Goal: Task Accomplishment & Management: Manage account settings

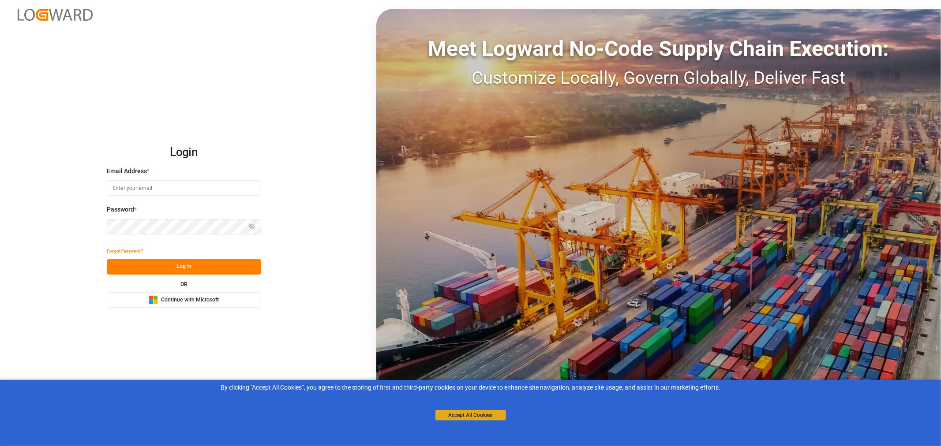
drag, startPoint x: 838, startPoint y: 110, endPoint x: 457, endPoint y: 417, distance: 489.3
click at [457, 417] on button "Accept All Cookies" at bounding box center [470, 415] width 71 height 11
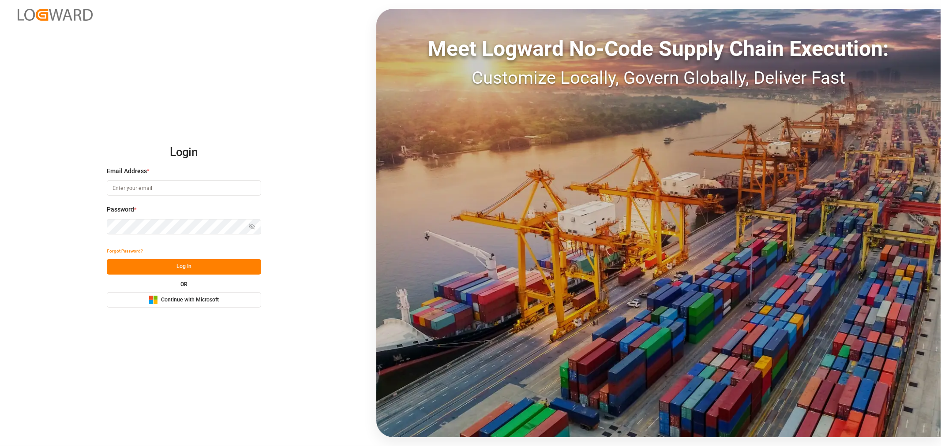
click at [185, 262] on button "Log In" at bounding box center [184, 266] width 154 height 15
click at [168, 191] on input at bounding box center [184, 187] width 154 height 15
click at [0, 446] on com-1password-button at bounding box center [0, 446] width 0 height 0
type input "shashidhar.mm@logward.com"
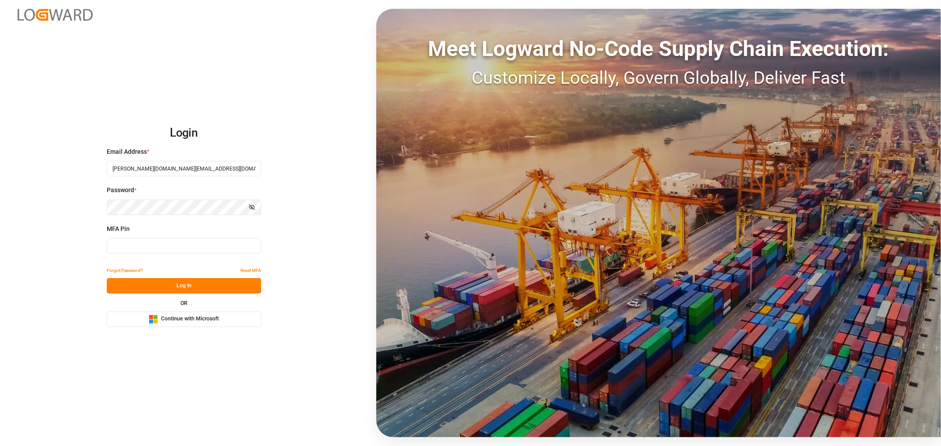
click at [152, 245] on input at bounding box center [184, 245] width 154 height 15
click at [188, 321] on span "Continue with Microsoft" at bounding box center [190, 319] width 58 height 8
click at [146, 243] on input at bounding box center [184, 245] width 154 height 15
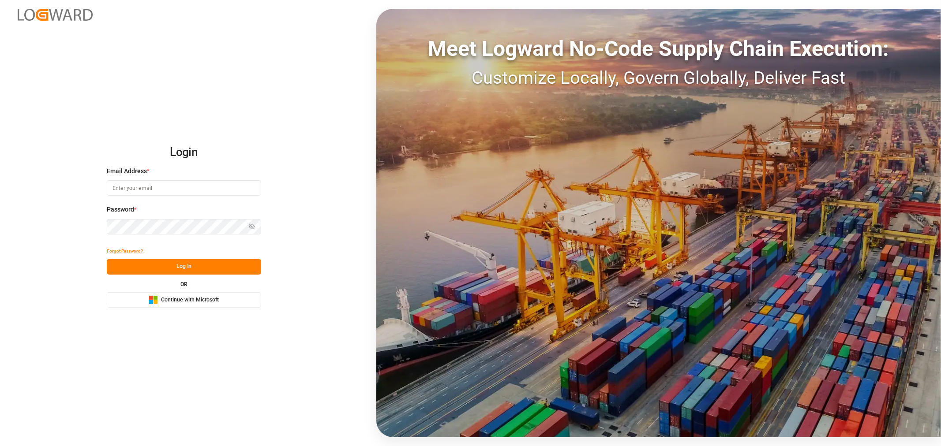
click at [124, 187] on input at bounding box center [184, 187] width 154 height 15
type input "[PERSON_NAME][DOMAIN_NAME][EMAIL_ADDRESS][DOMAIN_NAME]"
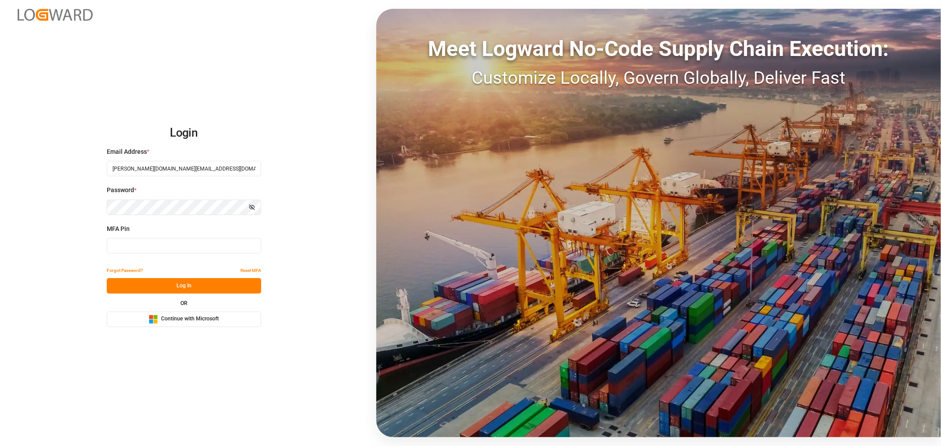
type input "495963"
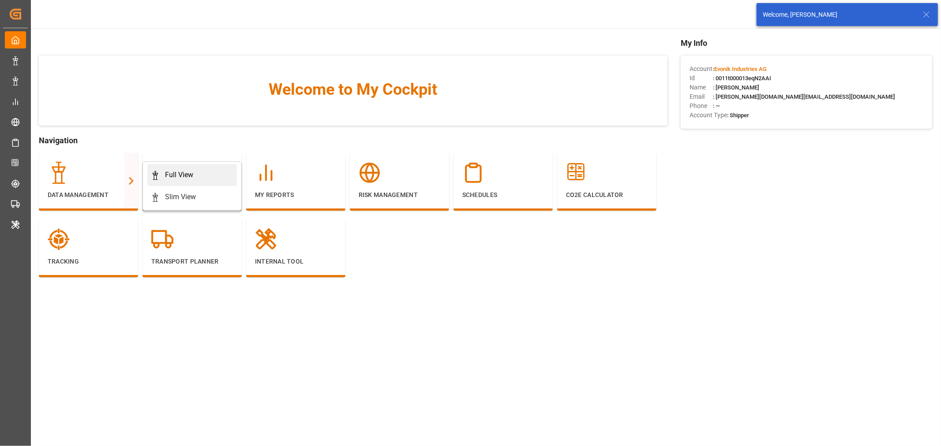
click at [174, 172] on div "Full View" at bounding box center [179, 175] width 28 height 11
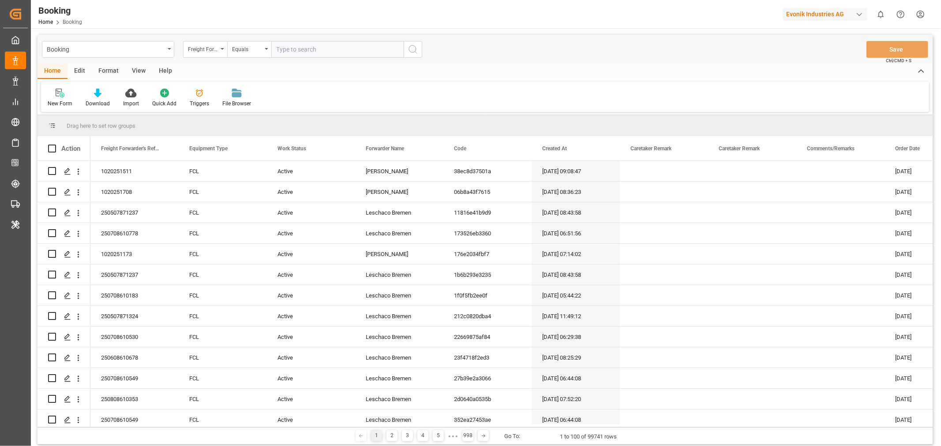
click at [112, 64] on div "Format" at bounding box center [109, 71] width 34 height 15
click at [53, 103] on div "Filter Rows" at bounding box center [61, 104] width 26 height 8
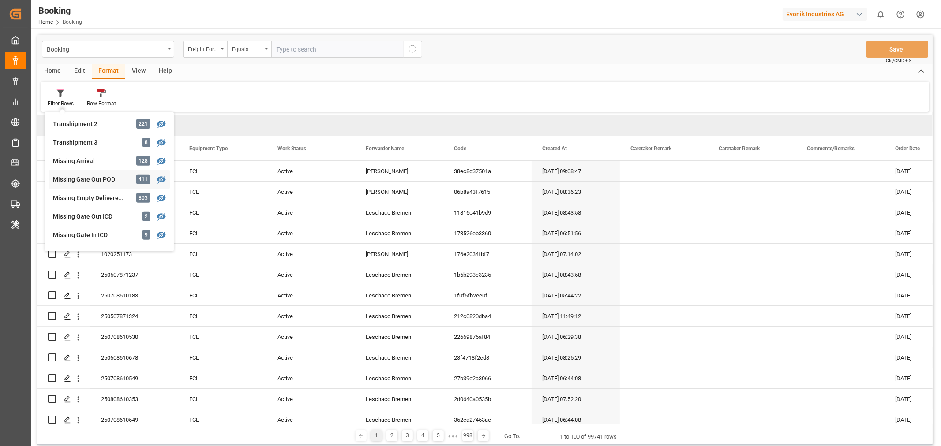
scroll to position [254, 0]
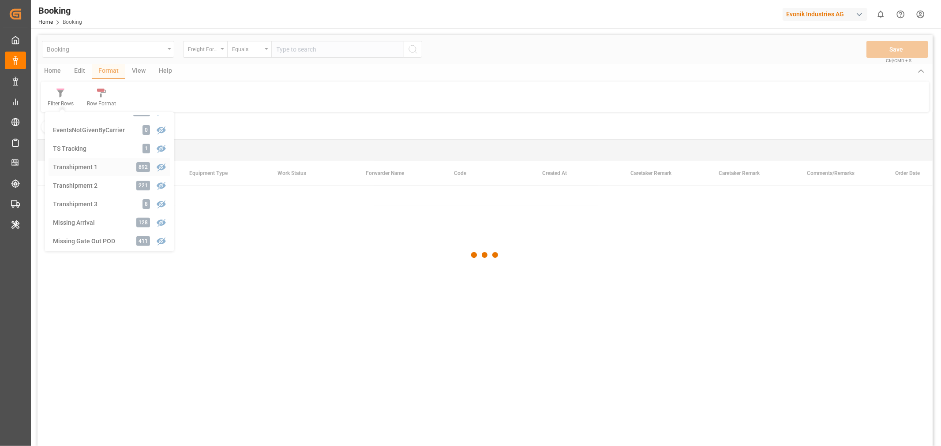
click at [100, 167] on div "Booking Freight Forwarder's Reference No. Equals Save Ctrl/CMD + S Home Edit Fo…" at bounding box center [484, 252] width 895 height 435
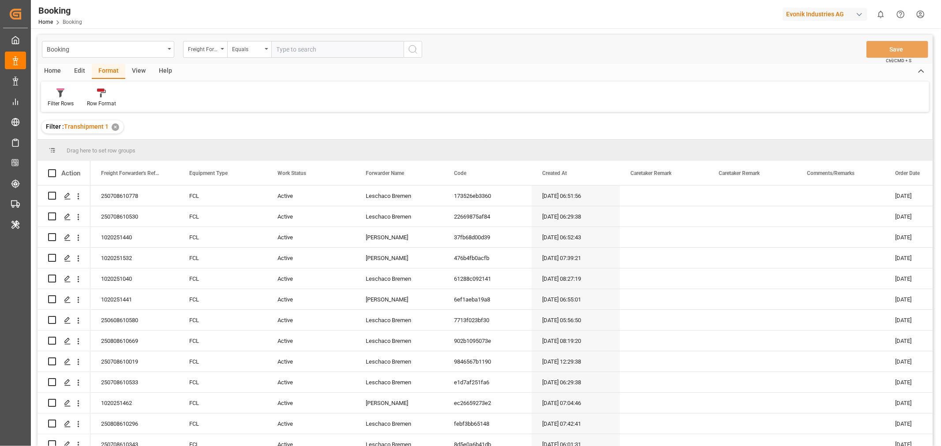
click at [137, 73] on div "View" at bounding box center [138, 71] width 27 height 15
click at [67, 99] on div "Default" at bounding box center [56, 97] width 30 height 19
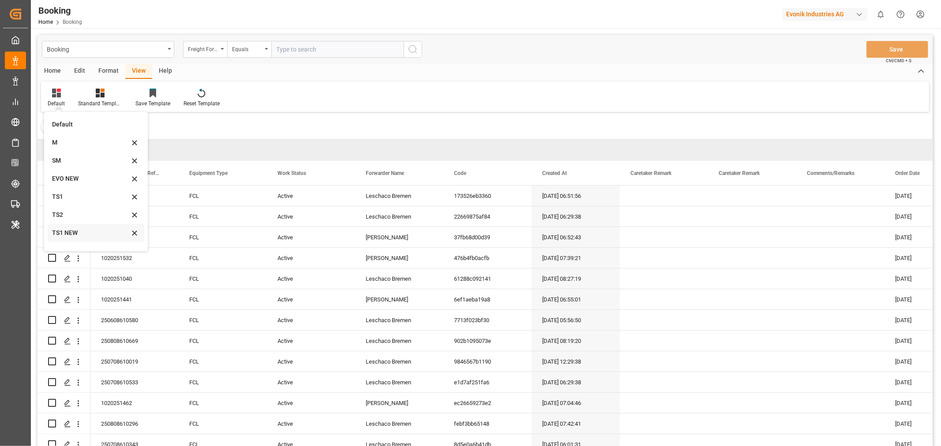
scroll to position [12, 0]
click at [73, 218] on div "TS1 NEW" at bounding box center [90, 221] width 77 height 9
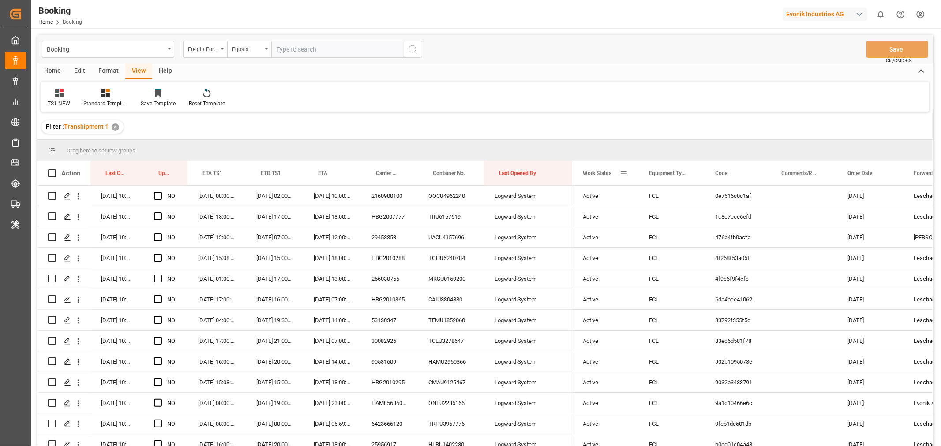
click at [625, 175] on span at bounding box center [624, 173] width 8 height 8
click at [697, 173] on span "columns" at bounding box center [698, 175] width 8 height 8
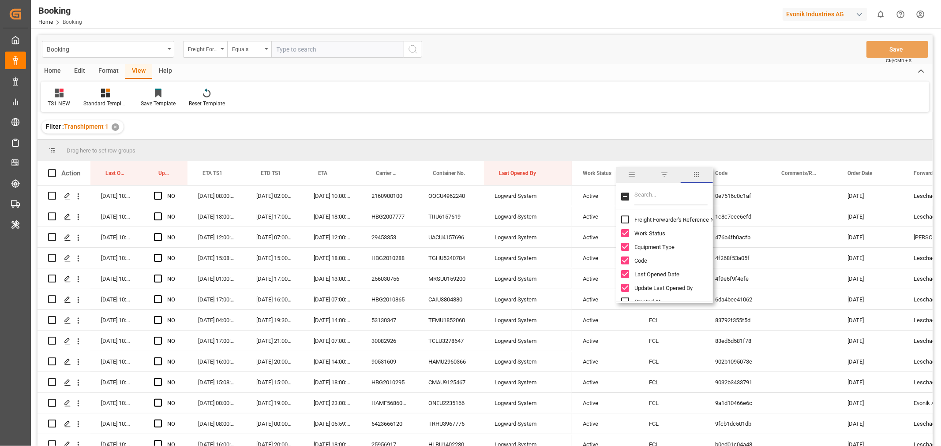
click at [627, 218] on input "Freight Forwarder's Reference No. column toggle visibility (hidden)" at bounding box center [625, 220] width 8 height 8
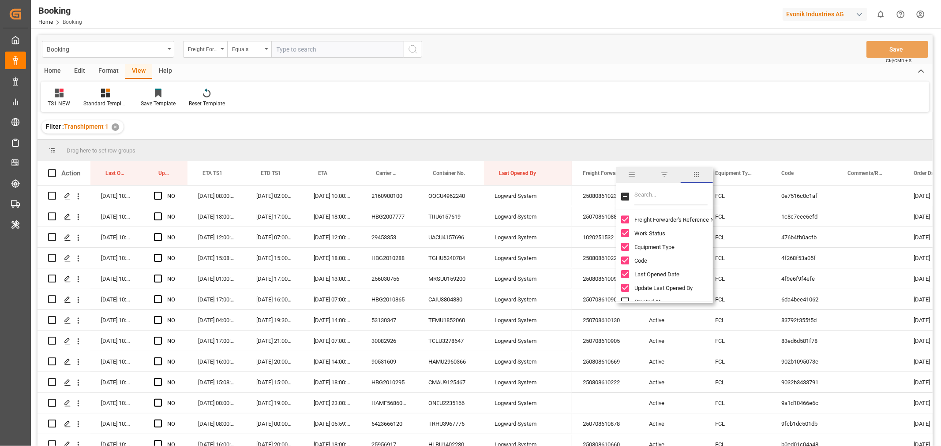
click at [627, 218] on input "Freight Forwarder's Reference No. column toggle visibility (visible)" at bounding box center [625, 220] width 8 height 8
checkbox input "false"
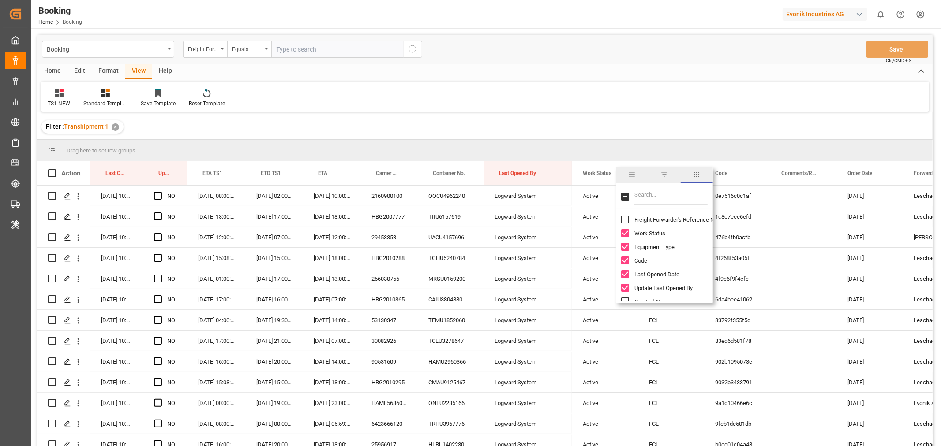
click at [640, 201] on input "Filter Columns Input" at bounding box center [670, 197] width 73 height 18
type input "CARR"
click at [626, 223] on input "Carrier Short Name column toggle visibility (visible)" at bounding box center [625, 225] width 8 height 8
click at [625, 228] on input "Carrier Short Name column toggle visibility (hidden)" at bounding box center [625, 225] width 8 height 8
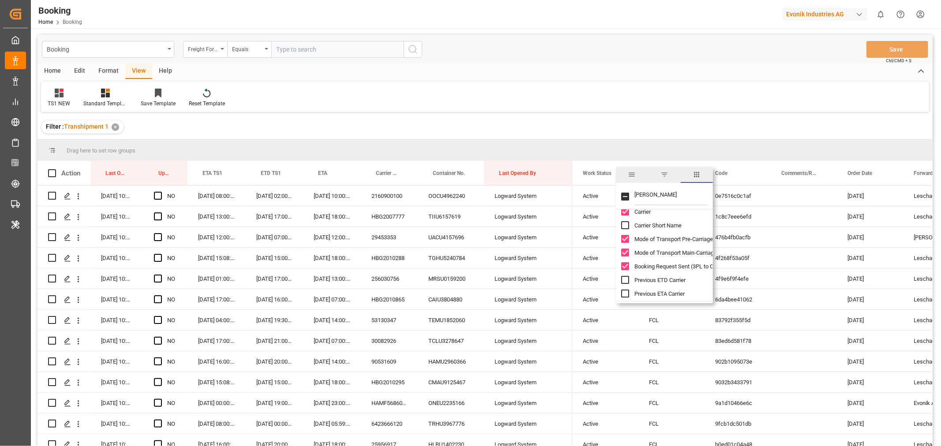
checkbox input "true"
click at [685, 117] on div "Filter : Transhipment 1 ✕" at bounding box center [484, 127] width 895 height 25
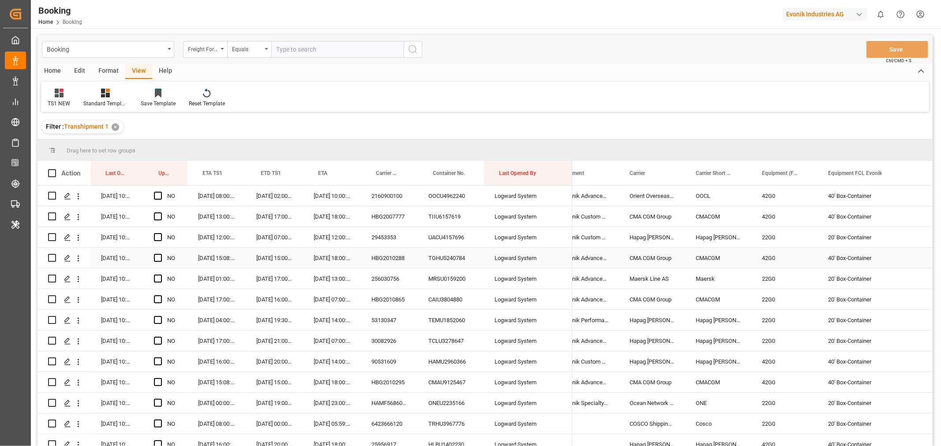
scroll to position [0, 770]
drag, startPoint x: 705, startPoint y: 174, endPoint x: 707, endPoint y: 150, distance: 24.3
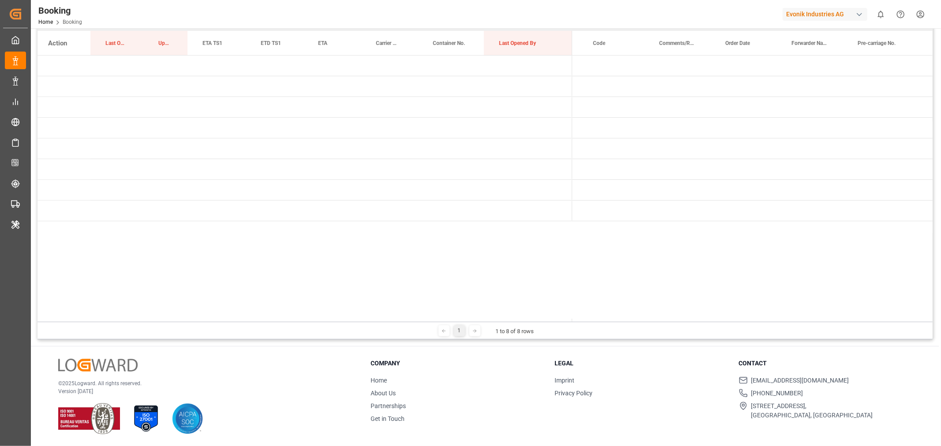
scroll to position [0, 0]
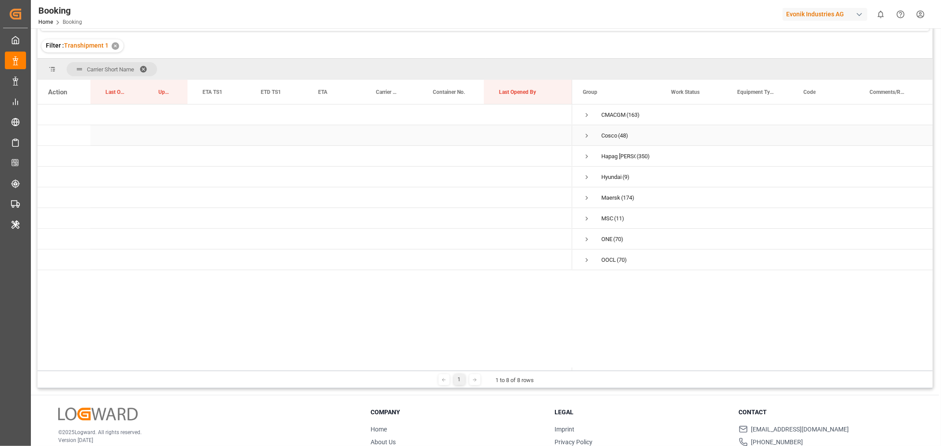
click at [587, 135] on span "Press SPACE to select this row." at bounding box center [587, 136] width 8 height 8
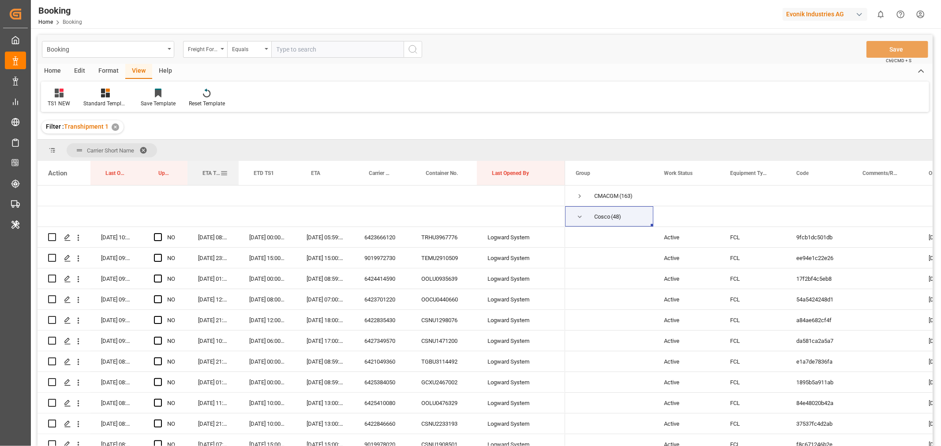
drag, startPoint x: 244, startPoint y: 171, endPoint x: 237, endPoint y: 172, distance: 7.2
click at [237, 172] on div at bounding box center [239, 173] width 4 height 24
drag, startPoint x: 294, startPoint y: 170, endPoint x: 289, endPoint y: 173, distance: 5.4
click at [290, 173] on div at bounding box center [292, 173] width 4 height 24
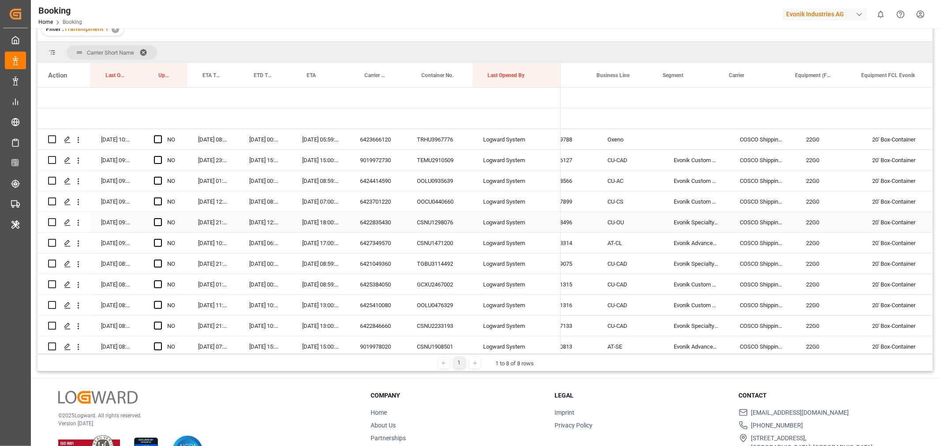
scroll to position [0, 747]
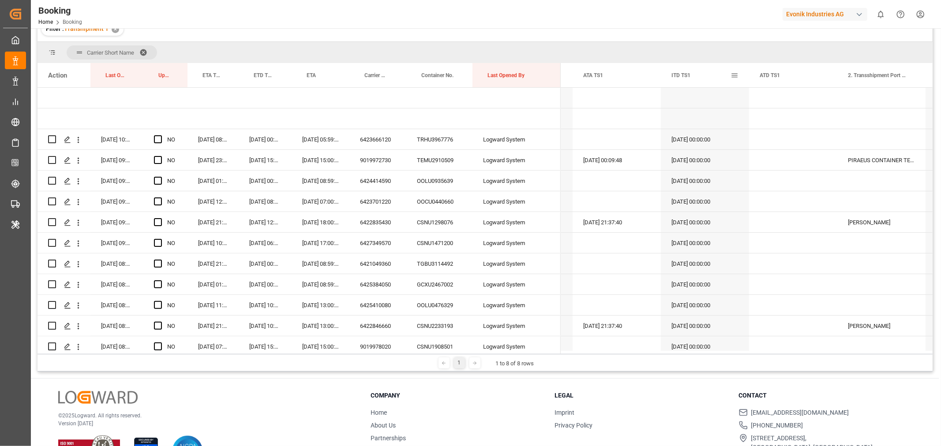
click at [746, 76] on div "ITD TS1" at bounding box center [705, 75] width 88 height 24
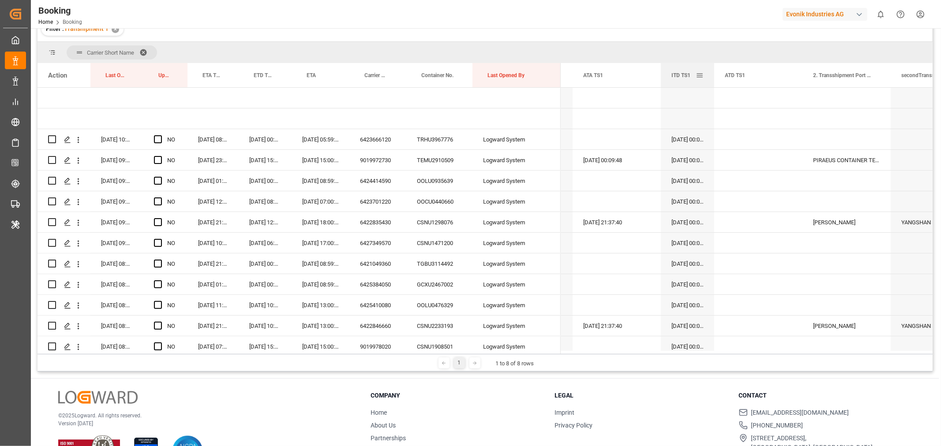
drag, startPoint x: 747, startPoint y: 76, endPoint x: 712, endPoint y: 82, distance: 35.5
click at [712, 82] on div at bounding box center [714, 75] width 4 height 24
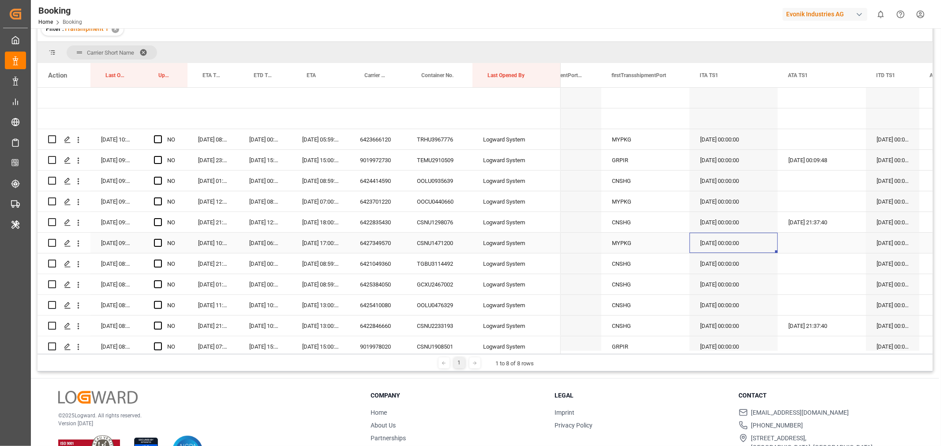
click at [735, 235] on div "[DATE] 00:00:00" at bounding box center [733, 243] width 88 height 20
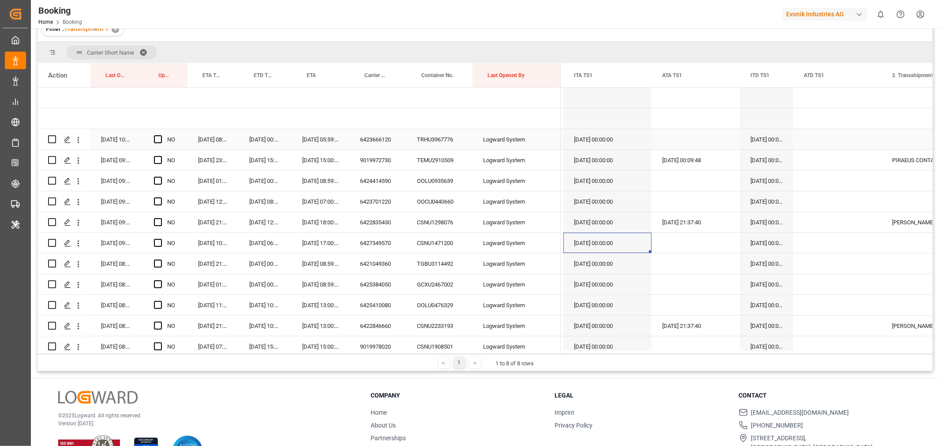
click at [391, 141] on div "6423666120" at bounding box center [377, 139] width 57 height 20
click at [698, 6] on div "Booking Home Booking Evonik Industries AG 0 Notifications Only show unread All …" at bounding box center [483, 14] width 916 height 28
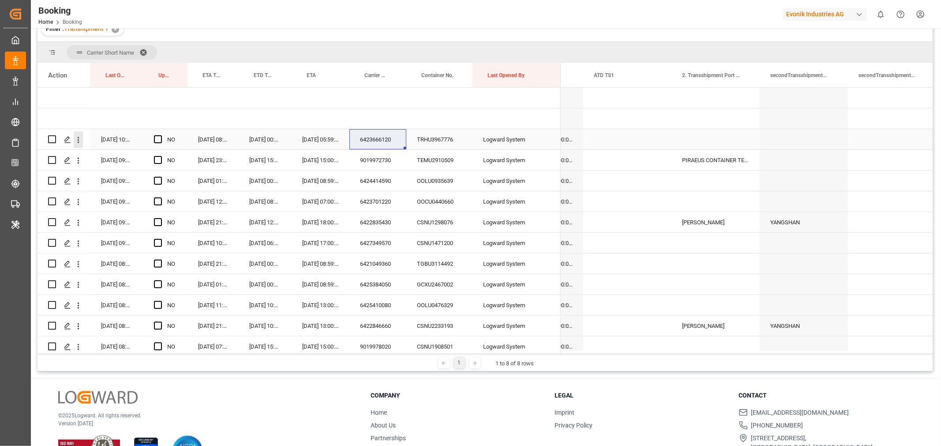
click at [79, 141] on icon "open menu" at bounding box center [78, 139] width 9 height 9
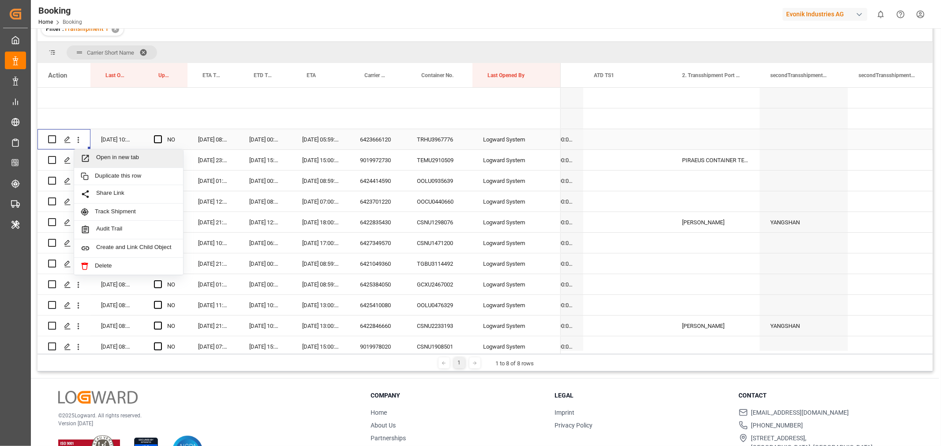
click at [113, 156] on span "Open in new tab" at bounding box center [136, 158] width 80 height 9
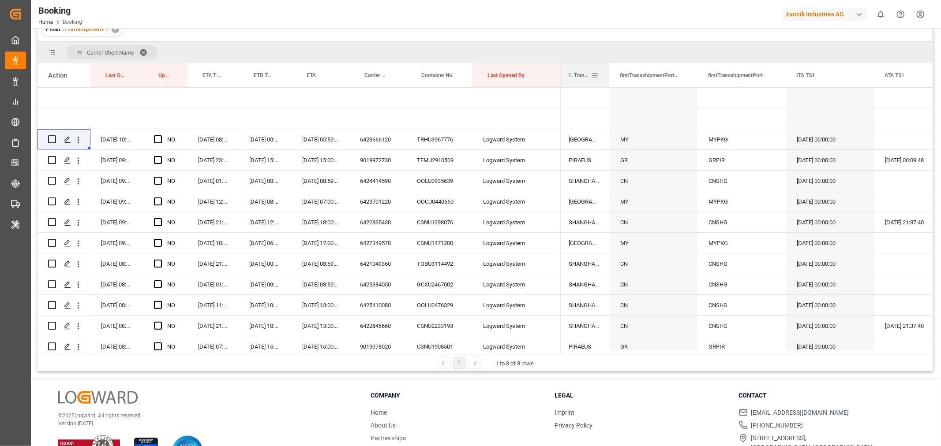
drag, startPoint x: 645, startPoint y: 74, endPoint x: 609, endPoint y: 74, distance: 36.6
click at [609, 74] on div at bounding box center [609, 75] width 4 height 24
click at [374, 165] on div "9019972730" at bounding box center [377, 160] width 57 height 20
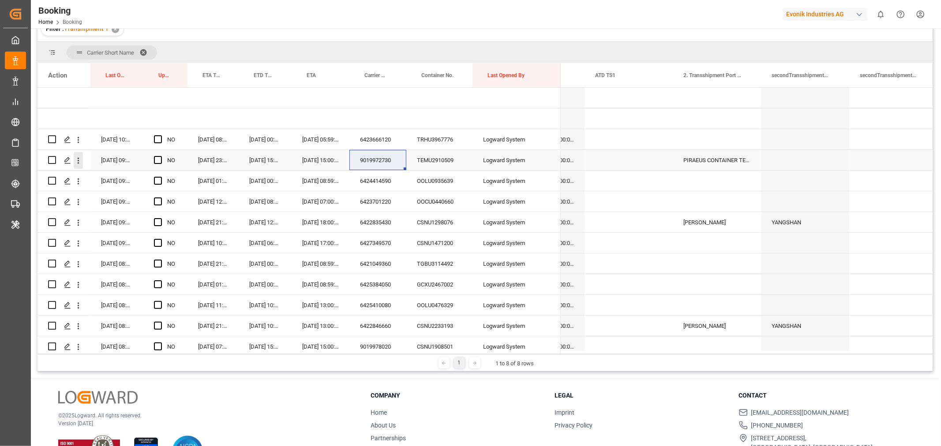
click at [76, 160] on icon "open menu" at bounding box center [78, 160] width 9 height 9
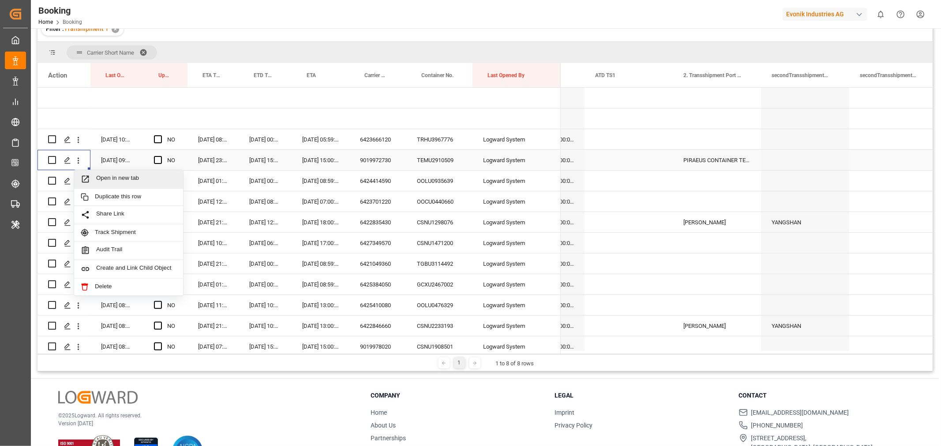
click at [112, 182] on span "Open in new tab" at bounding box center [136, 179] width 80 height 9
click at [374, 182] on div "6424414590" at bounding box center [377, 181] width 57 height 20
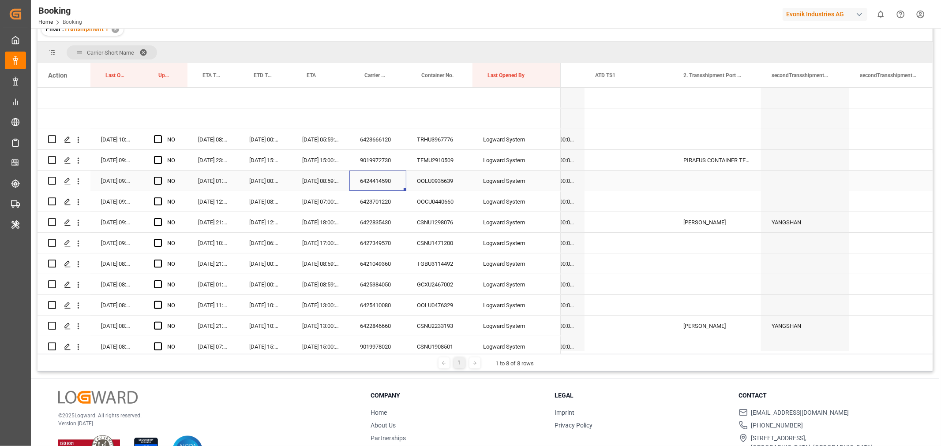
click at [374, 182] on div "6424414590" at bounding box center [377, 181] width 57 height 20
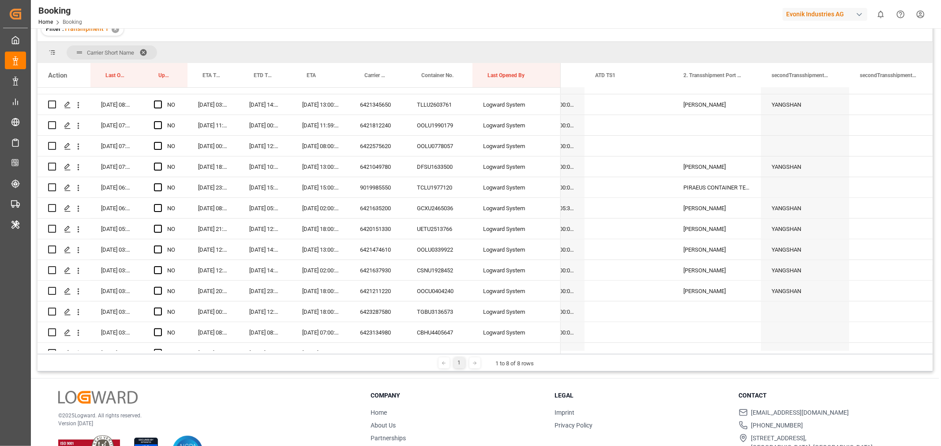
scroll to position [0, 0]
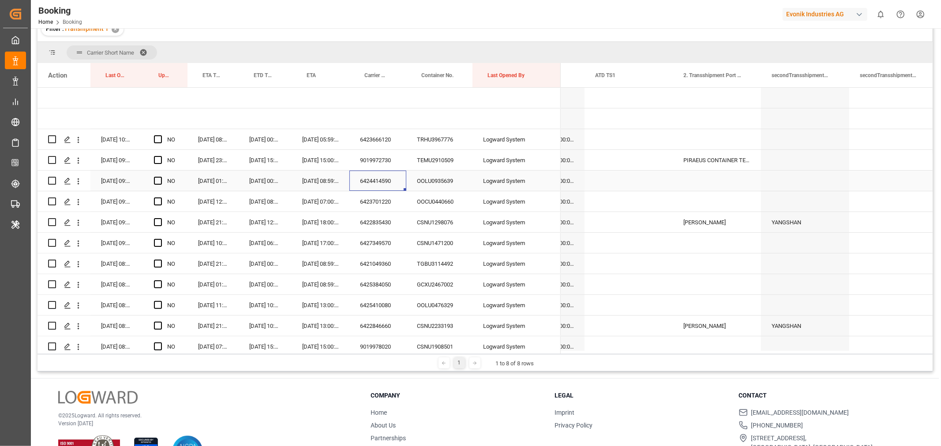
click at [378, 187] on div "6424414590" at bounding box center [377, 181] width 57 height 20
click at [391, 197] on div "6423701220" at bounding box center [377, 201] width 57 height 20
click at [376, 200] on div "6423701220" at bounding box center [377, 201] width 57 height 20
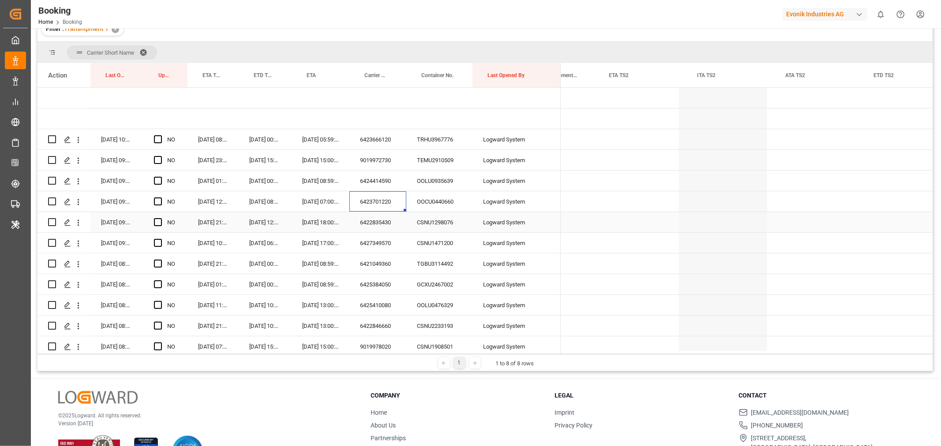
scroll to position [0, 7020]
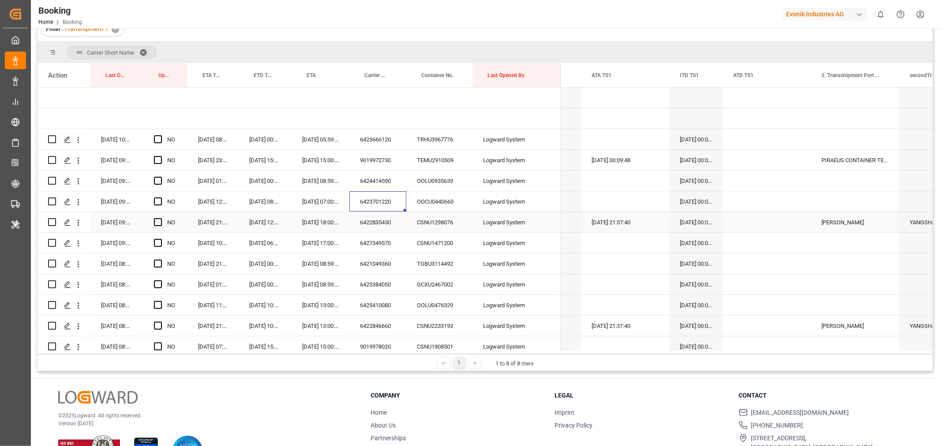
click at [394, 220] on div "6422835430" at bounding box center [377, 222] width 57 height 20
click at [76, 222] on icon "open menu" at bounding box center [78, 222] width 9 height 9
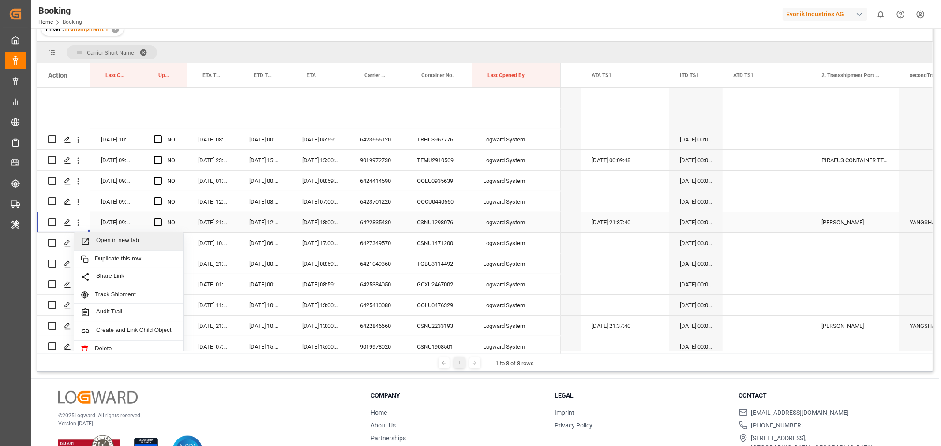
click at [122, 240] on span "Open in new tab" at bounding box center [136, 241] width 80 height 9
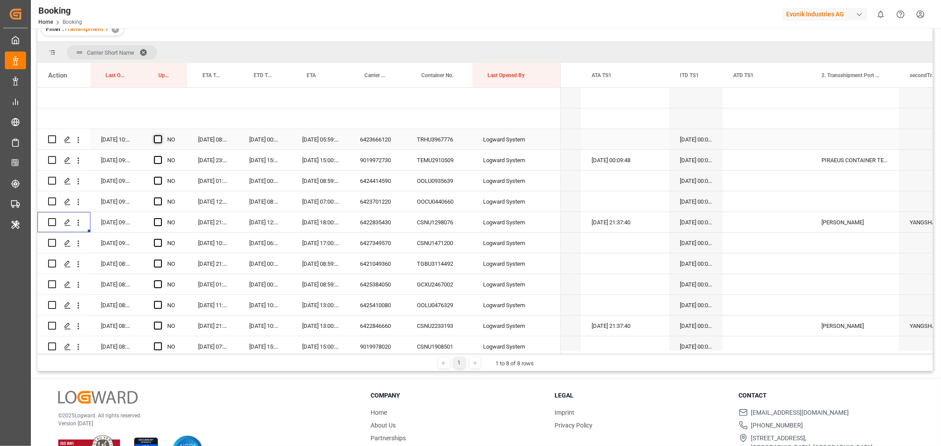
click at [154, 139] on span "Press SPACE to select this row." at bounding box center [158, 139] width 8 height 8
click at [161, 135] on input "Press SPACE to select this row." at bounding box center [161, 135] width 0 height 0
drag, startPoint x: 184, startPoint y: 146, endPoint x: 190, endPoint y: 201, distance: 54.6
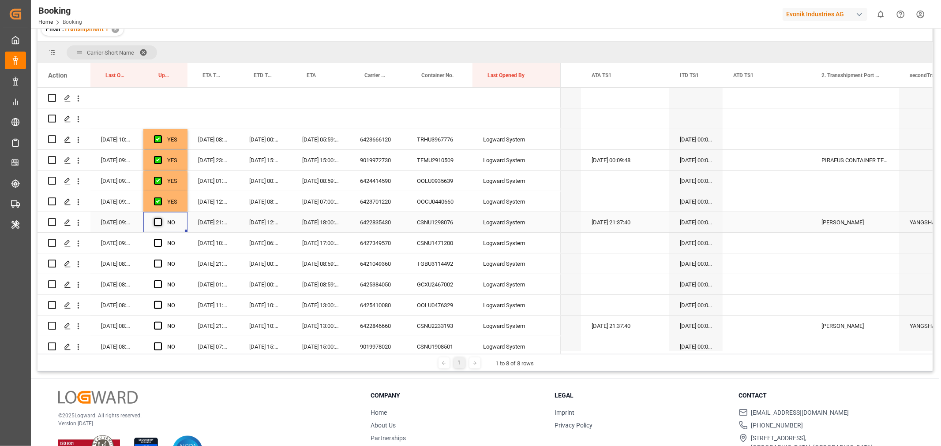
click at [155, 222] on span "Press SPACE to select this row." at bounding box center [158, 222] width 8 height 8
click at [161, 218] on input "Press SPACE to select this row." at bounding box center [161, 218] width 0 height 0
click at [164, 243] on div "Press SPACE to select this row." at bounding box center [160, 243] width 13 height 20
click at [158, 243] on span "Press SPACE to select this row." at bounding box center [158, 243] width 8 height 8
click at [161, 239] on input "Press SPACE to select this row." at bounding box center [161, 239] width 0 height 0
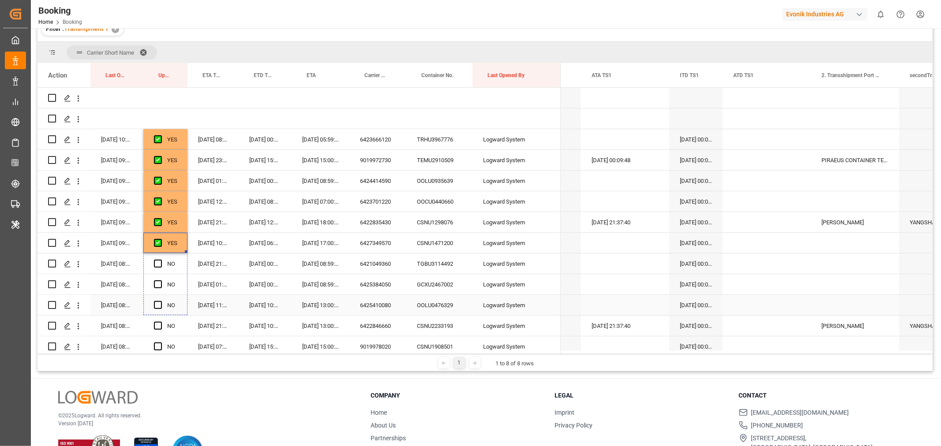
drag, startPoint x: 186, startPoint y: 251, endPoint x: 184, endPoint y: 306, distance: 54.3
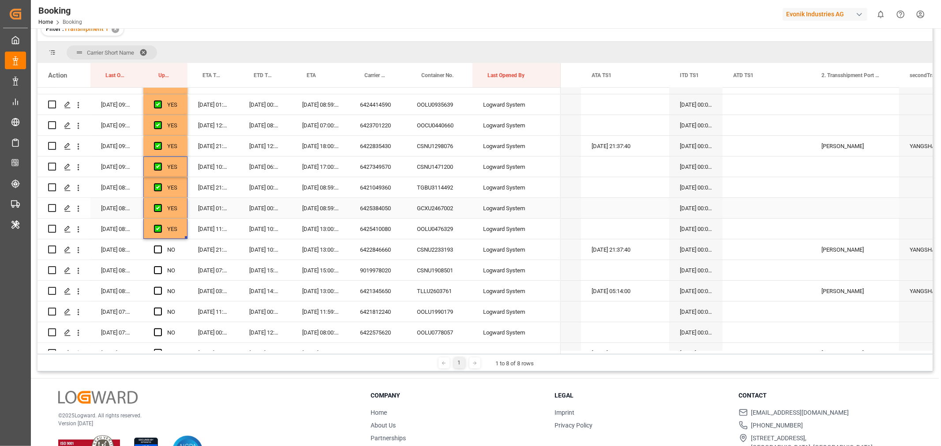
scroll to position [98, 0]
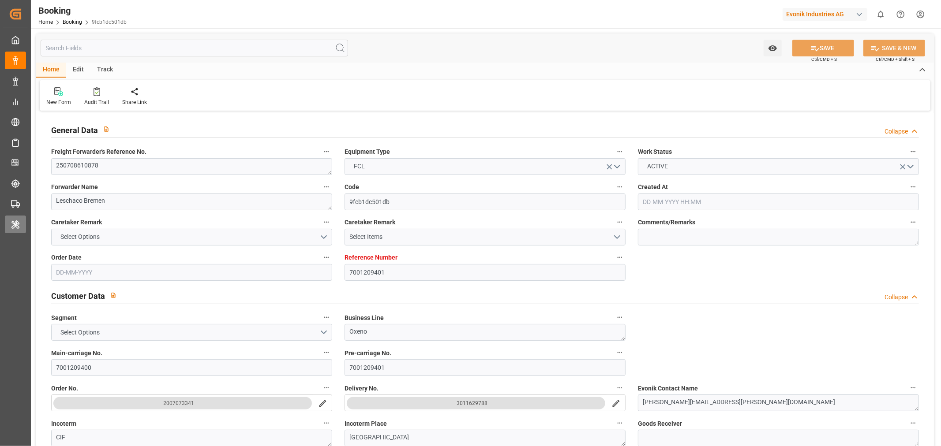
type input "7001209401"
type input "9987201"
type input "Cosco"
type input "COSCO Shipping Co. Ltd."
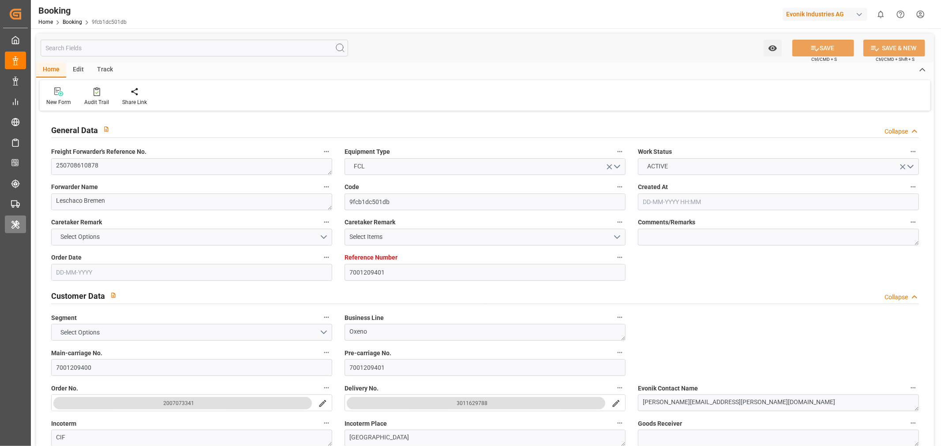
type input "BEANR"
type input "HKHKG"
type input "MYPKG"
type input "0"
type input "BEANR"
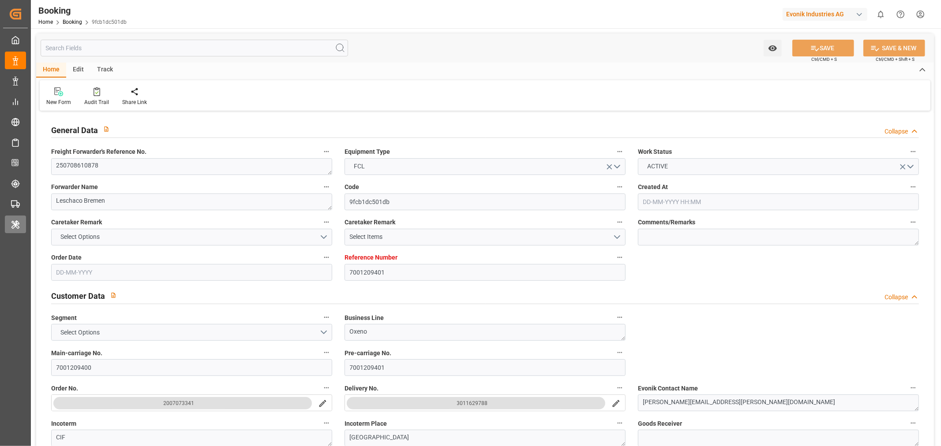
type input "HKHKG"
type input "01-07-2025 07:12"
type input "01-07-2025"
type input "13-09-2025"
type input "[DATE]"
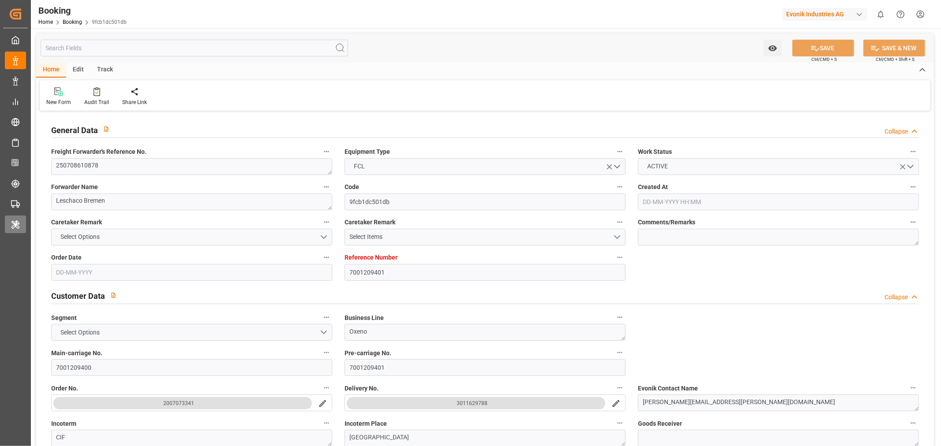
type input "08-08-2025 17:00"
type input "07-08-2025 00:00"
type input "08-08-2025 17:43"
type input "31-07-2025 23:56"
type input "19-09-2025 05:59"
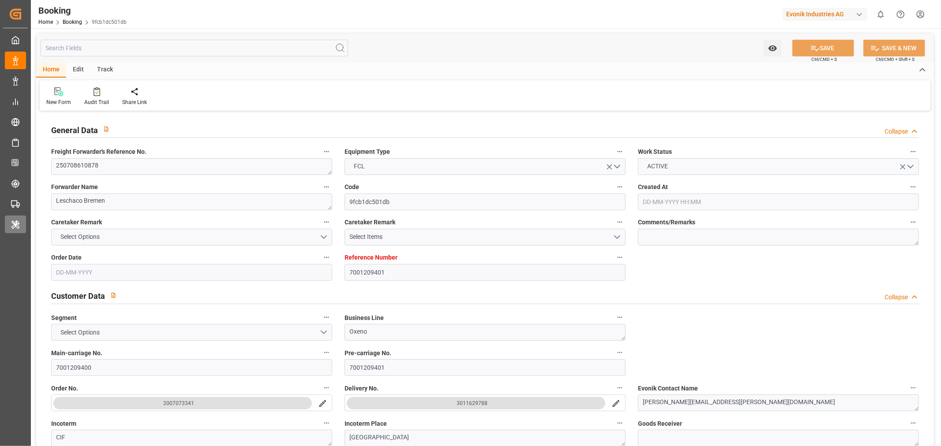
type input "19-09-2025 00:00"
type input "11-09-2025 08:00"
type input "12-09-2025 00:00"
type input "14-09-2025 00:00"
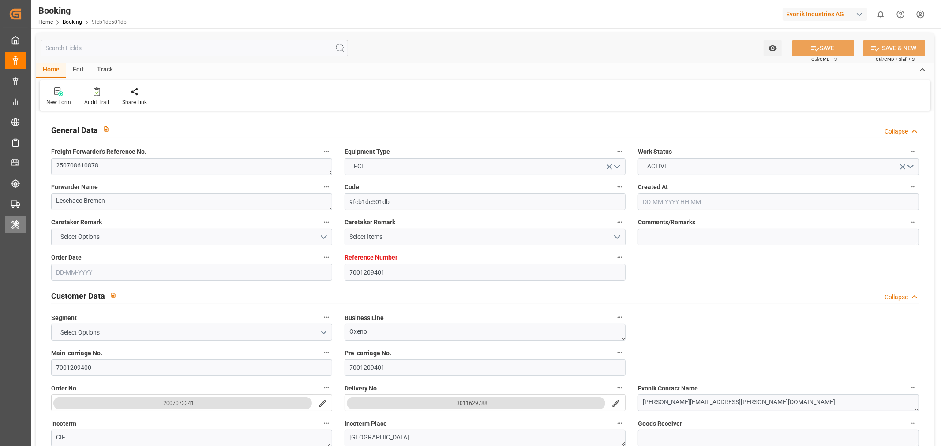
type input "[DATE]"
type input "29-08-2025 10:12"
type input "[DATE]"
type input "22-07-2025 04:17"
type input "07-08-2025 06:16"
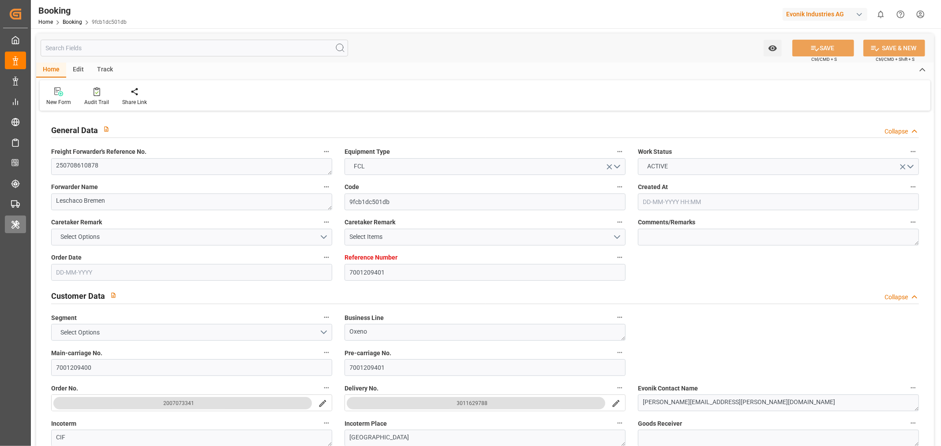
type input "08-08-2025 17:00"
type input "08-08-2025 18:34"
type input "11-09-2025 08:00"
type input "11-09-2025 17:02"
type input "19-09-2025 05:59"
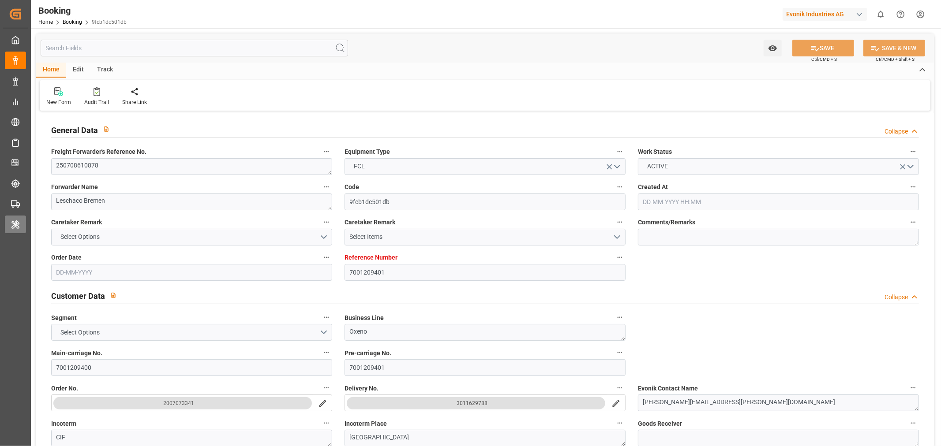
type input "19-09-2025 13:30"
type input "19-09-2025 06:00"
type input "23-09-2025 13:30"
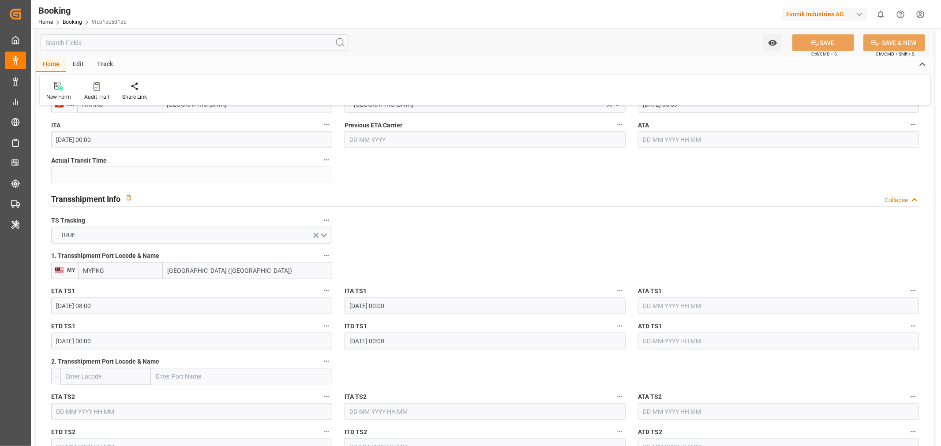
scroll to position [931, 0]
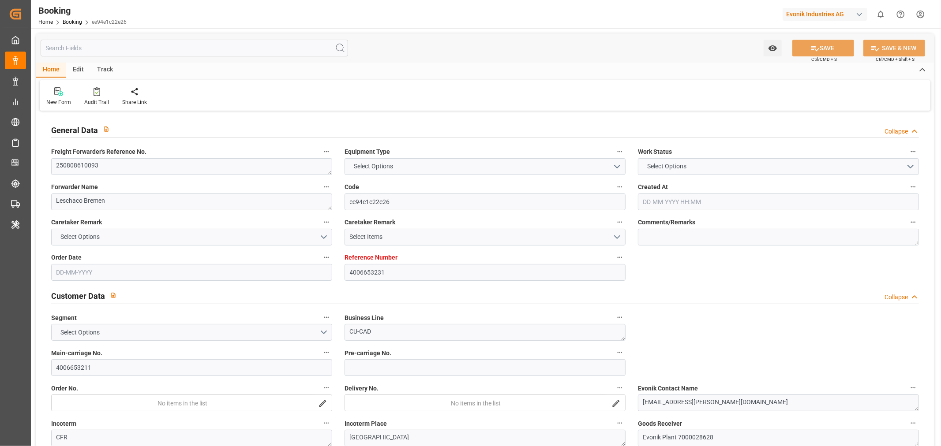
type input "4006653231"
type input "9262132"
type input "Cosco"
type input "COSCO Shipping Co. Ltd."
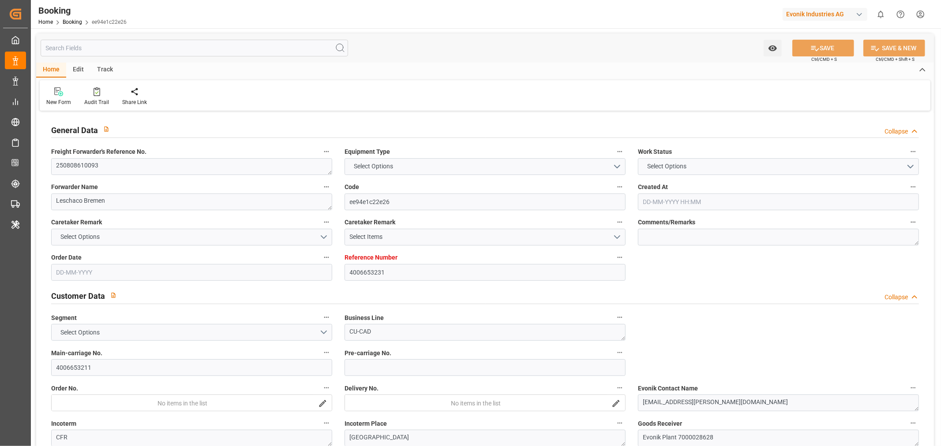
type input "DEHAM"
type input "ILASH"
type input "GRPIR"
type input "0"
type input "DEHAM"
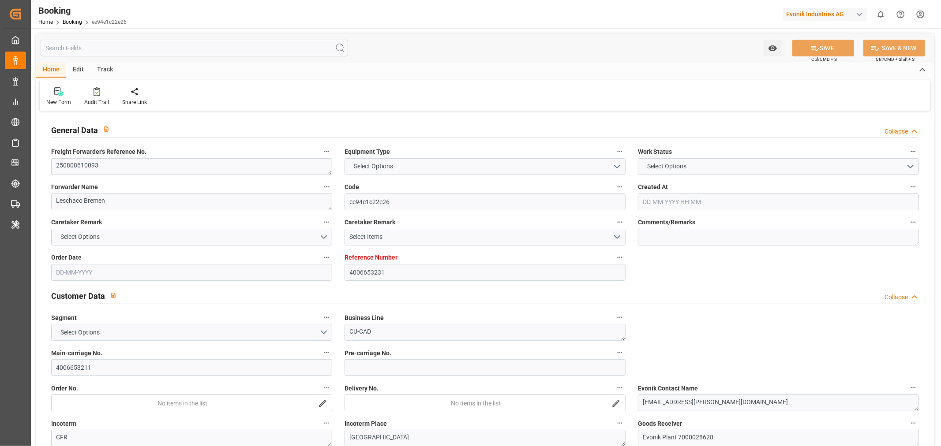
type input "ILASH"
type input "9365843"
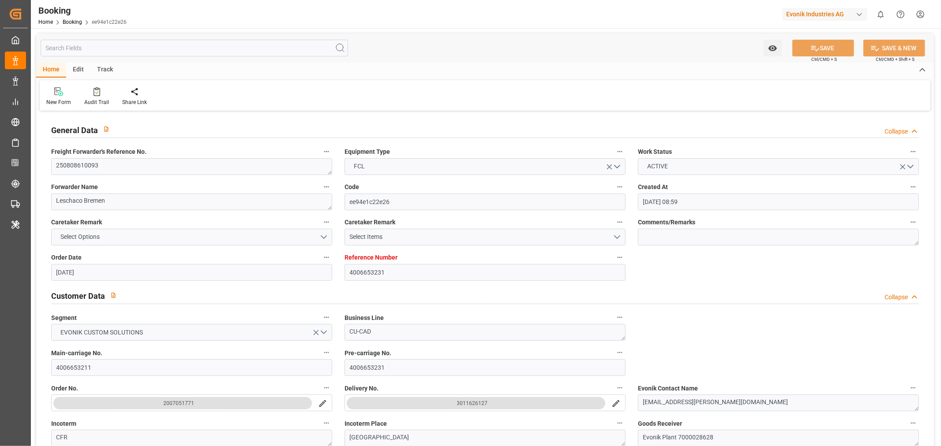
type input "[DATE] 08:59"
type input "21-07-2025"
type input "01-09-2025"
type input "30-07-2025"
type input "31-07-2025"
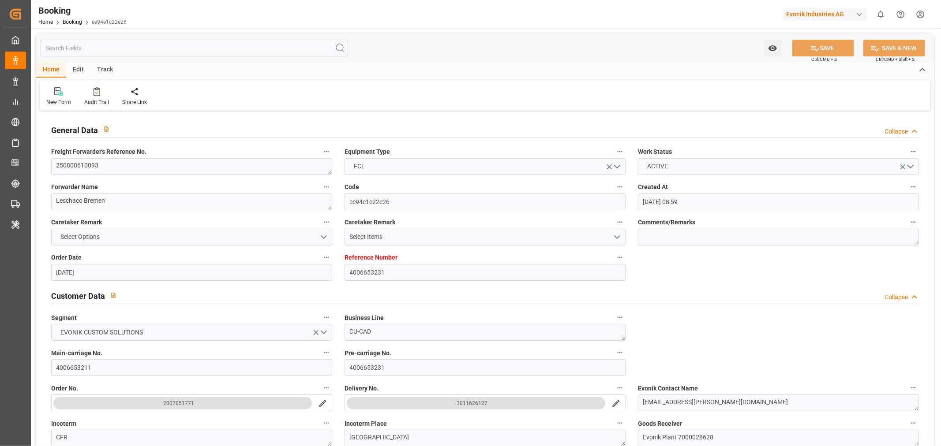
type input "11-08-2025 06:00"
type input "09-08-2025 00:00"
type input "11-08-2025 04:14"
type input "04-08-2025 07:25"
type input "04-09-2025 15:00"
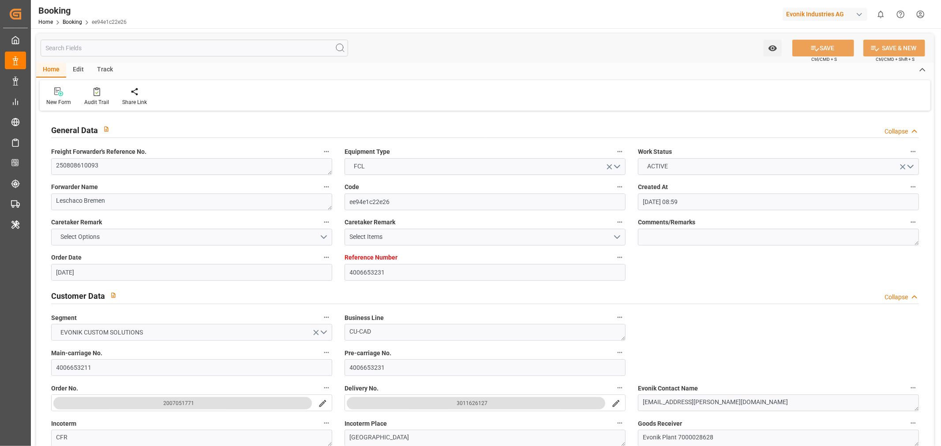
type input "[DATE] 00:00"
type input "20-08-2025 23:00"
type input "20-08-2025 00:00"
type input "21-08-2025 00:09"
type input "01-09-2025 15:00"
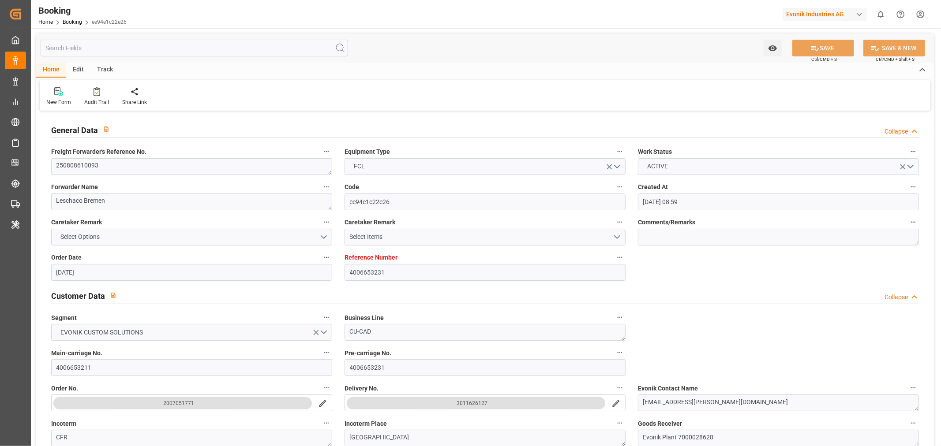
type input "21-08-2025 00:00"
type input "31-07-2025"
type input "29-08-2025 09:55"
type input "[DATE]"
type input "29-07-2025 06:58"
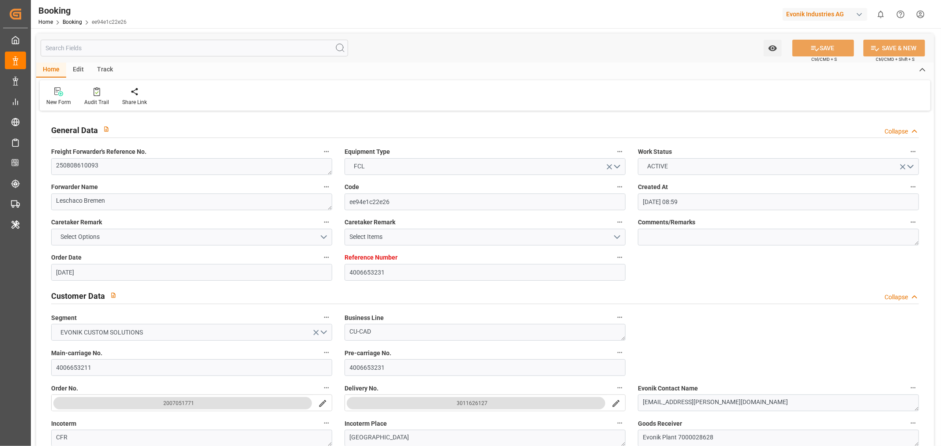
type input "10-08-2025 06:00"
type input "11-08-2025 00:07"
type input "11-08-2025 06:00"
type input "11-08-2025 04:44"
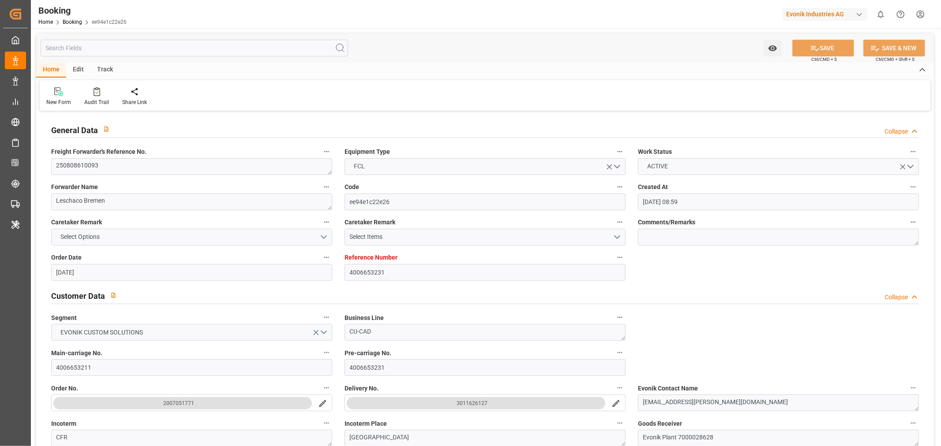
type input "20-08-2025 23:00"
type input "21-08-2025 00:07"
type input "21-08-2025 16:28"
type input "21-08-2025 00:09"
type input "01-09-2025 15:00"
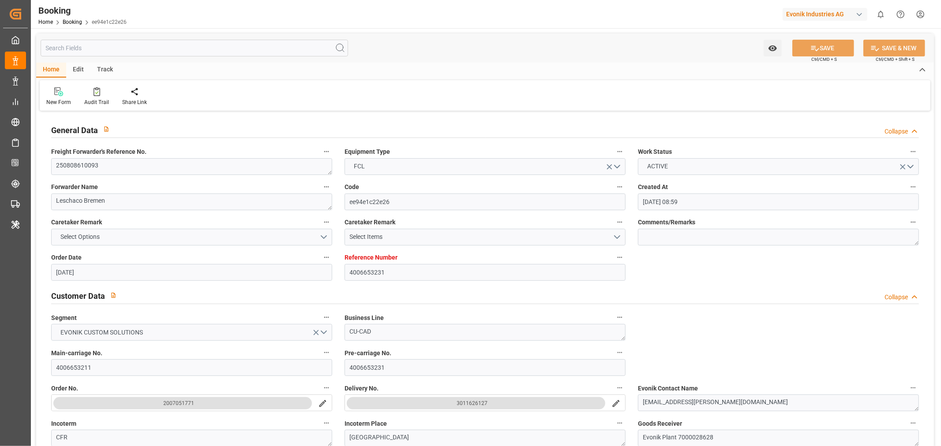
type input "21-08-2025 15:08"
type input "04-09-2025 15:00"
type input "05-09-2025 04:05"
type input "05-09-2025 06:00"
type input "28-08-2025 16:00"
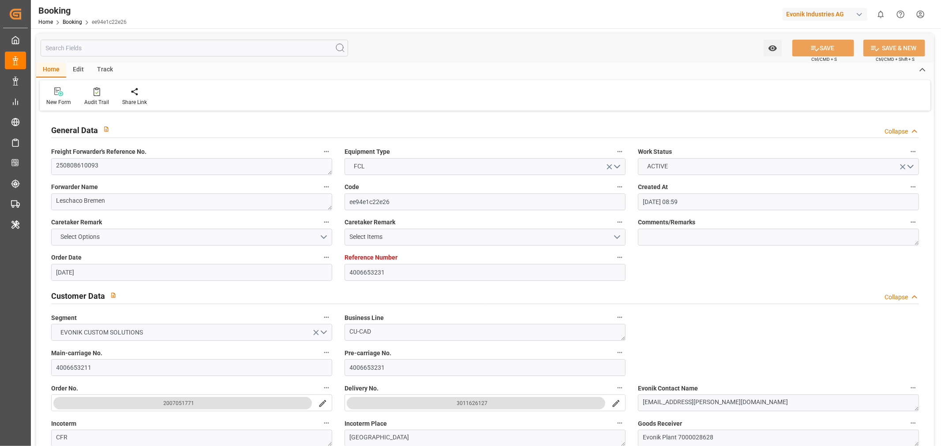
type input "09-09-2025 04:05"
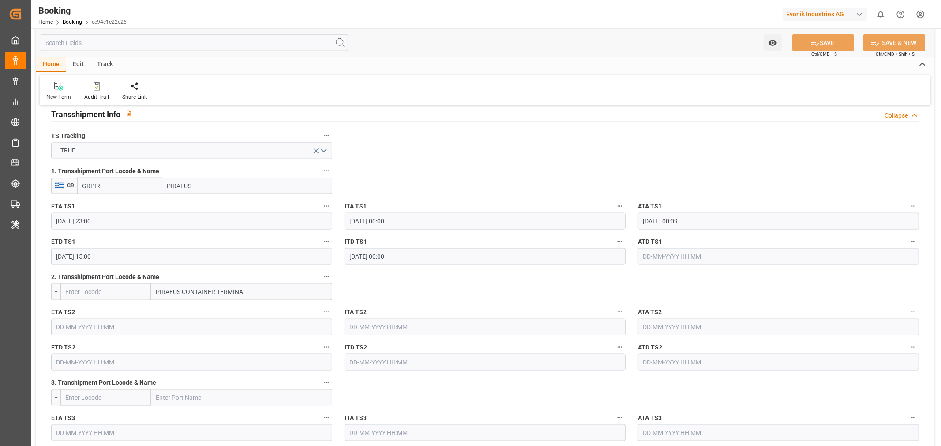
scroll to position [980, 0]
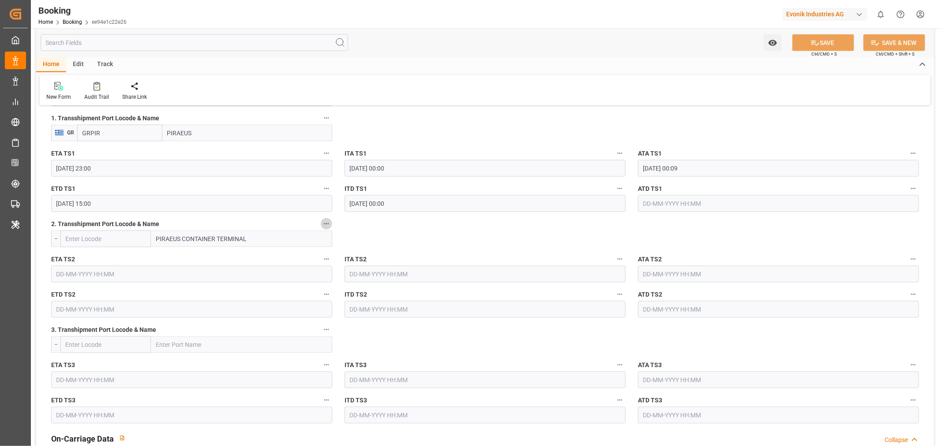
click at [329, 227] on button "2. Transshipment Port Locode & Name" at bounding box center [326, 223] width 11 height 11
click at [353, 235] on li "Audits" at bounding box center [350, 238] width 58 height 15
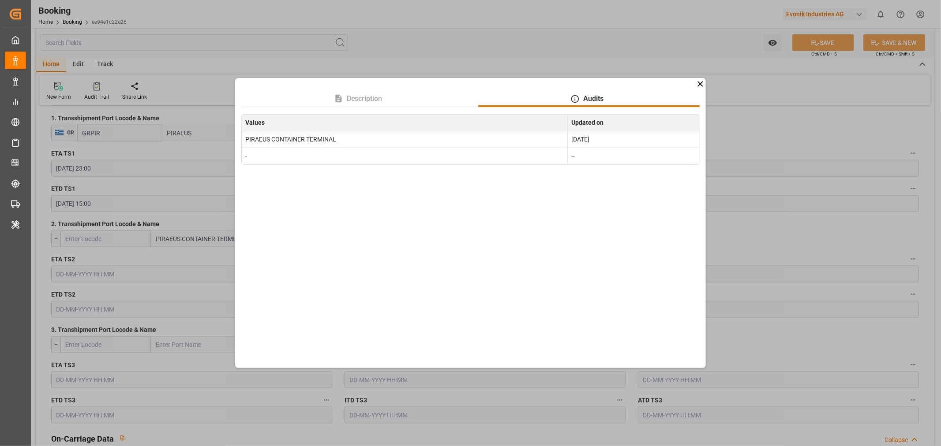
click at [784, 224] on div "Description Audits Values Updated on PIRAEUS CONTAINER TERMINAL Aug 21, 2025 - …" at bounding box center [470, 223] width 941 height 446
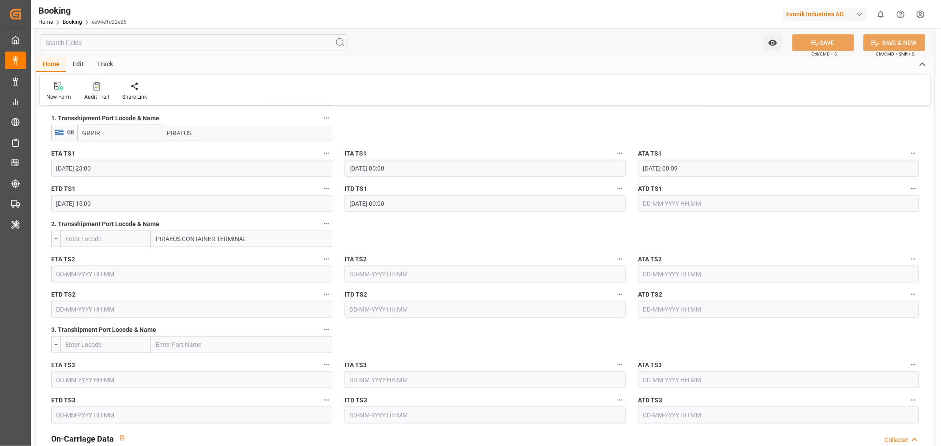
click at [97, 93] on div "Audit Trail" at bounding box center [96, 97] width 25 height 8
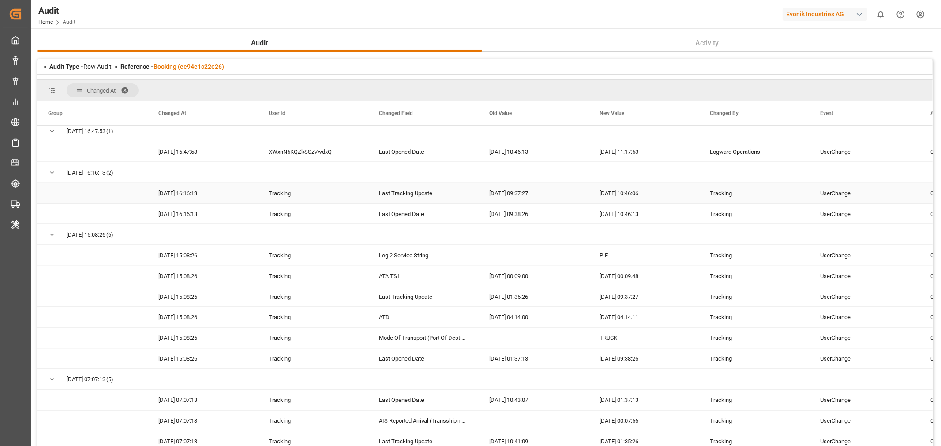
scroll to position [1421, 0]
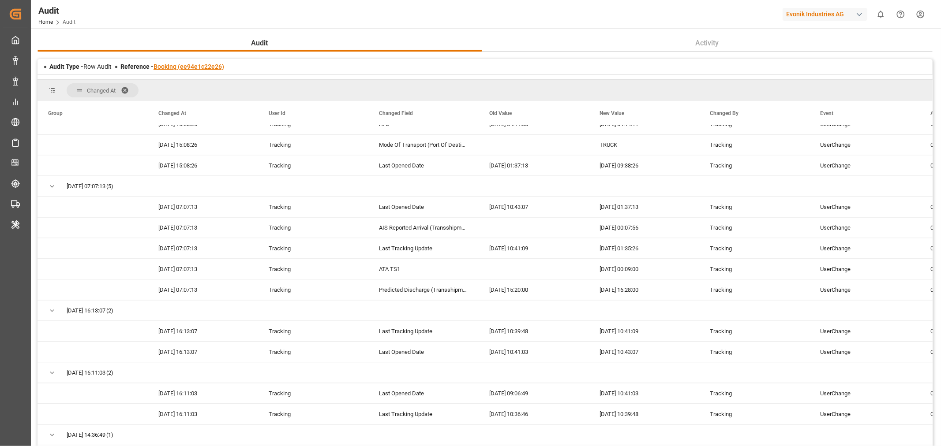
click at [175, 64] on link "Booking (ee94e1c22e26)" at bounding box center [188, 66] width 71 height 7
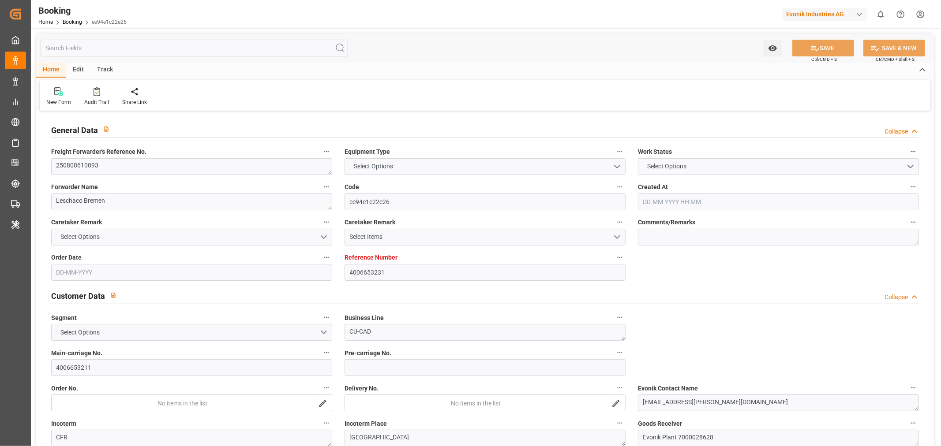
type input "4006653231"
type input "9262132"
type input "Cosco"
type input "COSCO Shipping Co. Ltd."
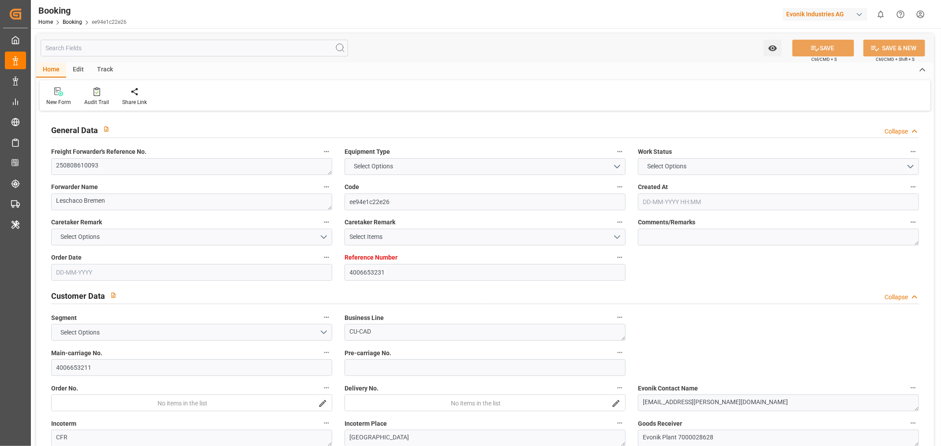
type input "DEHAM"
type input "ILASH"
type input "GRPIR"
type input "0"
type input "DEHAM"
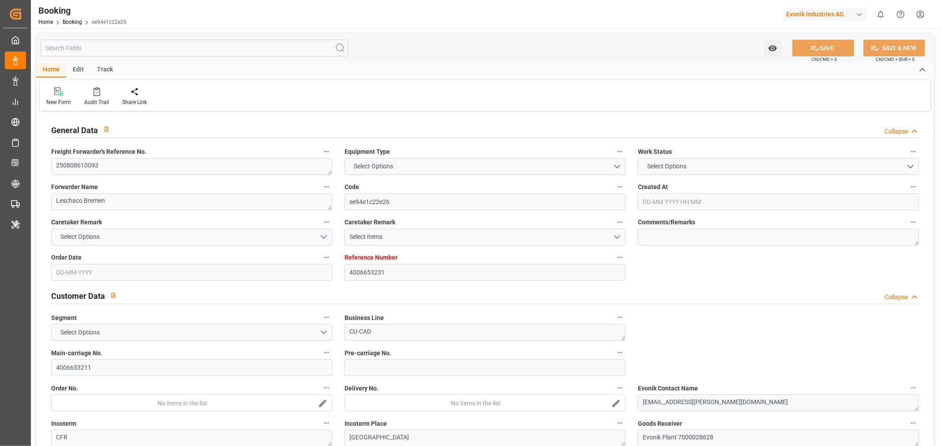
type input "ILASH"
type input "9365843"
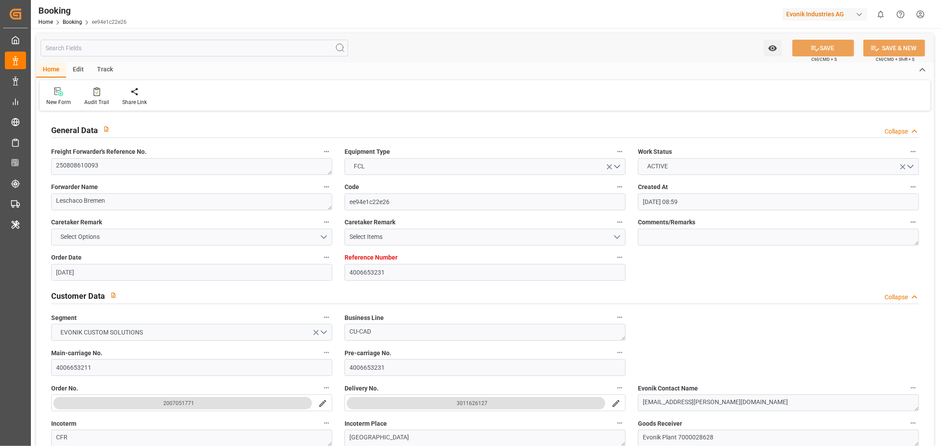
type input "21-07-2025 08:59"
type input "[DATE]"
type input "01-09-2025"
type input "[DATE]"
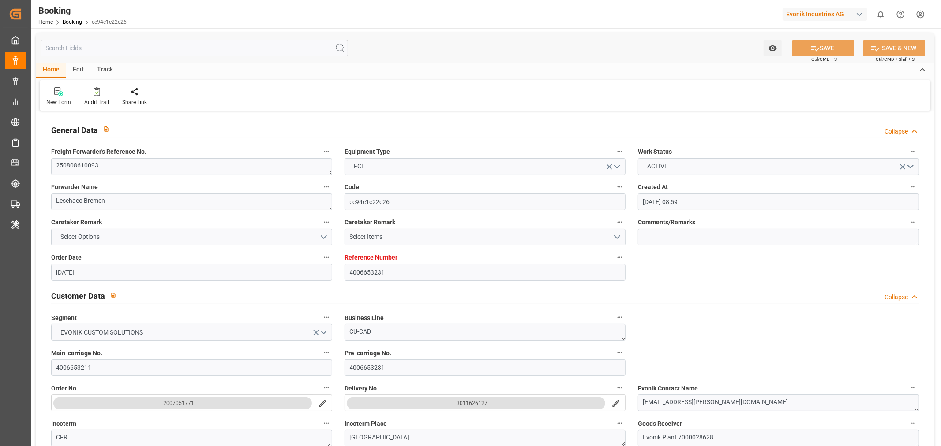
type input "11-08-2025 06:00"
type input "09-08-2025 00:00"
type input "11-08-2025 04:14"
type input "04-08-2025 07:25"
type input "04-09-2025 15:00"
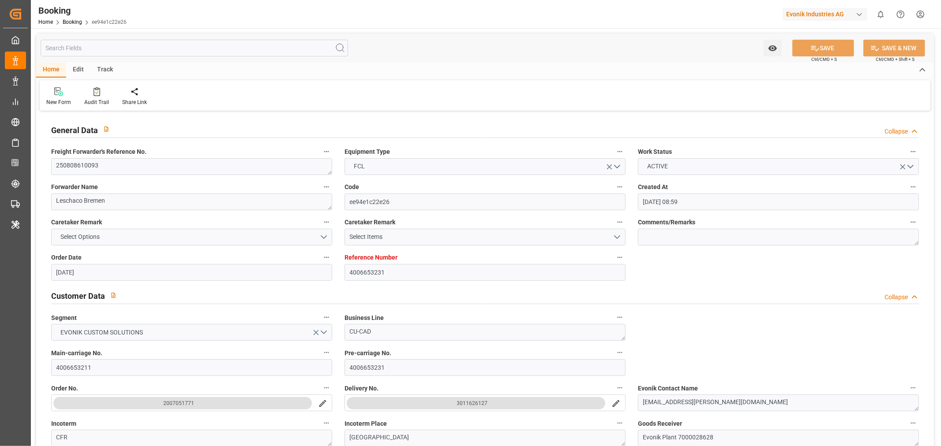
type input "26-08-2025 00:00"
type input "20-08-2025 23:00"
type input "20-08-2025 00:00"
type input "21-08-2025 00:09"
type input "01-09-2025 15:00"
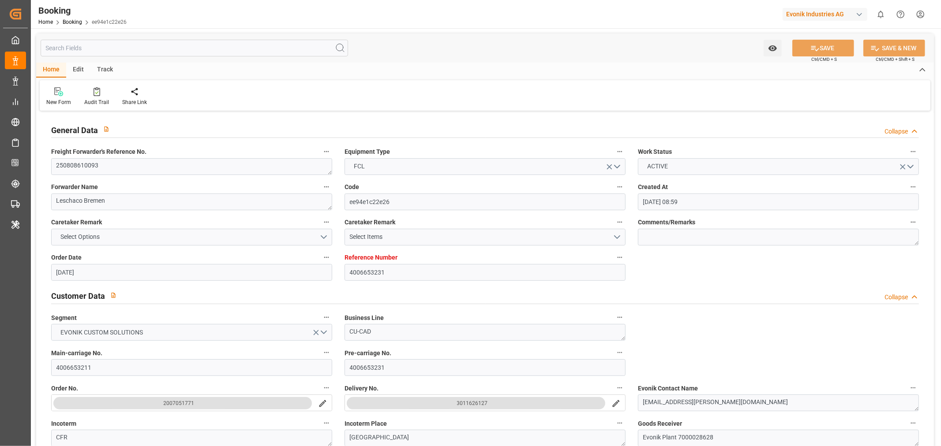
type input "21-08-2025 00:00"
type input "[DATE]"
type input "29-08-2025 09:55"
type input "[DATE]"
type input "29-07-2025 06:58"
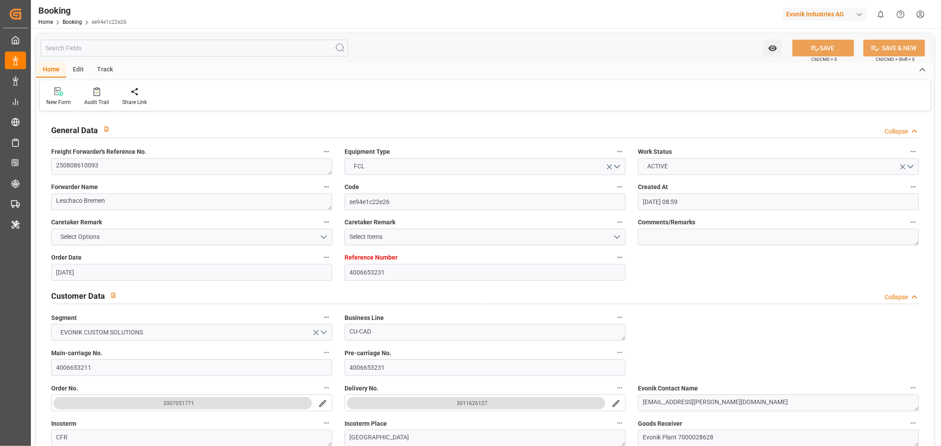
type input "10-08-2025 06:00"
type input "11-08-2025 00:07"
type input "11-08-2025 06:00"
type input "11-08-2025 04:44"
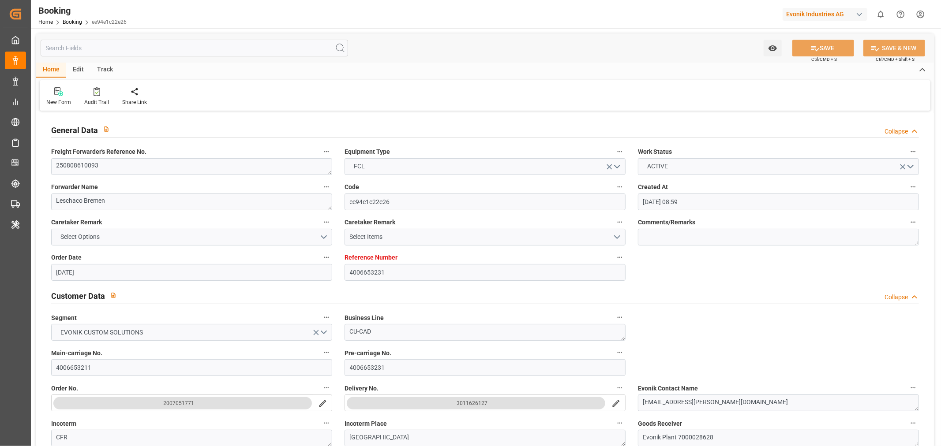
type input "20-08-2025 23:00"
type input "21-08-2025 00:07"
type input "21-08-2025 16:28"
type input "21-08-2025 00:09"
type input "01-09-2025 15:00"
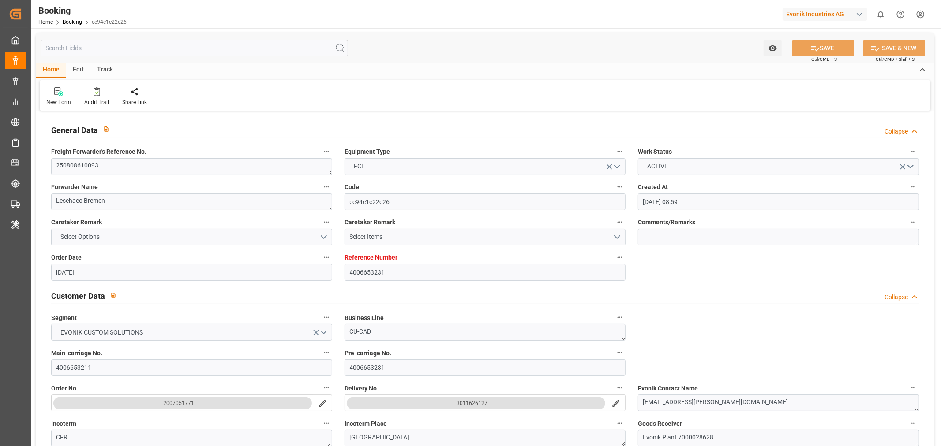
type input "21-08-2025 15:08"
type input "04-09-2025 15:00"
type input "05-09-2025 04:05"
type input "05-09-2025 06:00"
type input "28-08-2025 16:00"
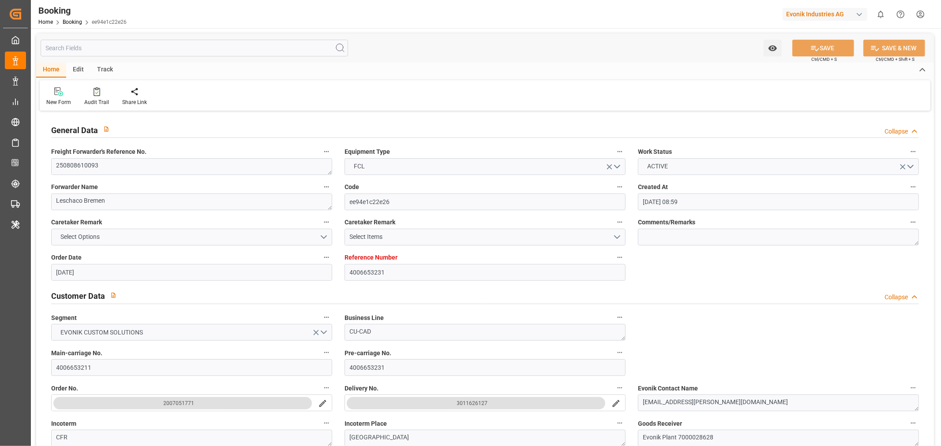
type input "09-09-2025 04:05"
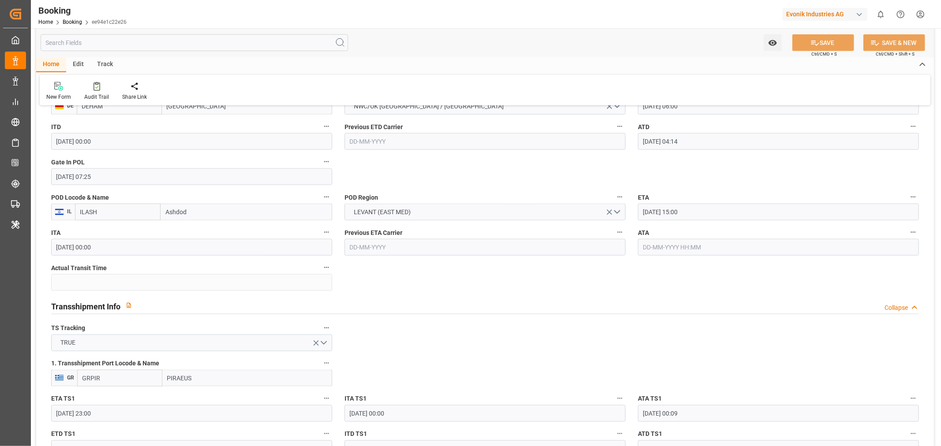
scroll to position [1029, 0]
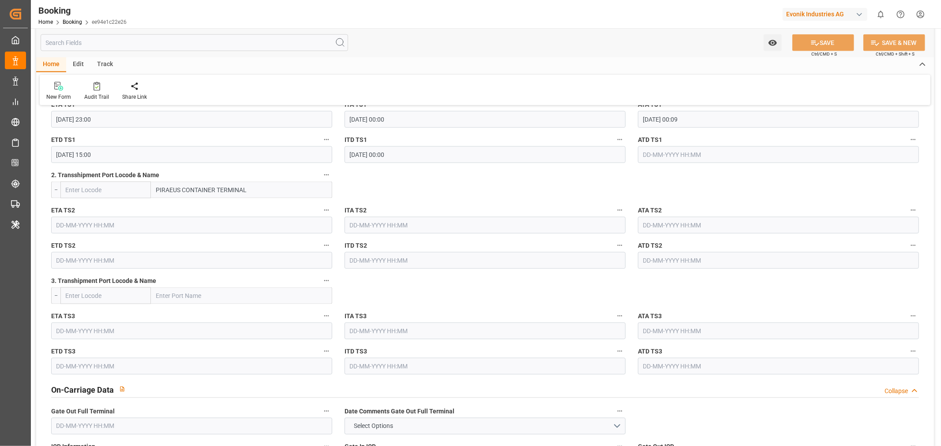
click at [188, 186] on input "PIRAEUS CONTAINER TERMINAL" at bounding box center [241, 190] width 181 height 17
click at [834, 36] on button "SAVE" at bounding box center [823, 42] width 62 height 17
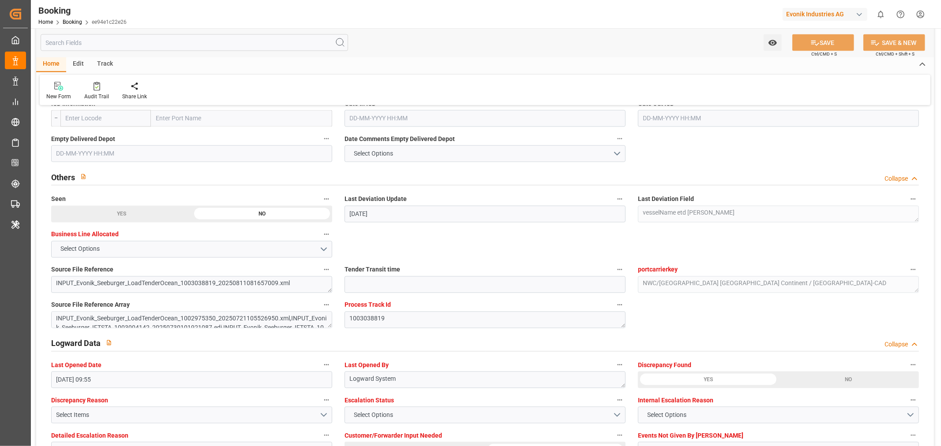
scroll to position [1617, 0]
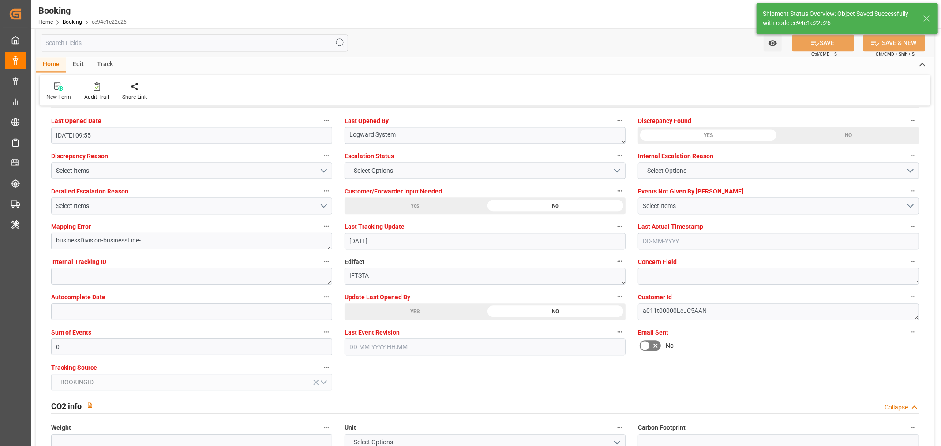
type textarea "Shashidhar Mm"
type input "29-08-2025 10:19"
click at [93, 92] on div "Audit Trail" at bounding box center [97, 91] width 38 height 19
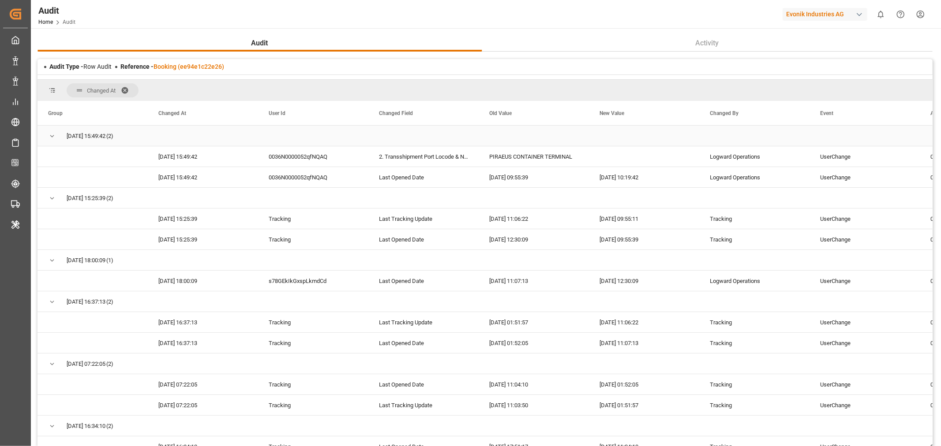
click at [52, 132] on span "Press SPACE to select this row." at bounding box center [52, 136] width 8 height 8
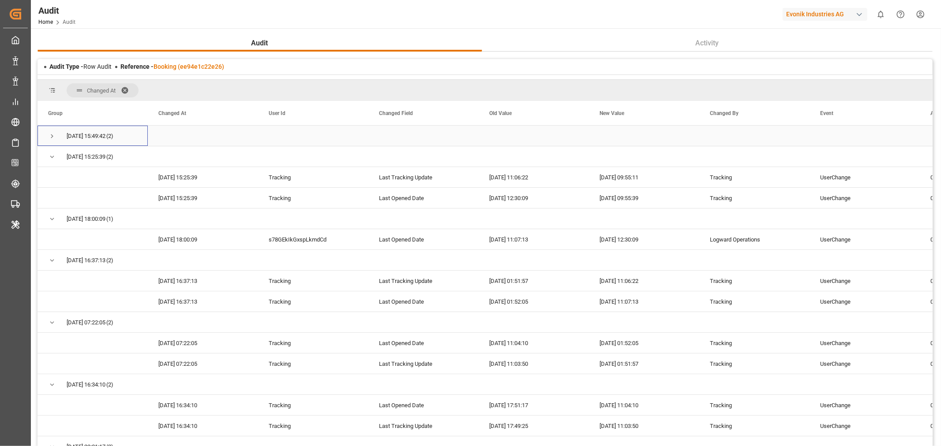
click at [52, 134] on span "Press SPACE to select this row." at bounding box center [52, 136] width 8 height 8
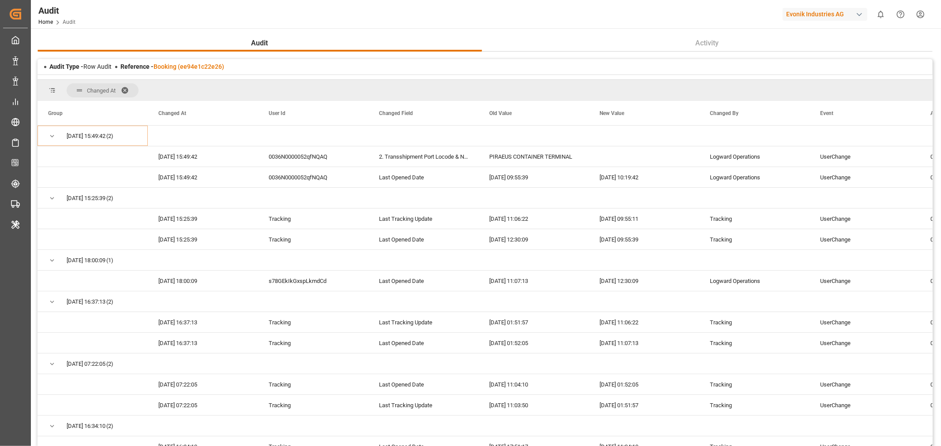
click at [128, 88] on span at bounding box center [128, 90] width 14 height 8
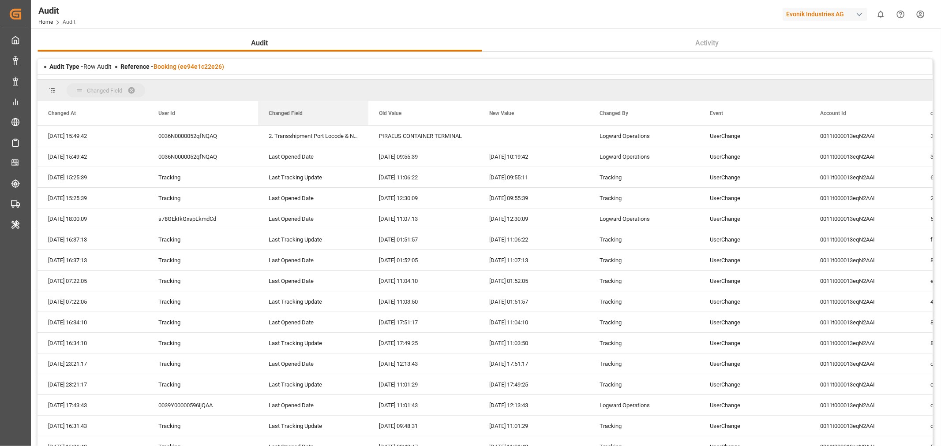
drag, startPoint x: 285, startPoint y: 108, endPoint x: 287, endPoint y: 89, distance: 19.0
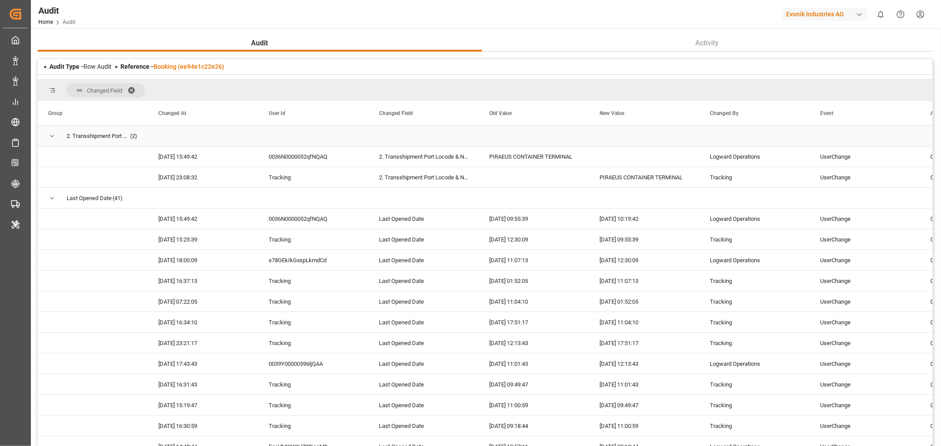
click at [51, 137] on span "Press SPACE to select this row." at bounding box center [52, 136] width 8 height 8
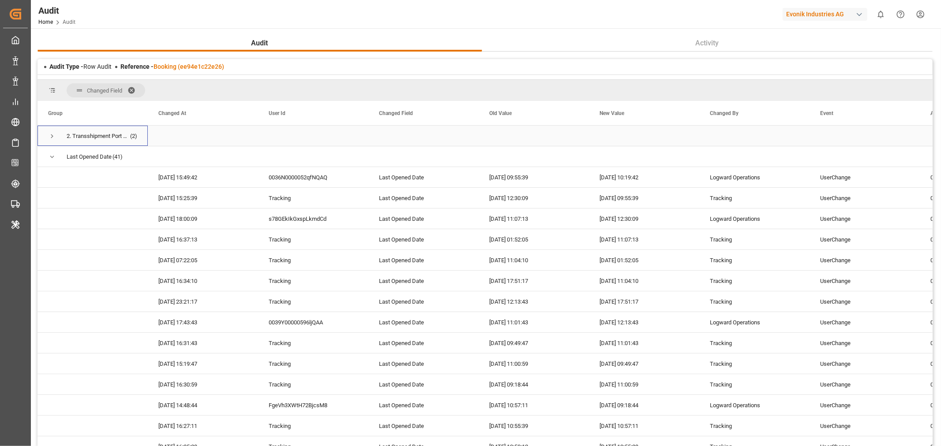
click at [51, 137] on span "Press SPACE to select this row." at bounding box center [52, 136] width 8 height 8
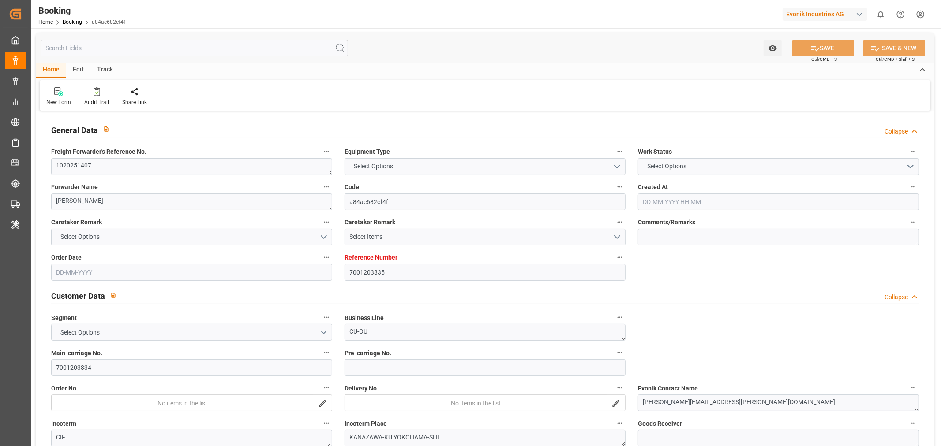
type input "7001203835"
type input "9783514"
type input "Cosco"
type input "COSCO Shipping Co. Ltd."
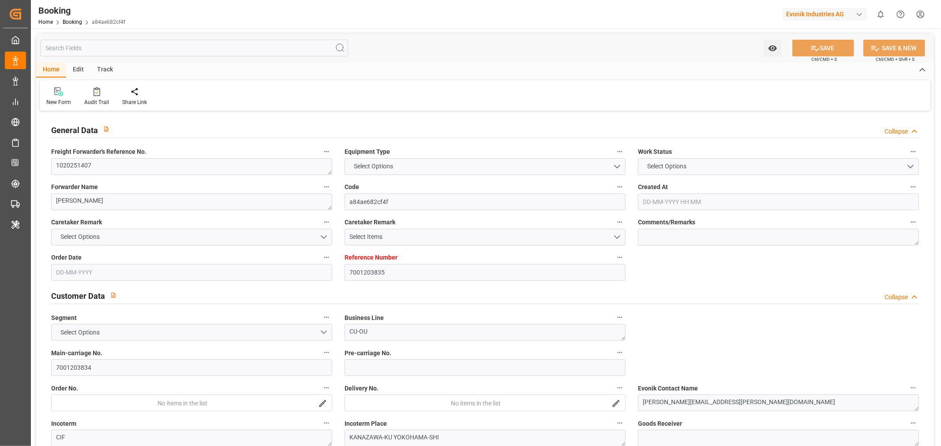
type input "BEANR"
type input "JPYOK"
type input "CNSHG"
type input "0"
type input "BEANR"
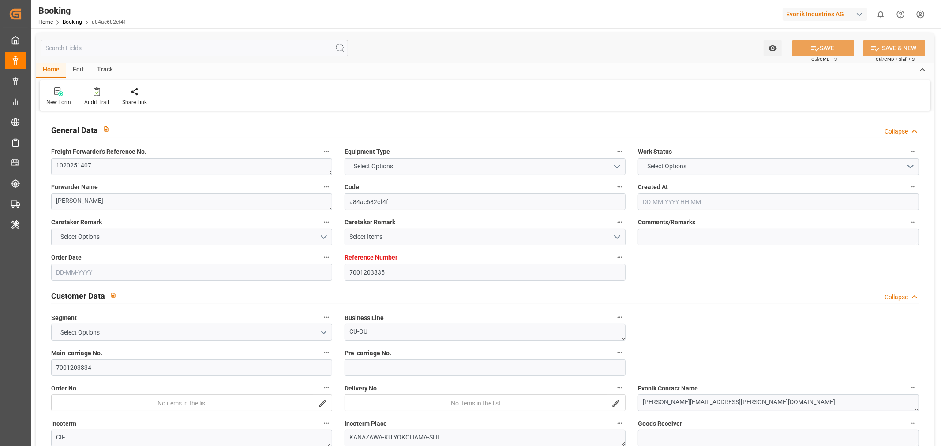
type input "JPYOK"
type input "9392913"
type input "[DATE] 06:02"
type input "[DATE]"
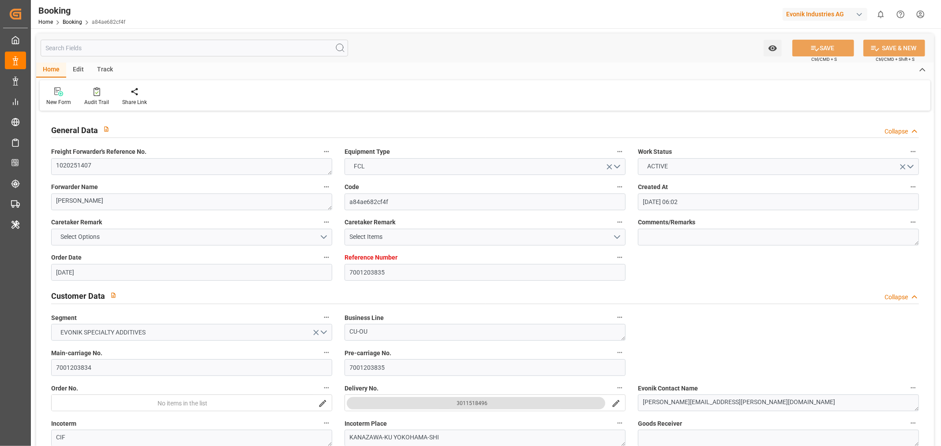
type input "[DATE]"
type input "[DATE] 21:30"
type input "[DATE] 00:00"
type input "[DATE] 21:59"
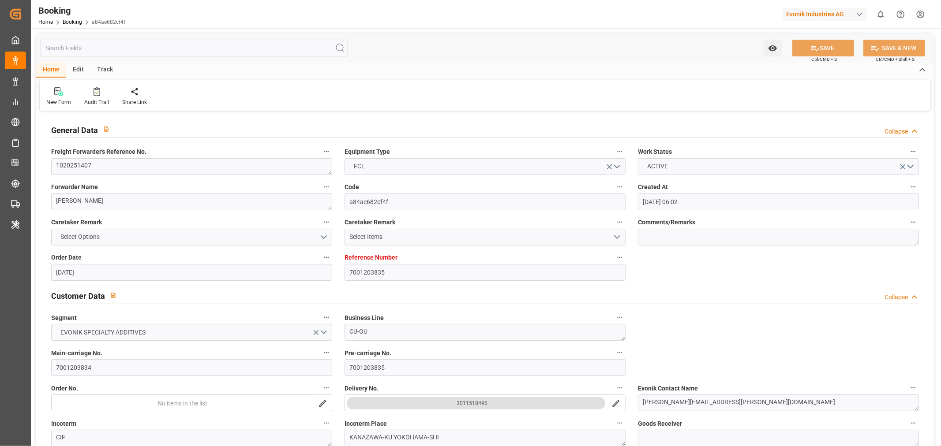
type input "[DATE] 00:00"
type input "[DATE] 18:00"
type input "[DATE] 00:00"
type input "[DATE] 21:00"
type input "[DATE] 00:00"
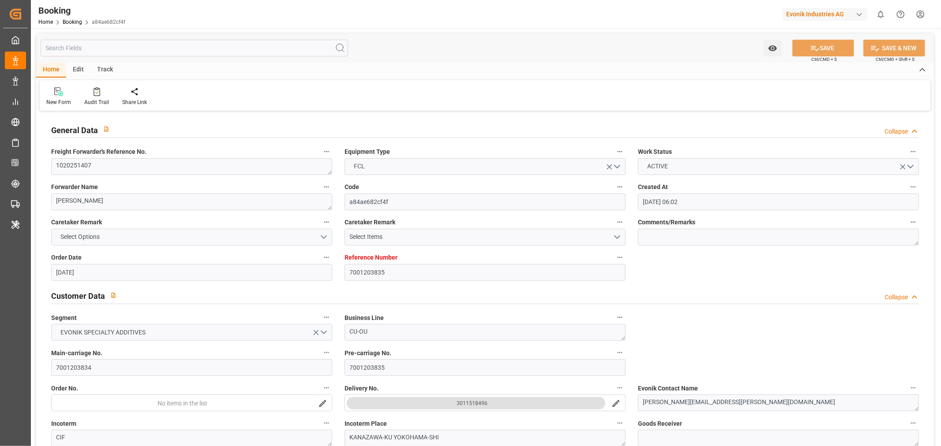
type input "[DATE] 21:37"
type input "[DATE] 12:00"
type input "[DATE] 00:00"
type input "[DATE]"
type input "[DATE] 09:22"
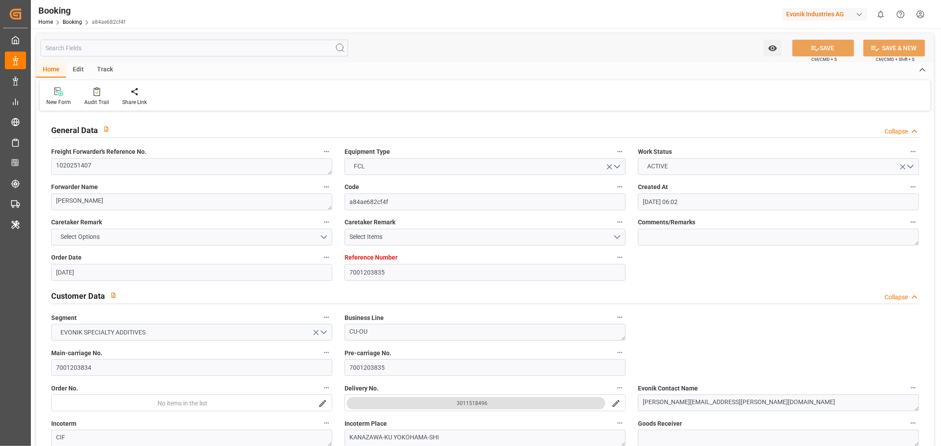
type input "[DATE]"
type input "[DATE] 01:06"
type input "[DATE] 22:43"
type input "[DATE] 21:00"
type input "[DATE] 20:51"
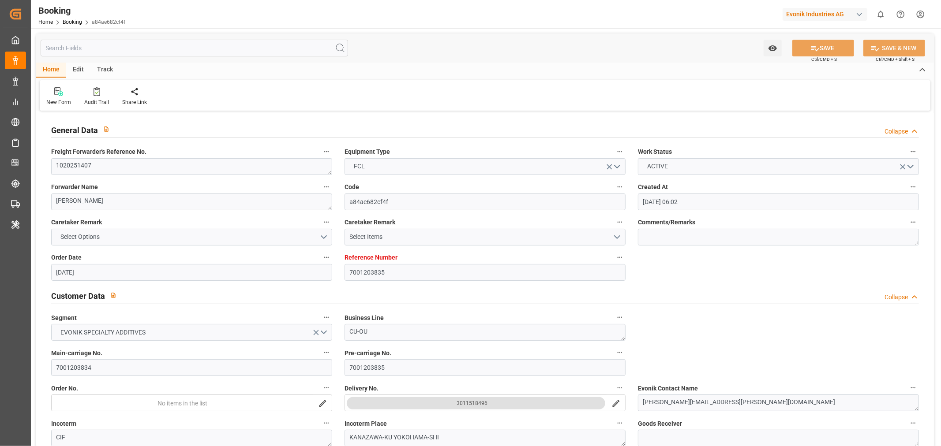
type input "[DATE] 05:42"
type input "[DATE] 21:37"
type input "[DATE] 12:00"
type input "[DATE] 01:46"
type input "[DATE] 18:00"
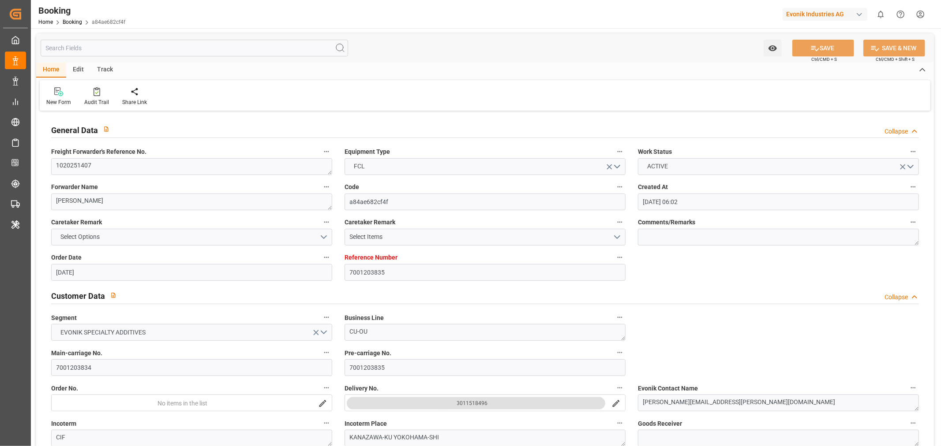
type input "[DATE] 18:50"
type input "09-09-2025 09:00"
type input "12-09-2025 18:50"
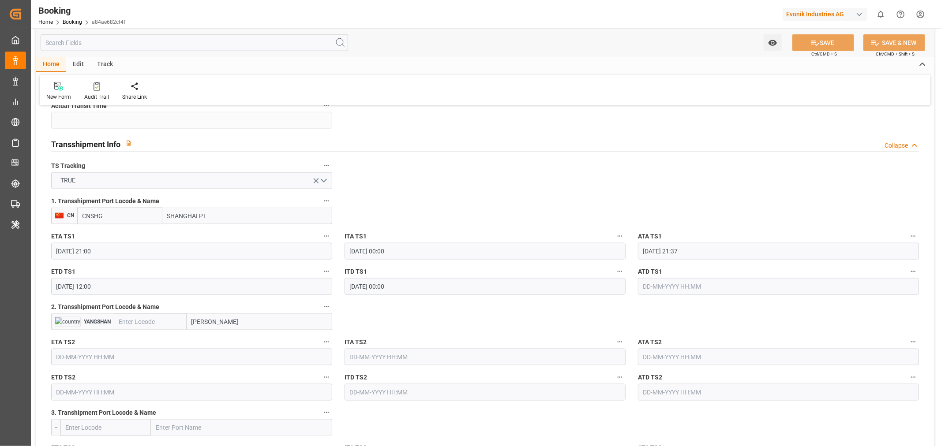
scroll to position [882, 0]
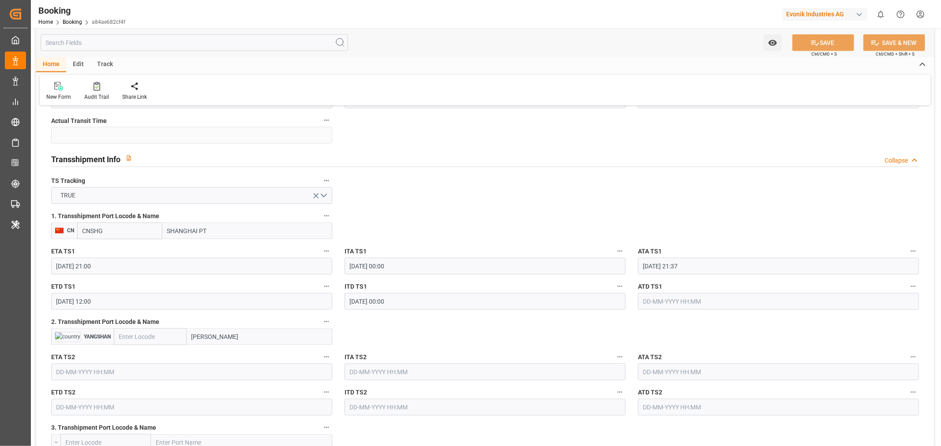
click at [93, 98] on div "Audit Trail" at bounding box center [96, 97] width 25 height 8
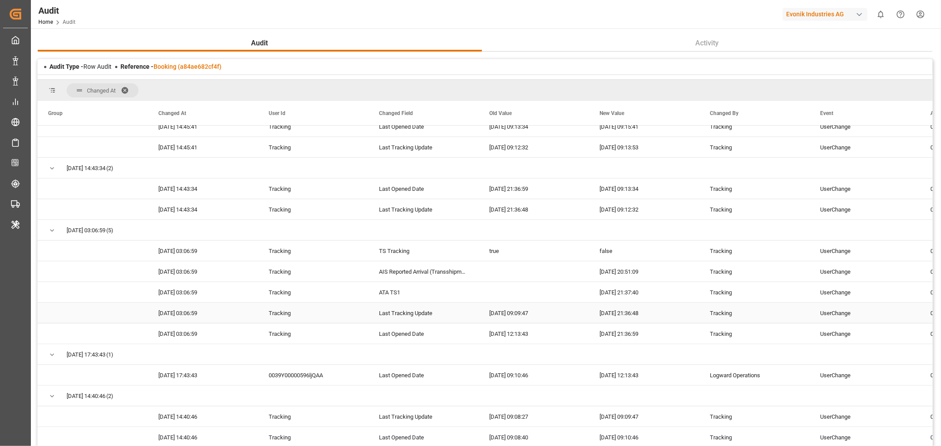
scroll to position [196, 0]
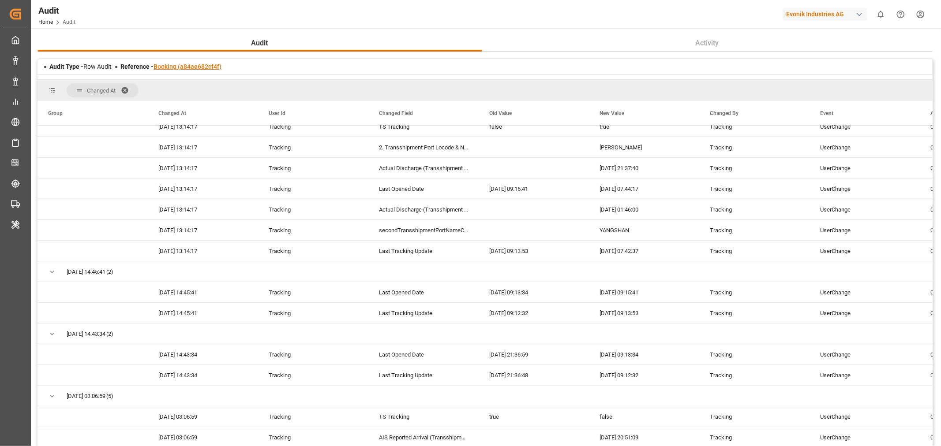
click at [195, 67] on link "Booking (a84ae682cf4f)" at bounding box center [187, 66] width 68 height 7
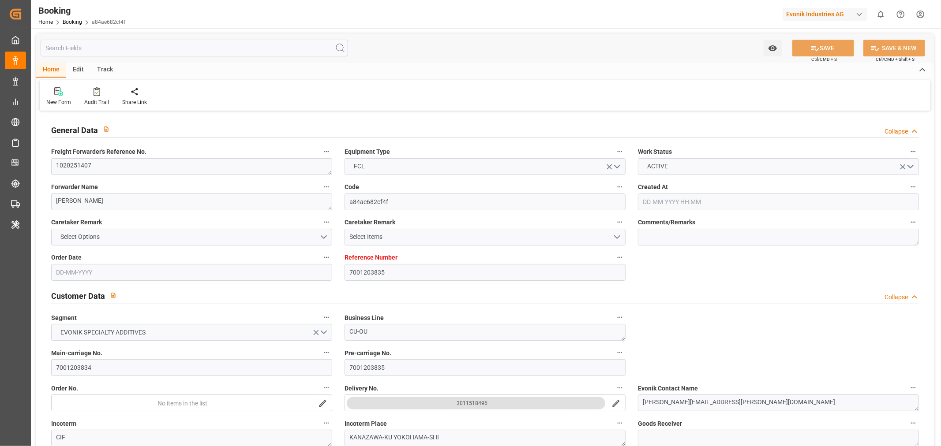
type input "7001203835"
type input "9783514"
type input "Cosco"
type input "COSCO Shipping Co. Ltd."
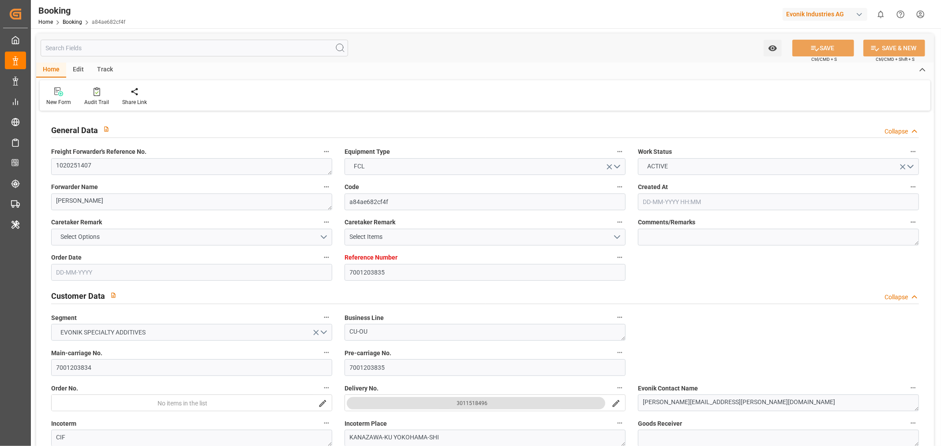
type input "BEANR"
type input "JPYOK"
type input "CNSHG"
type input "0"
type input "BEANR"
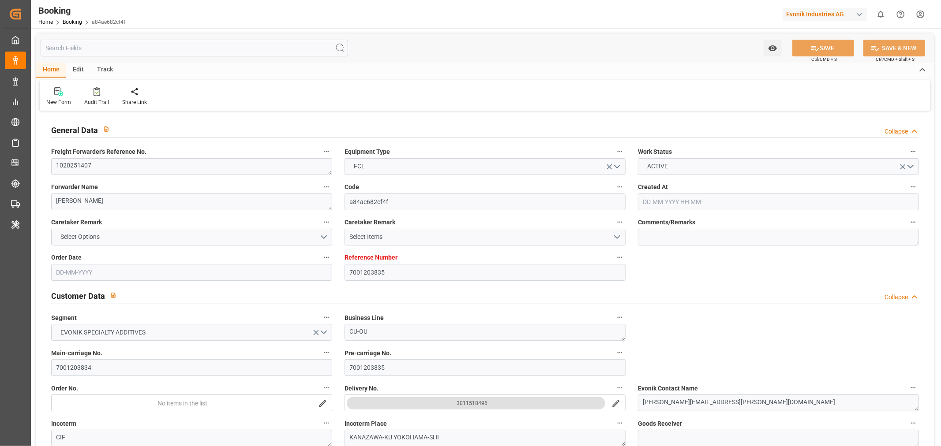
type input "JPYOK"
type input "9392913"
type input "25-06-2025 06:02"
type input "[DATE]"
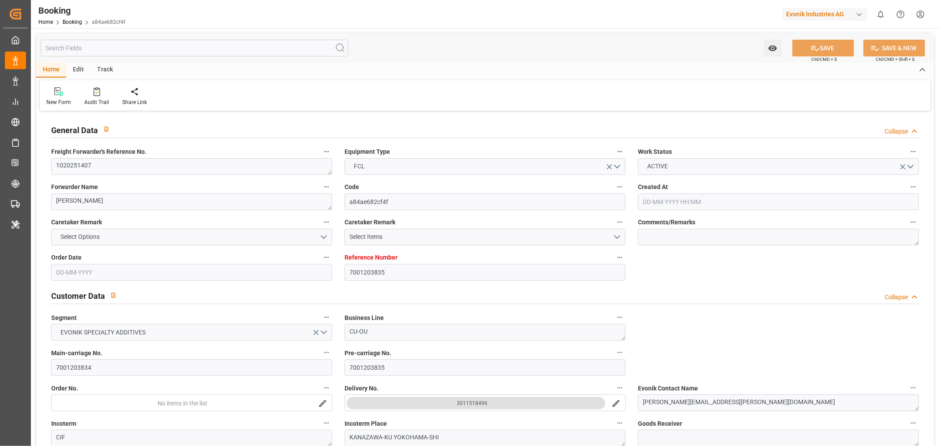
type input "[DATE]"
type input "24-07-2025 21:30"
type input "24-07-2025 00:00"
type input "24-07-2025 21:59"
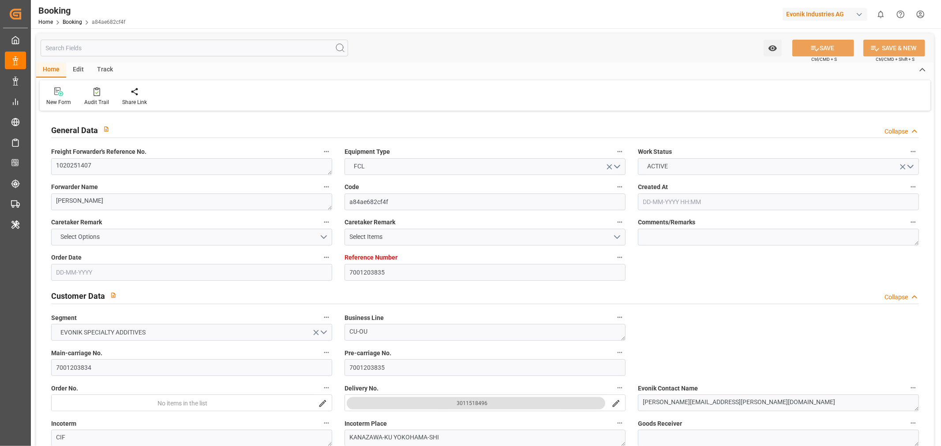
type input "16-07-2025 00:00"
type input "08-09-2025 18:00"
type input "09-09-2025 00:00"
type input "26-08-2025 21:00"
type input "26-08-2025 00:00"
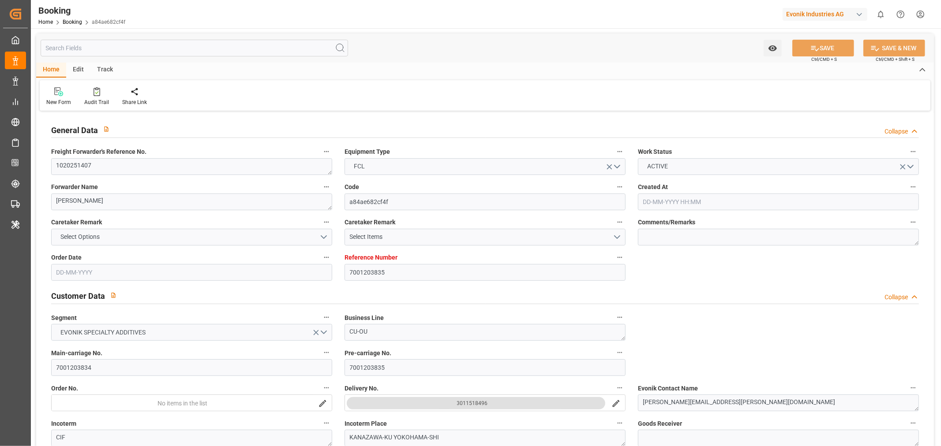
type input "26-08-2025 21:37"
type input "05-09-2025 12:00"
type input "28-08-2025 00:00"
type input "[DATE]"
type input "29-08-2025 09:22"
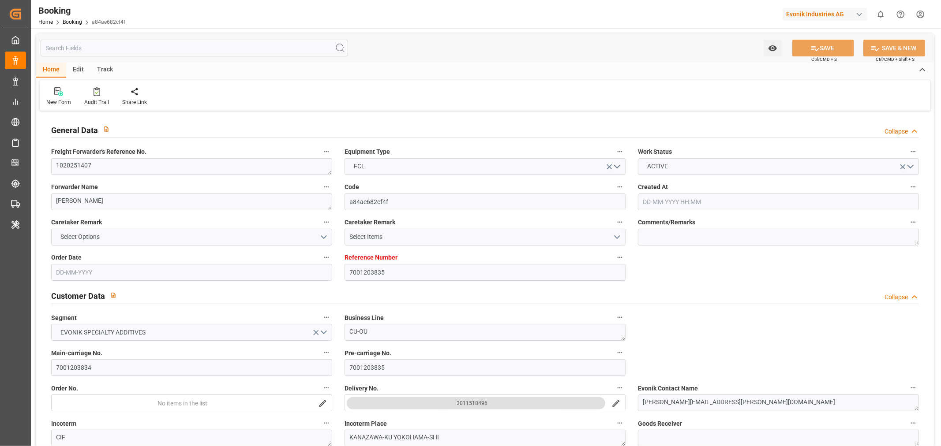
type input "[DATE]"
type input "23-07-2025 01:06"
type input "24-07-2025 22:43"
type input "26-08-2025 21:00"
type input "26-08-2025 20:51"
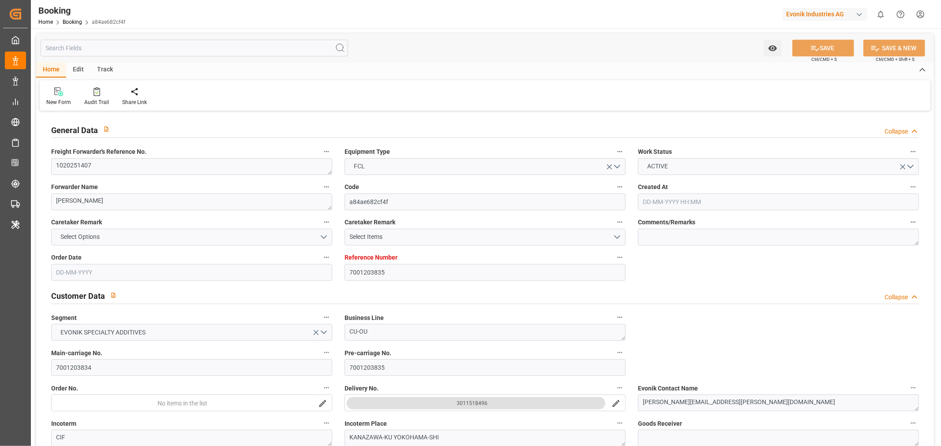
type input "27-08-2025 05:42"
type input "26-08-2025 21:37"
type input "05-09-2025 12:00"
type input "28-08-2025 01:46"
type input "08-09-2025 18:00"
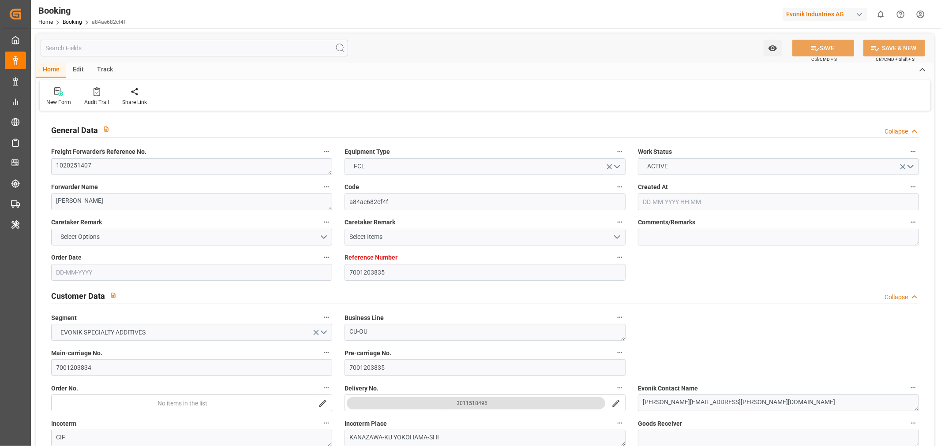
type input "08-09-2025 18:50"
type input "09-09-2025 09:00"
type input "12-09-2025 18:50"
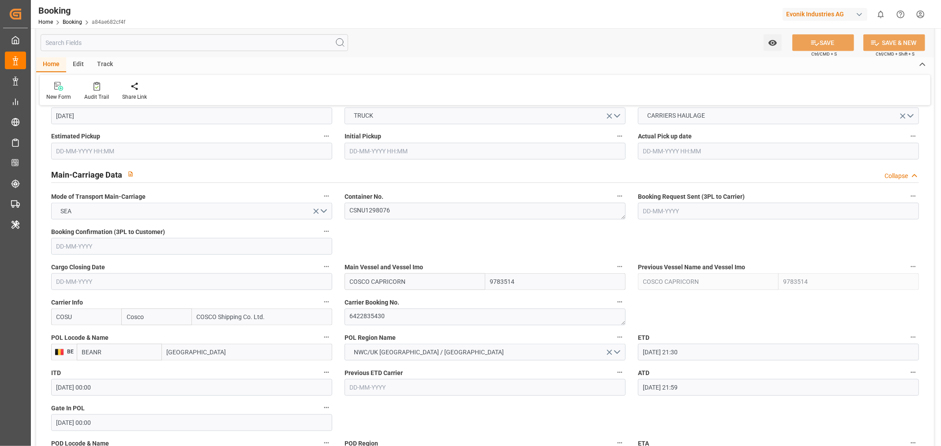
scroll to position [490, 0]
click at [372, 312] on textarea "6422835430" at bounding box center [484, 315] width 281 height 17
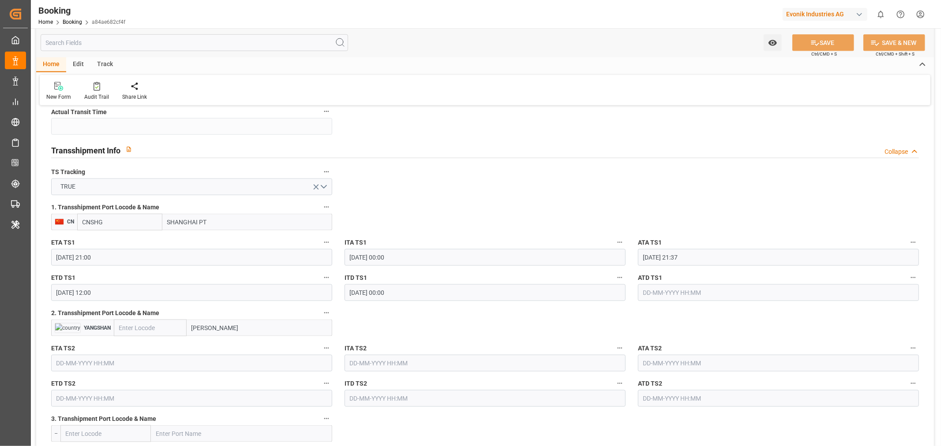
scroll to position [980, 0]
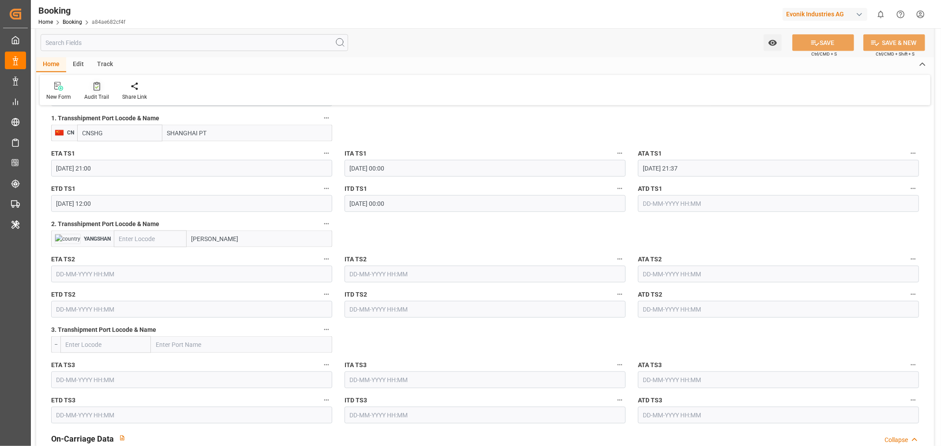
click at [94, 94] on div "Audit Trail" at bounding box center [96, 97] width 25 height 8
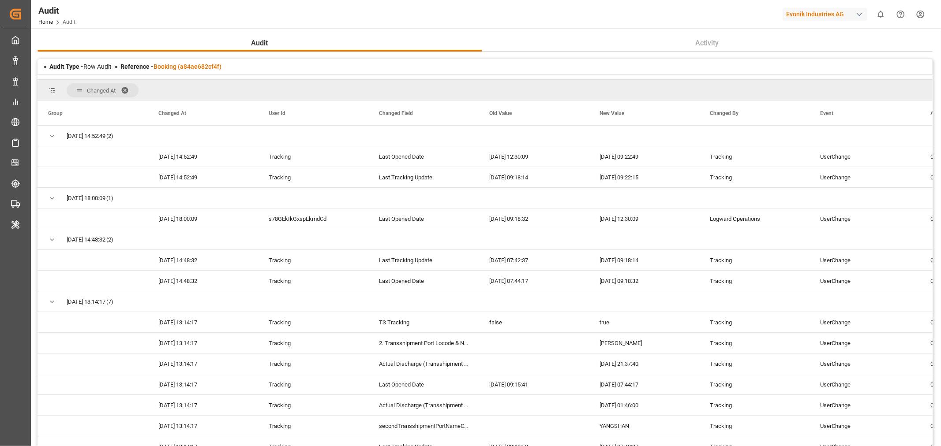
click at [126, 89] on span at bounding box center [128, 90] width 14 height 8
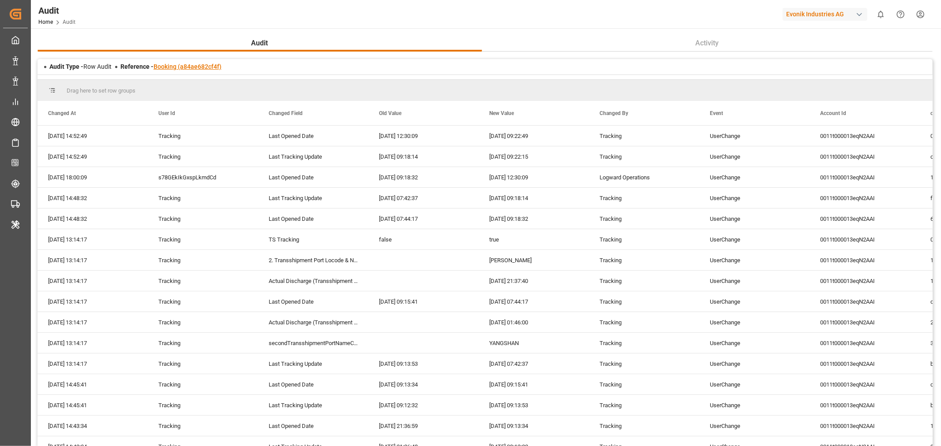
click at [187, 65] on link "Booking (a84ae682cf4f)" at bounding box center [187, 66] width 68 height 7
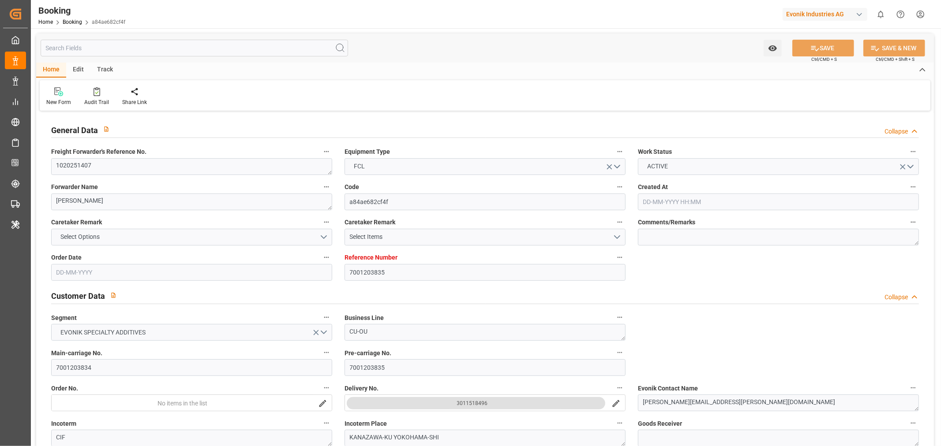
type input "7001203835"
type input "9783514"
type input "Cosco"
type input "COSCO Shipping Co. Ltd."
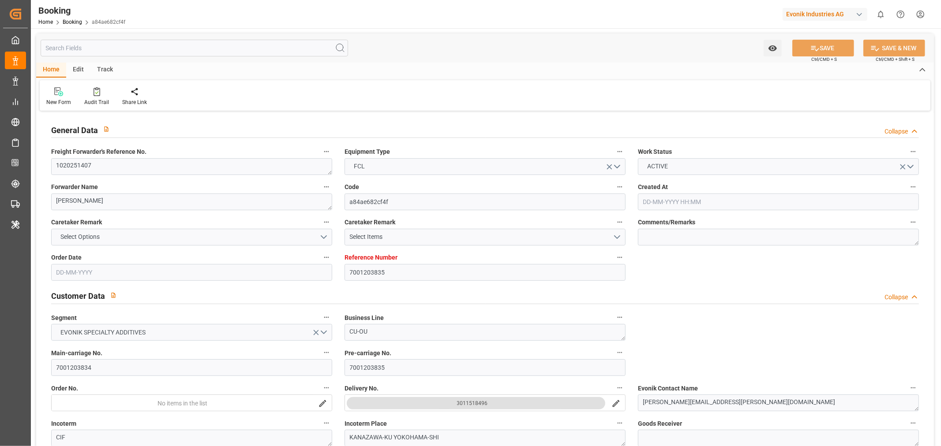
type input "BEANR"
type input "JPYOK"
type input "CNSHG"
type input "0"
type input "BEANR"
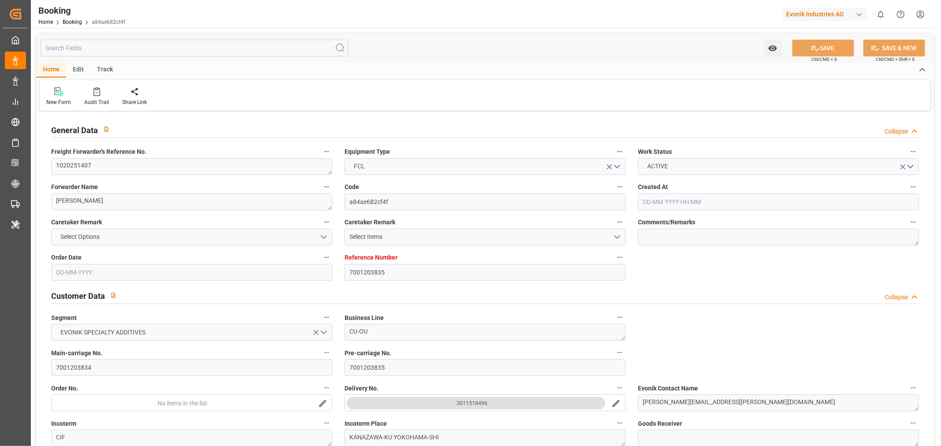
type input "JPYOK"
type input "9392913"
type input "25-06-2025 06:02"
type input "[DATE]"
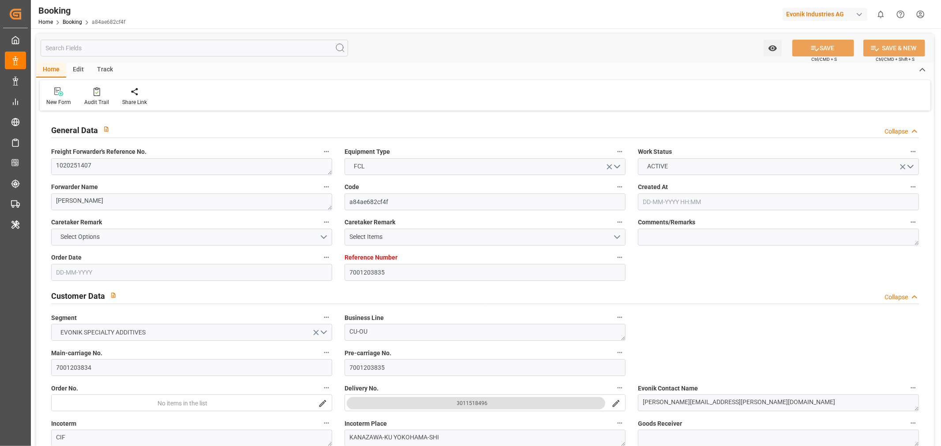
type input "[DATE]"
type input "24-07-2025 21:30"
type input "24-07-2025 00:00"
type input "24-07-2025 21:59"
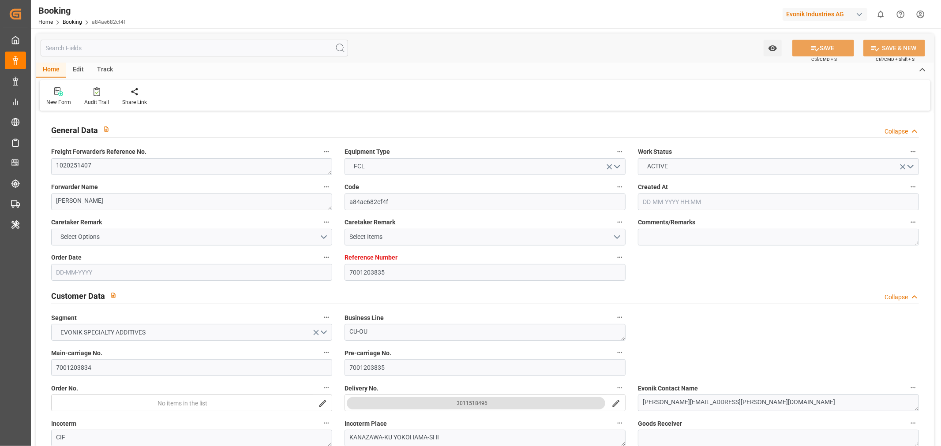
type input "16-07-2025 00:00"
type input "08-09-2025 18:00"
type input "09-09-2025 00:00"
type input "26-08-2025 21:00"
type input "26-08-2025 00:00"
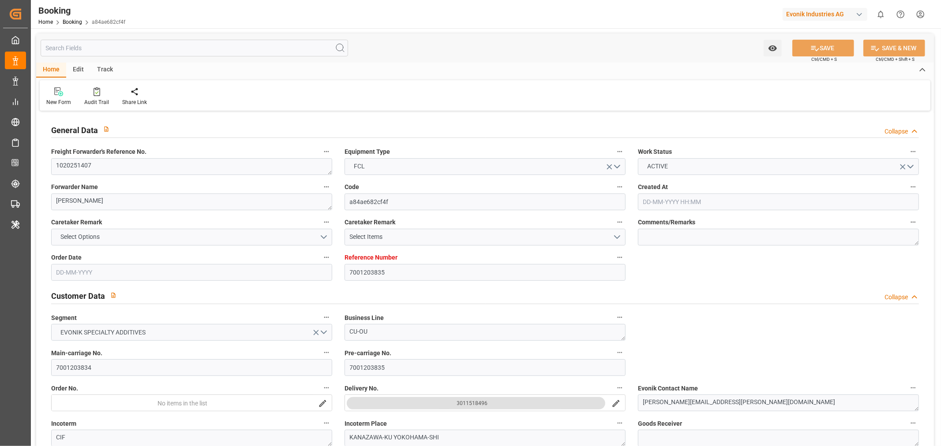
type input "26-08-2025 21:37"
type input "05-09-2025 12:00"
type input "28-08-2025 00:00"
type input "[DATE]"
type input "29-08-2025 09:22"
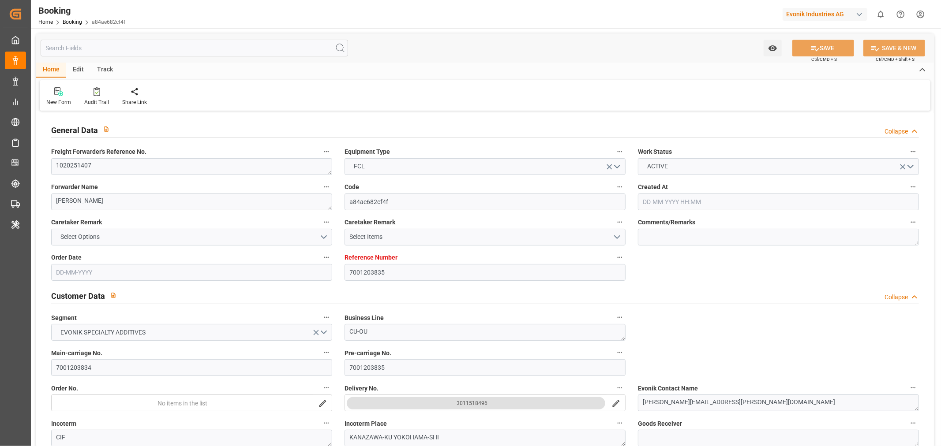
type input "[DATE]"
type input "23-07-2025 01:06"
type input "24-07-2025 22:43"
type input "26-08-2025 21:00"
type input "26-08-2025 20:51"
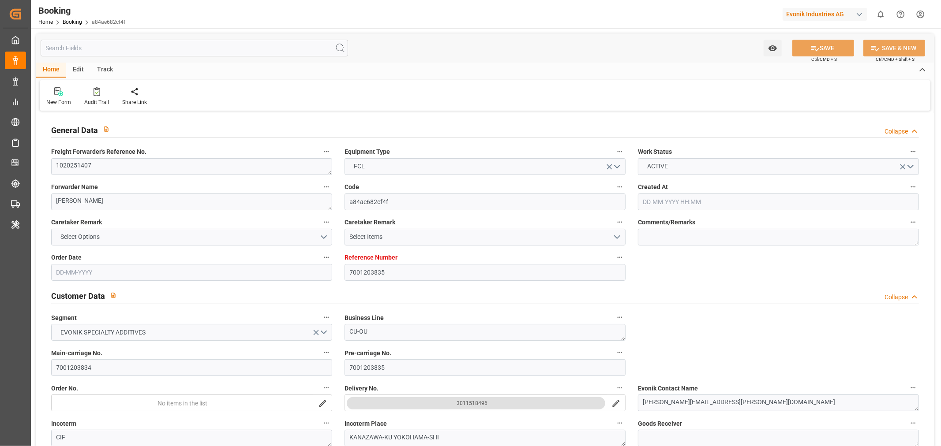
type input "27-08-2025 05:42"
type input "26-08-2025 21:37"
type input "05-09-2025 12:00"
type input "28-08-2025 01:46"
type input "08-09-2025 18:00"
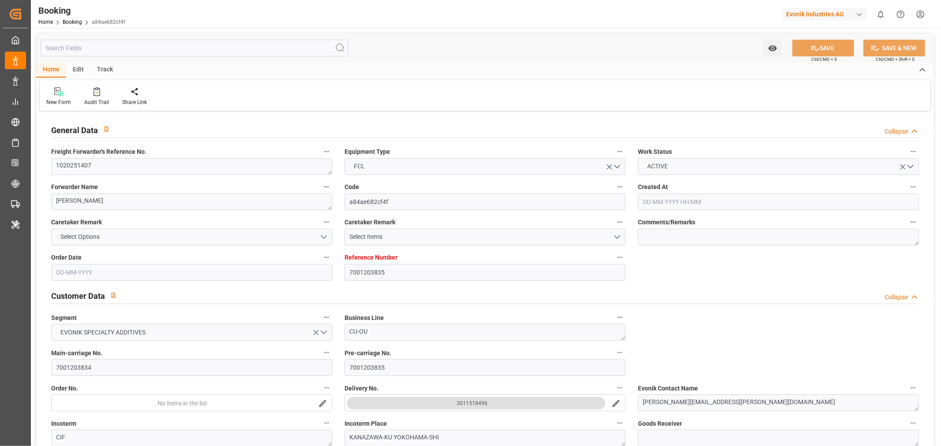
type input "08-09-2025 18:50"
type input "09-09-2025 09:00"
type input "12-09-2025 18:50"
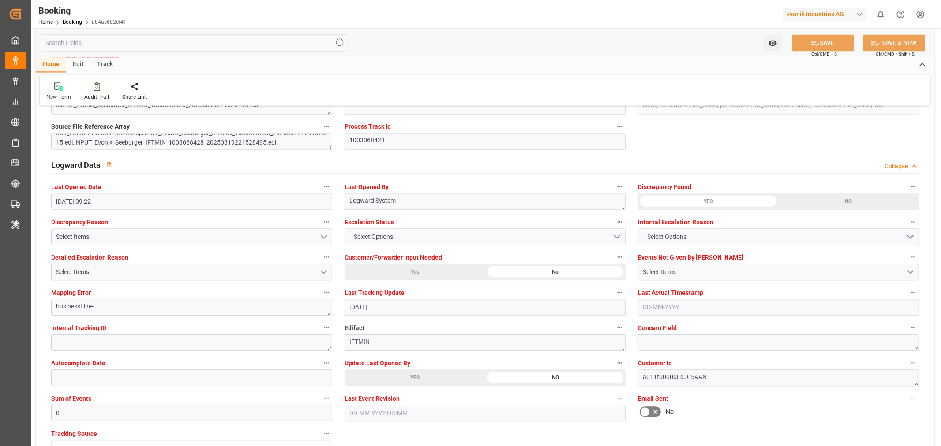
scroll to position [1568, 0]
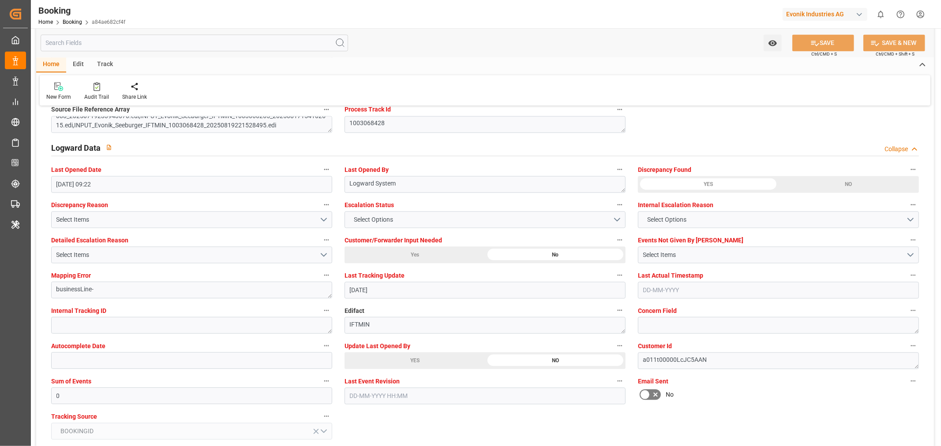
click at [408, 363] on div "YES" at bounding box center [414, 360] width 141 height 17
click at [825, 45] on button "SAVE" at bounding box center [823, 42] width 62 height 17
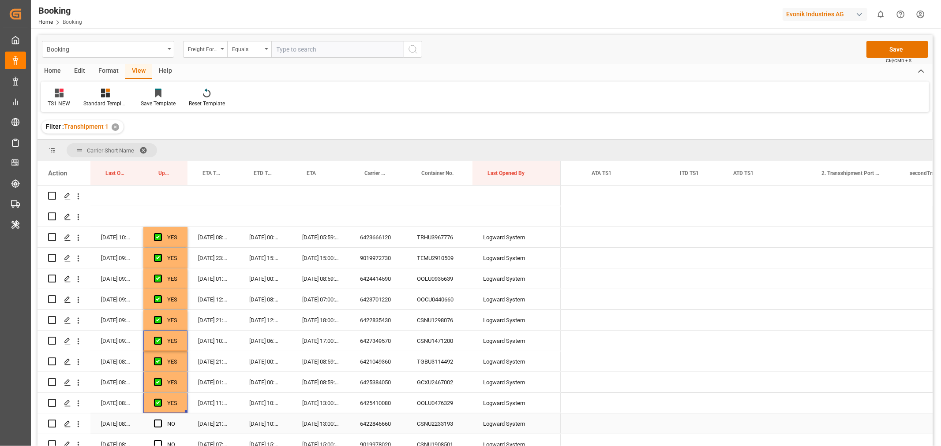
scroll to position [0, 6577]
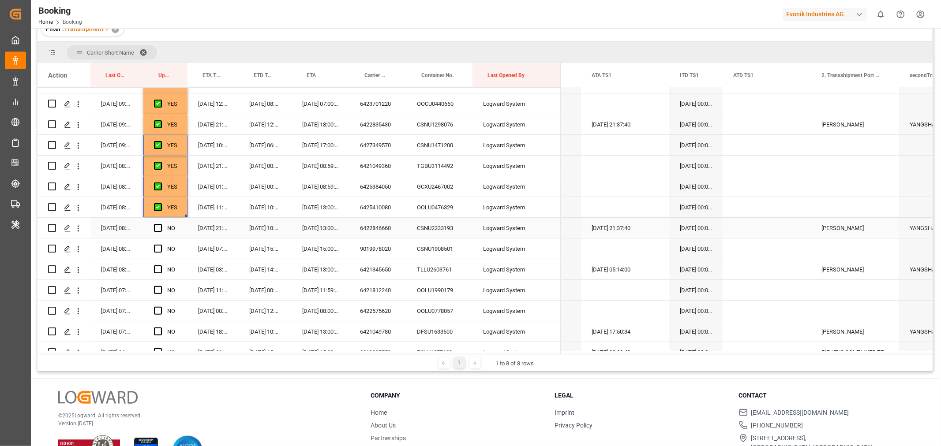
click at [394, 227] on div "6422846660" at bounding box center [377, 228] width 57 height 20
click at [158, 228] on span "Press SPACE to select this row." at bounding box center [158, 228] width 8 height 8
click at [161, 224] on input "Press SPACE to select this row." at bounding box center [161, 224] width 0 height 0
drag, startPoint x: 161, startPoint y: 250, endPoint x: 192, endPoint y: 224, distance: 40.0
click at [161, 250] on span "Press SPACE to select this row." at bounding box center [158, 249] width 8 height 8
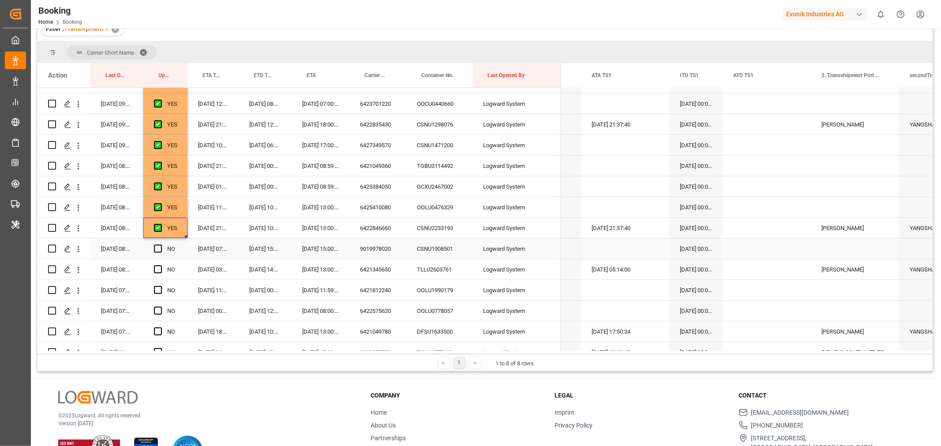
click at [161, 245] on input "Press SPACE to select this row." at bounding box center [161, 245] width 0 height 0
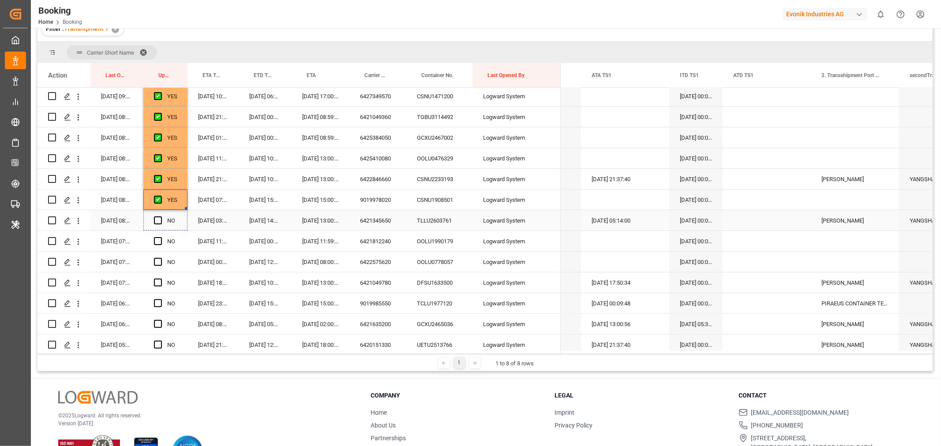
drag, startPoint x: 184, startPoint y: 207, endPoint x: 184, endPoint y: 212, distance: 4.9
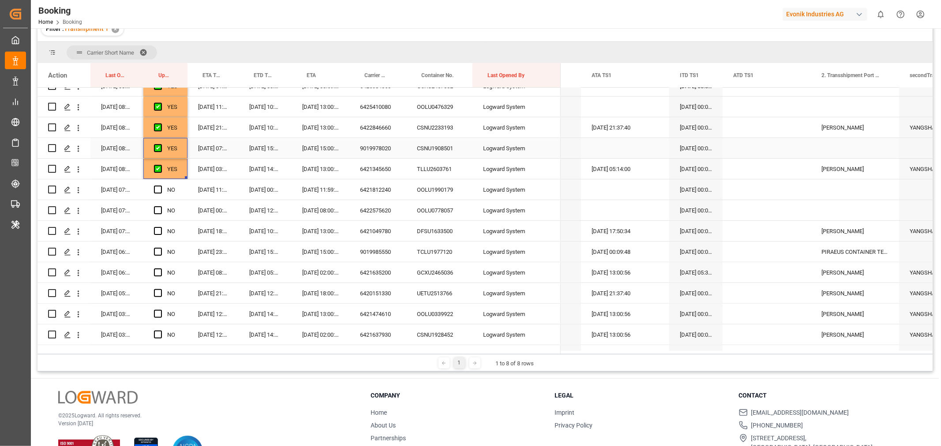
scroll to position [245, 0]
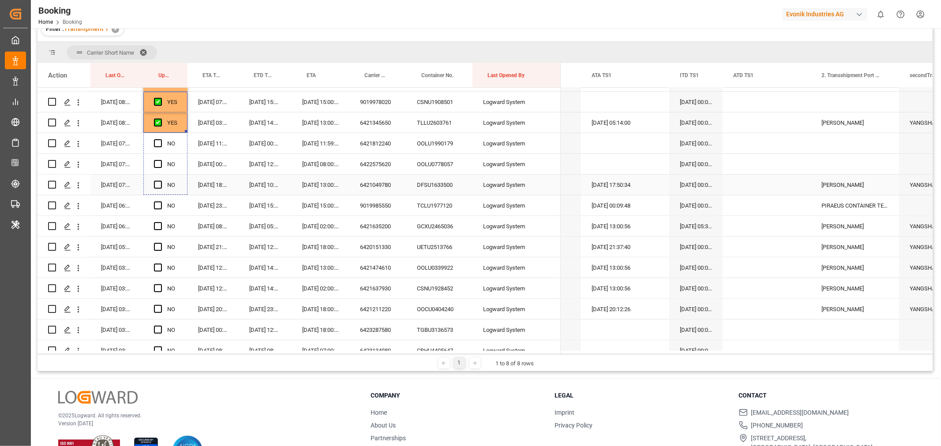
drag, startPoint x: 186, startPoint y: 131, endPoint x: 190, endPoint y: 181, distance: 50.0
drag, startPoint x: 185, startPoint y: 193, endPoint x: 187, endPoint y: 217, distance: 24.4
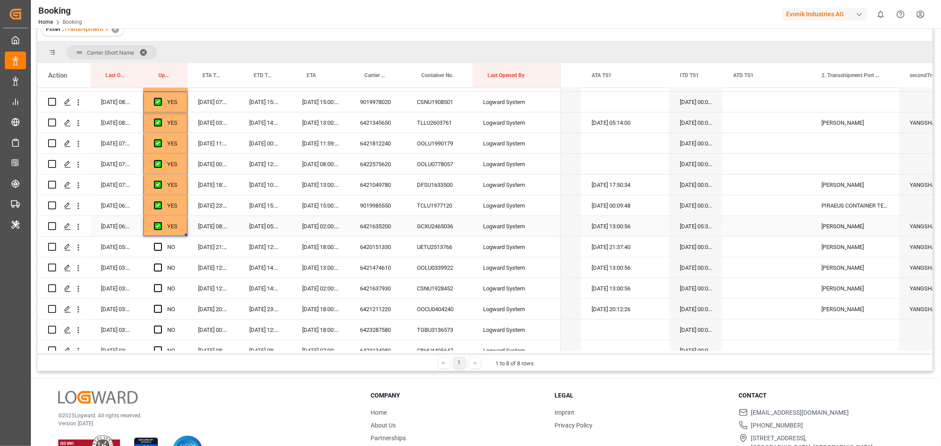
click at [371, 225] on div "6421635200" at bounding box center [377, 226] width 57 height 20
click at [76, 225] on icon "open menu" at bounding box center [78, 226] width 9 height 9
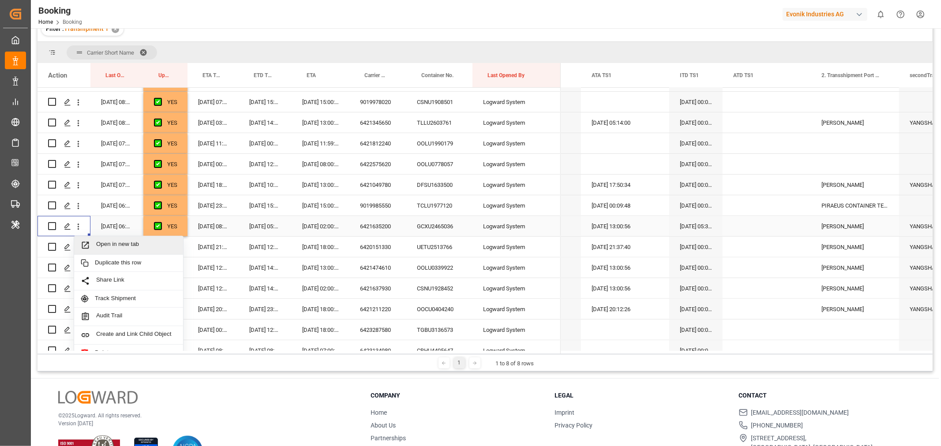
click at [106, 238] on div "Open in new tab" at bounding box center [128, 245] width 109 height 19
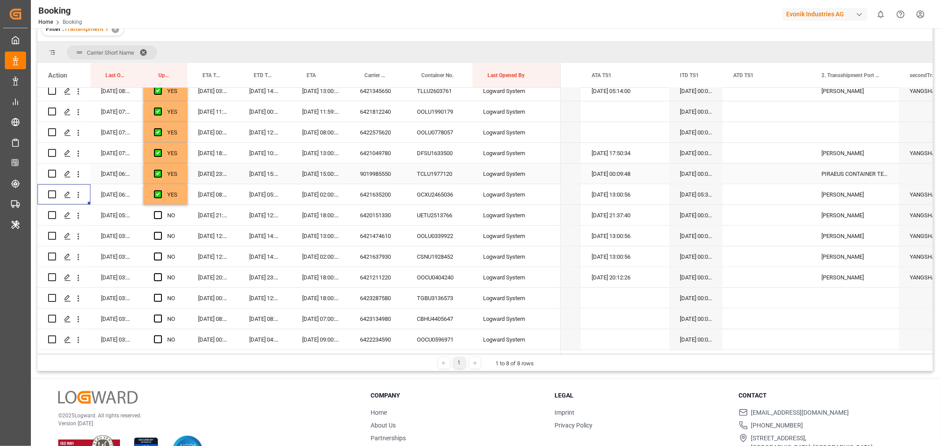
scroll to position [294, 0]
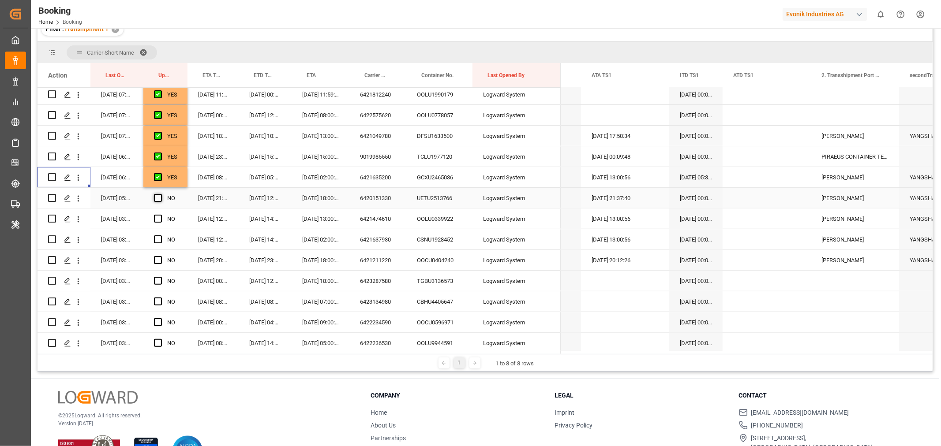
click at [158, 197] on span "Press SPACE to select this row." at bounding box center [158, 198] width 8 height 8
click at [161, 194] on input "Press SPACE to select this row." at bounding box center [161, 194] width 0 height 0
click at [372, 222] on div "6421474610" at bounding box center [377, 219] width 57 height 20
click at [161, 218] on span "Press SPACE to select this row." at bounding box center [158, 219] width 8 height 8
click at [161, 215] on input "Press SPACE to select this row." at bounding box center [161, 215] width 0 height 0
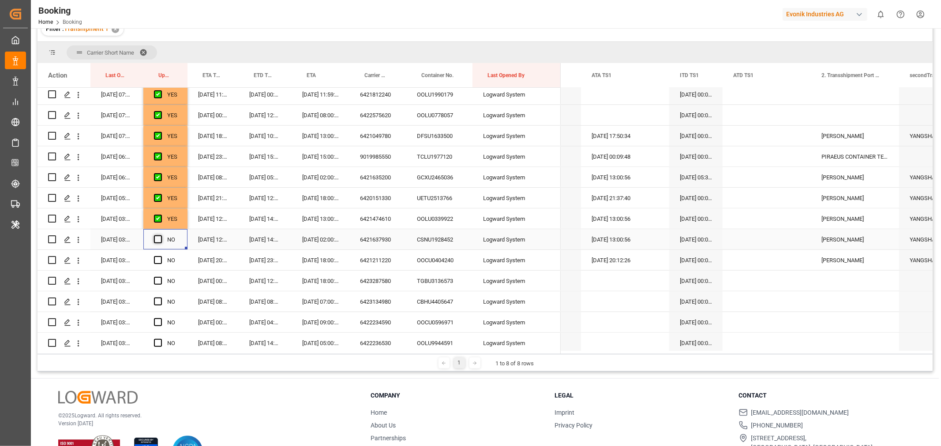
click at [161, 237] on span "Press SPACE to select this row." at bounding box center [158, 240] width 8 height 8
click at [161, 236] on input "Press SPACE to select this row." at bounding box center [161, 236] width 0 height 0
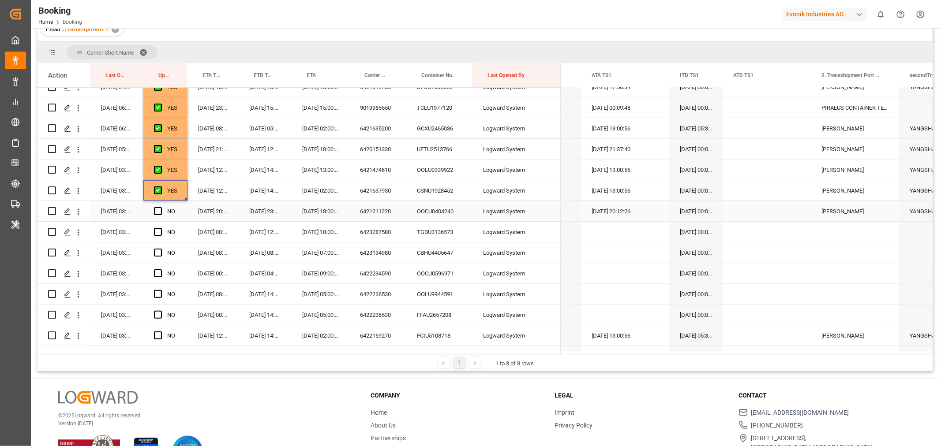
click at [162, 209] on div "Press SPACE to select this row." at bounding box center [160, 212] width 13 height 20
click at [159, 230] on span "Press SPACE to select this row." at bounding box center [158, 232] width 8 height 8
click at [161, 228] on input "Press SPACE to select this row." at bounding box center [161, 228] width 0 height 0
click at [156, 211] on span "Press SPACE to select this row." at bounding box center [158, 211] width 8 height 8
click at [161, 207] on input "Press SPACE to select this row." at bounding box center [161, 207] width 0 height 0
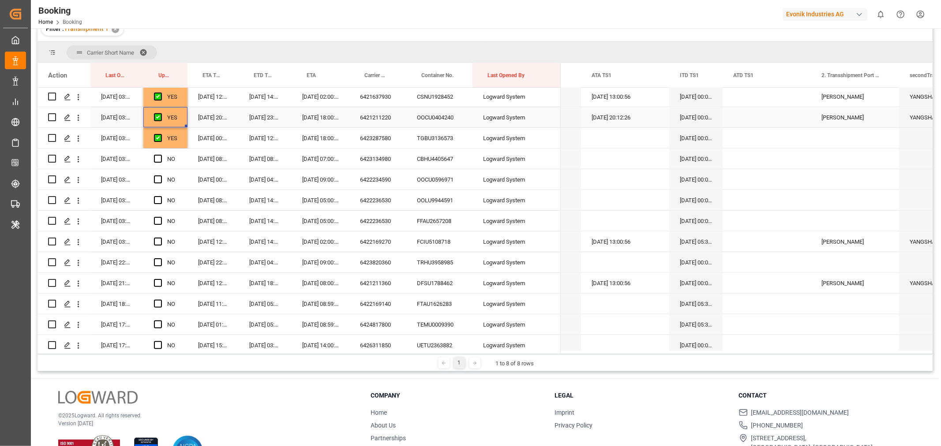
scroll to position [441, 0]
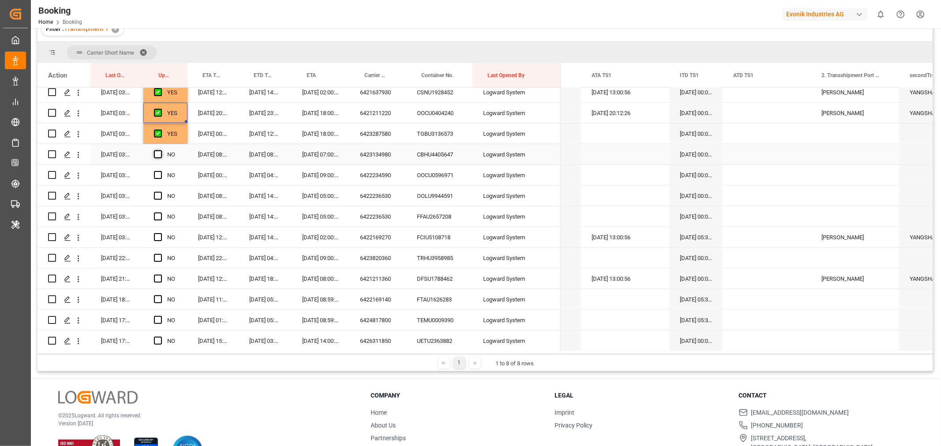
click at [160, 154] on span "Press SPACE to select this row." at bounding box center [158, 154] width 8 height 8
click at [161, 150] on input "Press SPACE to select this row." at bounding box center [161, 150] width 0 height 0
click at [157, 177] on span "Press SPACE to select this row." at bounding box center [158, 175] width 8 height 8
click at [161, 171] on input "Press SPACE to select this row." at bounding box center [161, 171] width 0 height 0
click at [156, 195] on span "Press SPACE to select this row." at bounding box center [158, 196] width 8 height 8
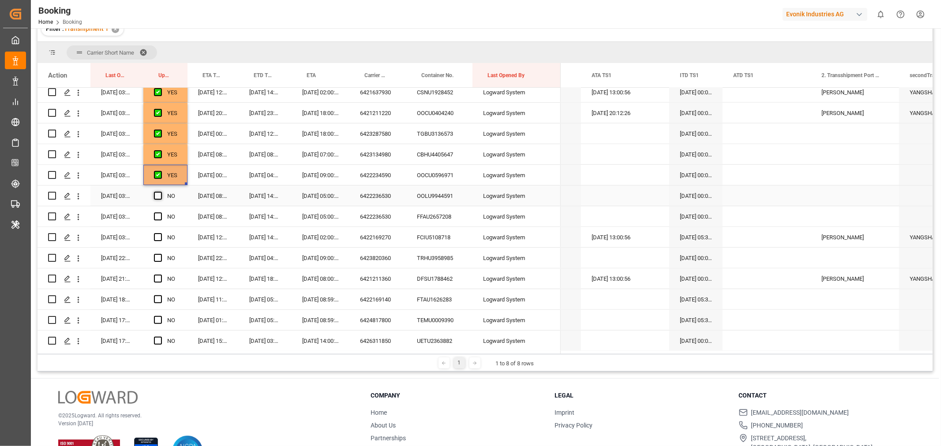
click at [161, 192] on input "Press SPACE to select this row." at bounding box center [161, 192] width 0 height 0
click at [158, 220] on span "Press SPACE to select this row." at bounding box center [158, 217] width 8 height 8
click at [161, 213] on input "Press SPACE to select this row." at bounding box center [161, 213] width 0 height 0
click at [157, 236] on span "Press SPACE to select this row." at bounding box center [158, 237] width 8 height 8
click at [161, 233] on input "Press SPACE to select this row." at bounding box center [161, 233] width 0 height 0
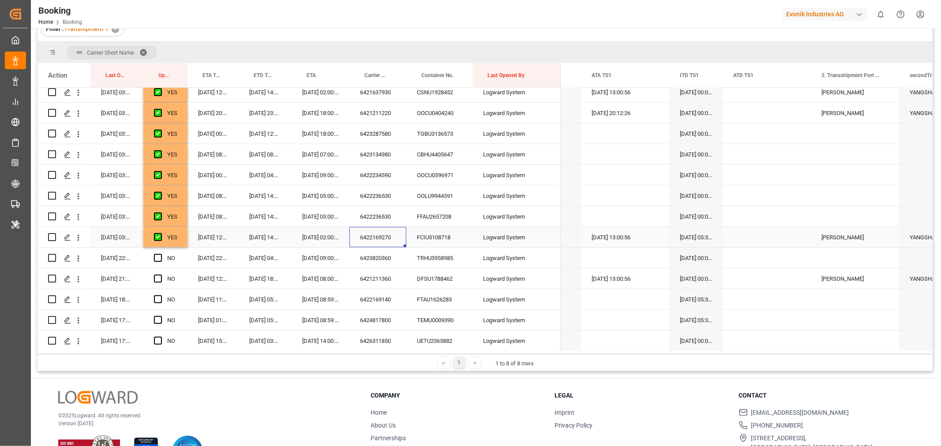
click at [390, 237] on div "6422169270" at bounding box center [377, 237] width 57 height 20
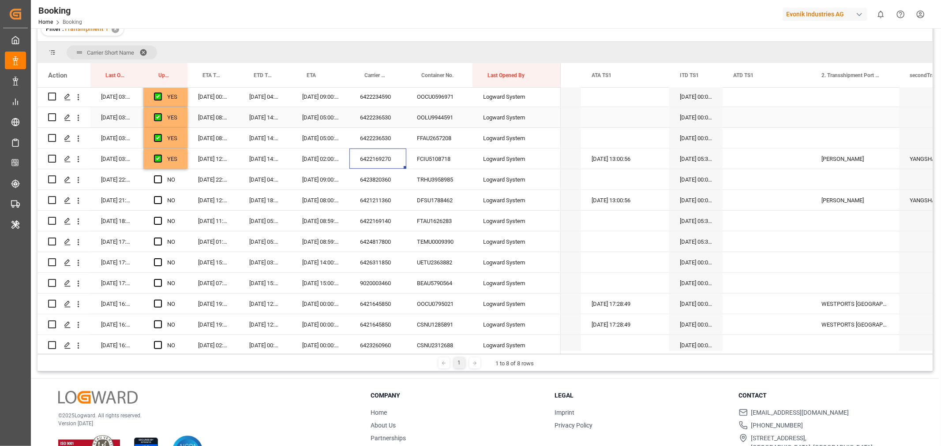
scroll to position [539, 0]
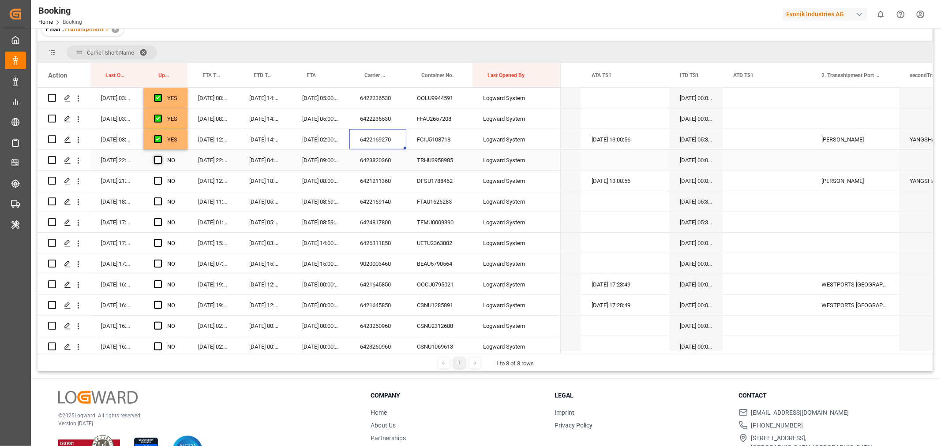
click at [159, 158] on span "Press SPACE to select this row." at bounding box center [158, 160] width 8 height 8
click at [161, 156] on input "Press SPACE to select this row." at bounding box center [161, 156] width 0 height 0
click at [378, 182] on div "6421211360" at bounding box center [377, 181] width 57 height 20
click at [378, 181] on div "6421211360" at bounding box center [377, 181] width 57 height 20
click at [160, 180] on span "Press SPACE to select this row." at bounding box center [158, 181] width 8 height 8
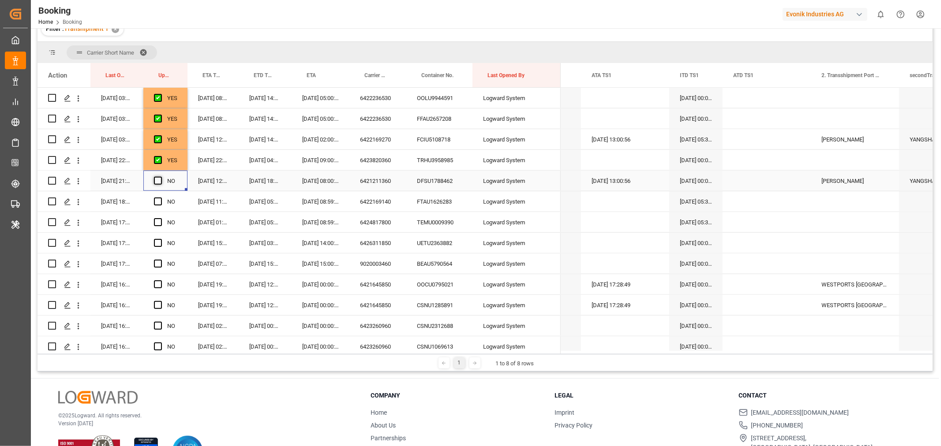
click at [161, 177] on input "Press SPACE to select this row." at bounding box center [161, 177] width 0 height 0
click at [155, 199] on span "Press SPACE to select this row." at bounding box center [158, 202] width 8 height 8
click at [161, 198] on input "Press SPACE to select this row." at bounding box center [161, 198] width 0 height 0
click at [161, 219] on span "Press SPACE to select this row." at bounding box center [158, 222] width 8 height 8
click at [161, 218] on input "Press SPACE to select this row." at bounding box center [161, 218] width 0 height 0
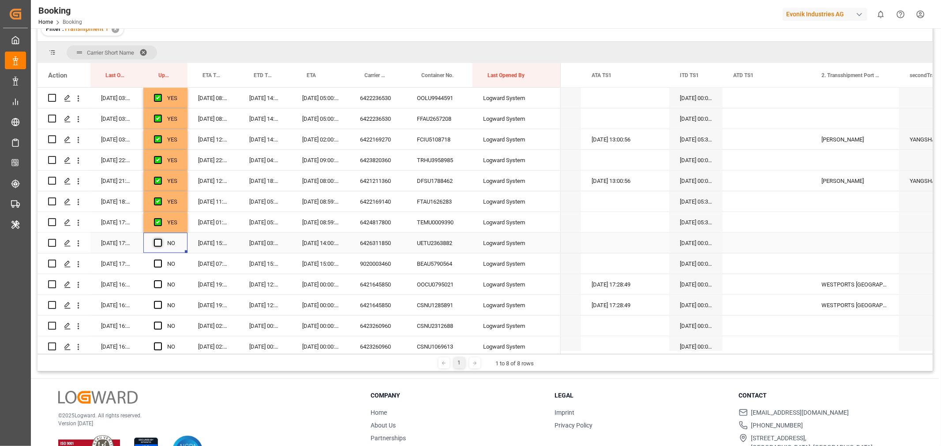
click at [159, 245] on span "Press SPACE to select this row." at bounding box center [158, 243] width 8 height 8
click at [161, 239] on input "Press SPACE to select this row." at bounding box center [161, 239] width 0 height 0
click at [159, 264] on span "Press SPACE to select this row." at bounding box center [158, 264] width 8 height 8
click at [161, 260] on input "Press SPACE to select this row." at bounding box center [161, 260] width 0 height 0
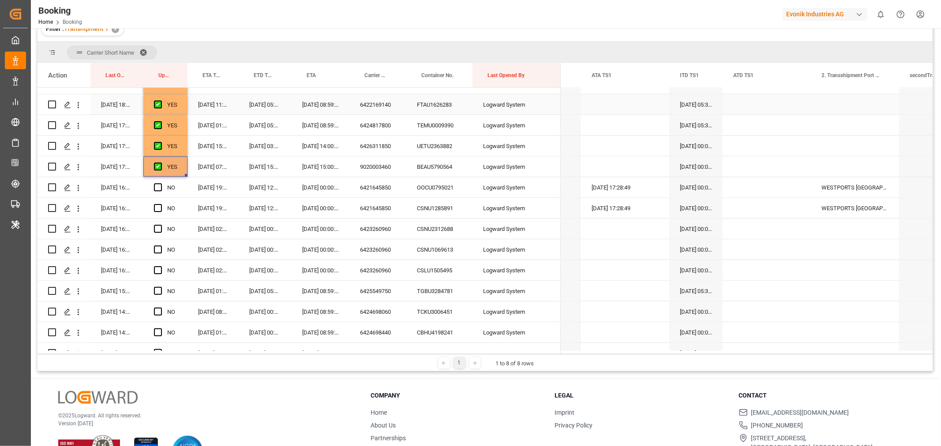
scroll to position [637, 0]
click at [157, 185] on span "Press SPACE to select this row." at bounding box center [158, 187] width 8 height 8
click at [161, 183] on input "Press SPACE to select this row." at bounding box center [161, 183] width 0 height 0
click at [157, 206] on span "Press SPACE to select this row." at bounding box center [158, 207] width 8 height 8
click at [161, 203] on input "Press SPACE to select this row." at bounding box center [161, 203] width 0 height 0
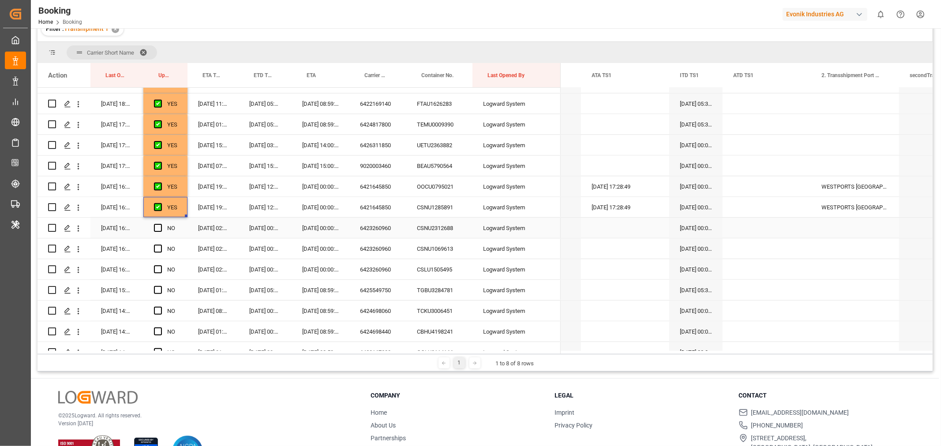
click at [162, 228] on div "Press SPACE to select this row." at bounding box center [160, 228] width 13 height 20
click at [160, 246] on span "Press SPACE to select this row." at bounding box center [158, 249] width 8 height 8
click at [161, 245] on input "Press SPACE to select this row." at bounding box center [161, 245] width 0 height 0
click at [160, 227] on span "Press SPACE to select this row." at bounding box center [158, 228] width 8 height 8
click at [161, 224] on input "Press SPACE to select this row." at bounding box center [161, 224] width 0 height 0
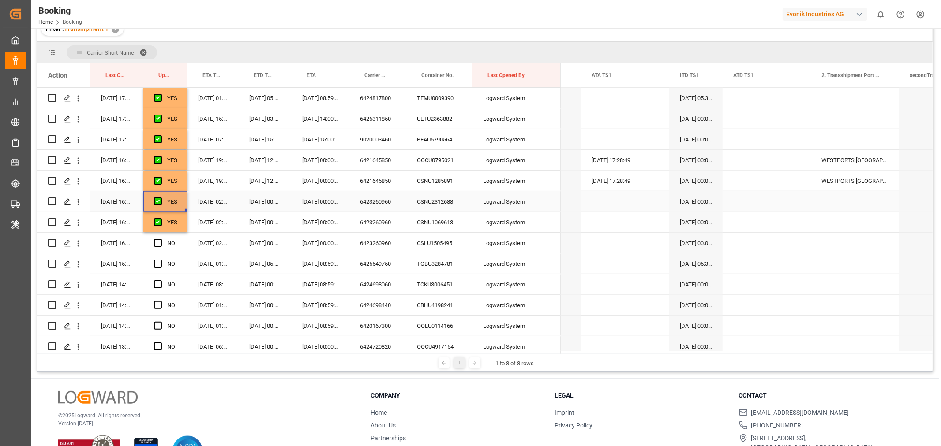
scroll to position [686, 0]
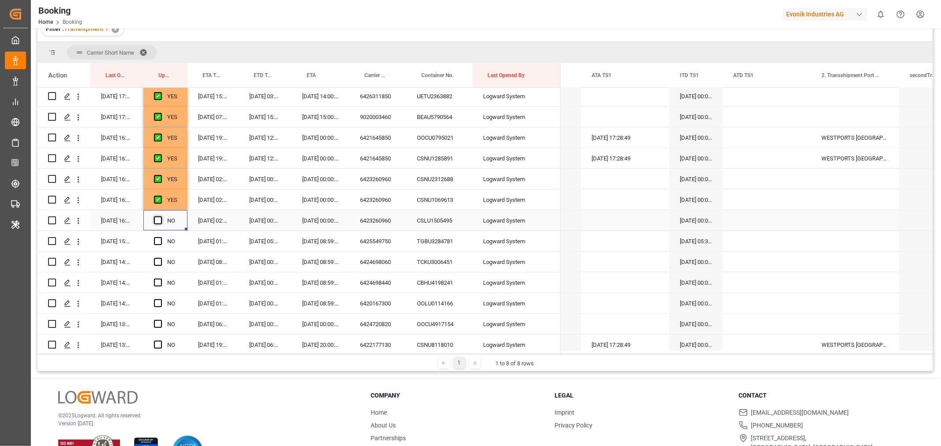
click at [157, 221] on span "Press SPACE to select this row." at bounding box center [158, 221] width 8 height 8
click at [161, 217] on input "Press SPACE to select this row." at bounding box center [161, 217] width 0 height 0
click at [157, 237] on span "Press SPACE to select this row." at bounding box center [158, 241] width 8 height 8
click at [161, 237] on input "Press SPACE to select this row." at bounding box center [161, 237] width 0 height 0
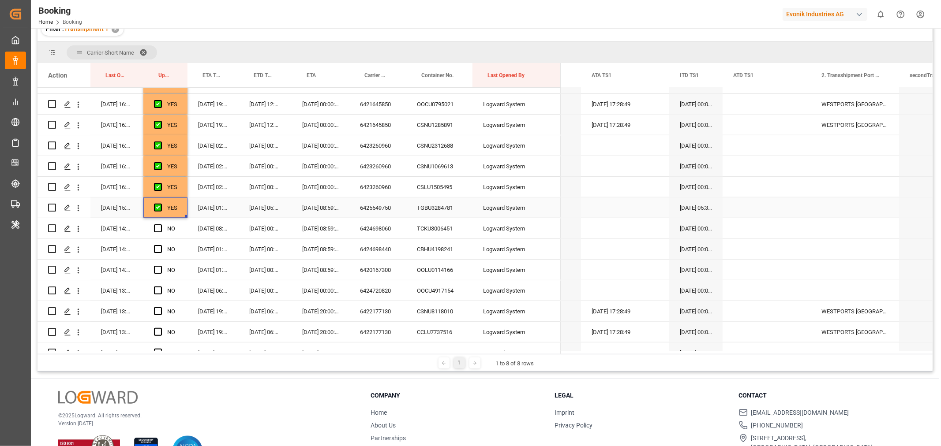
scroll to position [735, 0]
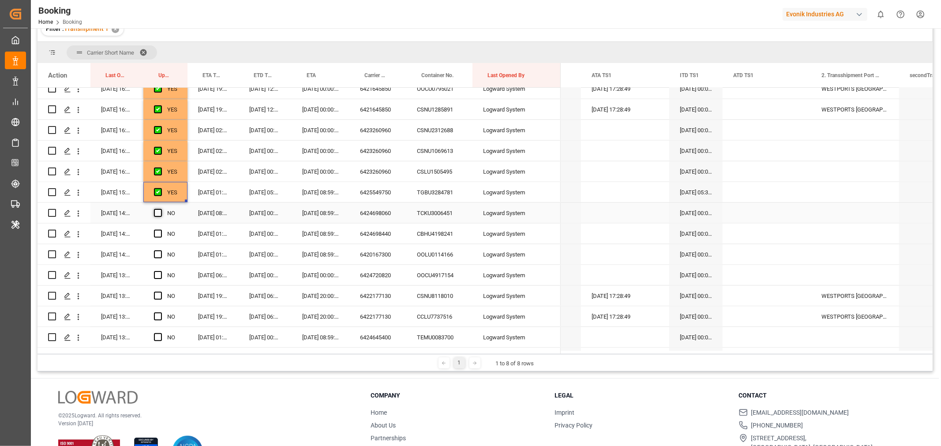
click at [156, 215] on span "Press SPACE to select this row." at bounding box center [158, 213] width 8 height 8
click at [161, 209] on input "Press SPACE to select this row." at bounding box center [161, 209] width 0 height 0
click at [157, 232] on span "Press SPACE to select this row." at bounding box center [158, 234] width 8 height 8
click at [161, 230] on input "Press SPACE to select this row." at bounding box center [161, 230] width 0 height 0
click at [158, 249] on div "Press SPACE to select this row." at bounding box center [160, 255] width 13 height 20
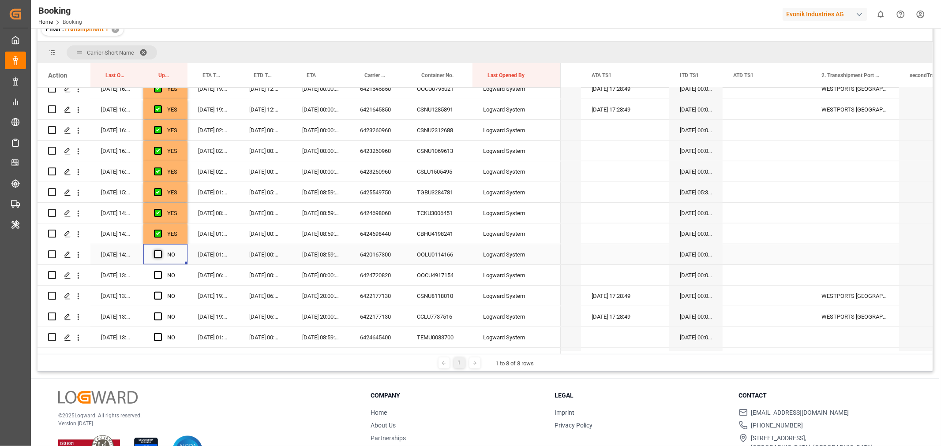
click at [158, 253] on span "Press SPACE to select this row." at bounding box center [158, 255] width 8 height 8
click at [161, 251] on input "Press SPACE to select this row." at bounding box center [161, 251] width 0 height 0
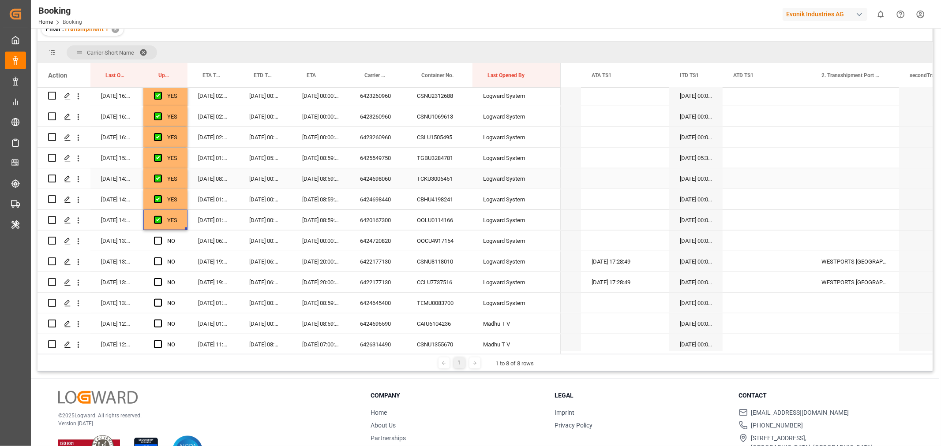
scroll to position [784, 0]
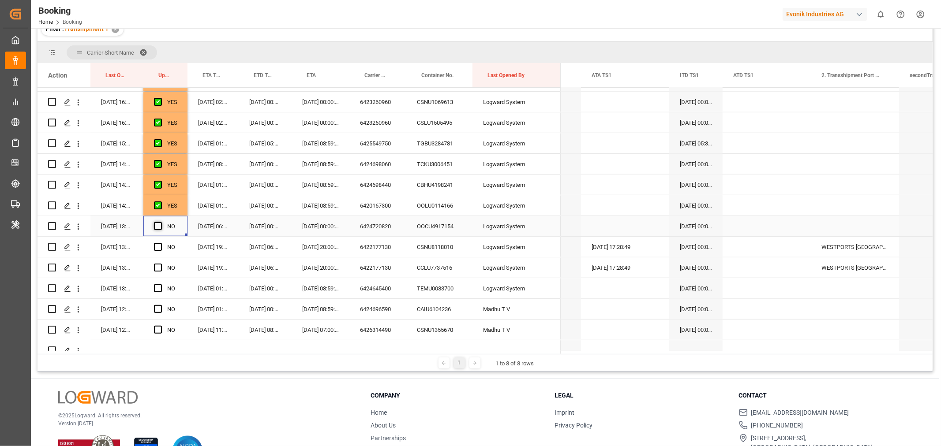
click at [157, 228] on span "Press SPACE to select this row." at bounding box center [158, 226] width 8 height 8
click at [161, 222] on input "Press SPACE to select this row." at bounding box center [161, 222] width 0 height 0
click at [379, 249] on div "6422177130" at bounding box center [377, 247] width 57 height 20
click at [81, 243] on icon "open menu" at bounding box center [78, 247] width 9 height 9
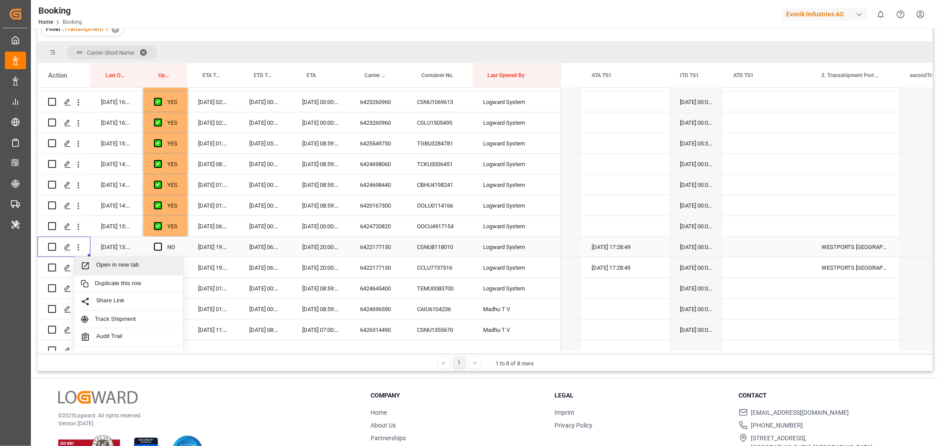
click at [136, 265] on span "Open in new tab" at bounding box center [136, 266] width 80 height 9
click at [160, 246] on span "Press SPACE to select this row." at bounding box center [158, 247] width 8 height 8
click at [161, 243] on input "Press SPACE to select this row." at bounding box center [161, 243] width 0 height 0
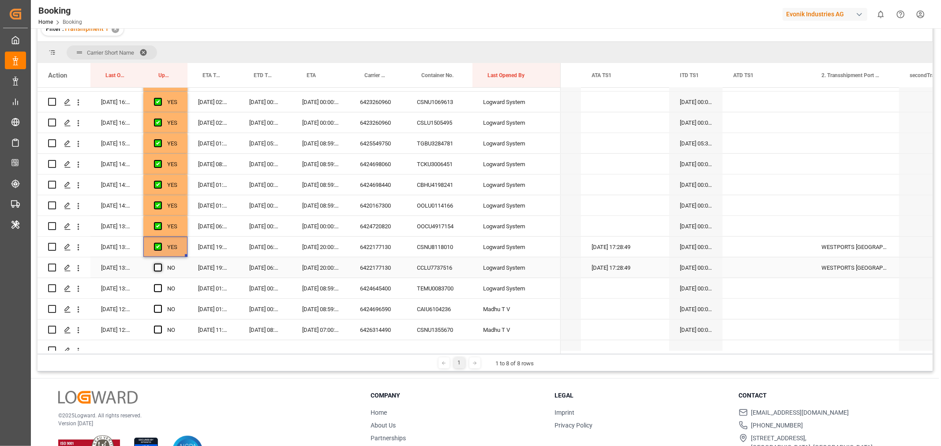
click at [159, 264] on span "Press SPACE to select this row." at bounding box center [158, 268] width 8 height 8
click at [161, 264] on input "Press SPACE to select this row." at bounding box center [161, 264] width 0 height 0
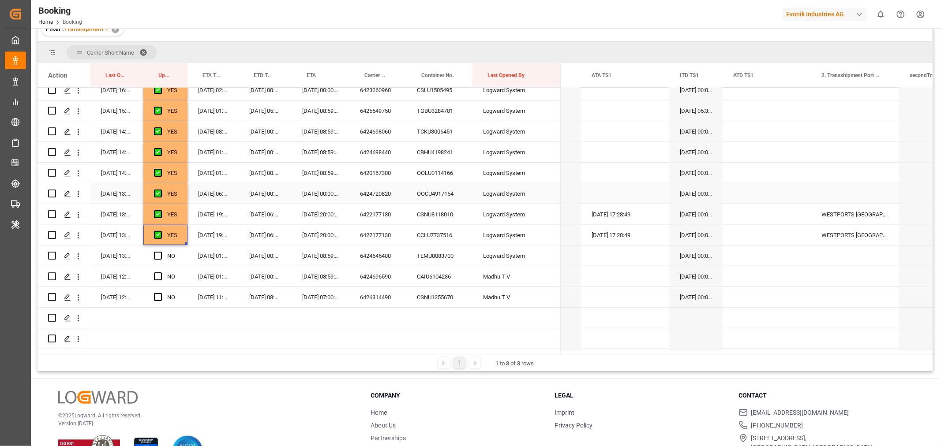
scroll to position [833, 0]
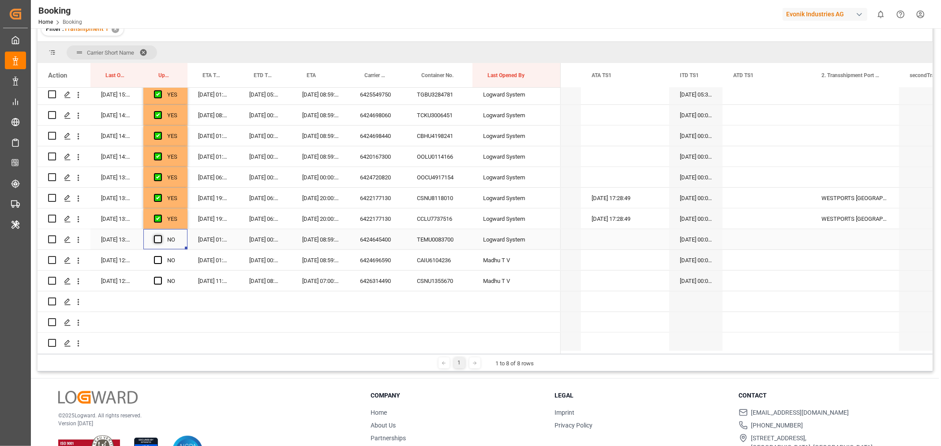
click at [160, 239] on span "Press SPACE to select this row." at bounding box center [158, 240] width 8 height 8
click at [161, 236] on input "Press SPACE to select this row." at bounding box center [161, 236] width 0 height 0
click at [161, 258] on span "Press SPACE to select this row." at bounding box center [158, 260] width 8 height 8
click at [161, 256] on input "Press SPACE to select this row." at bounding box center [161, 256] width 0 height 0
click at [161, 283] on span "Press SPACE to select this row." at bounding box center [158, 281] width 8 height 8
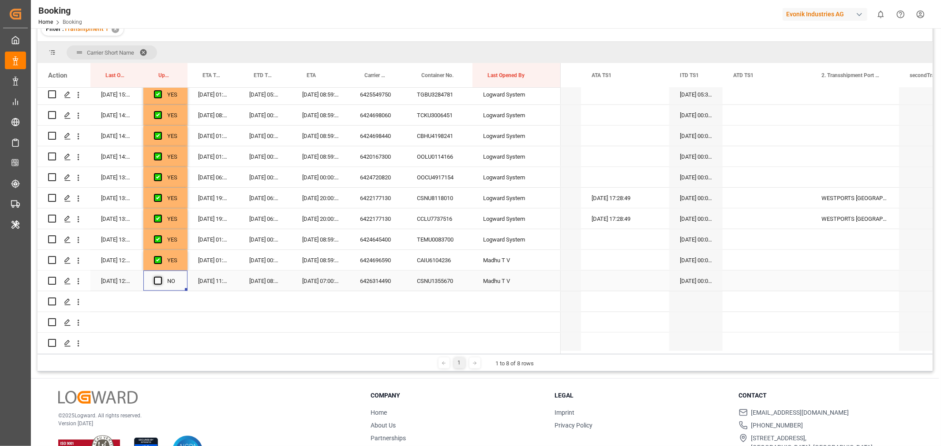
click at [161, 277] on input "Press SPACE to select this row." at bounding box center [161, 277] width 0 height 0
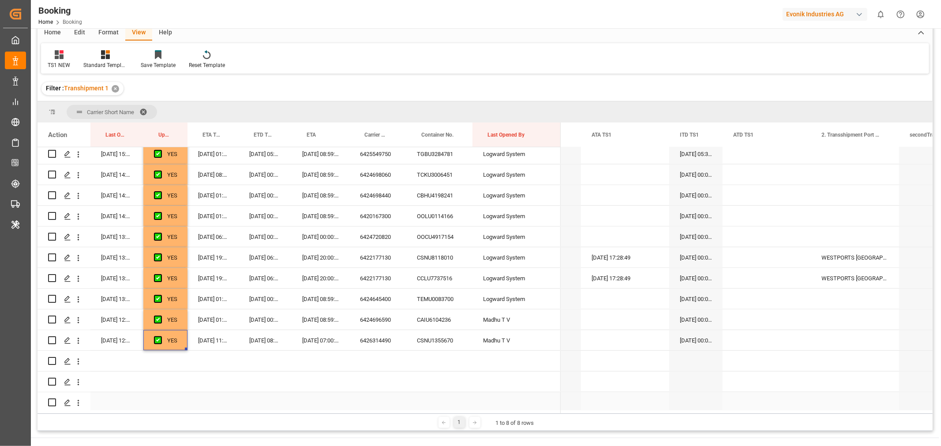
scroll to position [0, 0]
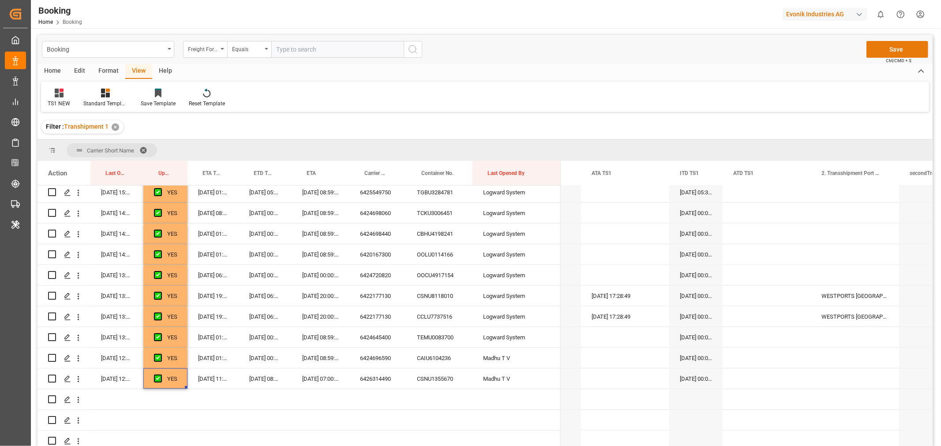
click at [901, 49] on button "Save" at bounding box center [897, 49] width 62 height 17
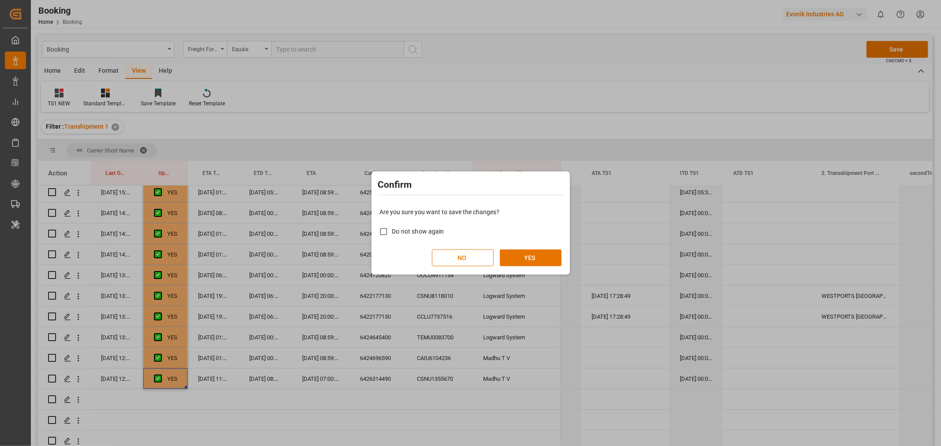
click at [157, 357] on div "Confirm Are you sure you want to save the changes? Do not show again NO YES" at bounding box center [470, 223] width 941 height 446
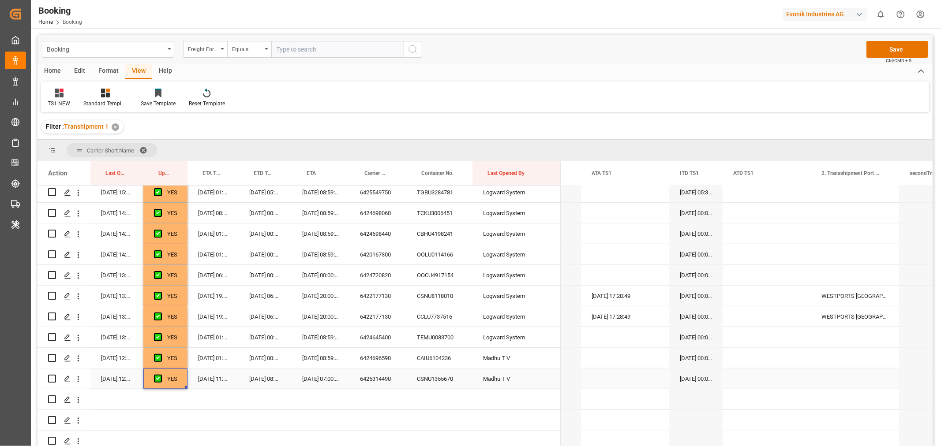
click at [155, 381] on span "Press SPACE to select this row." at bounding box center [158, 379] width 8 height 8
click at [161, 375] on input "Press SPACE to select this row." at bounding box center [161, 375] width 0 height 0
click at [158, 359] on span "Press SPACE to select this row." at bounding box center [158, 358] width 8 height 8
click at [161, 354] on input "Press SPACE to select this row." at bounding box center [161, 354] width 0 height 0
click at [898, 50] on button "Save" at bounding box center [897, 49] width 62 height 17
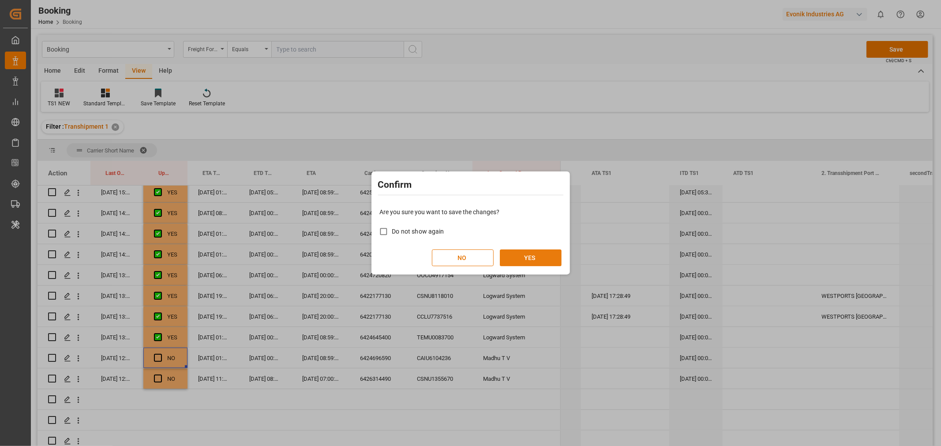
click at [526, 257] on button "YES" at bounding box center [531, 258] width 62 height 17
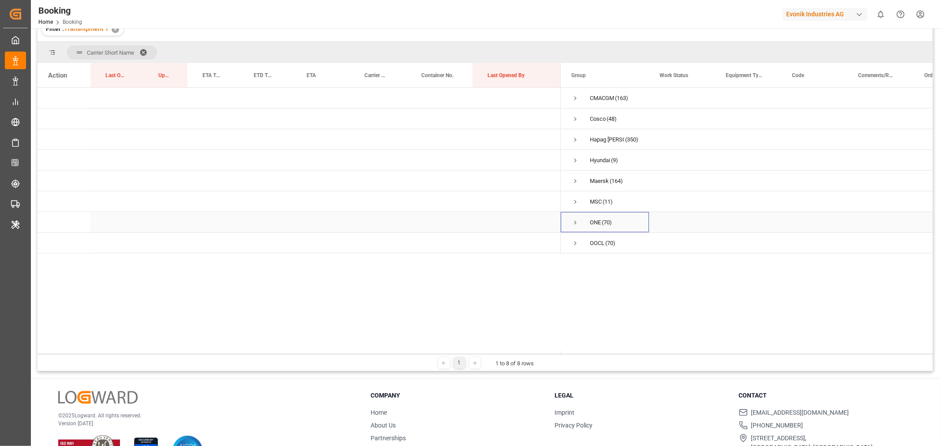
click at [576, 221] on span "Press SPACE to select this row." at bounding box center [575, 223] width 8 height 8
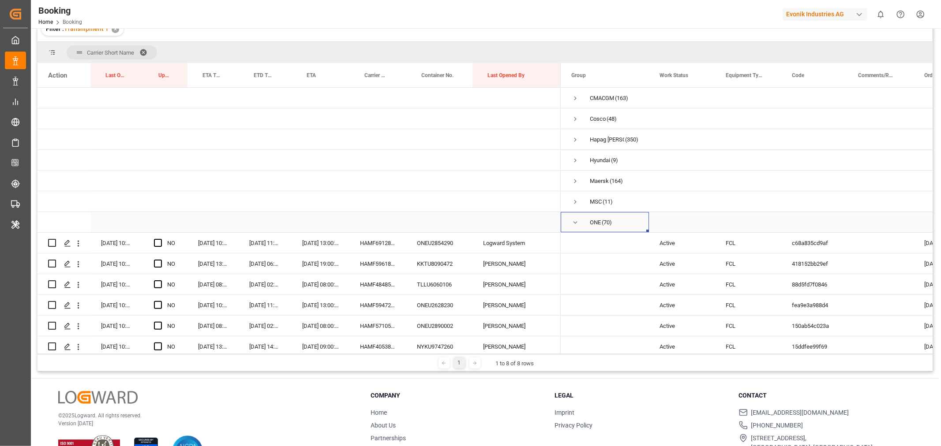
click at [575, 224] on span "Press SPACE to select this row." at bounding box center [575, 223] width 8 height 8
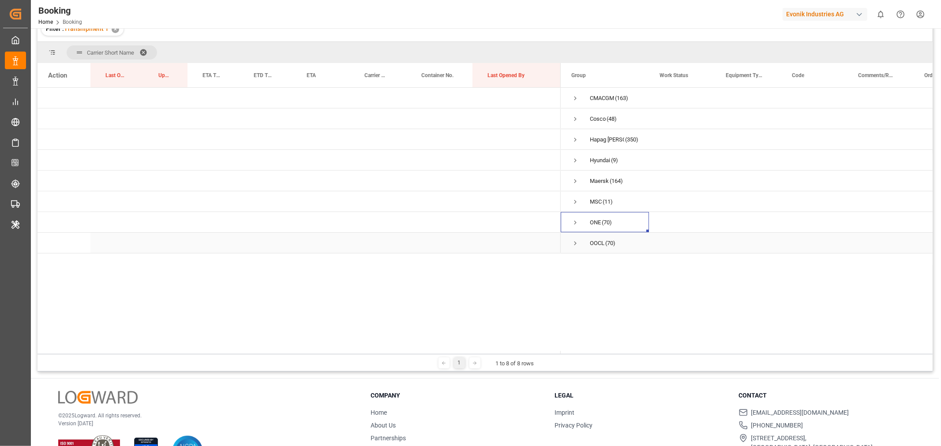
click at [575, 243] on span "Press SPACE to select this row." at bounding box center [575, 243] width 8 height 8
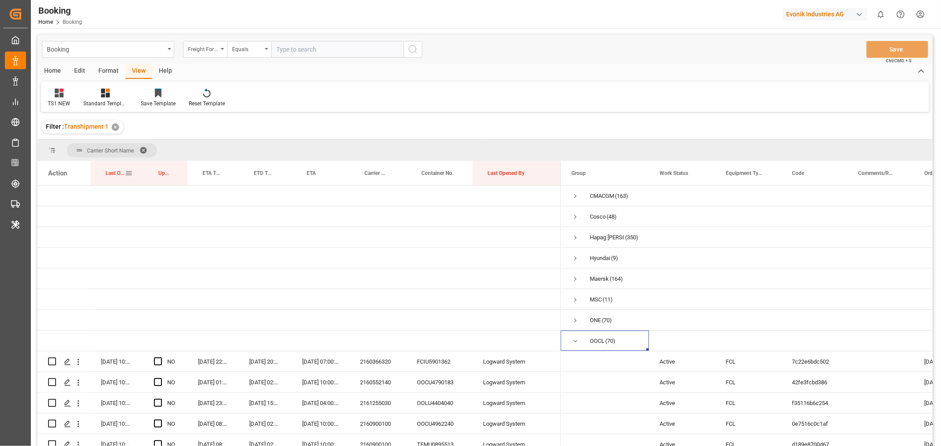
click at [122, 174] on span "Last Opened Date" at bounding box center [114, 173] width 19 height 6
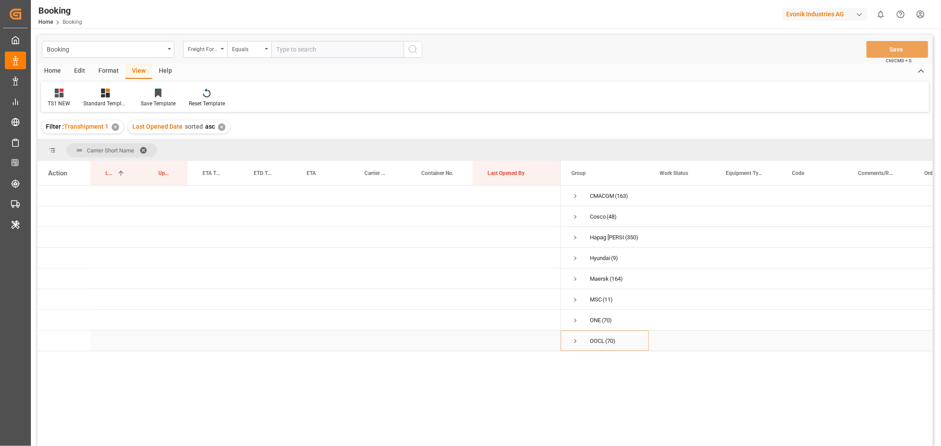
click at [574, 338] on span "Press SPACE to select this row." at bounding box center [575, 341] width 8 height 8
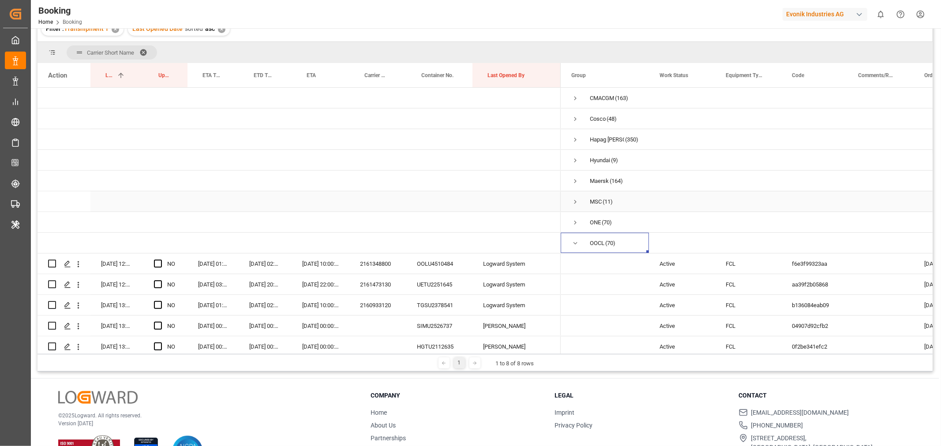
scroll to position [49, 0]
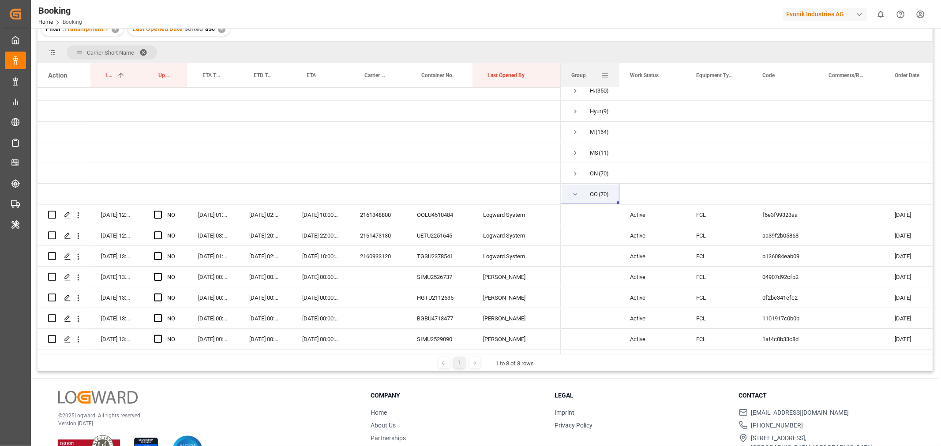
drag, startPoint x: 647, startPoint y: 73, endPoint x: 617, endPoint y: 71, distance: 29.6
click at [617, 71] on div at bounding box center [619, 75] width 4 height 24
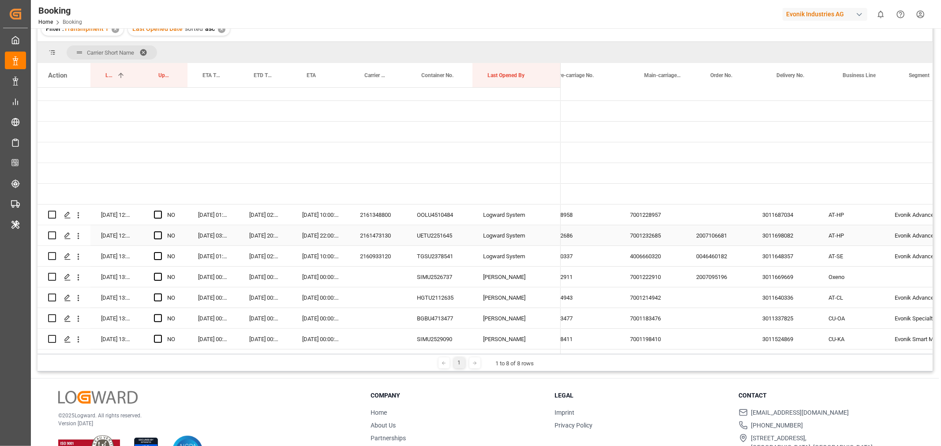
scroll to position [0, 0]
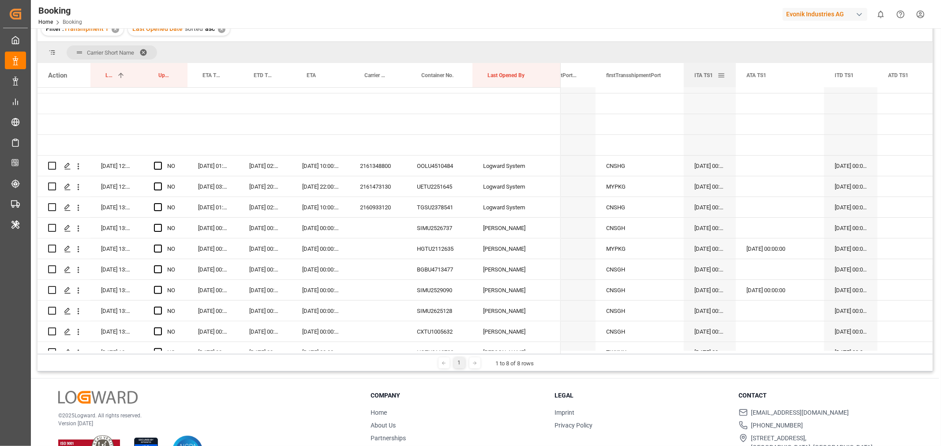
drag, startPoint x: 771, startPoint y: 78, endPoint x: 734, endPoint y: 85, distance: 36.8
click at [734, 85] on div at bounding box center [736, 75] width 4 height 24
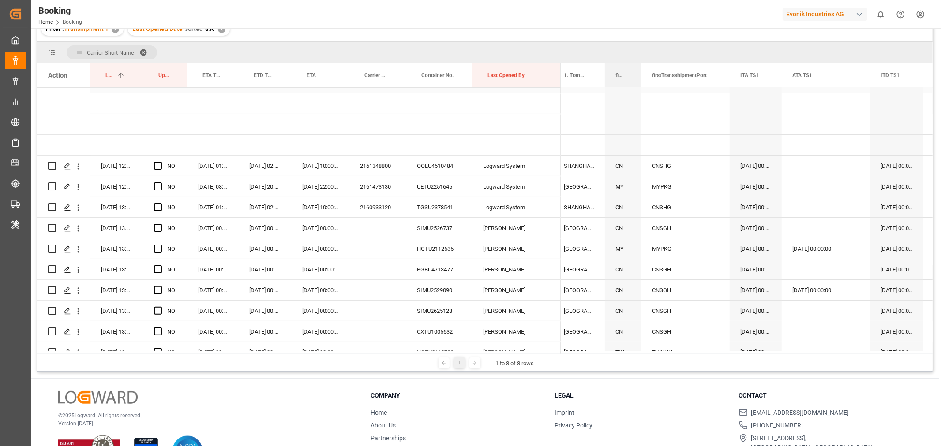
drag, startPoint x: 692, startPoint y: 78, endPoint x: 640, endPoint y: 90, distance: 53.1
click at [640, 90] on div "Action Last Opened Date 1 Update Last Opened By ETA TS1 NO" at bounding box center [484, 208] width 895 height 291
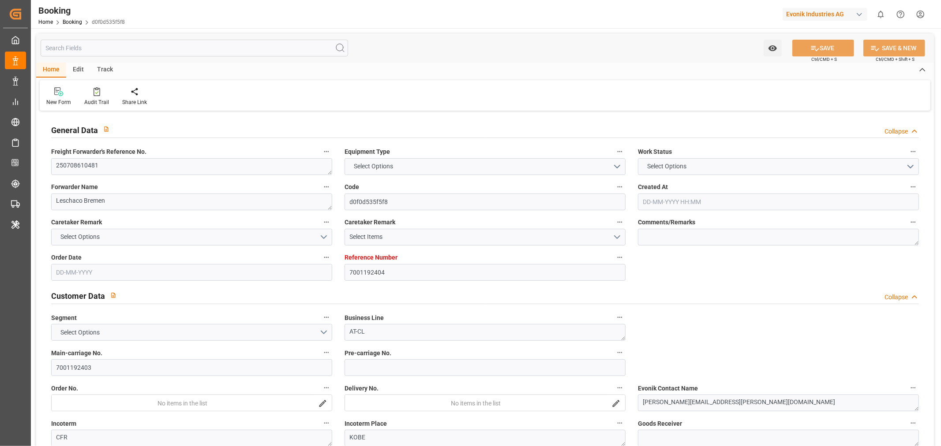
type input "7001192404"
type input "9922548"
type input "Cosco"
type input "COSCO Shipping Co. Ltd."
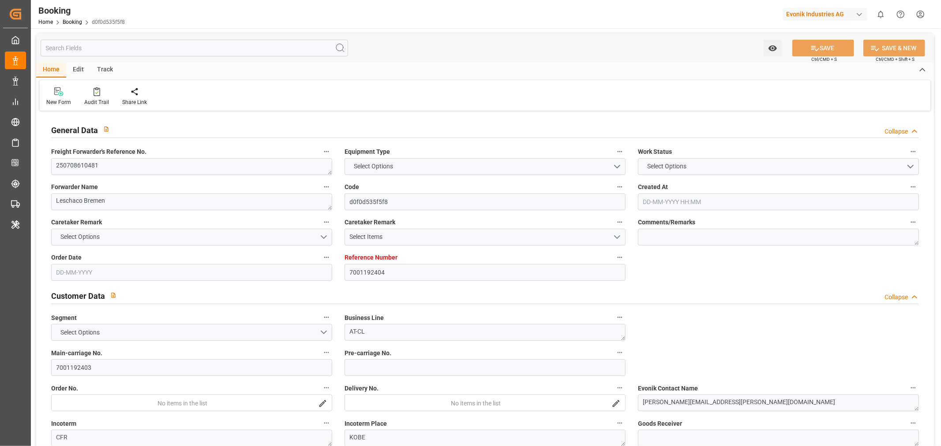
type input "BEANR"
type input "JPUKB"
type input "CNSHG"
type input "0"
type input "BEANR"
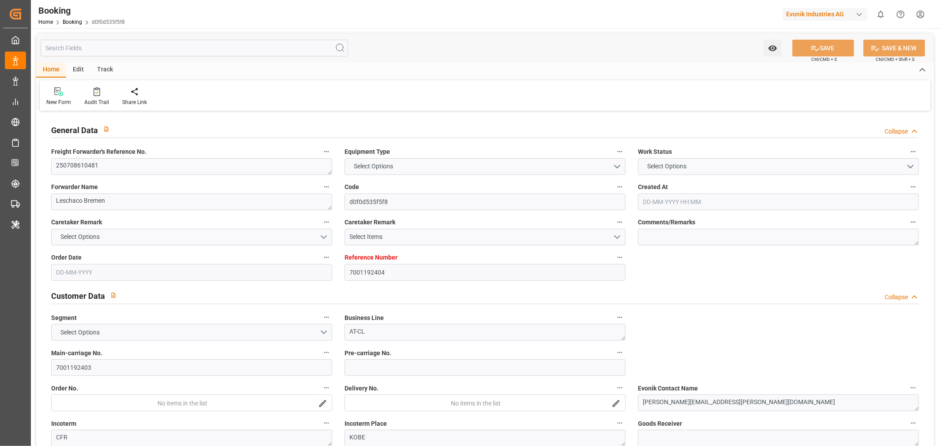
type input "JPUKB"
type input "9402768"
type input "11-06-2025 10:20"
type input "[DATE]"
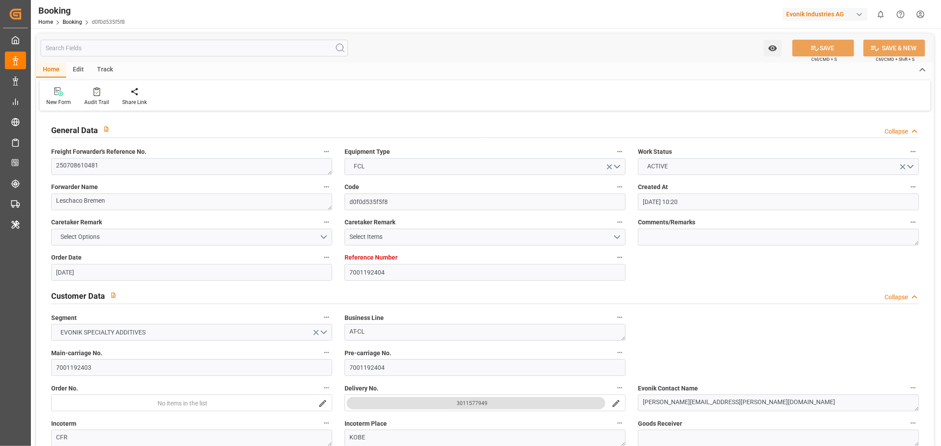
type input "18-08-2025"
type input "[DATE]"
type input "16-07-2025 09:00"
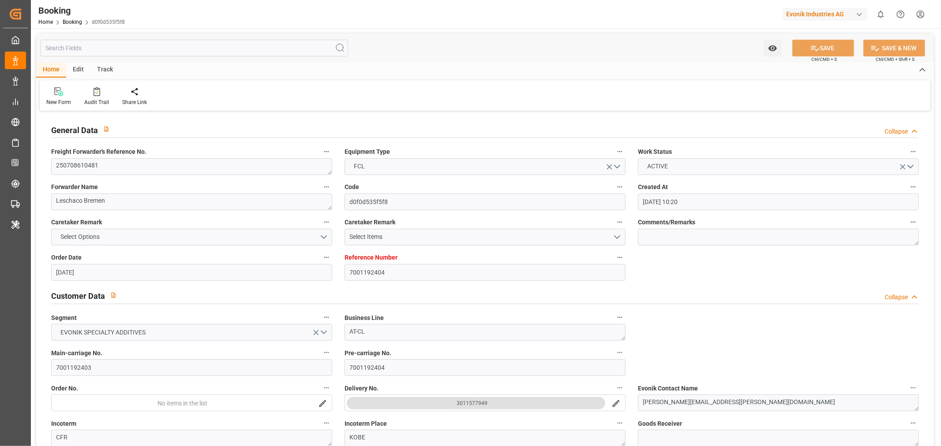
type input "13-07-2025 05:30"
type input "16-07-2025 10:44"
type input "11-07-2025 15:09"
type input "02-09-2025 02:00"
type input "26-08-2025 05:30"
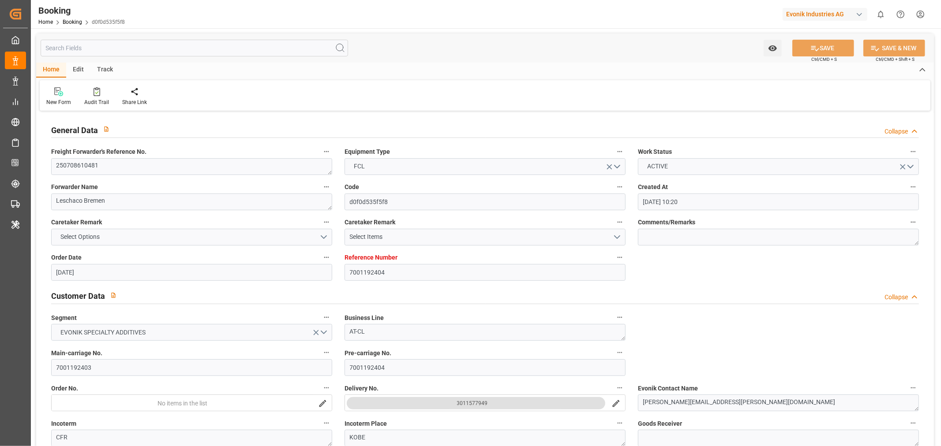
type input "19-08-2025 08:00"
type input "19-08-2025 05:30"
type input "19-08-2025 13:00"
type input "28-08-2025 05:30"
type input "20-08-2025 05:30"
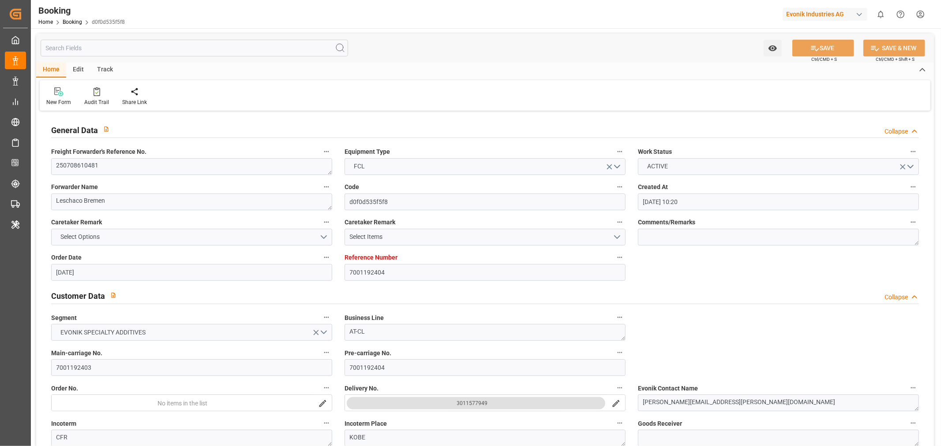
type input "[DATE]"
type input "29-08-2025 06:43"
type input "29-08-2025"
type input "27-06-2025 04:10"
type input "15-07-2025 19:23"
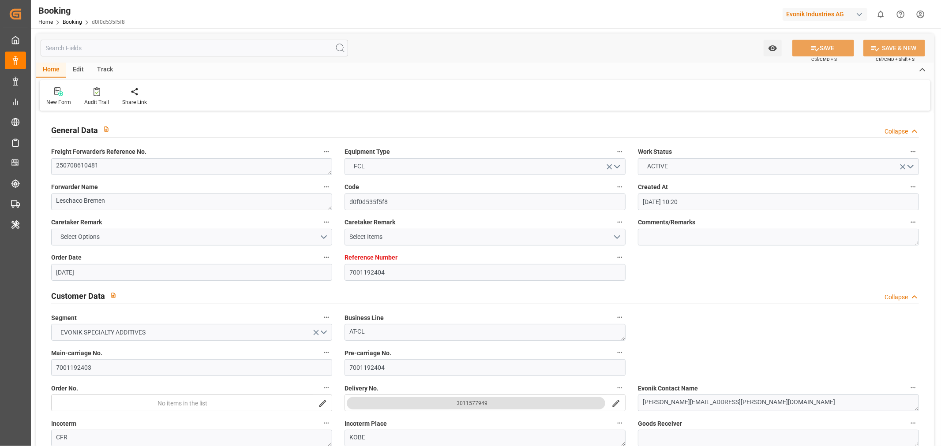
type input "16-07-2025 09:00"
type input "16-07-2025 11:33"
type input "19-08-2025 12:00"
type input "19-08-2025 12:50"
type input "19-08-2025 21:47"
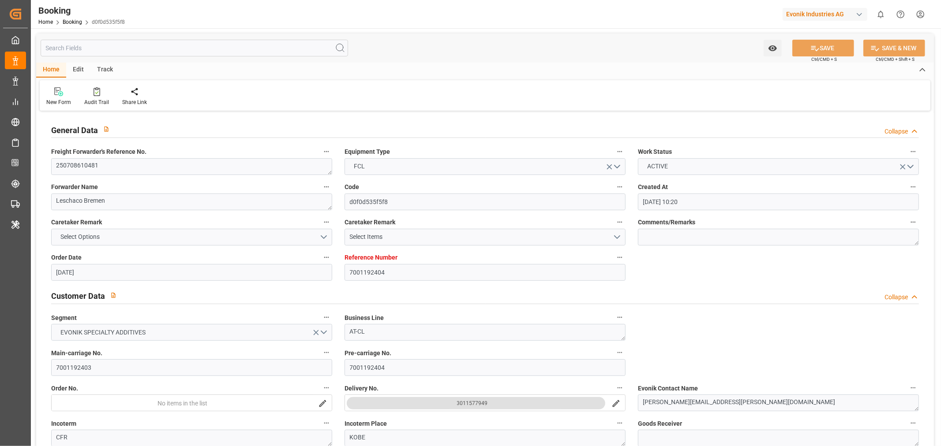
type input "20-08-2025 14:05"
type input "30-08-2025 14:00"
type input "20-08-2025 14:05"
type input "02-09-2025 02:00"
type input "02-09-2025 08:51"
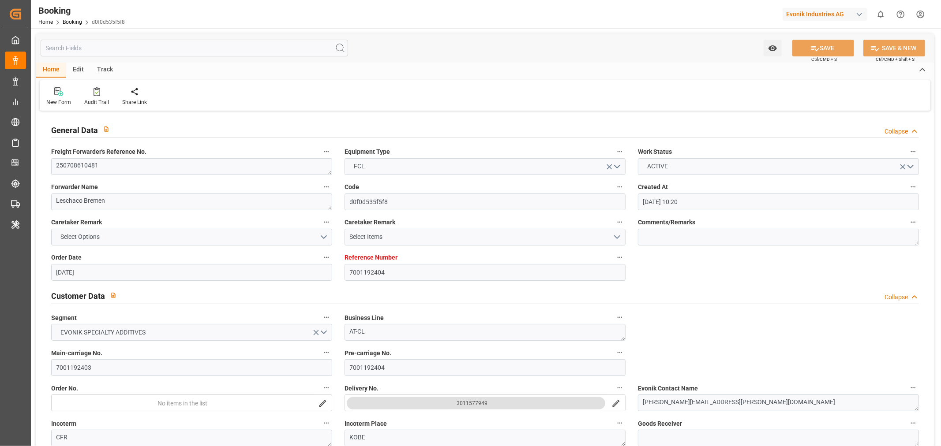
type input "03-09-2025 09:00"
type input "26-08-2025 09:00"
type input "06-09-2025 08:51"
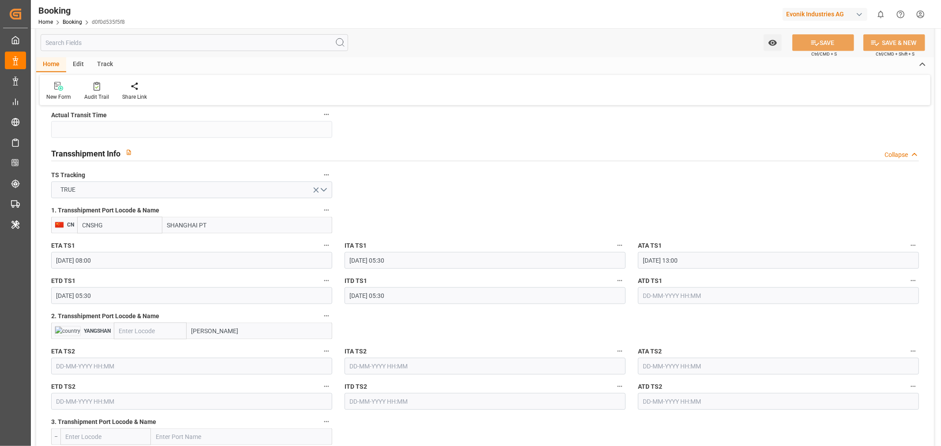
scroll to position [931, 0]
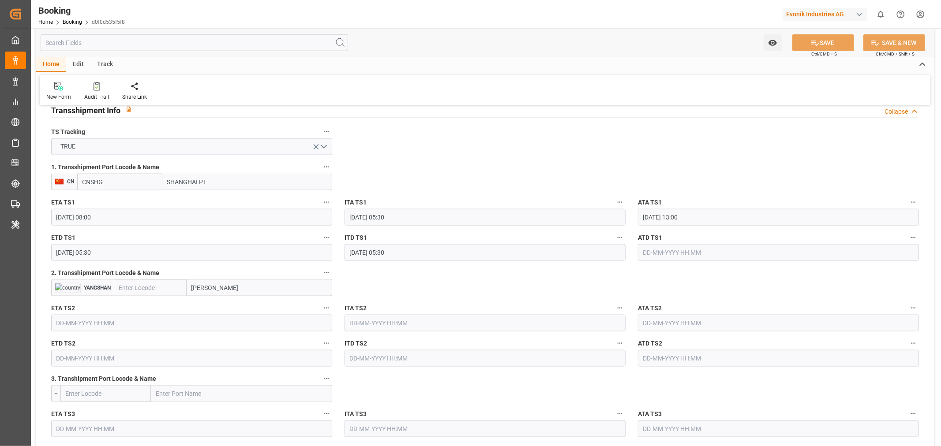
click at [78, 258] on input "28-08-2025 05:30" at bounding box center [191, 252] width 281 height 17
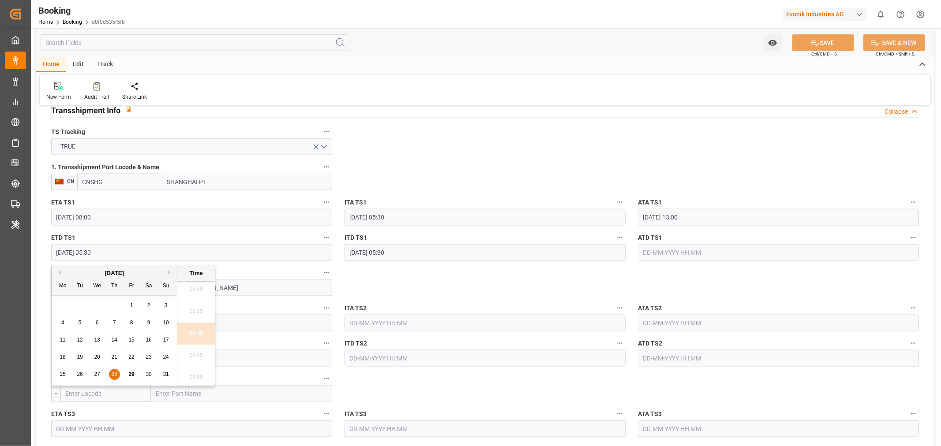
click at [151, 377] on span "30" at bounding box center [149, 374] width 6 height 6
type input "30-08-2025 05:30"
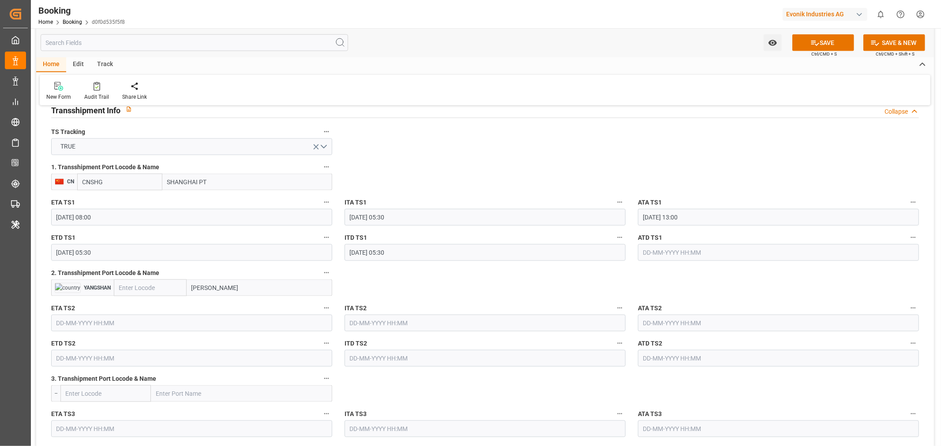
click at [823, 33] on div "Watch Option SAVE Ctrl/CMD + S SAVE & NEW Ctrl/CMD + Shift + S" at bounding box center [485, 42] width 898 height 29
click at [824, 43] on button "SAVE" at bounding box center [823, 42] width 62 height 17
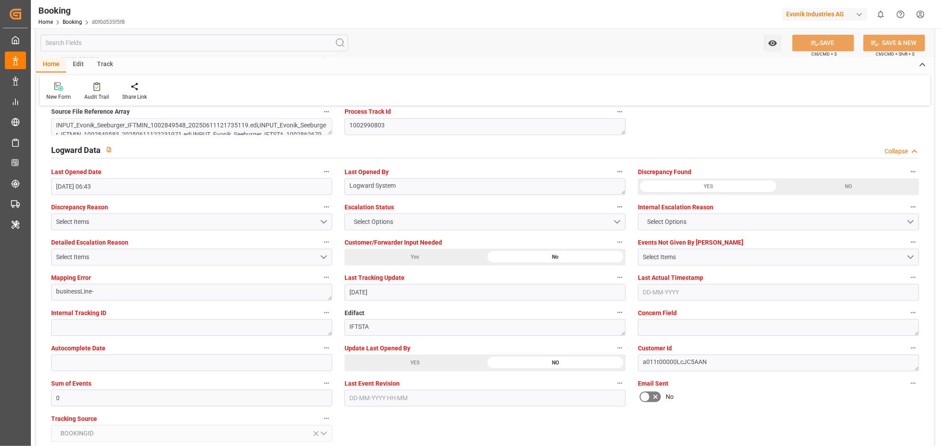
scroll to position [1568, 0]
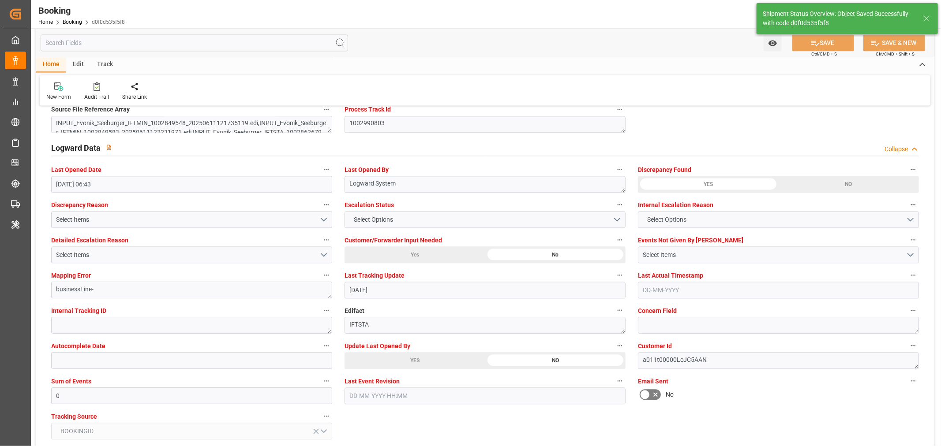
type textarea "Shashidhar Mm"
type input "29-08-2025 10:36"
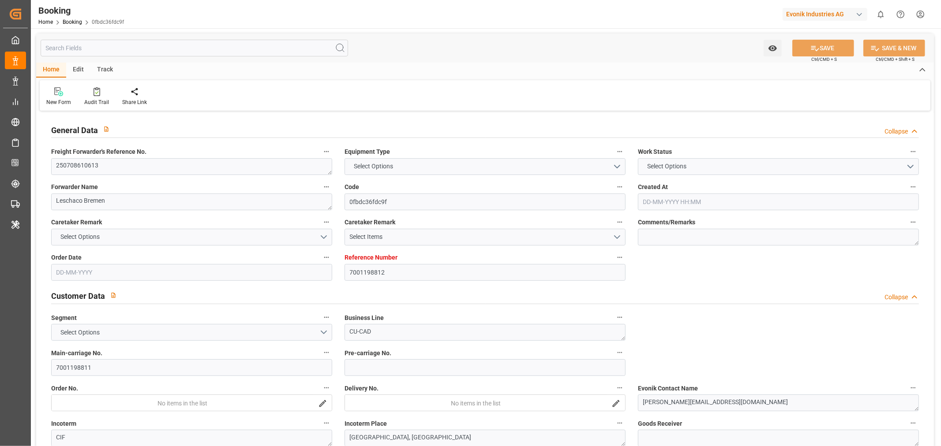
type input "7001198812"
type input "9935258"
type input "Cosco"
type input "COSCO Shipping Co. Ltd."
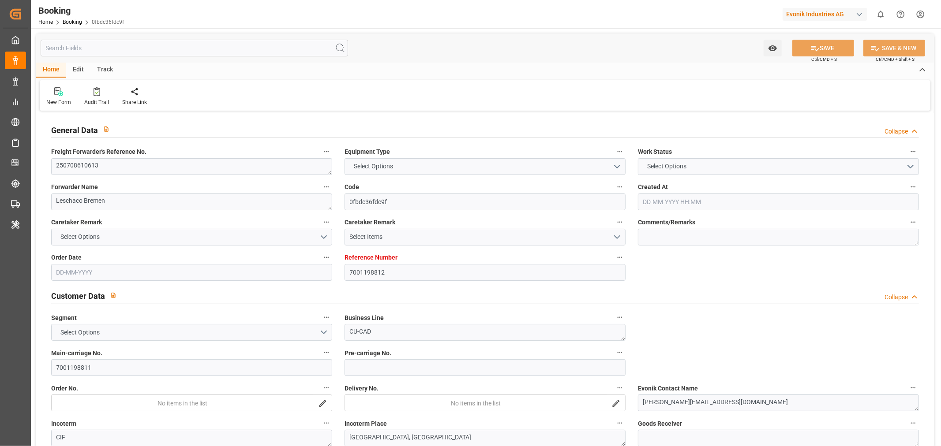
type input "NLRTM"
type input "CNNSA"
type input "MYPKG"
type input "0"
type input "NLRTM"
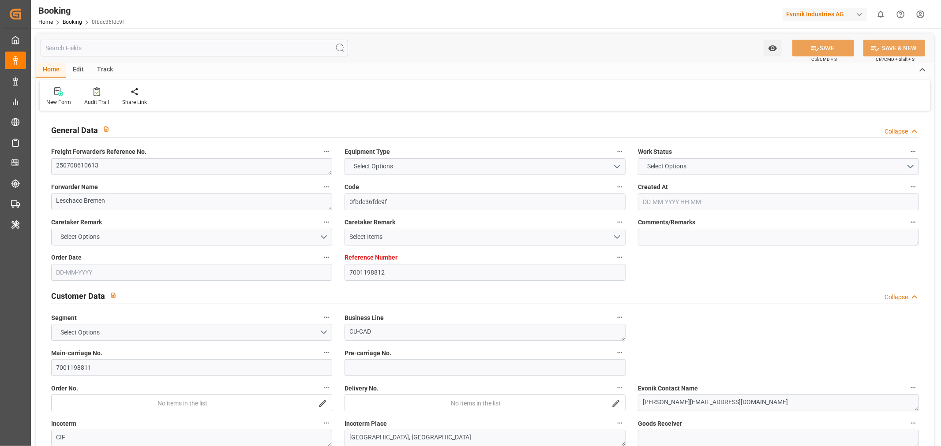
type input "CNNSA"
type input "9270464"
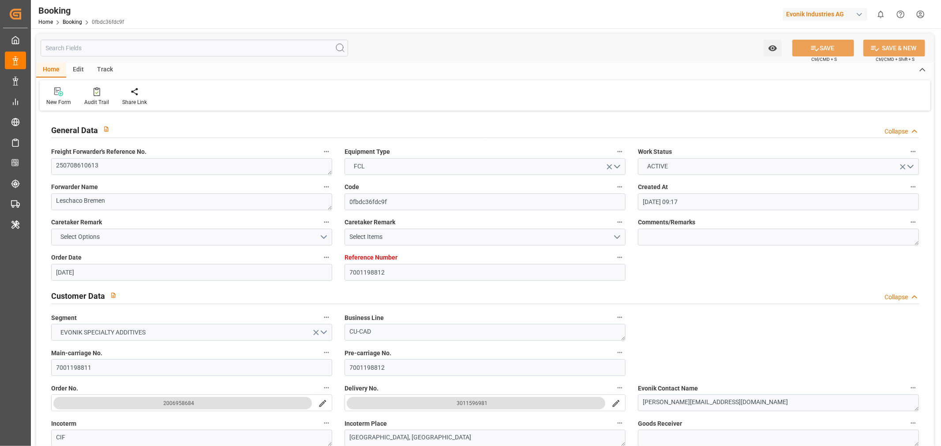
type input "18-06-2025 09:17"
type input "[DATE]"
type input "01-09-2025"
type input "[DATE]"
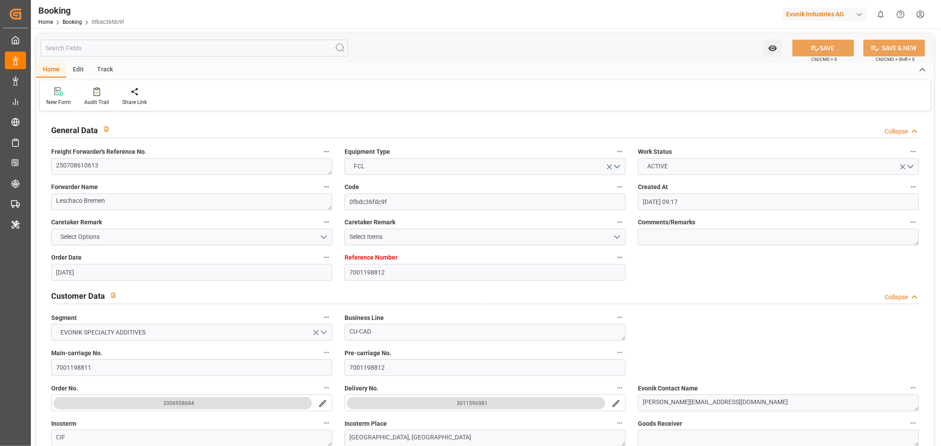
type input "[DATE]"
type input "25-07-2025 02:00"
type input "20-07-2025 00:00"
type input "25-07-2025 08:02"
type input "15-07-2025 01:51"
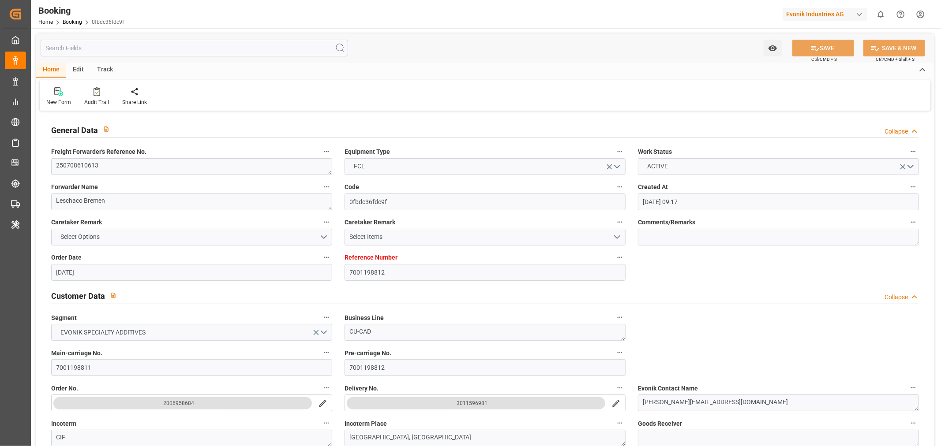
type input "04-09-2025 20:00"
type input "27-08-2025 00:00"
type input "20-08-2025 19:00"
type input "18-08-2025 00:00"
type input "20-08-2025 17:28"
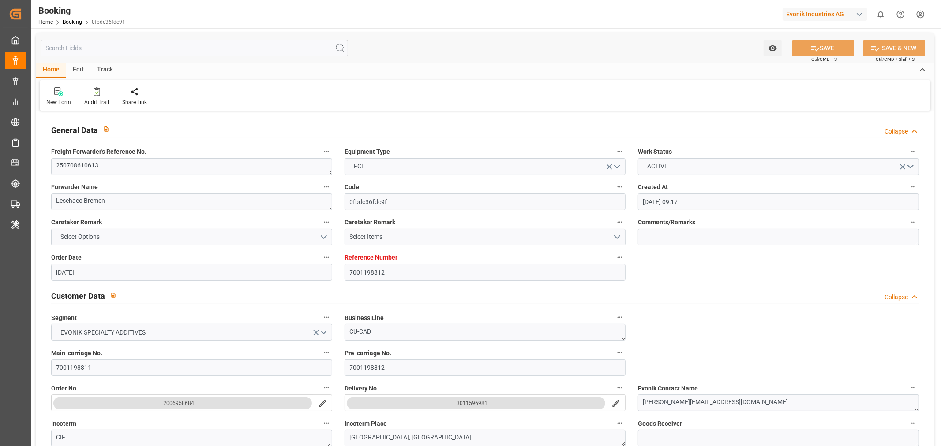
type input "31-08-2025 06:00"
type input "21-08-2025 00:00"
type input "30-07-2025"
type input "28-08-2025 13:50"
type input "28-08-2025"
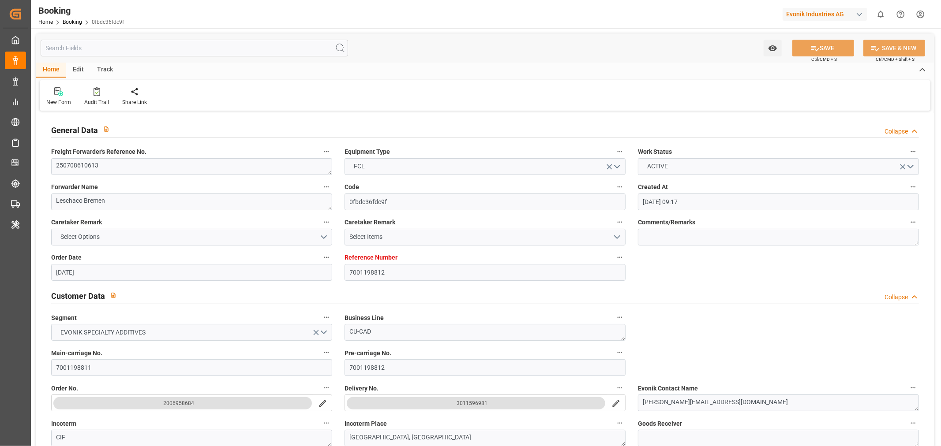
type input "09-07-2025 13:18"
type input "22-07-2025 02:49"
type input "25-07-2025 02:00"
type input "25-07-2025 06:48"
type input "20-08-2025 19:00"
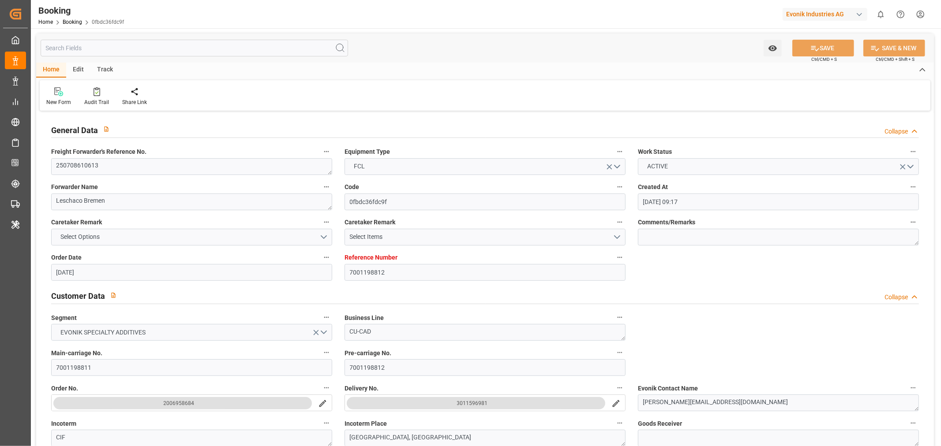
type input "20-08-2025 17:29"
type input "21-08-2025 02:30"
type input "20-08-2025 22:45"
type input "31-08-2025 06:00"
type input "20-08-2025 22:45"
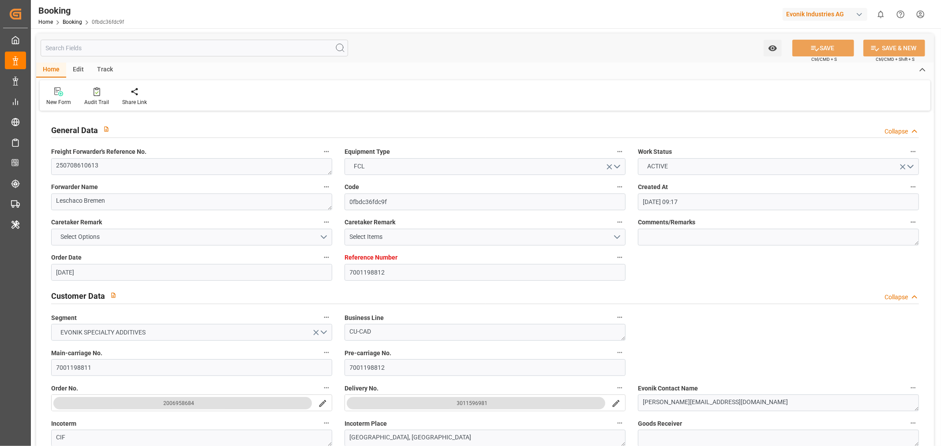
type input "04-09-2025 20:00"
type input "05-09-2025 02:45"
type input "05-09-2025 10:00"
type input "04-09-2025 10:00"
type input "09-09-2025 02:45"
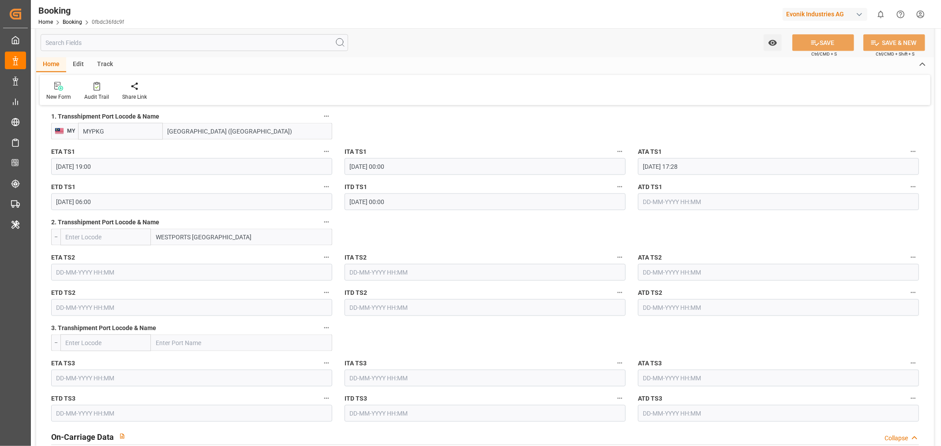
scroll to position [931, 0]
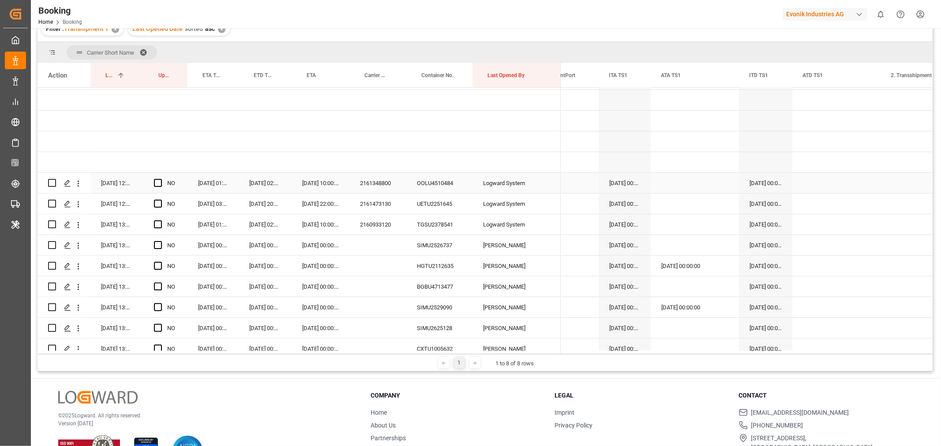
scroll to position [131, 0]
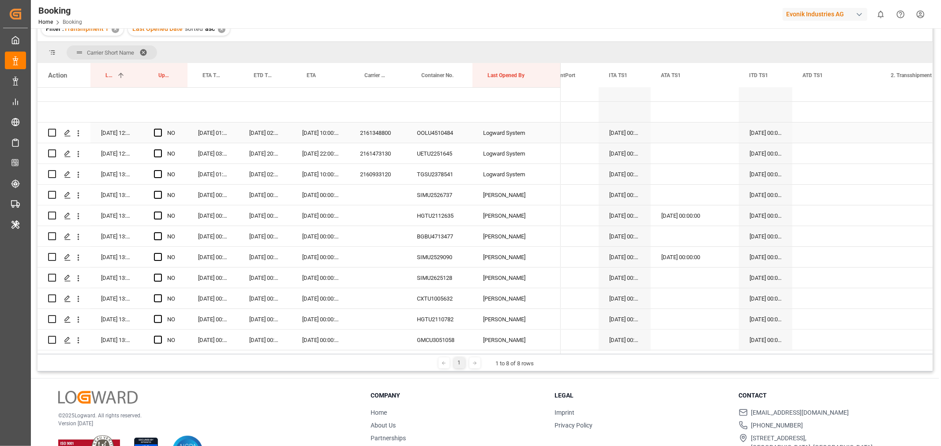
drag, startPoint x: 157, startPoint y: 133, endPoint x: 176, endPoint y: 144, distance: 21.2
click at [157, 133] on span "Press SPACE to select this row." at bounding box center [158, 133] width 8 height 8
click at [161, 129] on input "Press SPACE to select this row." at bounding box center [161, 129] width 0 height 0
click at [158, 152] on span "Press SPACE to select this row." at bounding box center [158, 154] width 8 height 8
click at [161, 150] on input "Press SPACE to select this row." at bounding box center [161, 150] width 0 height 0
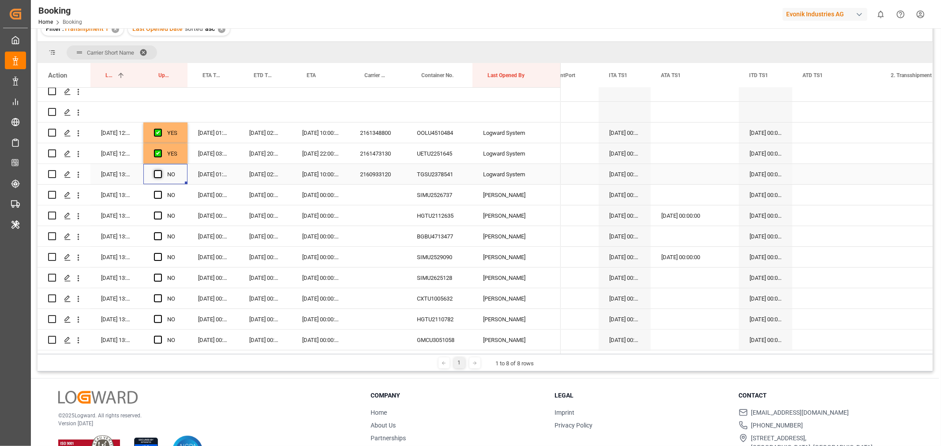
click at [161, 172] on span "Press SPACE to select this row." at bounding box center [158, 174] width 8 height 8
click at [161, 170] on input "Press SPACE to select this row." at bounding box center [161, 170] width 0 height 0
click at [160, 190] on div "Press SPACE to select this row." at bounding box center [160, 195] width 13 height 20
click at [159, 197] on span "Press SPACE to select this row." at bounding box center [158, 195] width 8 height 8
click at [161, 191] on input "Press SPACE to select this row." at bounding box center [161, 191] width 0 height 0
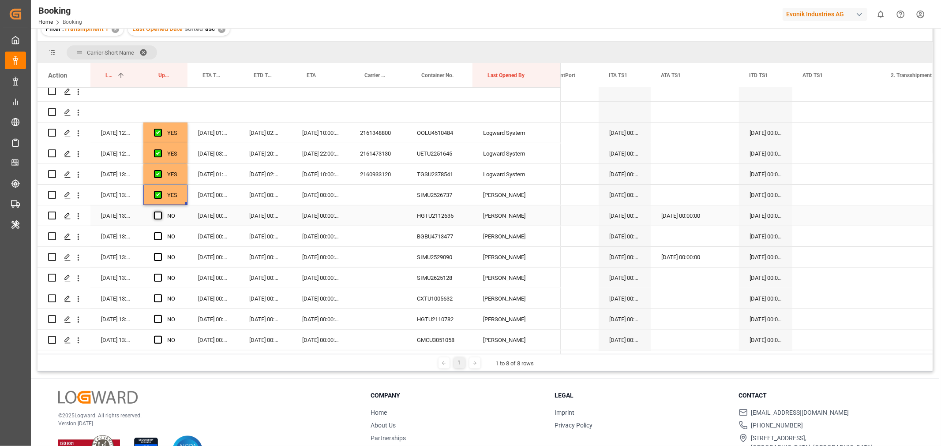
click at [158, 217] on span "Press SPACE to select this row." at bounding box center [158, 216] width 8 height 8
click at [161, 212] on input "Press SPACE to select this row." at bounding box center [161, 212] width 0 height 0
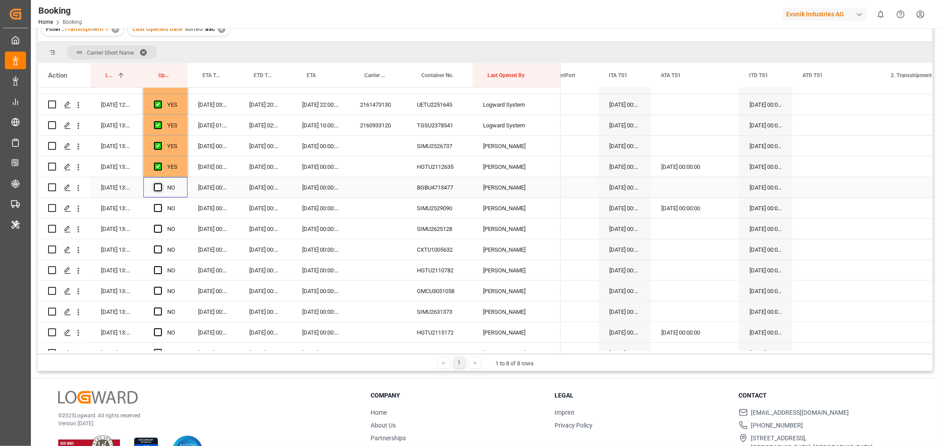
click at [160, 186] on span "Press SPACE to select this row." at bounding box center [158, 187] width 8 height 8
click at [161, 183] on input "Press SPACE to select this row." at bounding box center [161, 183] width 0 height 0
click at [160, 206] on span "Press SPACE to select this row." at bounding box center [158, 208] width 8 height 8
click at [161, 204] on input "Press SPACE to select this row." at bounding box center [161, 204] width 0 height 0
click at [159, 230] on span "Press SPACE to select this row." at bounding box center [158, 229] width 8 height 8
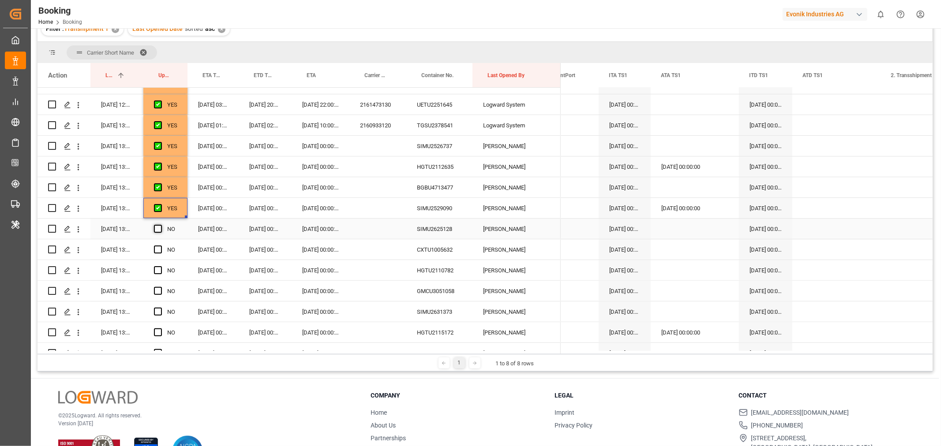
click at [161, 225] on input "Press SPACE to select this row." at bounding box center [161, 225] width 0 height 0
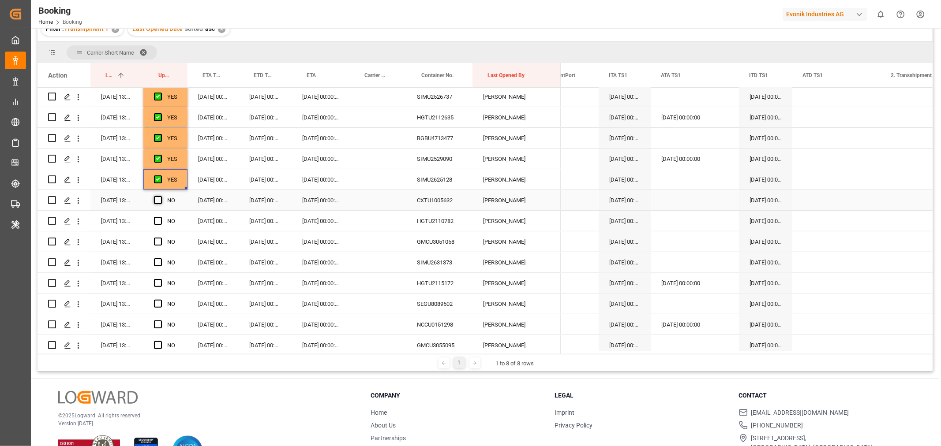
click at [158, 203] on span "Press SPACE to select this row." at bounding box center [158, 200] width 8 height 8
click at [161, 196] on input "Press SPACE to select this row." at bounding box center [161, 196] width 0 height 0
click at [157, 221] on span "Press SPACE to select this row." at bounding box center [158, 221] width 8 height 8
click at [161, 217] on input "Press SPACE to select this row." at bounding box center [161, 217] width 0 height 0
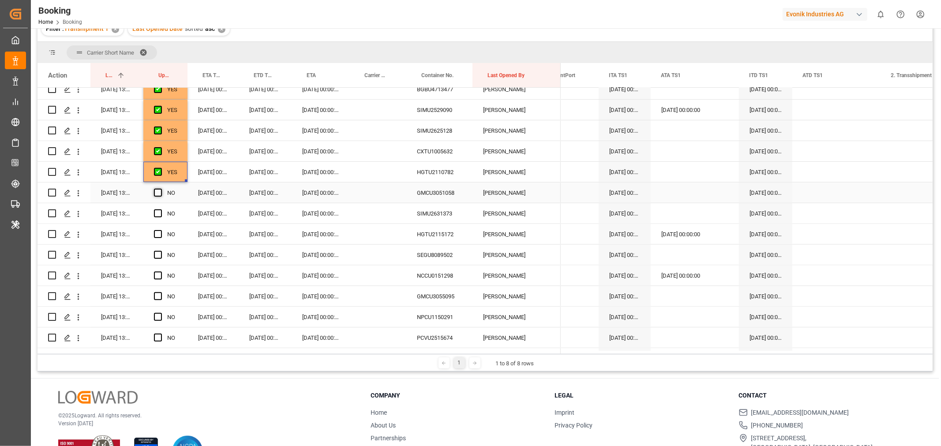
click at [161, 192] on span "Press SPACE to select this row." at bounding box center [158, 193] width 8 height 8
click at [161, 189] on input "Press SPACE to select this row." at bounding box center [161, 189] width 0 height 0
click at [161, 213] on span "Press SPACE to select this row." at bounding box center [158, 214] width 8 height 8
click at [161, 210] on input "Press SPACE to select this row." at bounding box center [161, 210] width 0 height 0
click at [155, 235] on span "Press SPACE to select this row." at bounding box center [158, 234] width 8 height 8
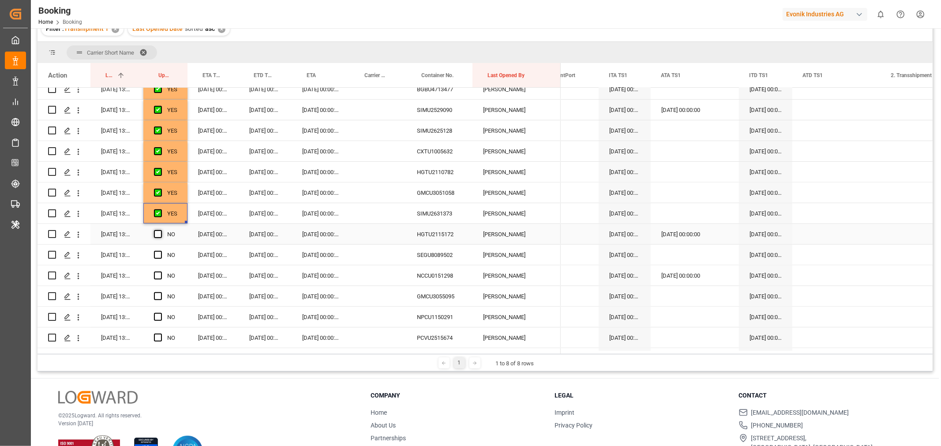
click at [161, 230] on input "Press SPACE to select this row." at bounding box center [161, 230] width 0 height 0
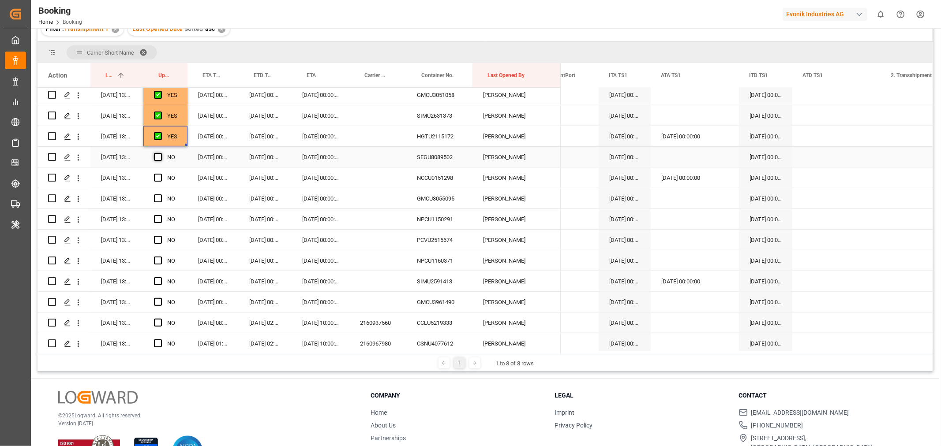
click at [159, 159] on span "Press SPACE to select this row." at bounding box center [158, 157] width 8 height 8
click at [161, 153] on input "Press SPACE to select this row." at bounding box center [161, 153] width 0 height 0
click at [161, 178] on span "Press SPACE to select this row." at bounding box center [158, 178] width 8 height 8
click at [161, 174] on input "Press SPACE to select this row." at bounding box center [161, 174] width 0 height 0
click at [156, 197] on span "Press SPACE to select this row." at bounding box center [158, 199] width 8 height 8
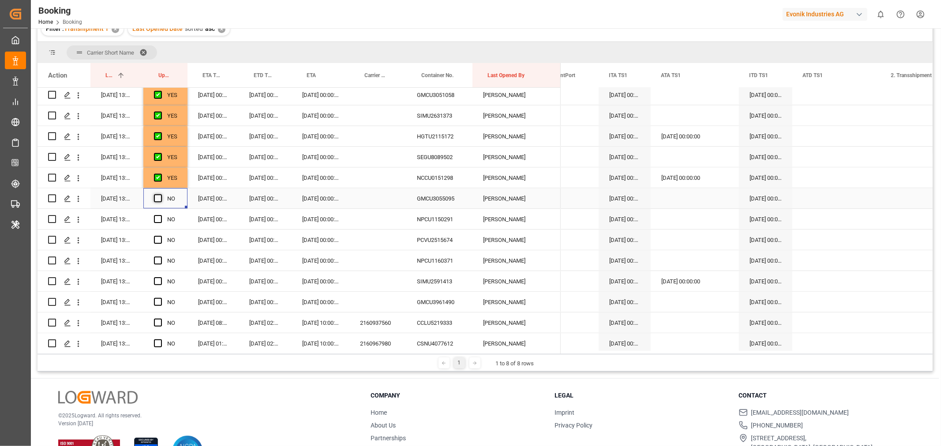
click at [161, 195] on input "Press SPACE to select this row." at bounding box center [161, 195] width 0 height 0
click at [157, 218] on span "Press SPACE to select this row." at bounding box center [158, 219] width 8 height 8
click at [161, 215] on input "Press SPACE to select this row." at bounding box center [161, 215] width 0 height 0
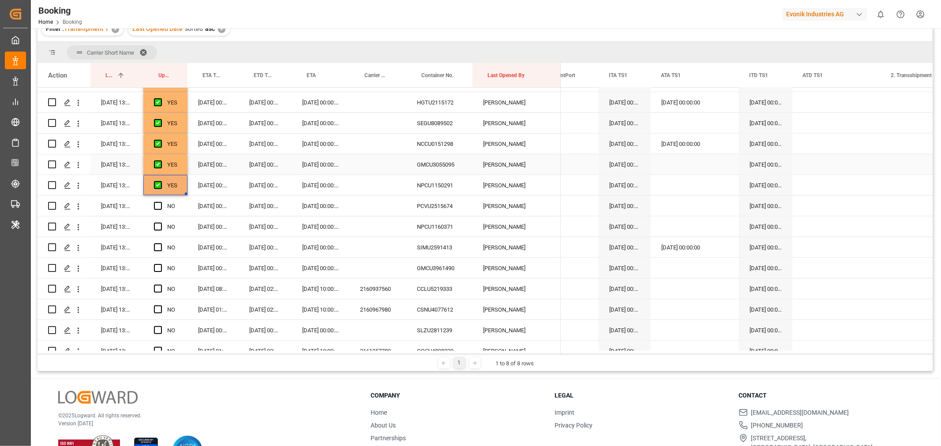
scroll to position [425, 0]
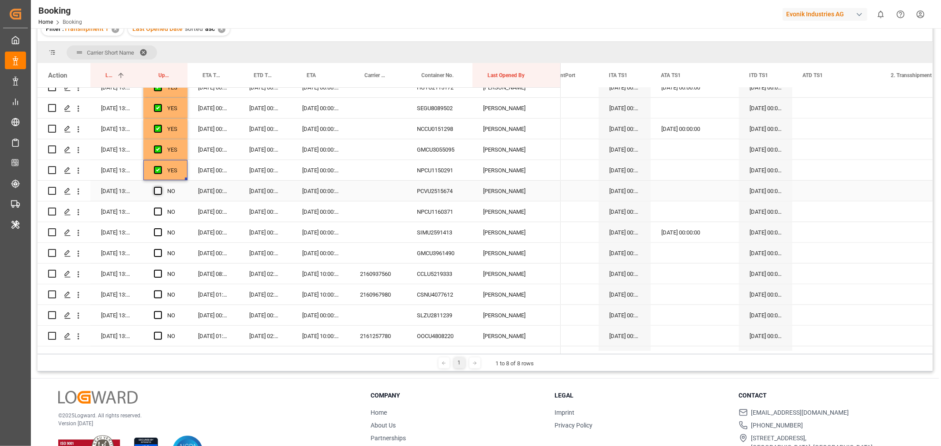
click at [159, 191] on span "Press SPACE to select this row." at bounding box center [158, 191] width 8 height 8
click at [161, 187] on input "Press SPACE to select this row." at bounding box center [161, 187] width 0 height 0
click at [157, 211] on span "Press SPACE to select this row." at bounding box center [158, 212] width 8 height 8
click at [161, 208] on input "Press SPACE to select this row." at bounding box center [161, 208] width 0 height 0
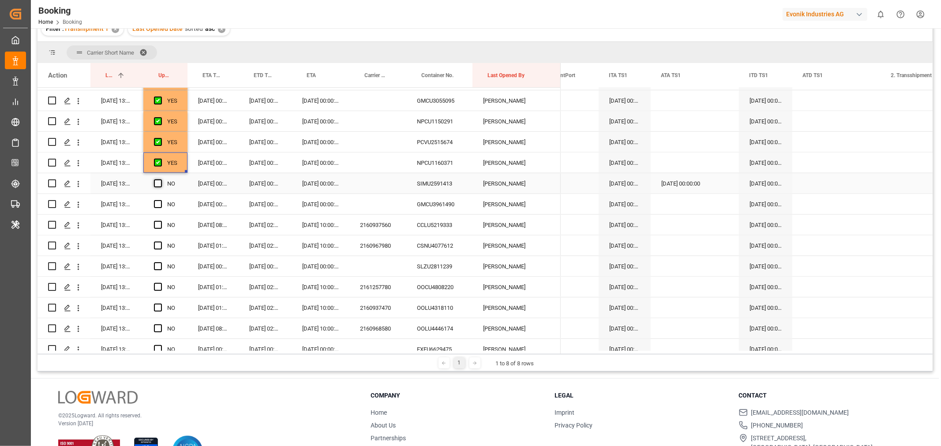
click at [155, 183] on span "Press SPACE to select this row." at bounding box center [158, 184] width 8 height 8
click at [161, 180] on input "Press SPACE to select this row." at bounding box center [161, 180] width 0 height 0
click at [160, 203] on span "Press SPACE to select this row." at bounding box center [158, 204] width 8 height 8
click at [161, 200] on input "Press SPACE to select this row." at bounding box center [161, 200] width 0 height 0
drag, startPoint x: 186, startPoint y: 212, endPoint x: 184, endPoint y: 266, distance: 53.4
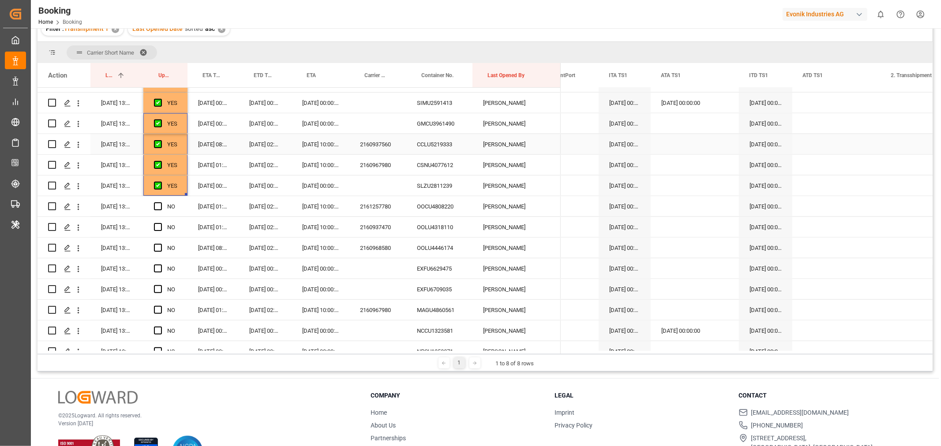
scroll to position [572, 0]
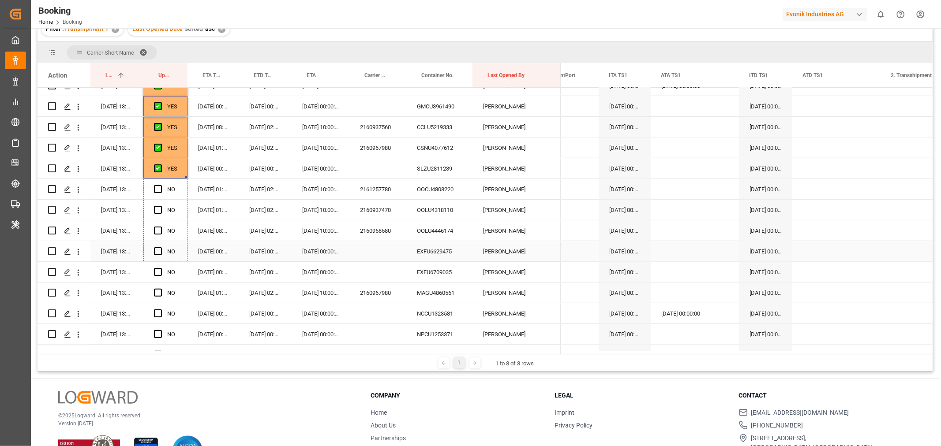
drag, startPoint x: 184, startPoint y: 177, endPoint x: 179, endPoint y: 243, distance: 66.4
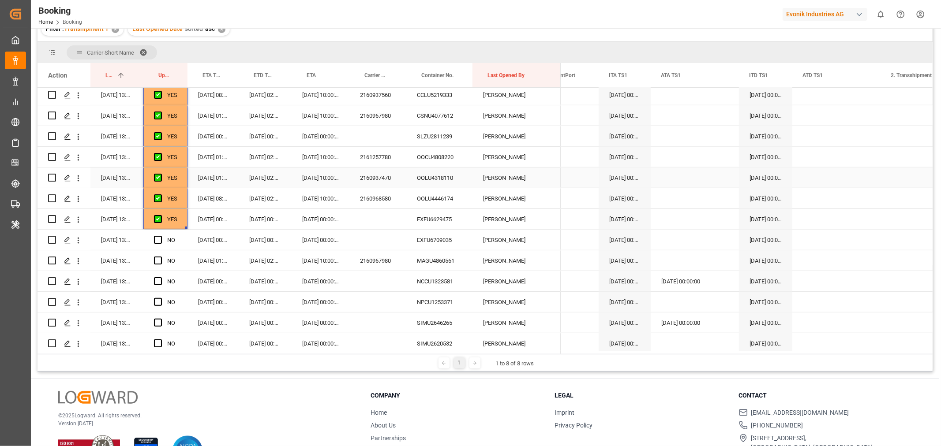
scroll to position [621, 0]
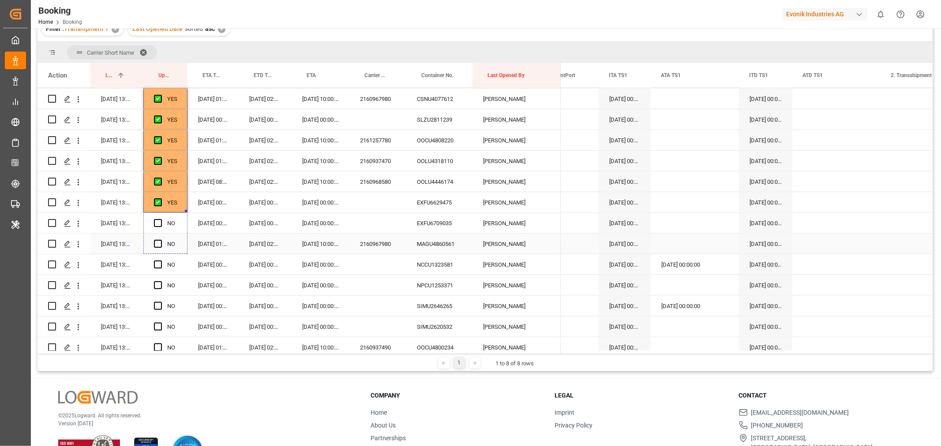
drag, startPoint x: 185, startPoint y: 210, endPoint x: 187, endPoint y: 244, distance: 34.4
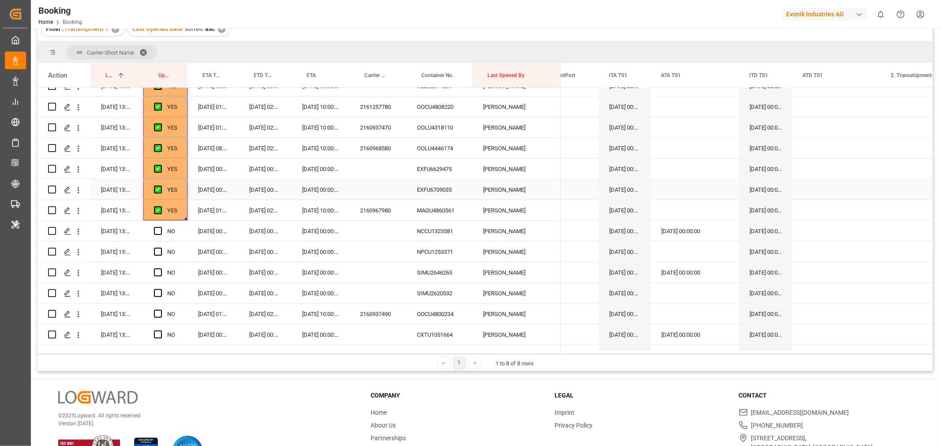
scroll to position [670, 0]
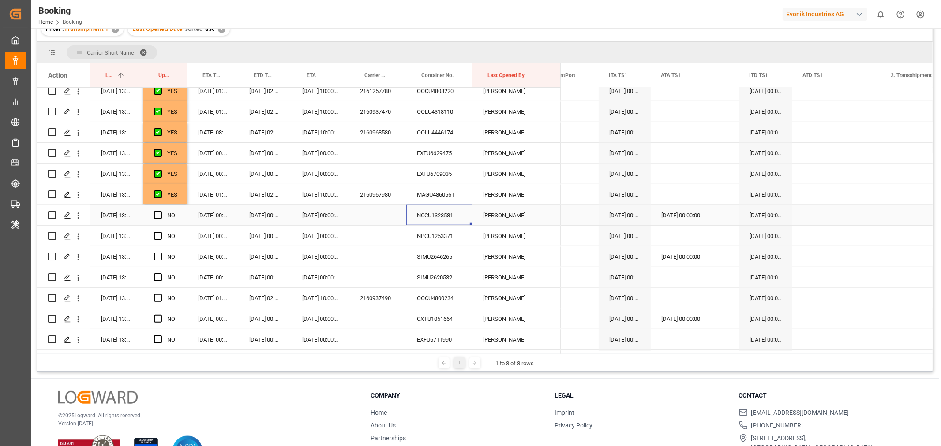
click at [429, 219] on div "NCCU1323581" at bounding box center [439, 215] width 66 height 20
click at [159, 213] on span "Press SPACE to select this row." at bounding box center [158, 215] width 8 height 8
click at [161, 211] on input "Press SPACE to select this row." at bounding box center [161, 211] width 0 height 0
click at [162, 236] on div "Press SPACE to select this row." at bounding box center [160, 236] width 13 height 20
click at [157, 237] on span "Press SPACE to select this row." at bounding box center [158, 236] width 8 height 8
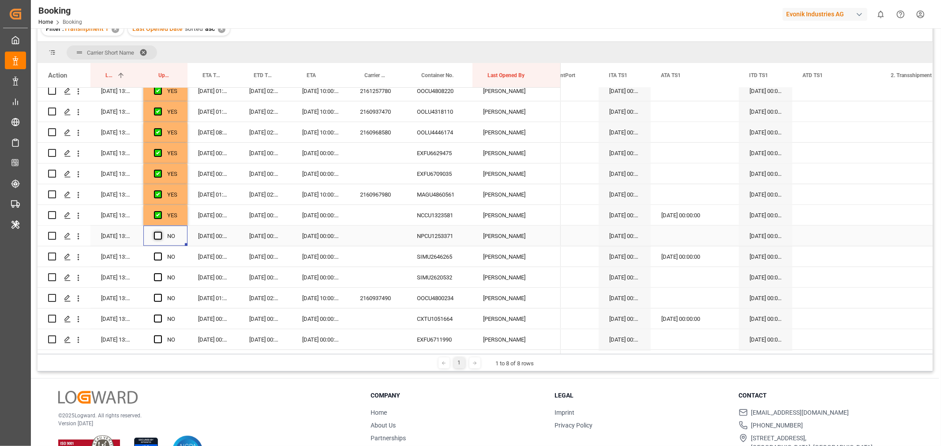
click at [161, 232] on input "Press SPACE to select this row." at bounding box center [161, 232] width 0 height 0
click at [156, 257] on span "Press SPACE to select this row." at bounding box center [158, 257] width 8 height 8
click at [161, 253] on input "Press SPACE to select this row." at bounding box center [161, 253] width 0 height 0
click at [447, 257] on div "SIMU2646265" at bounding box center [439, 257] width 66 height 20
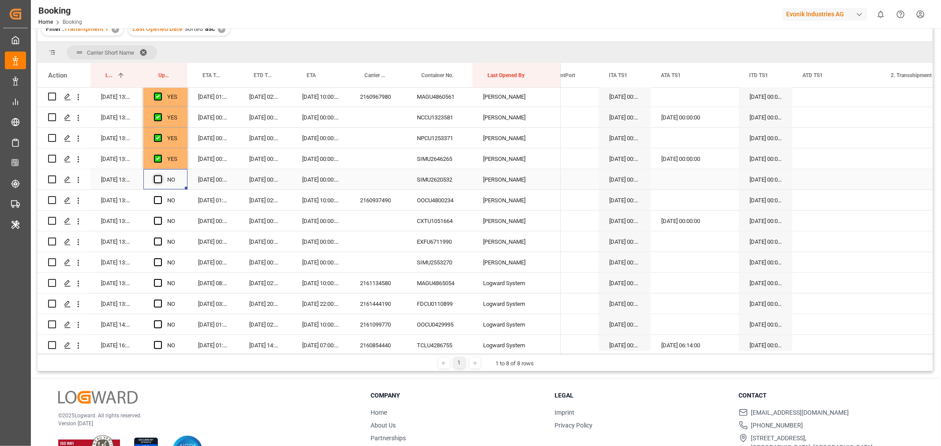
click at [161, 178] on span "Press SPACE to select this row." at bounding box center [158, 180] width 8 height 8
click at [161, 176] on input "Press SPACE to select this row." at bounding box center [161, 176] width 0 height 0
click at [159, 197] on span "Press SPACE to select this row." at bounding box center [158, 200] width 8 height 8
click at [161, 196] on input "Press SPACE to select this row." at bounding box center [161, 196] width 0 height 0
click at [157, 218] on span "Press SPACE to select this row." at bounding box center [158, 221] width 8 height 8
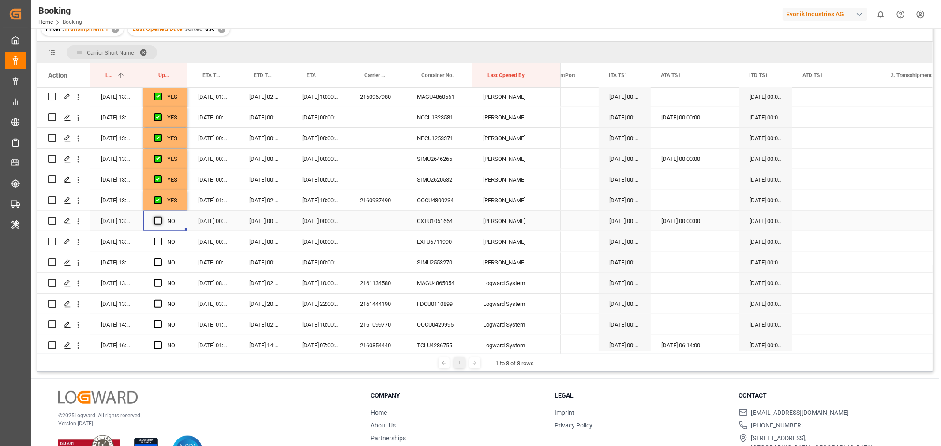
click at [161, 217] on input "Press SPACE to select this row." at bounding box center [161, 217] width 0 height 0
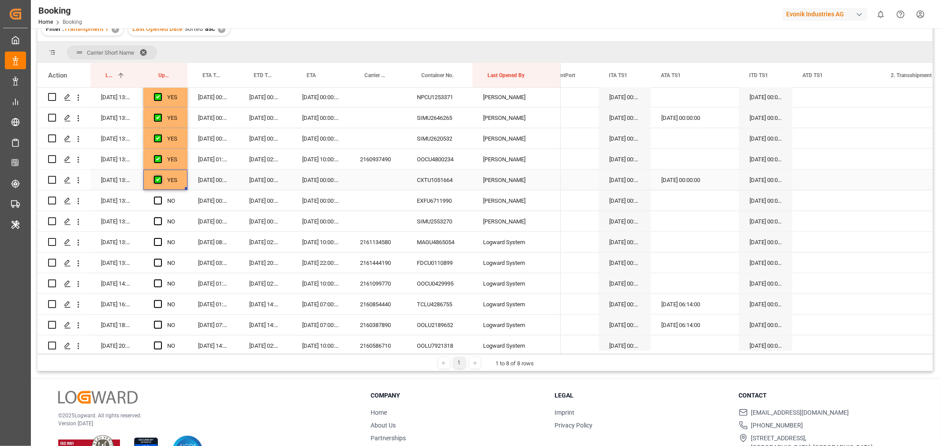
scroll to position [866, 0]
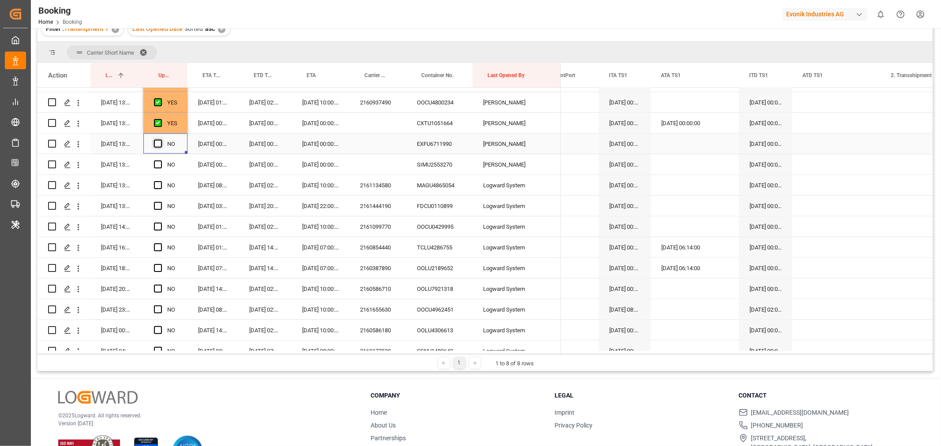
click at [160, 142] on span "Press SPACE to select this row." at bounding box center [158, 144] width 8 height 8
click at [161, 140] on input "Press SPACE to select this row." at bounding box center [161, 140] width 0 height 0
click at [155, 168] on span "Press SPACE to select this row." at bounding box center [158, 165] width 8 height 8
click at [161, 161] on input "Press SPACE to select this row." at bounding box center [161, 161] width 0 height 0
click at [159, 185] on span "Press SPACE to select this row." at bounding box center [158, 185] width 8 height 8
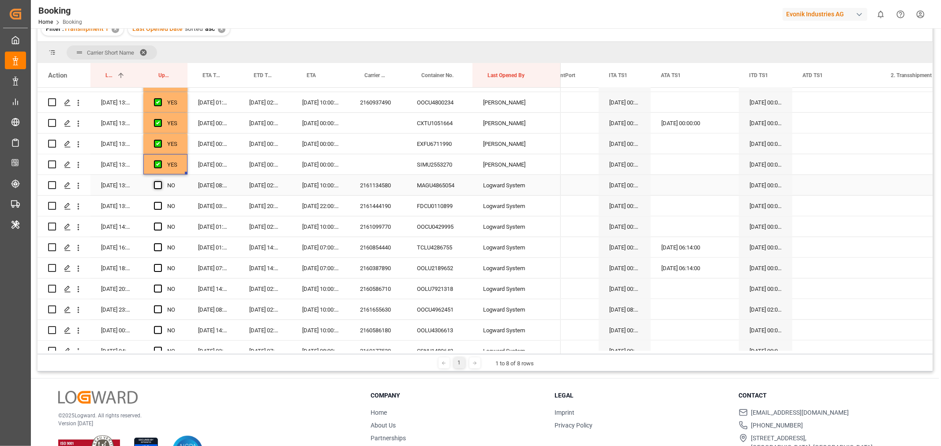
click at [161, 181] on input "Press SPACE to select this row." at bounding box center [161, 181] width 0 height 0
drag, startPoint x: 185, startPoint y: 193, endPoint x: 184, endPoint y: 251, distance: 58.2
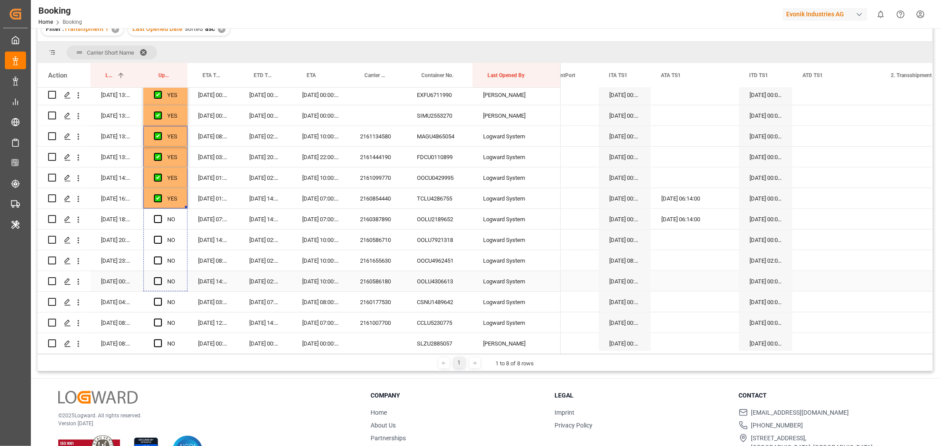
drag, startPoint x: 186, startPoint y: 206, endPoint x: 188, endPoint y: 277, distance: 71.5
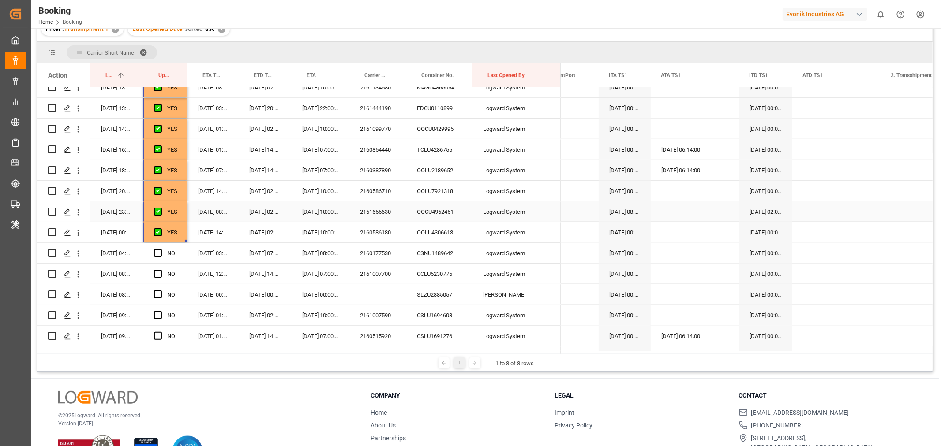
scroll to position [1013, 0]
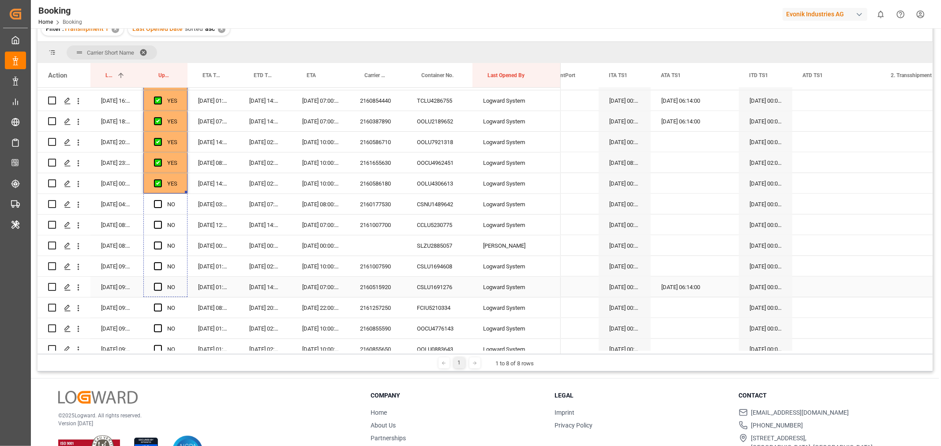
drag, startPoint x: 185, startPoint y: 191, endPoint x: 190, endPoint y: 285, distance: 93.6
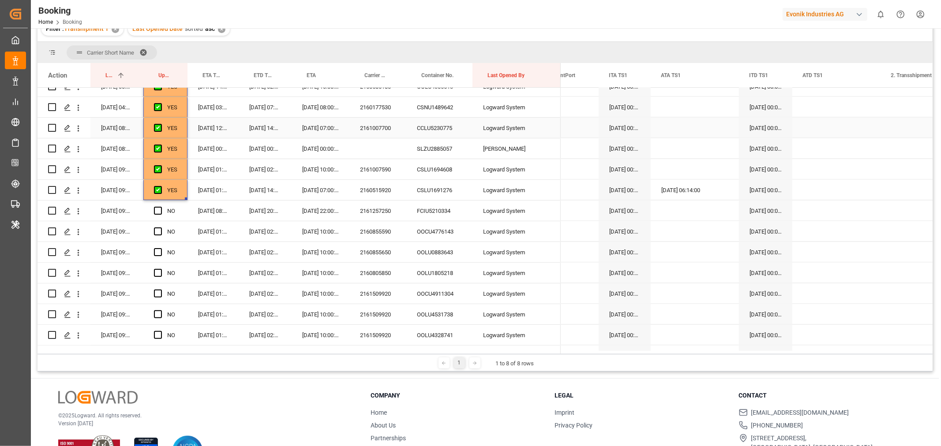
scroll to position [1111, 0]
drag, startPoint x: 185, startPoint y: 197, endPoint x: 187, endPoint y: 302, distance: 104.5
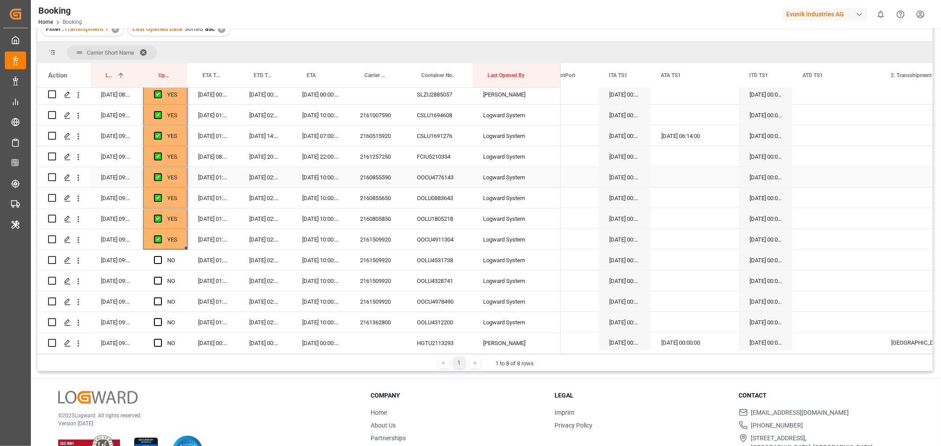
scroll to position [1209, 0]
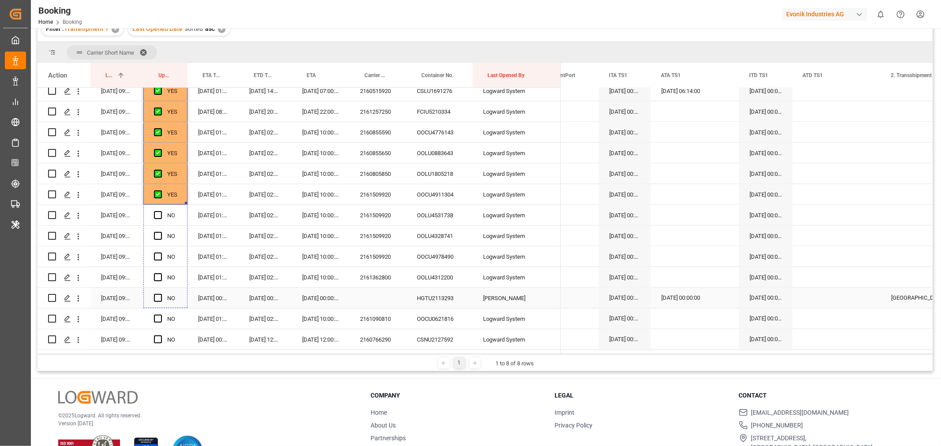
drag, startPoint x: 184, startPoint y: 203, endPoint x: 184, endPoint y: 297, distance: 94.4
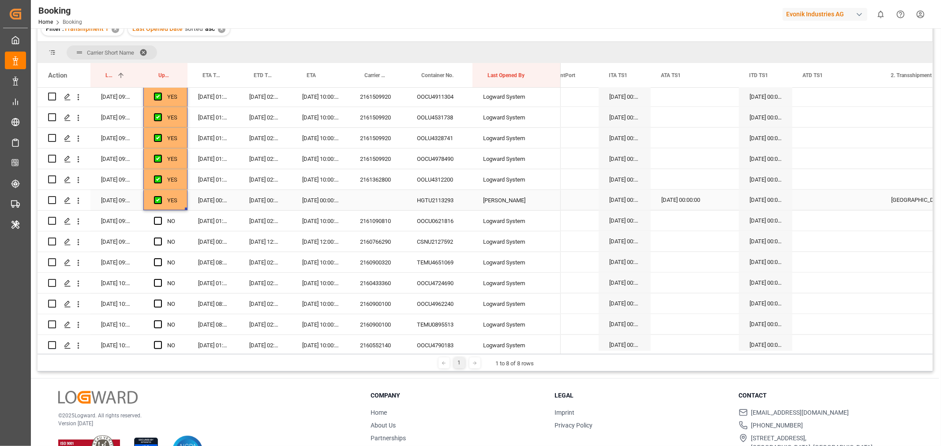
scroll to position [1356, 0]
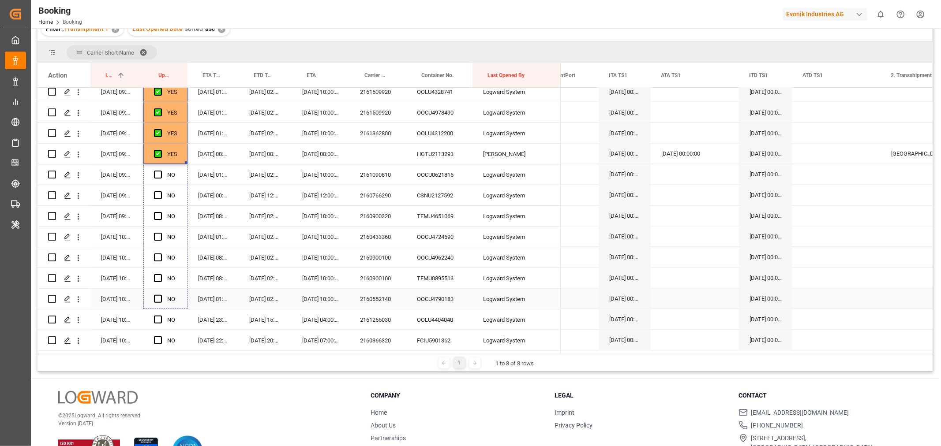
drag, startPoint x: 186, startPoint y: 160, endPoint x: 189, endPoint y: 300, distance: 139.8
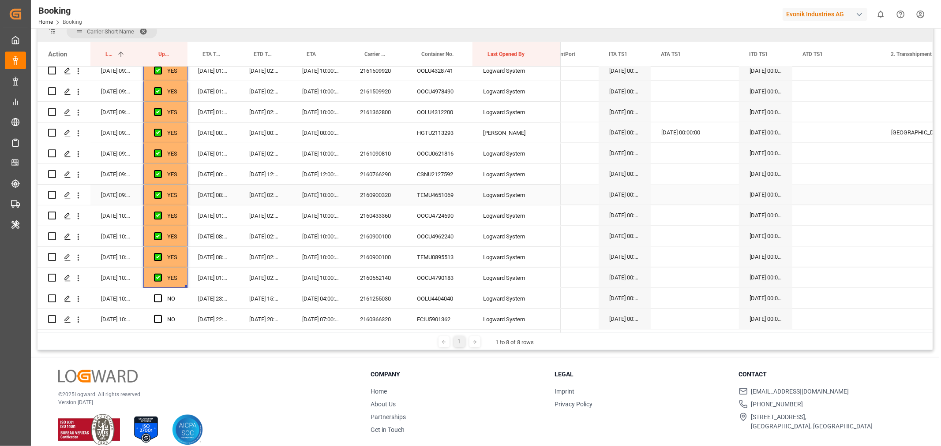
scroll to position [130, 0]
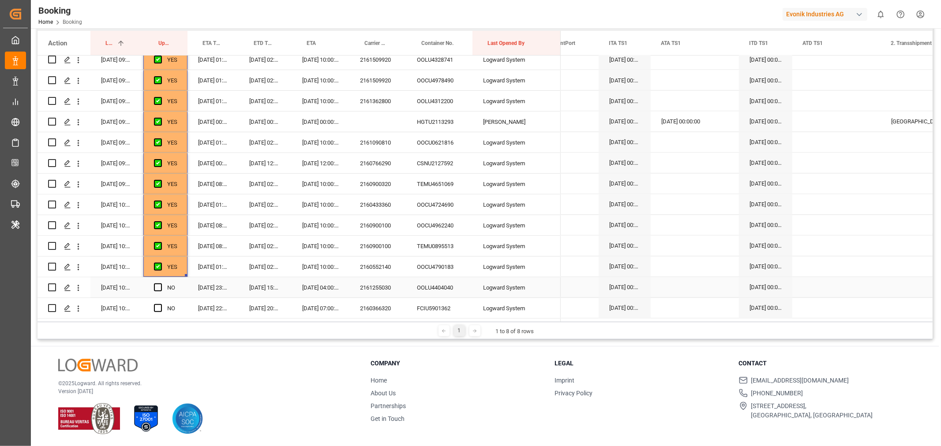
click at [360, 288] on div "2161255030" at bounding box center [377, 287] width 57 height 20
click at [154, 284] on span "Press SPACE to select this row." at bounding box center [158, 288] width 8 height 8
click at [161, 284] on input "Press SPACE to select this row." at bounding box center [161, 284] width 0 height 0
click at [157, 305] on span "Press SPACE to select this row." at bounding box center [158, 308] width 8 height 8
click at [161, 304] on input "Press SPACE to select this row." at bounding box center [161, 304] width 0 height 0
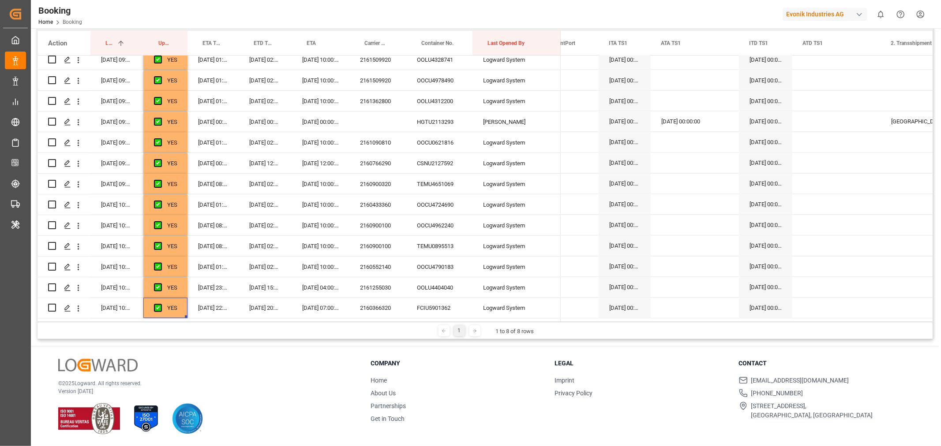
scroll to position [0, 0]
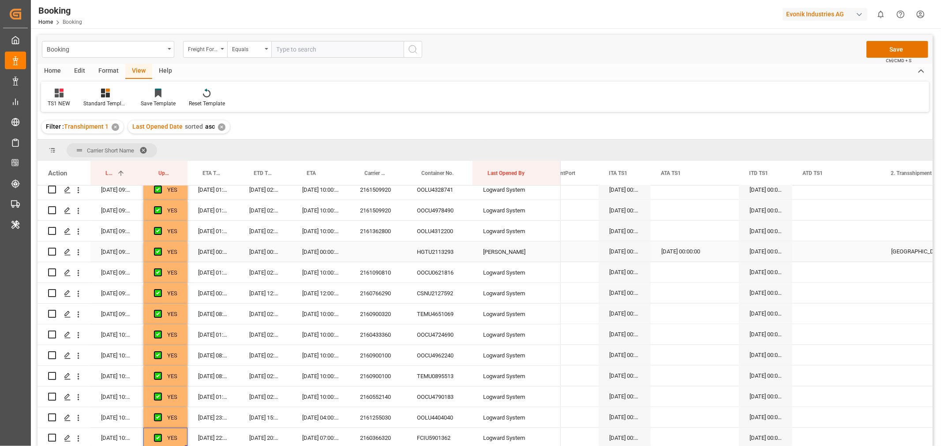
click at [420, 252] on div "HGTU2113293" at bounding box center [439, 252] width 66 height 20
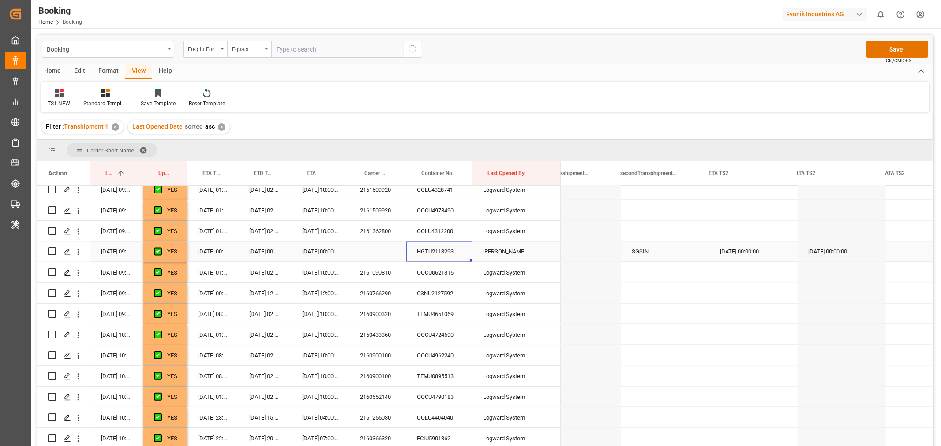
scroll to position [0, 6839]
click at [717, 248] on div "01-09-2025 00:00:00" at bounding box center [740, 252] width 88 height 20
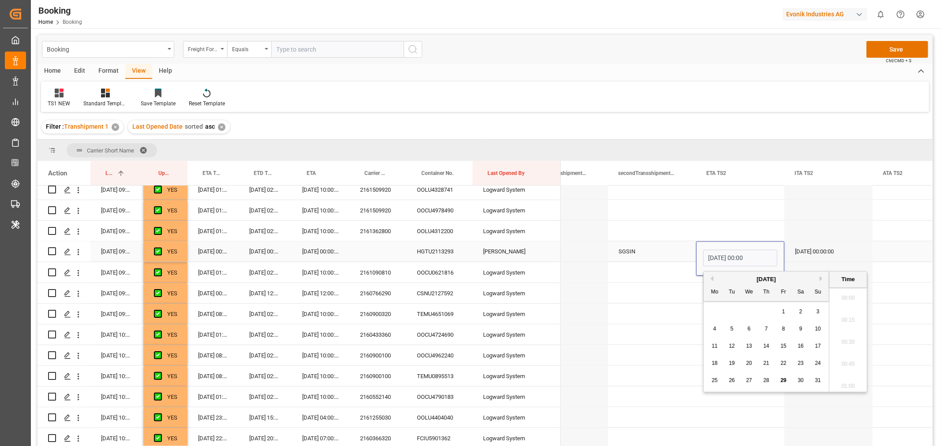
scroll to position [1392, 0]
click at [822, 277] on button "Next Month" at bounding box center [821, 278] width 5 height 5
click at [765, 311] on span "4" at bounding box center [766, 312] width 3 height 6
type input "04-09-2025 00:00"
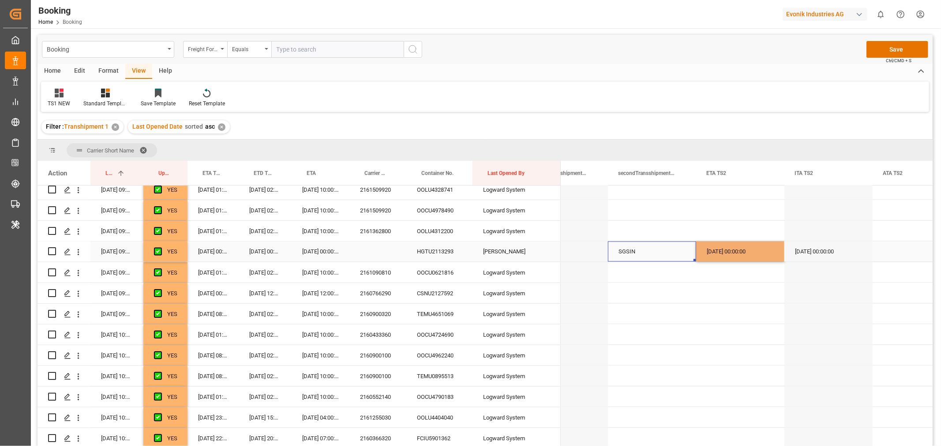
click at [673, 253] on div "SGSIN" at bounding box center [652, 252] width 88 height 20
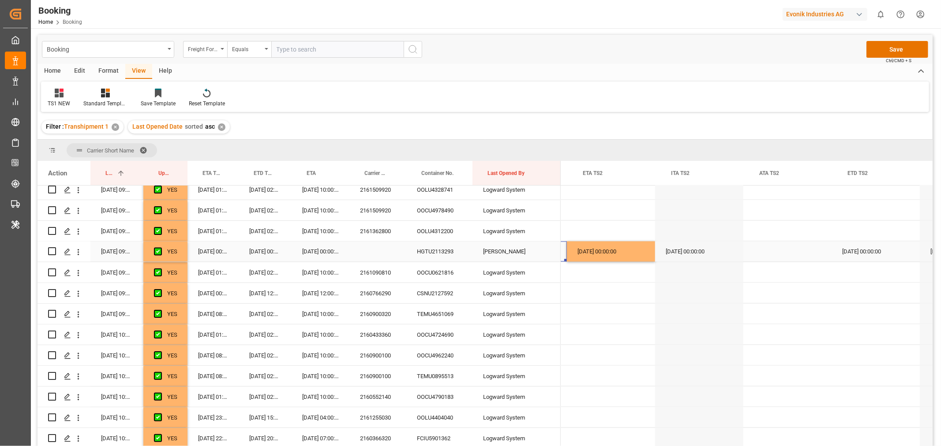
scroll to position [0, 6970]
click at [854, 253] on div "03-09-2025 00:00:00" at bounding box center [873, 252] width 88 height 20
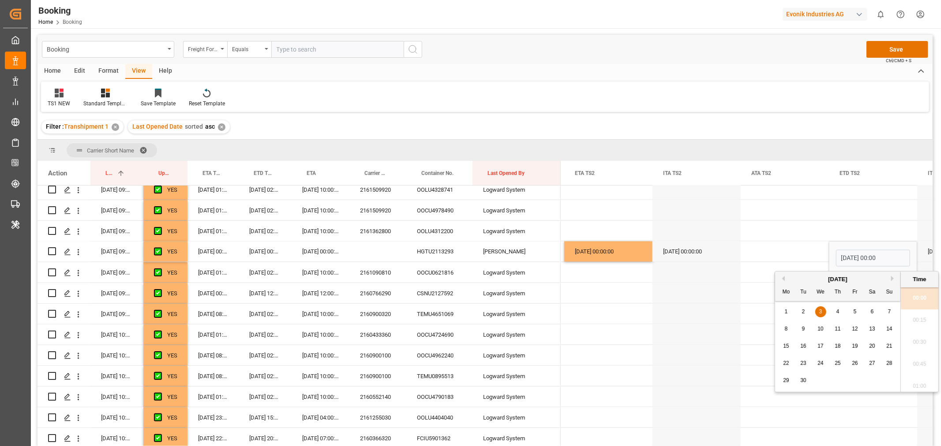
click at [837, 311] on span "4" at bounding box center [837, 312] width 3 height 6
type input "04-09-2025 00:00"
click at [782, 257] on div "Press SPACE to select this row." at bounding box center [785, 252] width 88 height 20
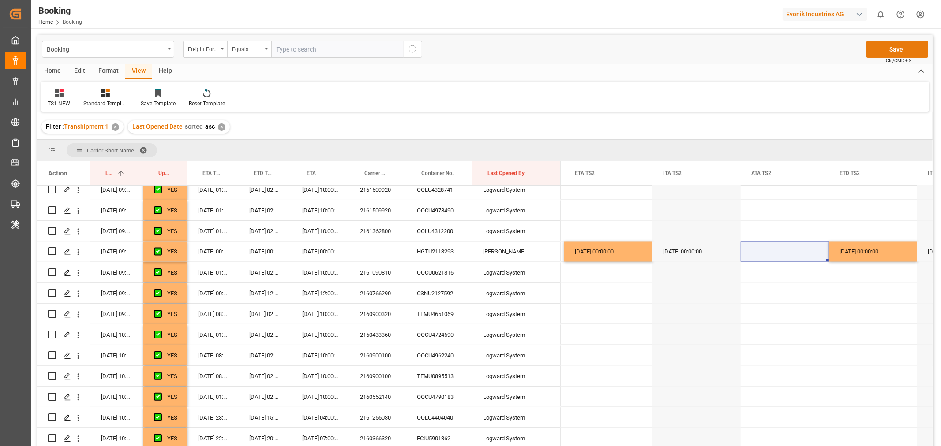
click at [897, 48] on button "Save" at bounding box center [897, 49] width 62 height 17
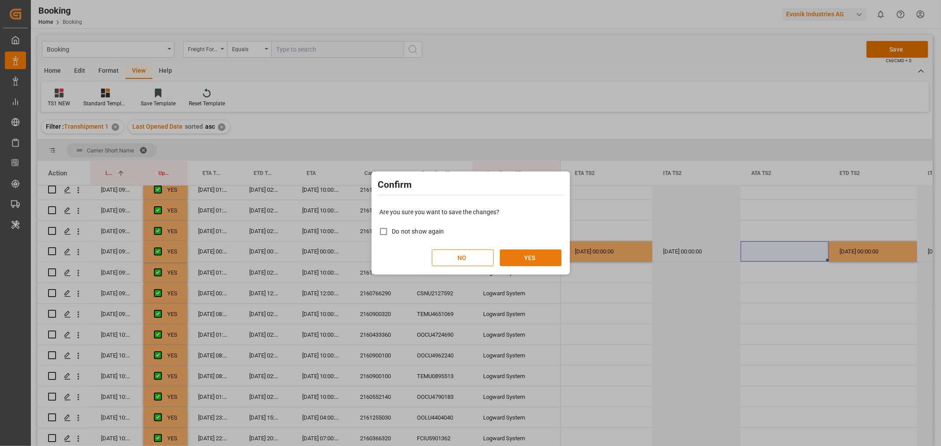
click at [548, 253] on button "YES" at bounding box center [531, 258] width 62 height 17
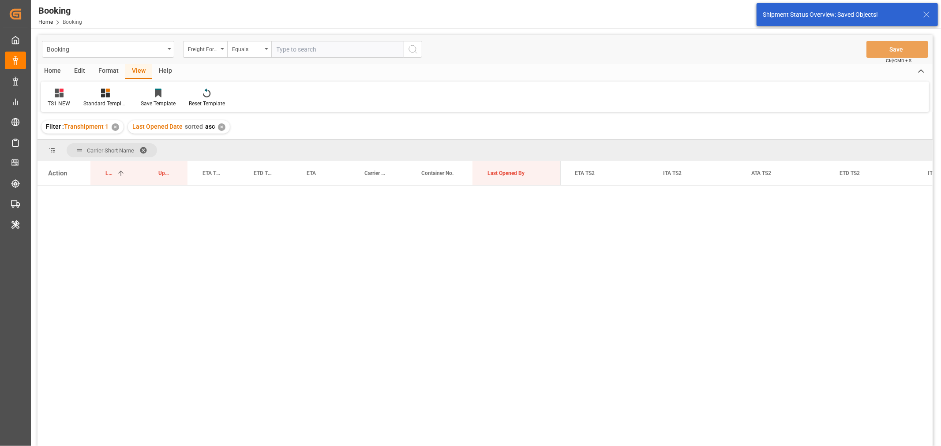
scroll to position [0, 0]
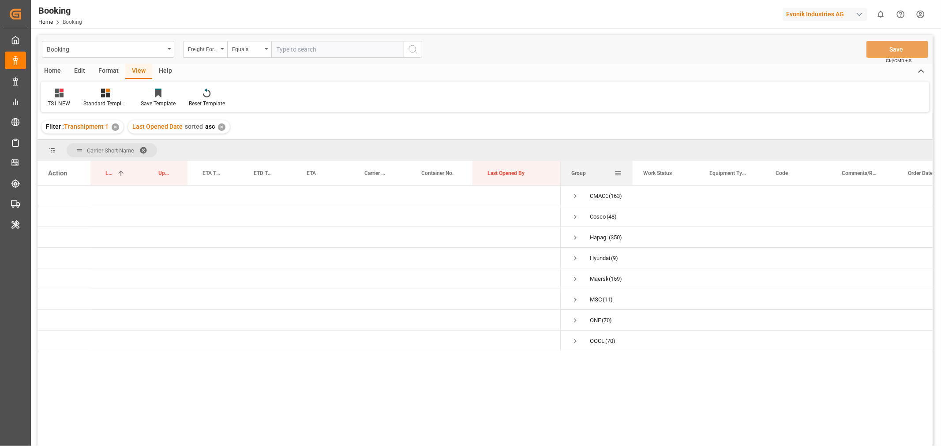
drag, startPoint x: 618, startPoint y: 171, endPoint x: 632, endPoint y: 173, distance: 13.4
click at [632, 173] on div at bounding box center [633, 173] width 4 height 24
click at [146, 148] on span at bounding box center [146, 150] width 14 height 8
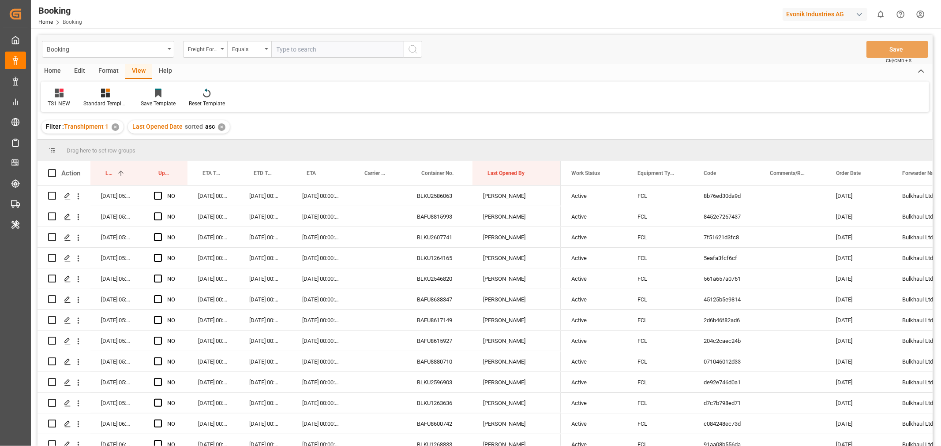
click at [114, 68] on div "Format" at bounding box center [109, 71] width 34 height 15
click at [57, 104] on div "Filter Rows" at bounding box center [61, 104] width 26 height 8
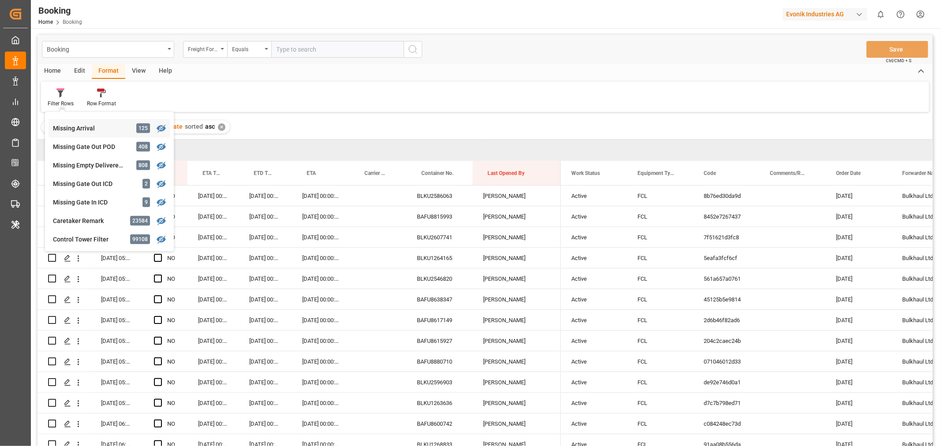
scroll to position [349, 0]
click at [100, 165] on div "Missing Empty Delivered Depot" at bounding box center [91, 165] width 77 height 9
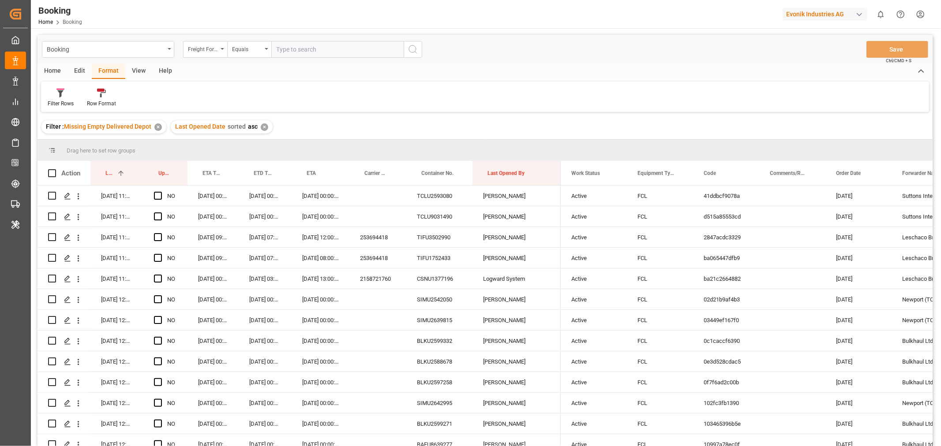
click at [140, 71] on div "View" at bounding box center [138, 71] width 27 height 15
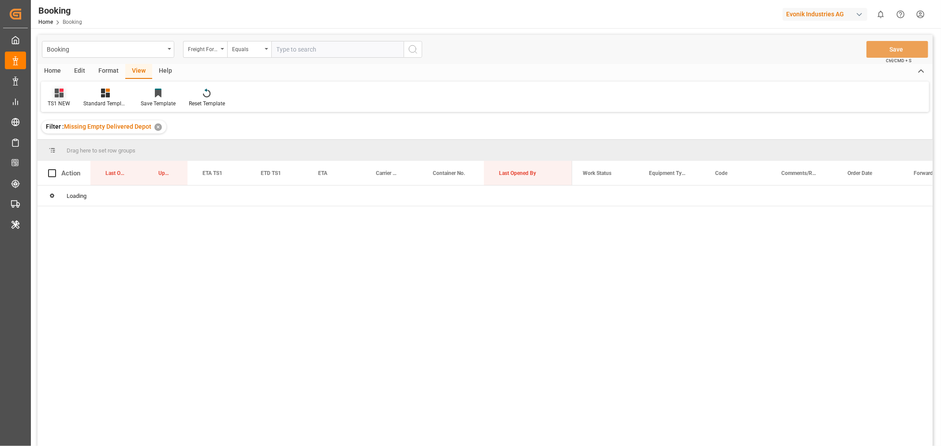
click at [61, 102] on div "TS1 NEW" at bounding box center [59, 104] width 22 height 8
click at [53, 155] on div "SM" at bounding box center [96, 161] width 97 height 18
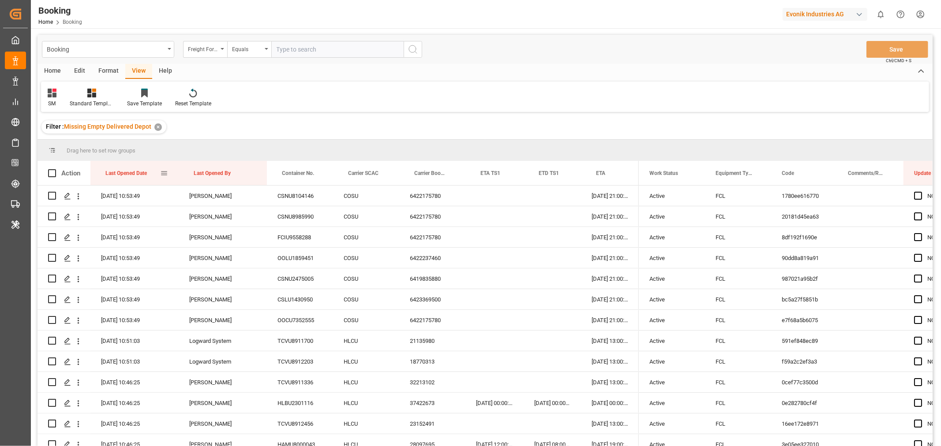
click at [150, 172] on div "Last Opened Date" at bounding box center [132, 173] width 55 height 24
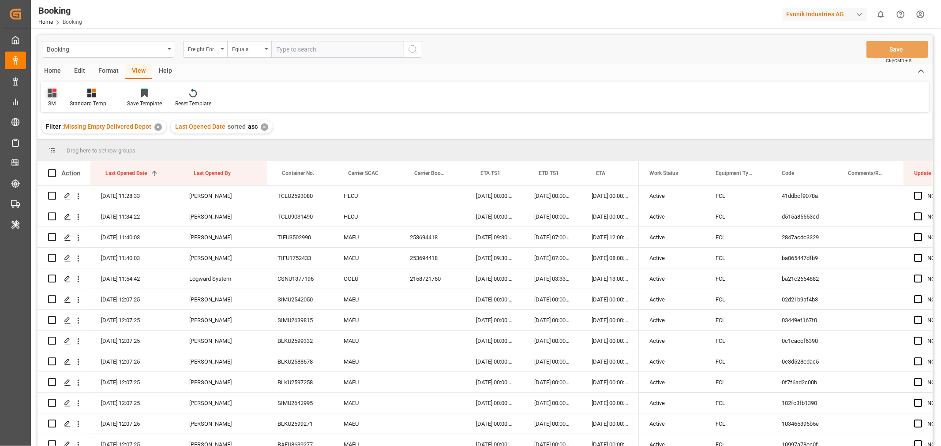
click at [49, 106] on div "SM" at bounding box center [52, 104] width 9 height 8
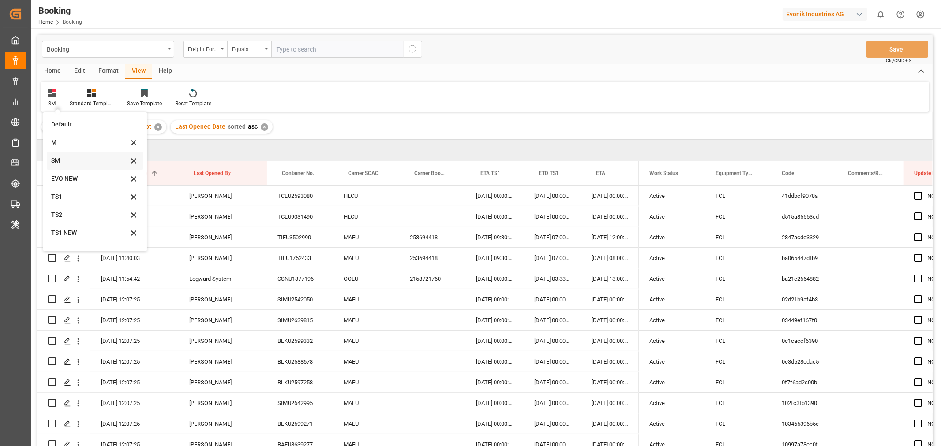
click at [61, 159] on div "SM" at bounding box center [89, 160] width 77 height 9
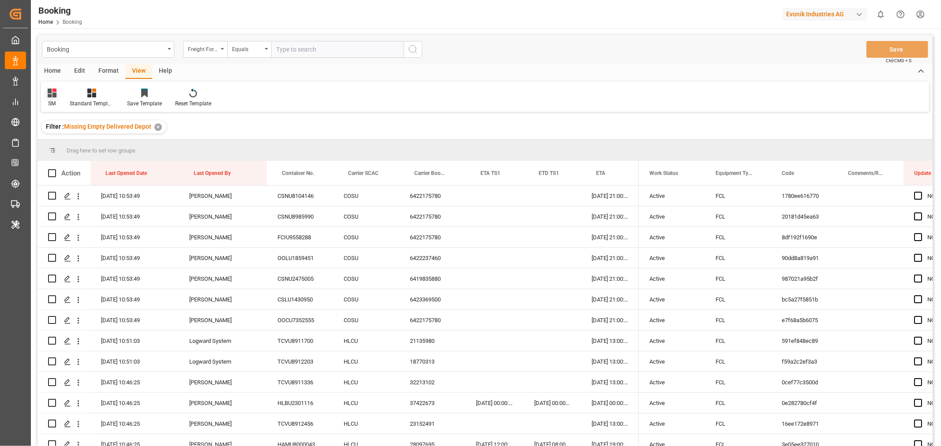
click at [54, 105] on div "SM" at bounding box center [52, 104] width 9 height 8
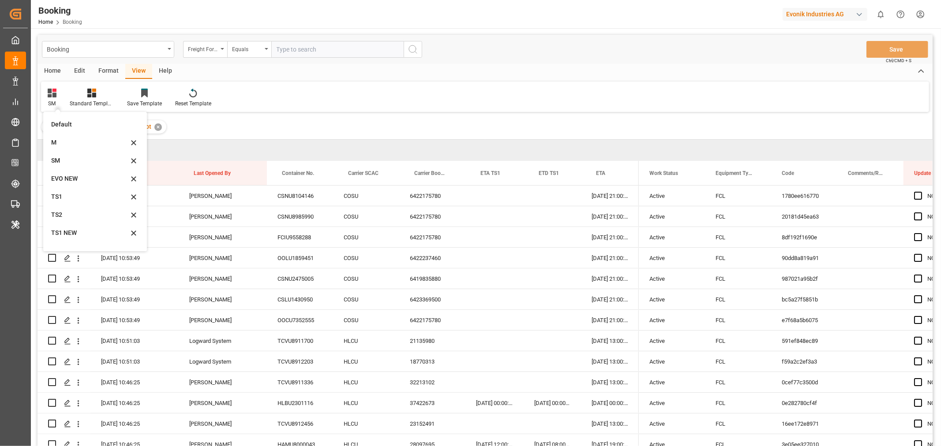
click at [248, 130] on div "Filter : Missing Empty Delivered Depot ✕" at bounding box center [484, 127] width 895 height 25
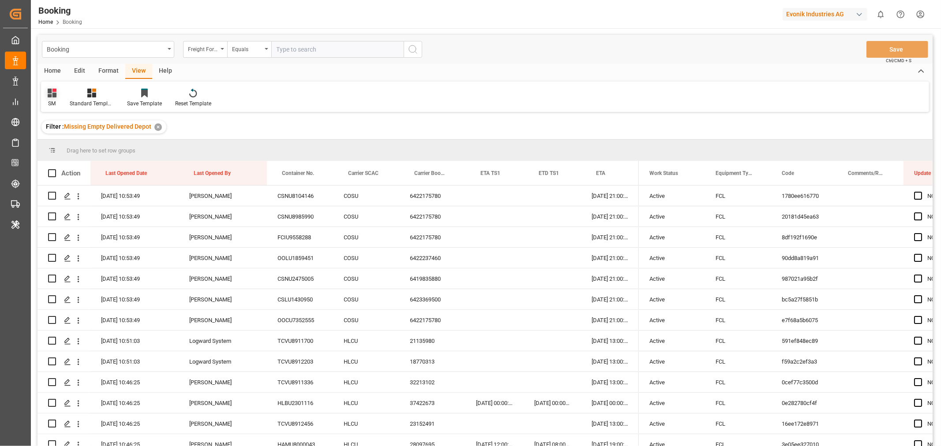
click at [49, 102] on div "SM" at bounding box center [52, 104] width 9 height 8
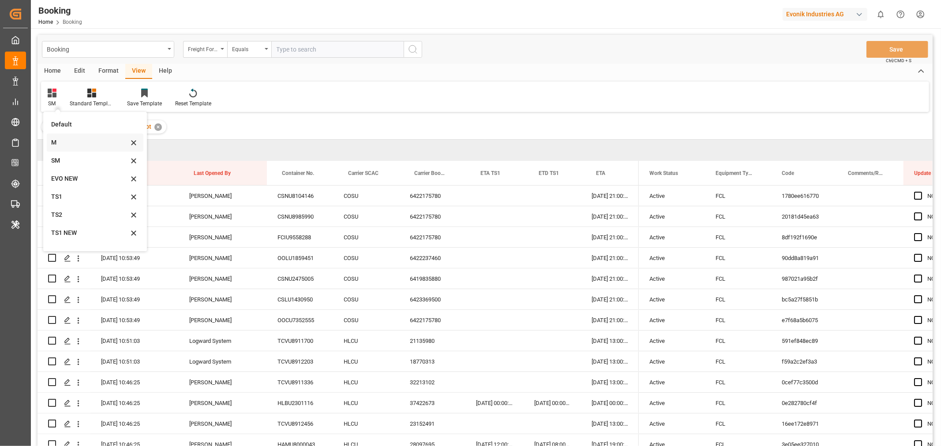
click at [56, 143] on div "M" at bounding box center [89, 142] width 77 height 9
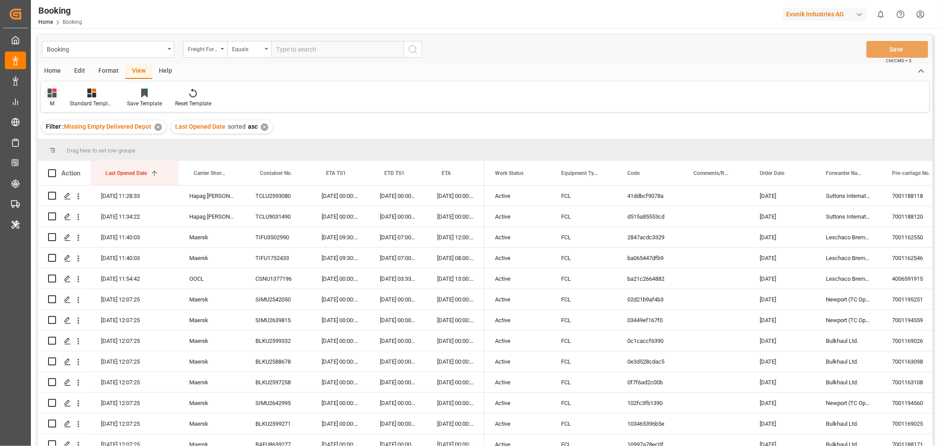
click at [52, 103] on div "M" at bounding box center [52, 104] width 9 height 8
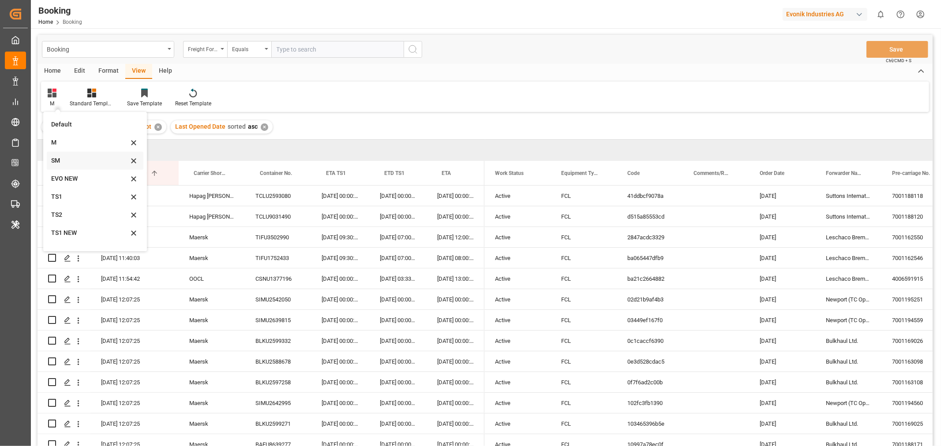
click at [58, 160] on div "SM" at bounding box center [89, 160] width 77 height 9
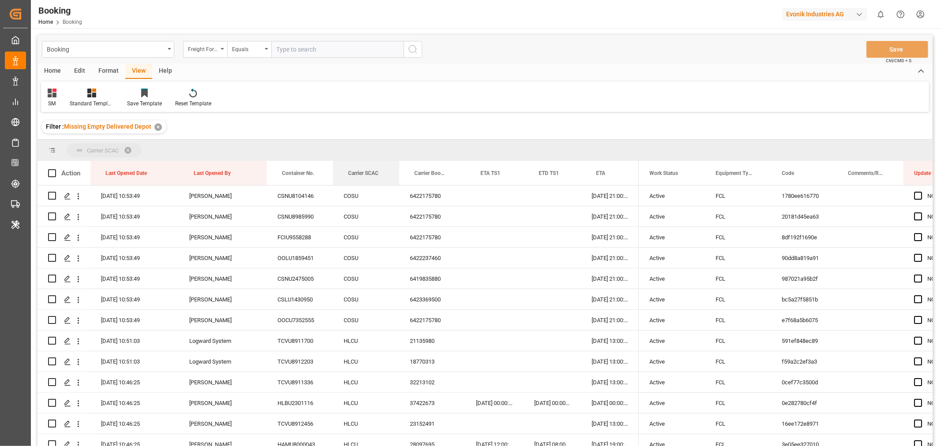
drag, startPoint x: 363, startPoint y: 173, endPoint x: 366, endPoint y: 153, distance: 19.7
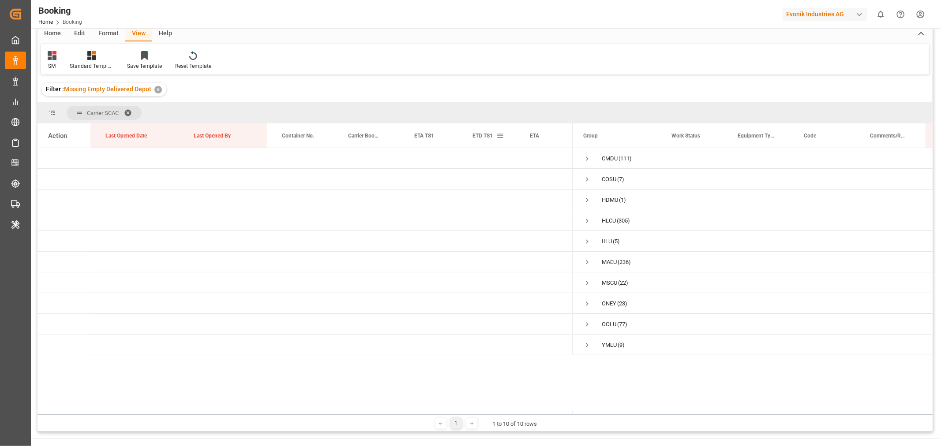
scroll to position [49, 0]
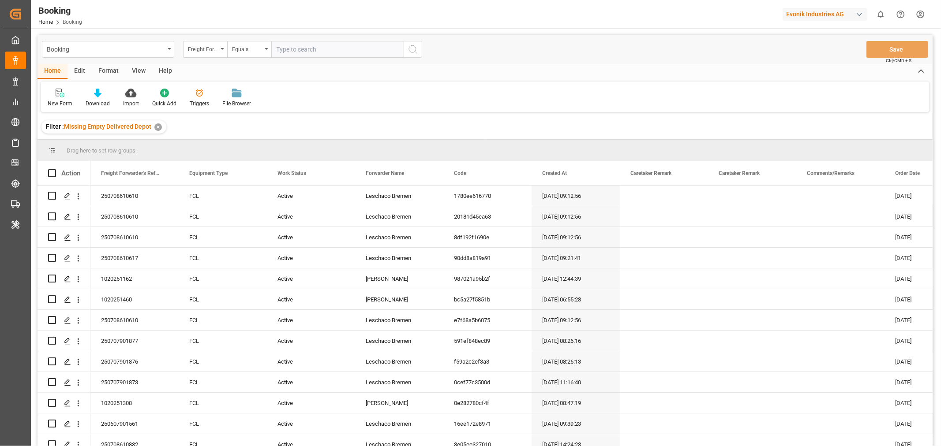
click at [158, 128] on div "✕" at bounding box center [157, 126] width 7 height 7
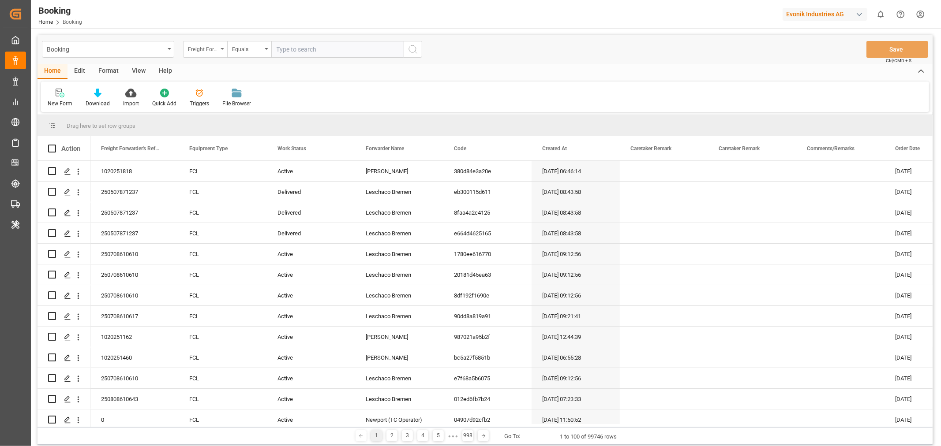
click at [223, 52] on div "Freight Forwarder's Reference No." at bounding box center [205, 49] width 44 height 17
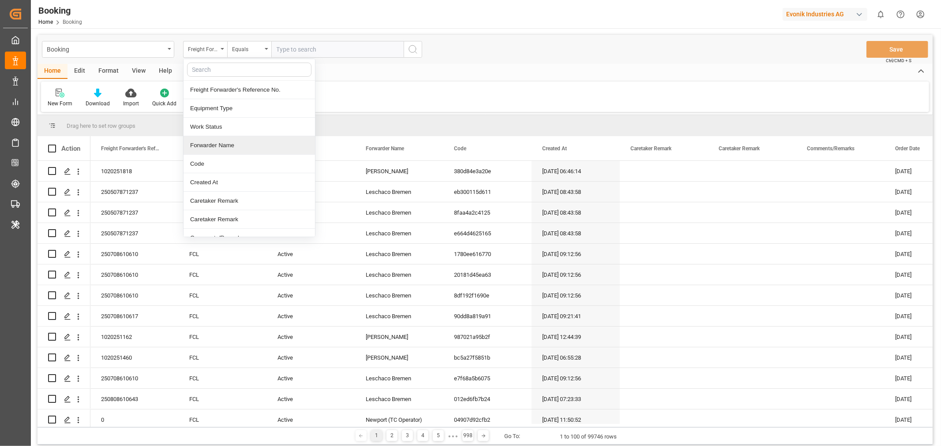
click at [231, 148] on div "Forwarder Name" at bounding box center [248, 145] width 131 height 19
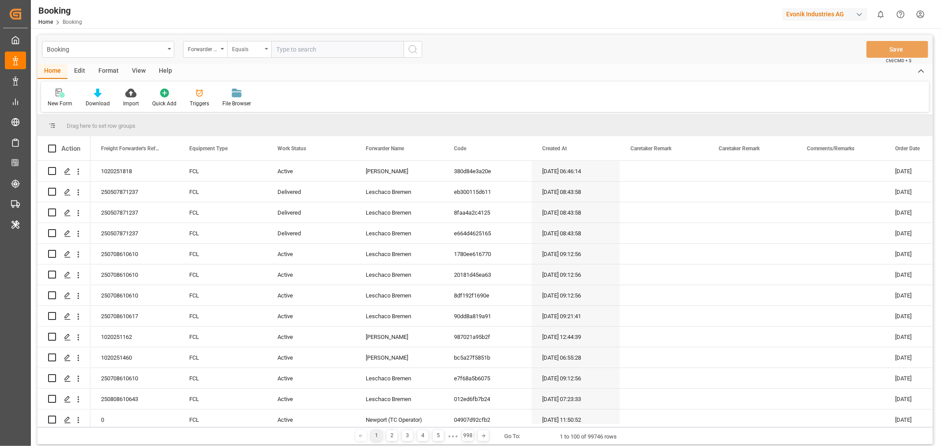
click at [264, 50] on div "Equals" at bounding box center [249, 49] width 44 height 17
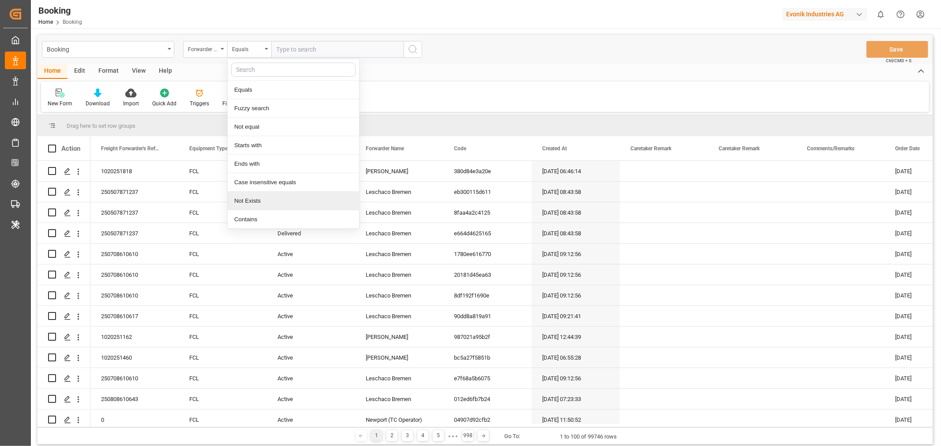
click at [262, 198] on div "Not Exists" at bounding box center [293, 201] width 131 height 19
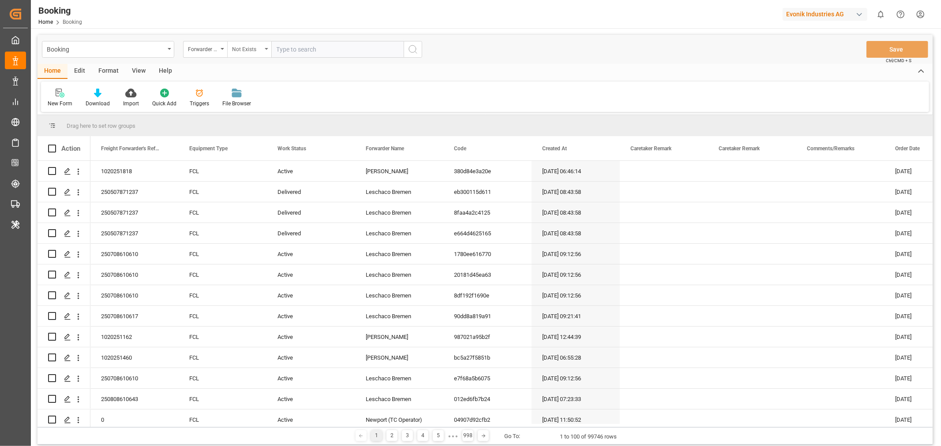
click at [267, 50] on div "Not Exists" at bounding box center [249, 49] width 44 height 17
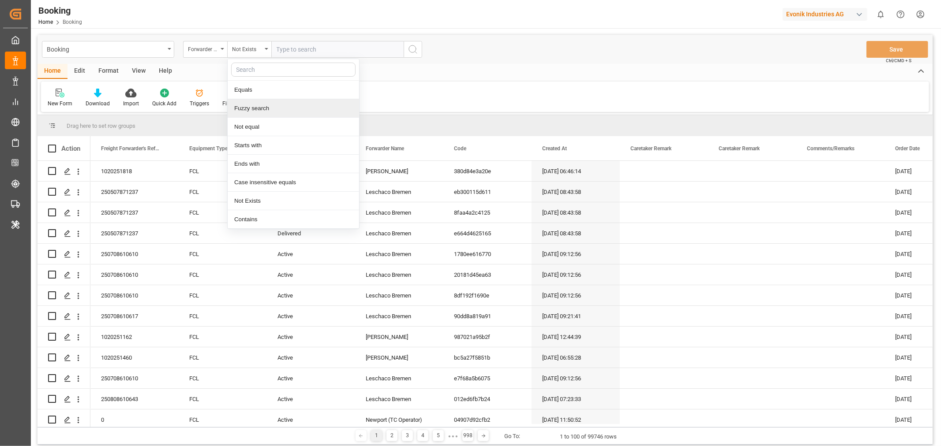
scroll to position [49, 0]
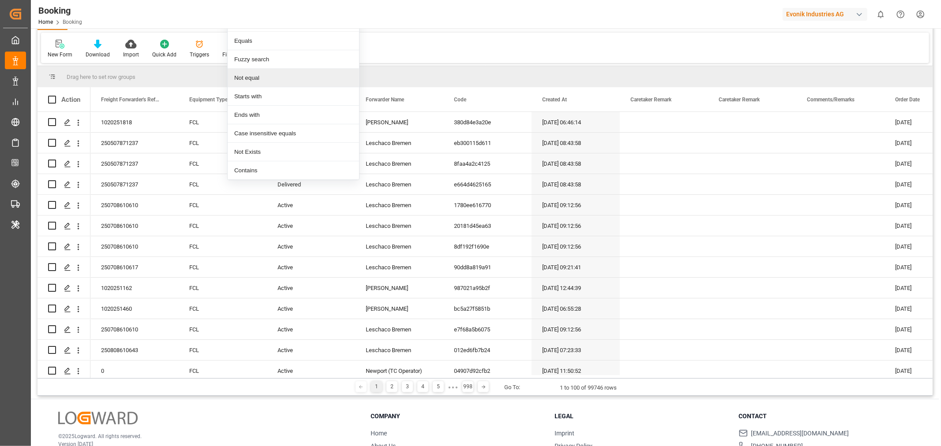
click at [267, 79] on div "Not equal" at bounding box center [293, 78] width 131 height 19
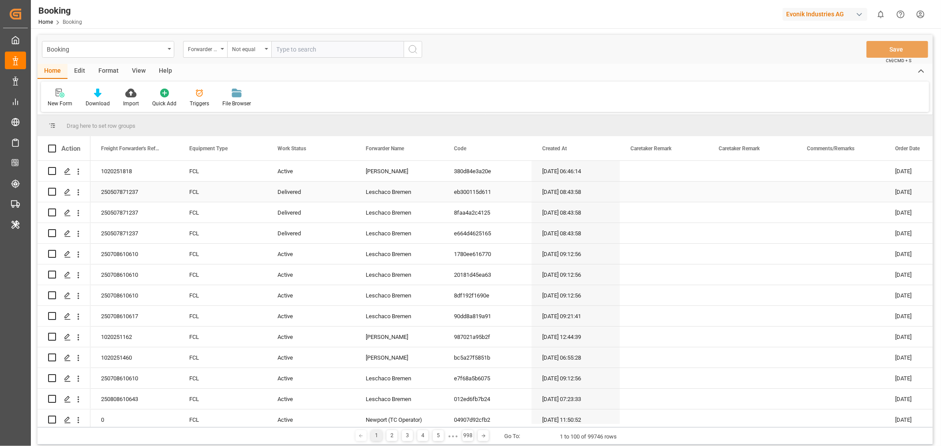
click at [405, 197] on div "Leschaco Bremen" at bounding box center [399, 192] width 88 height 20
click at [315, 49] on input "text" at bounding box center [337, 49] width 132 height 17
paste input "Leschaco Bremen"
type input "Leschaco Bremen"
click at [415, 48] on icon "search button" at bounding box center [413, 49] width 11 height 11
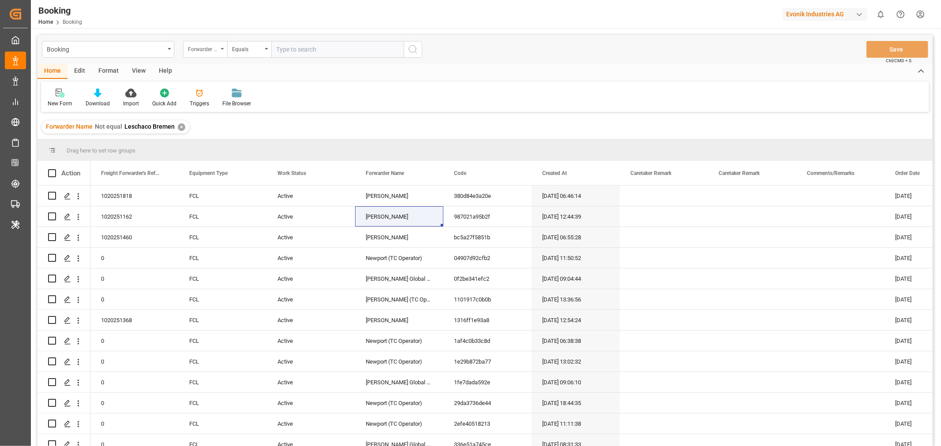
click at [224, 48] on div "Forwarder Name" at bounding box center [205, 49] width 44 height 17
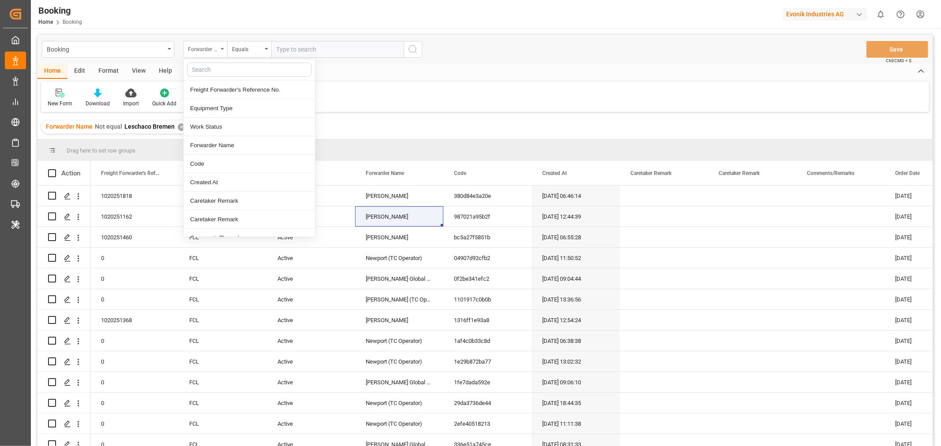
type input "q"
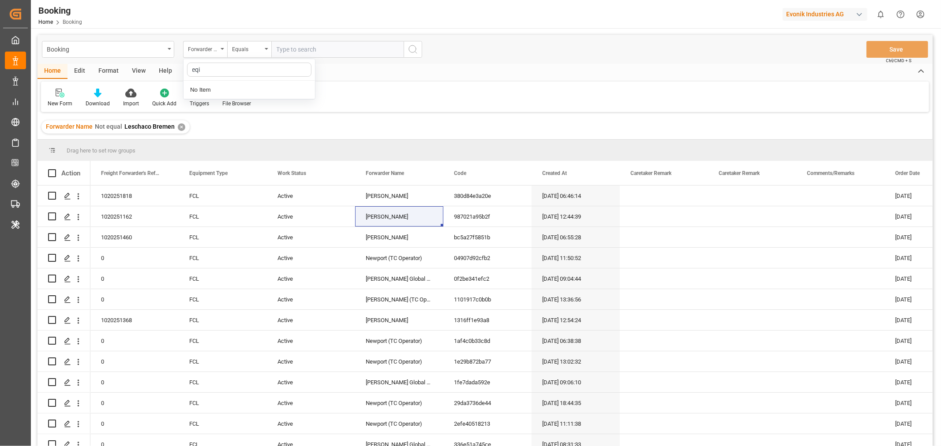
type input "eq"
click at [229, 129] on div "Equipment FCL Evonik" at bounding box center [248, 127] width 131 height 19
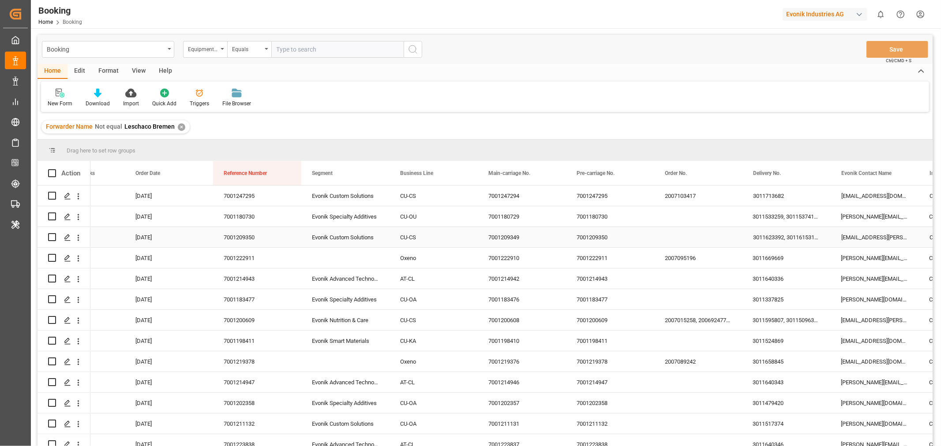
scroll to position [0, 909]
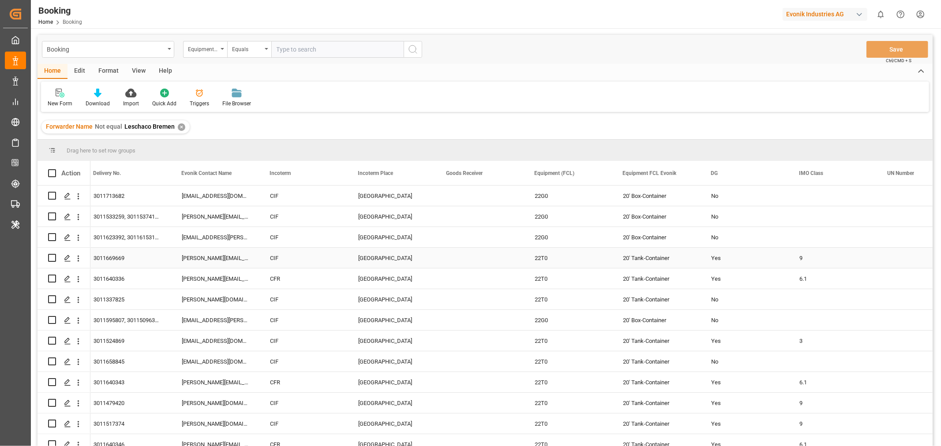
click at [644, 264] on div "20' Tank-Container" at bounding box center [656, 258] width 88 height 20
click at [311, 55] on input "text" at bounding box center [337, 49] width 132 height 17
paste input "20' Tank-Container"
type input "20' Tank-Container"
click at [409, 54] on icon "search button" at bounding box center [413, 49] width 11 height 11
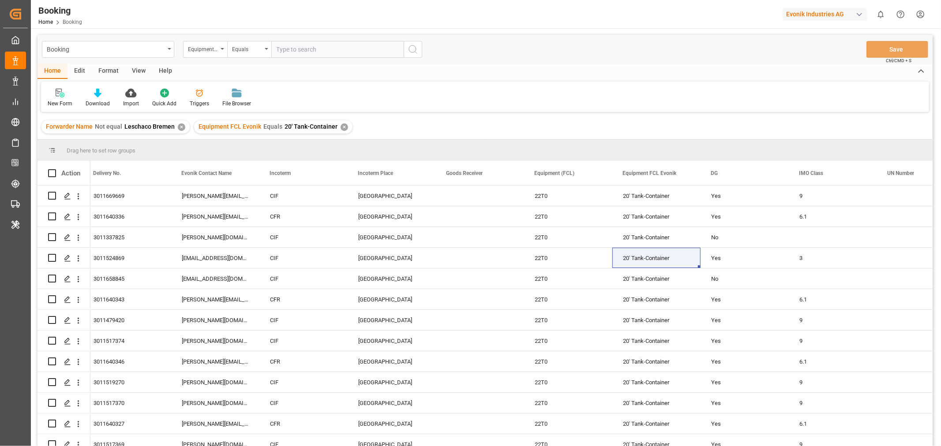
click at [137, 68] on div "View" at bounding box center [138, 71] width 27 height 15
click at [60, 100] on div "Default" at bounding box center [56, 104] width 17 height 8
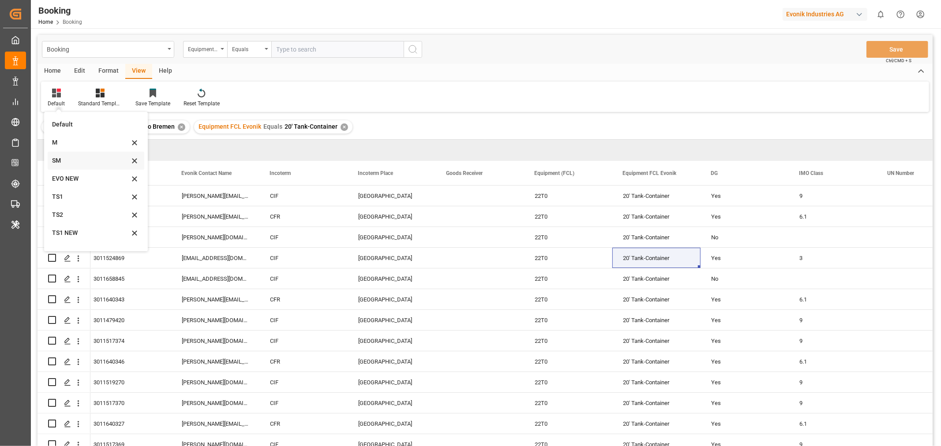
click at [58, 153] on div "SM" at bounding box center [96, 161] width 97 height 18
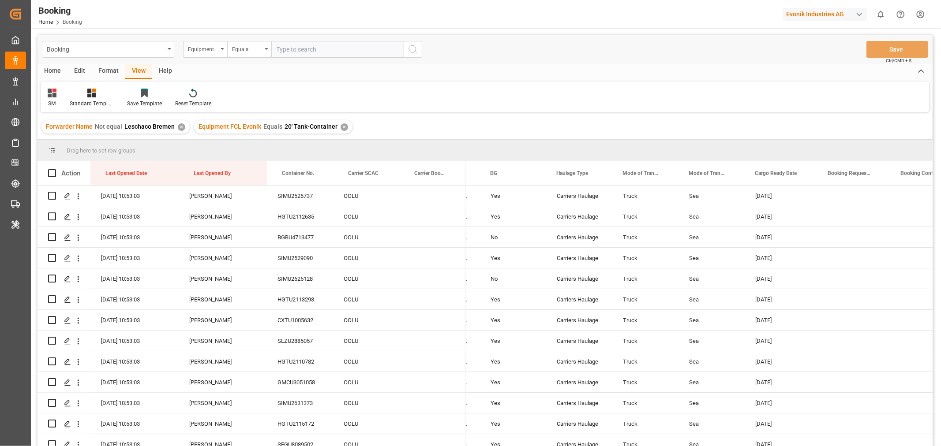
click at [98, 70] on div "Format" at bounding box center [109, 71] width 34 height 15
click at [62, 104] on div "Filter Rows" at bounding box center [61, 104] width 26 height 8
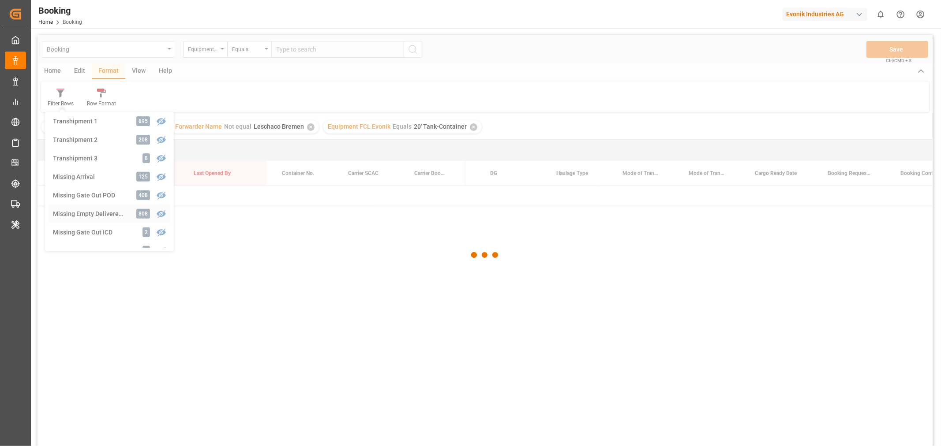
click at [111, 209] on div "Booking Equipment FCL Evonik Equals Save Ctrl/CMD + S Home Edit Format View Hel…" at bounding box center [484, 252] width 895 height 435
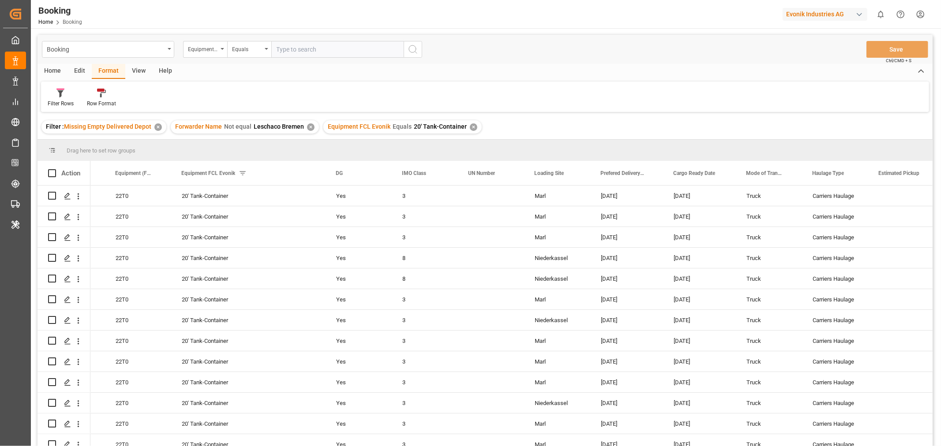
click at [138, 71] on div "View" at bounding box center [138, 71] width 27 height 15
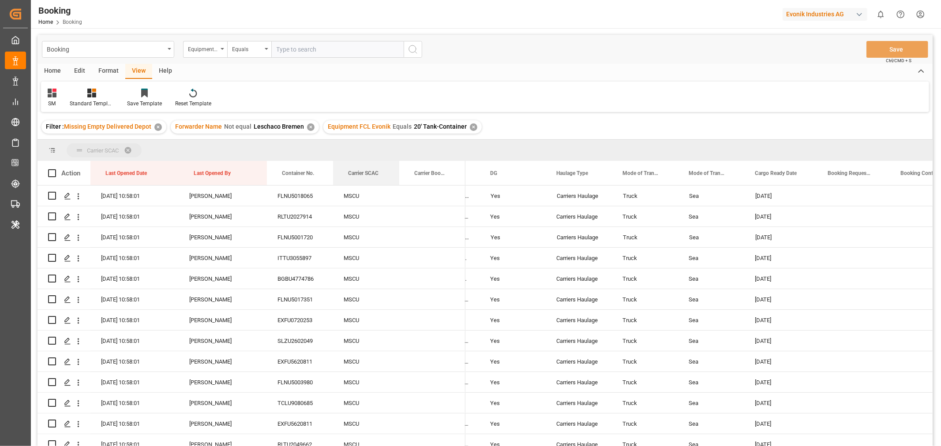
drag, startPoint x: 362, startPoint y: 170, endPoint x: 365, endPoint y: 153, distance: 17.5
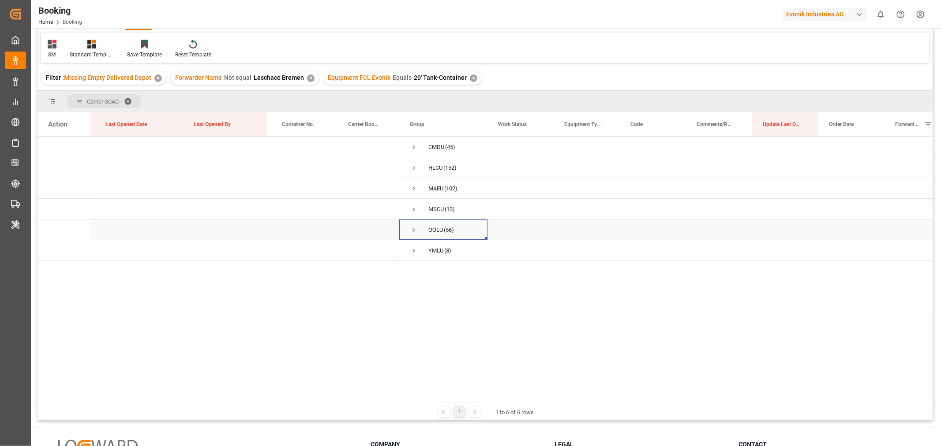
click at [413, 228] on span "Press SPACE to select this row." at bounding box center [414, 230] width 8 height 8
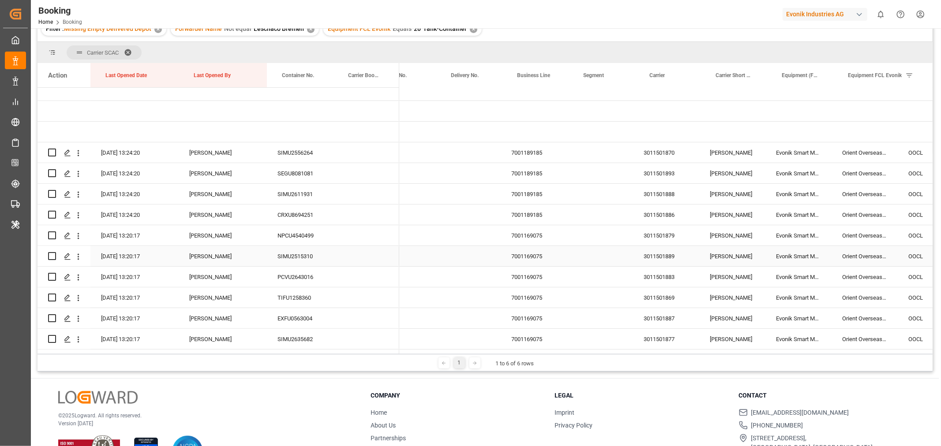
scroll to position [0, 791]
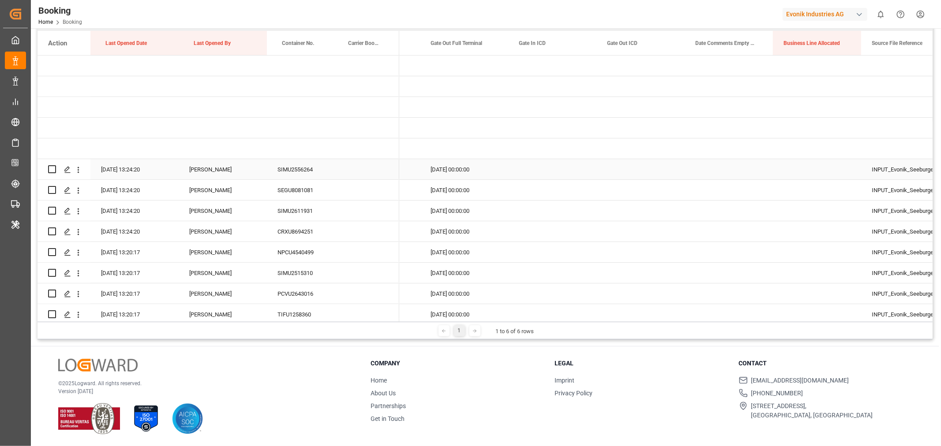
click at [314, 172] on div "SIMU2556264" at bounding box center [300, 169] width 66 height 20
click at [285, 193] on div "SEGU8081081" at bounding box center [300, 190] width 66 height 20
click at [302, 213] on div "SIMU2611931" at bounding box center [300, 211] width 66 height 20
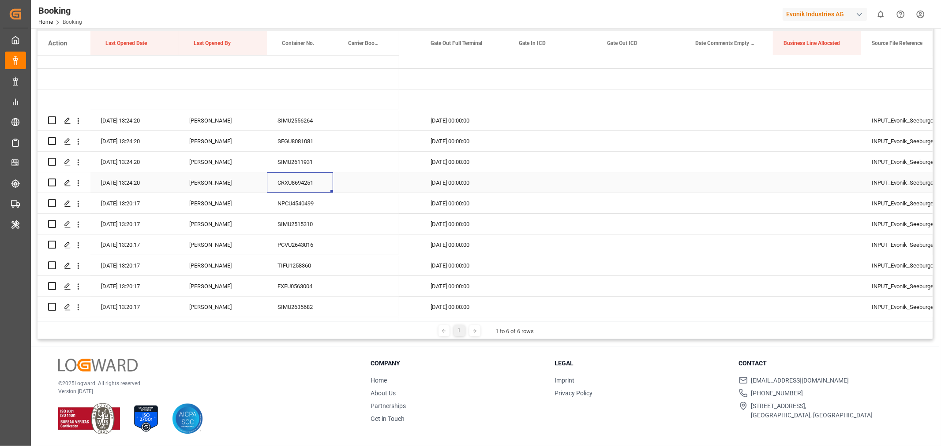
click at [288, 179] on div "CRXU8694251" at bounding box center [300, 182] width 66 height 20
click at [293, 203] on div "NPCU4540499" at bounding box center [300, 203] width 66 height 20
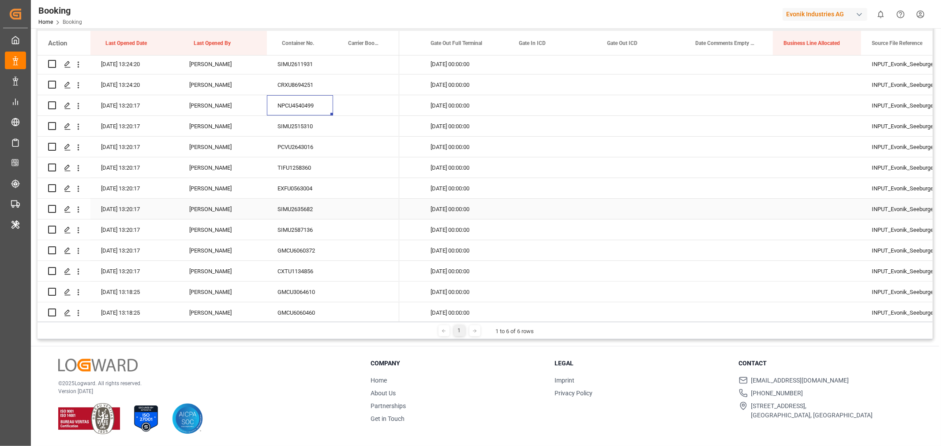
scroll to position [196, 0]
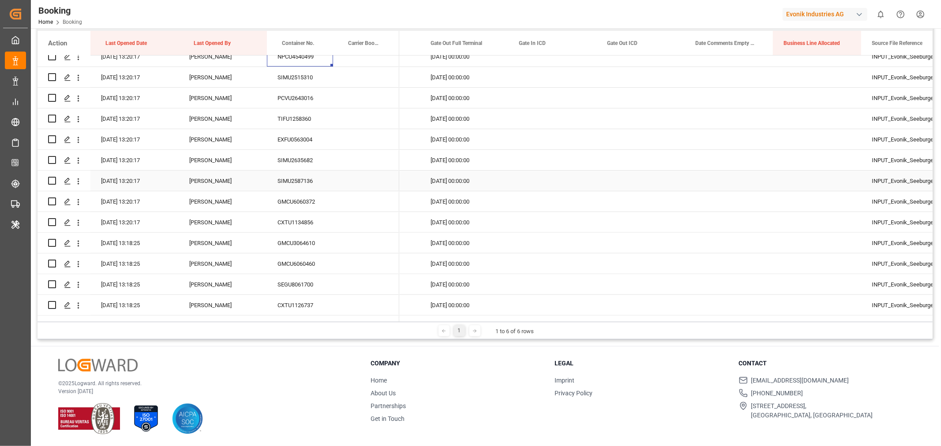
click at [313, 176] on div "SIMU2587136" at bounding box center [300, 181] width 66 height 20
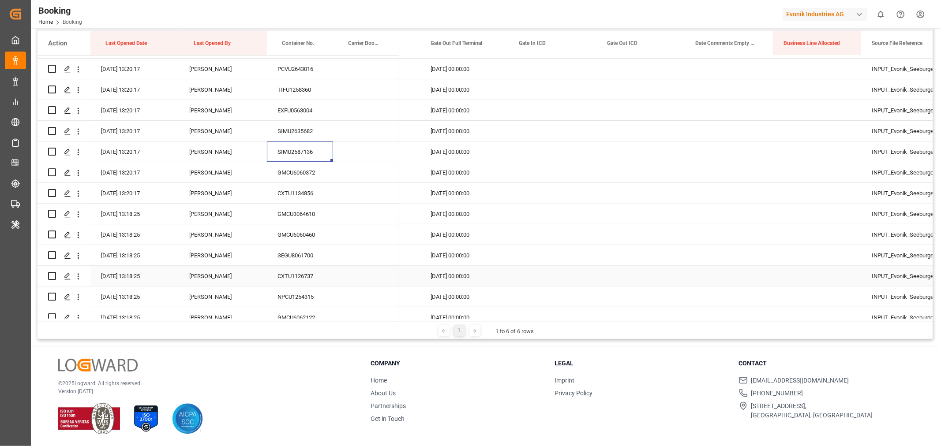
scroll to position [142, 0]
click at [297, 160] on div "PCVU2643016" at bounding box center [300, 151] width 66 height 20
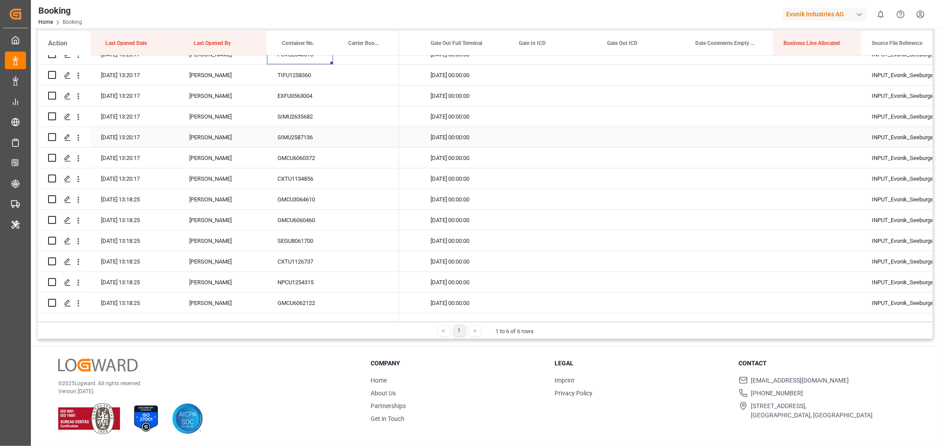
scroll to position [240, 0]
click at [308, 156] on div "GMCU6060372" at bounding box center [300, 157] width 66 height 20
click at [315, 173] on div "CXTU1134856" at bounding box center [300, 178] width 66 height 20
click at [313, 192] on div "GMCU3064610" at bounding box center [300, 198] width 66 height 20
click at [748, 197] on div "Press SPACE to select this row." at bounding box center [729, 198] width 88 height 20
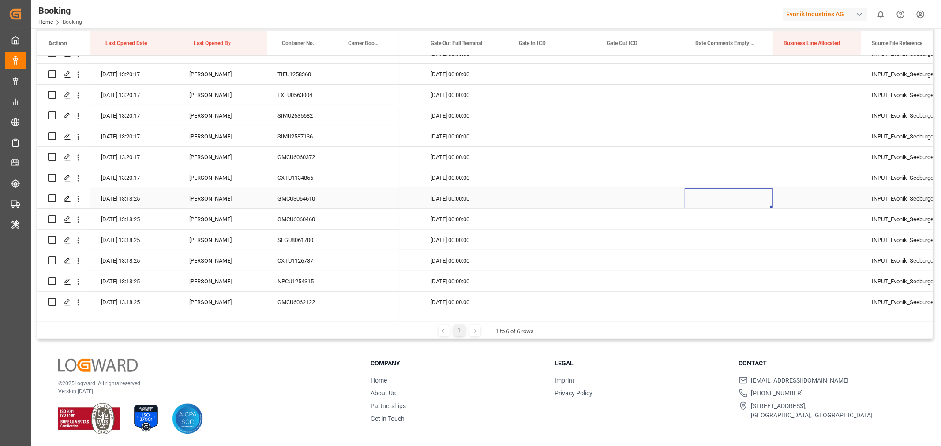
click at [748, 197] on div "Press SPACE to select this row." at bounding box center [729, 198] width 88 height 20
click at [759, 202] on button "Select" at bounding box center [729, 203] width 74 height 17
click at [732, 228] on div "Not provided" at bounding box center [729, 226] width 64 height 9
click at [790, 200] on div "Press SPACE to select this row." at bounding box center [817, 198] width 88 height 20
click at [771, 195] on div "Not provided" at bounding box center [729, 198] width 88 height 20
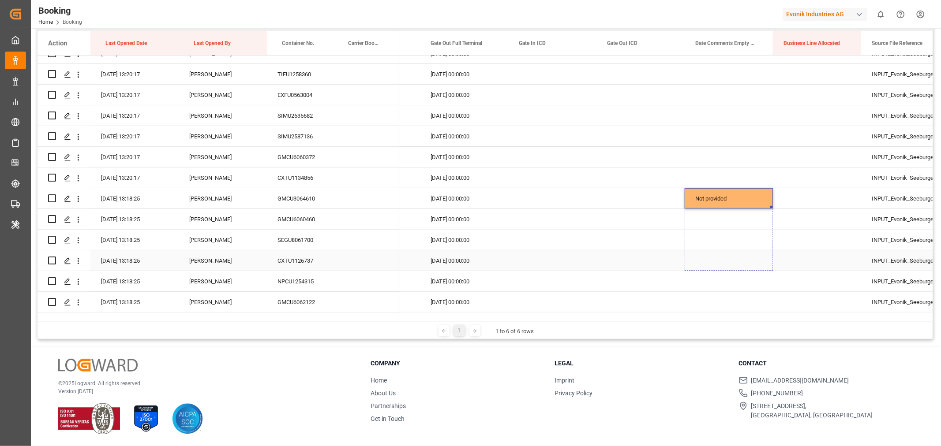
drag, startPoint x: 769, startPoint y: 206, endPoint x: 761, endPoint y: 251, distance: 46.2
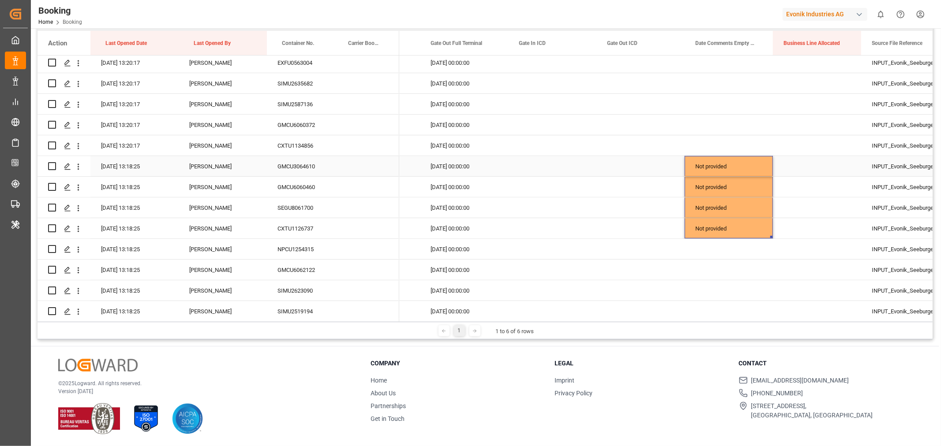
scroll to position [289, 0]
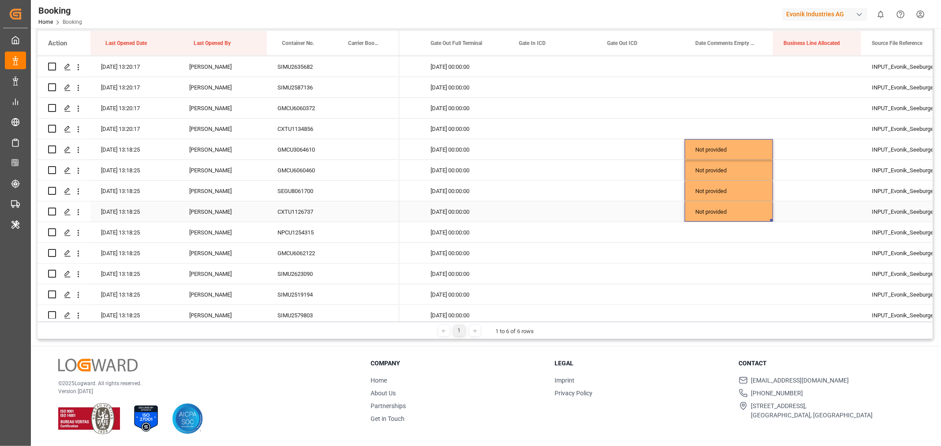
click at [292, 210] on div "CXTU1126737" at bounding box center [300, 212] width 66 height 20
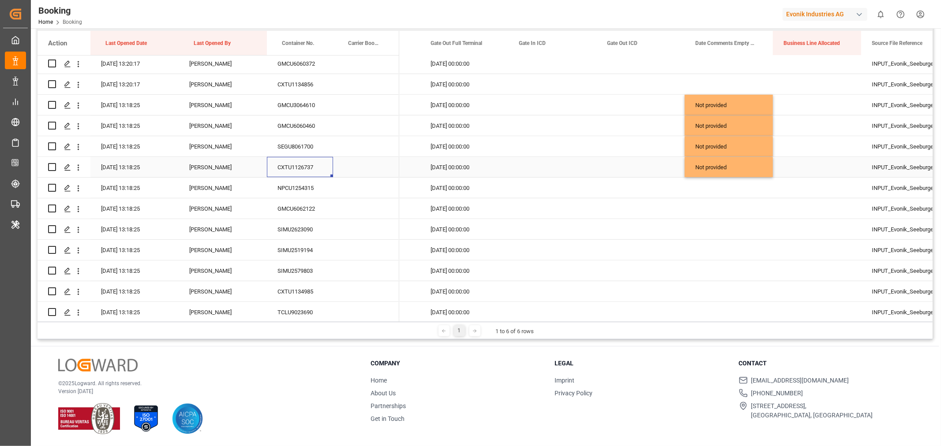
scroll to position [387, 0]
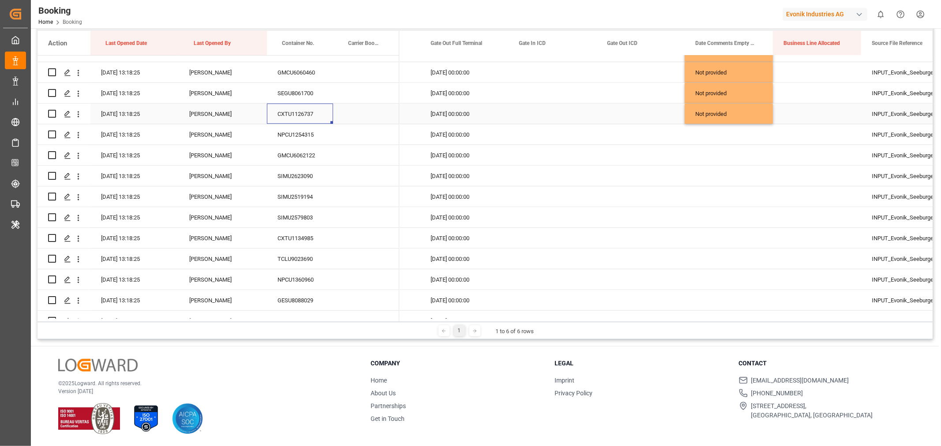
click at [763, 107] on div "Not provided" at bounding box center [729, 114] width 88 height 20
drag, startPoint x: 772, startPoint y: 121, endPoint x: 770, endPoint y: 139, distance: 17.8
click at [747, 168] on div "Press SPACE to select this row." at bounding box center [729, 176] width 88 height 20
click at [758, 178] on div "Press SPACE to select this row." at bounding box center [729, 176] width 88 height 20
click at [303, 178] on div "SIMU2623090" at bounding box center [300, 176] width 66 height 20
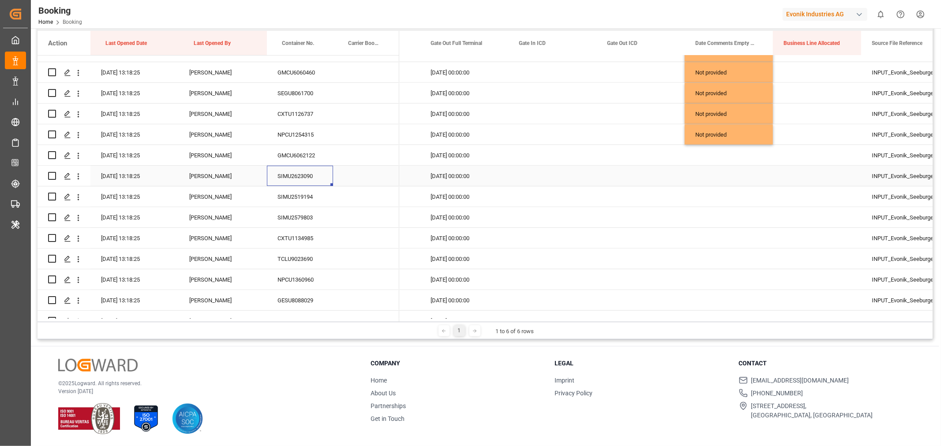
click at [727, 169] on div "Press SPACE to select this row." at bounding box center [729, 176] width 88 height 20
click at [730, 172] on div "Press SPACE to select this row." at bounding box center [729, 176] width 88 height 20
click at [753, 183] on button "Select" at bounding box center [729, 181] width 74 height 17
click at [730, 202] on div "Not provided" at bounding box center [729, 204] width 64 height 9
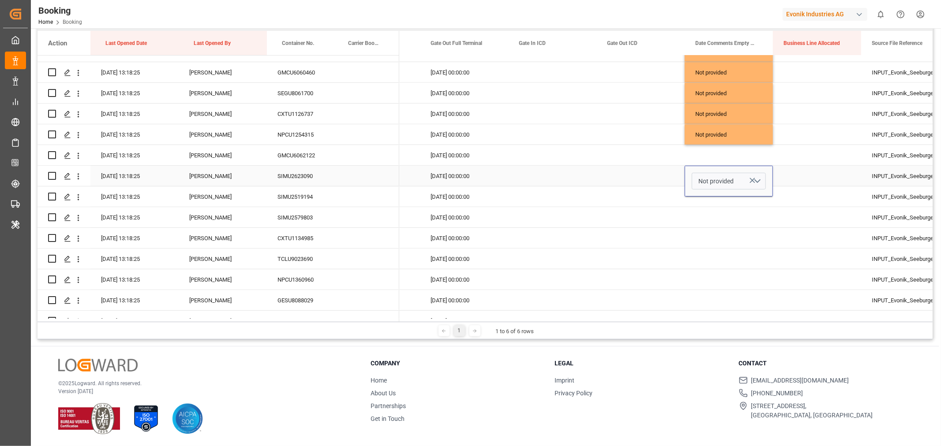
click at [787, 179] on div "Press SPACE to select this row." at bounding box center [817, 176] width 88 height 20
click at [744, 174] on div "Not provided" at bounding box center [729, 176] width 88 height 20
drag, startPoint x: 771, startPoint y: 183, endPoint x: 761, endPoint y: 286, distance: 102.8
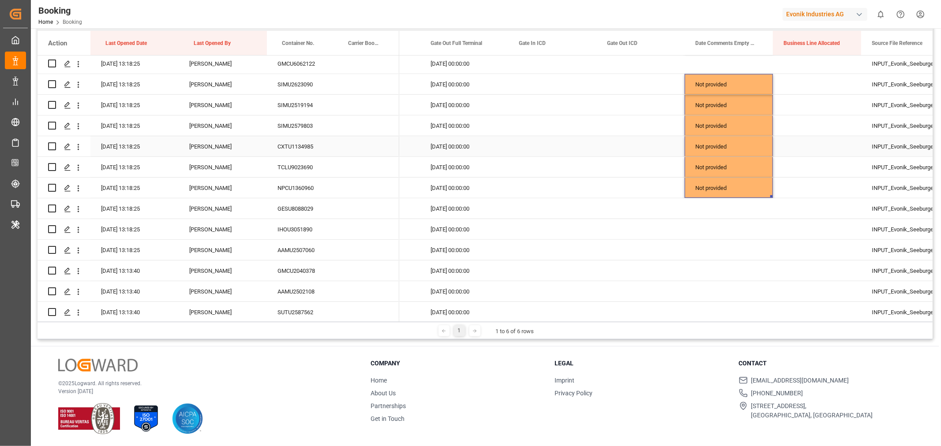
scroll to position [486, 0]
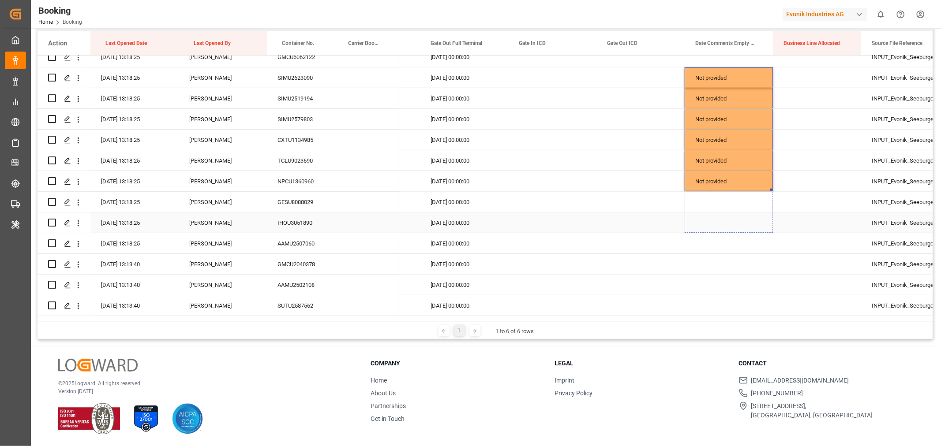
drag, startPoint x: 771, startPoint y: 189, endPoint x: 764, endPoint y: 226, distance: 38.1
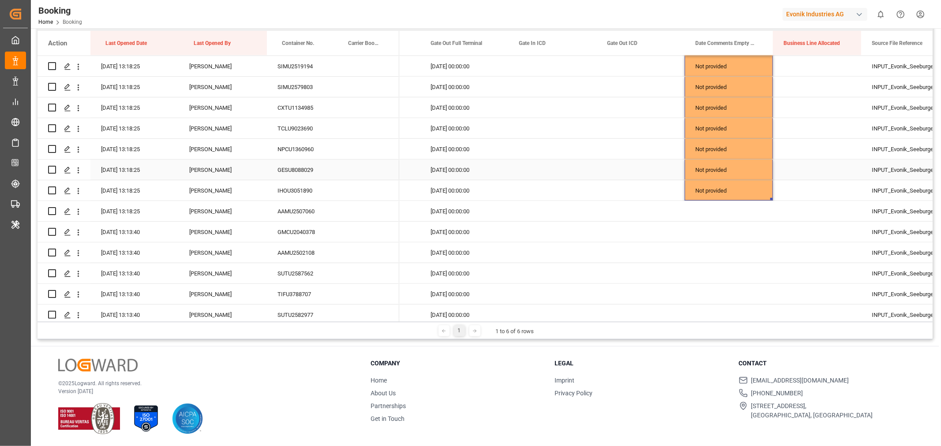
scroll to position [535, 0]
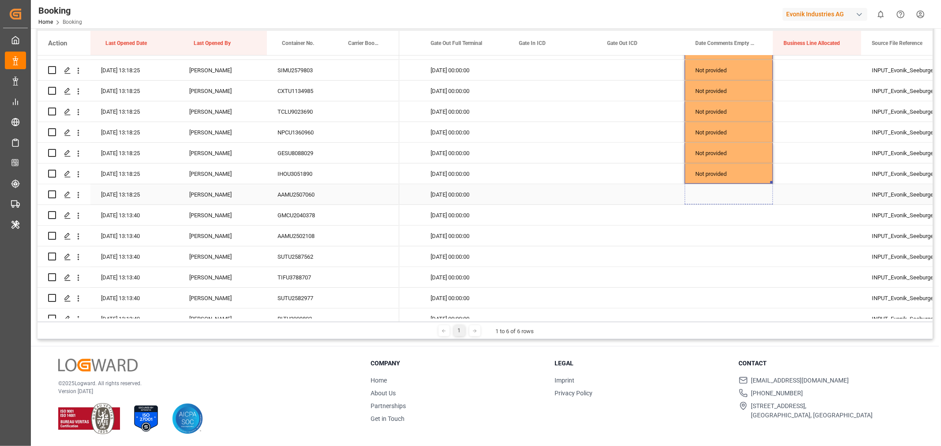
drag, startPoint x: 771, startPoint y: 181, endPoint x: 769, endPoint y: 197, distance: 16.4
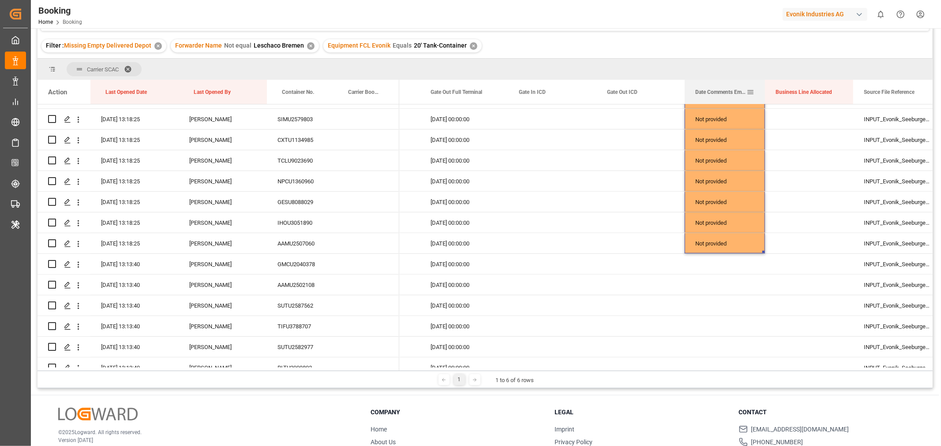
drag, startPoint x: 771, startPoint y: 91, endPoint x: 763, endPoint y: 99, distance: 11.5
click at [763, 99] on div at bounding box center [765, 92] width 4 height 24
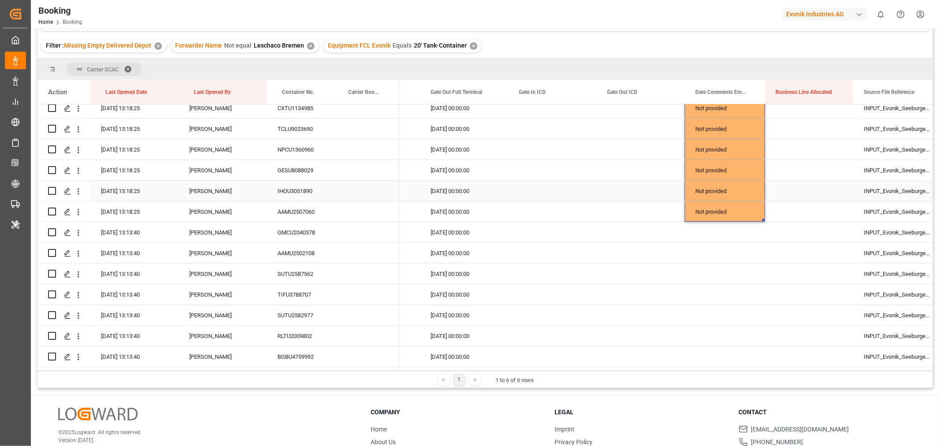
scroll to position [584, 0]
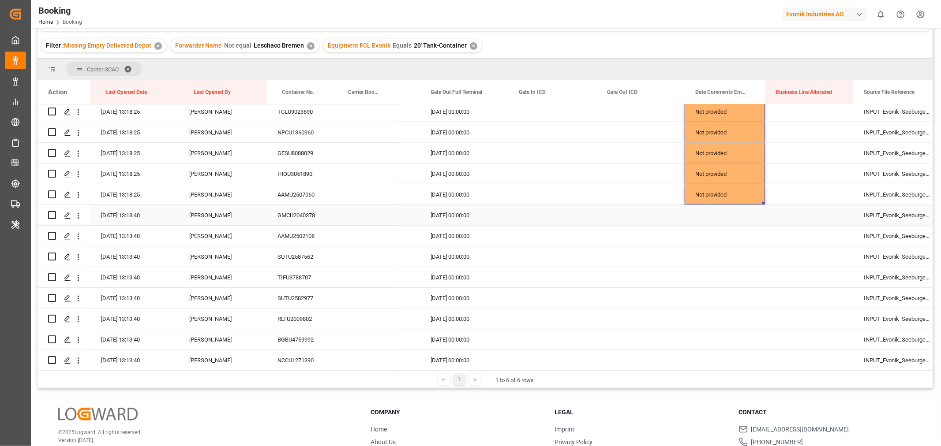
click at [294, 221] on div "GMCU2040378" at bounding box center [300, 215] width 66 height 20
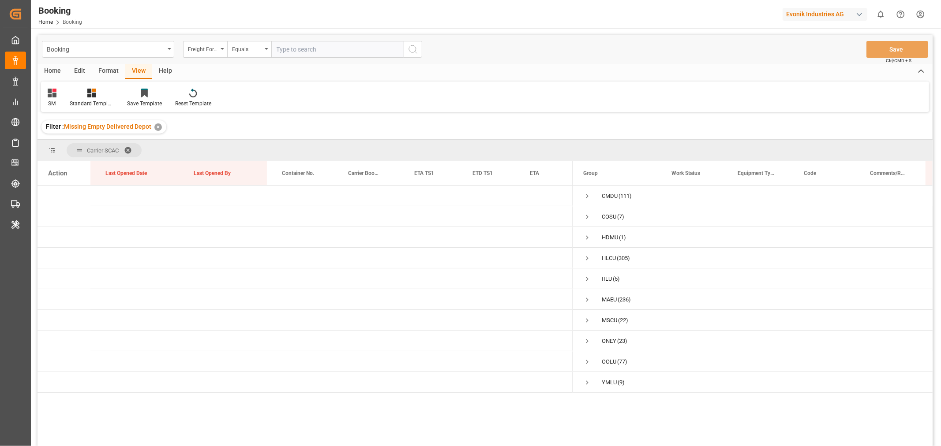
scroll to position [49, 0]
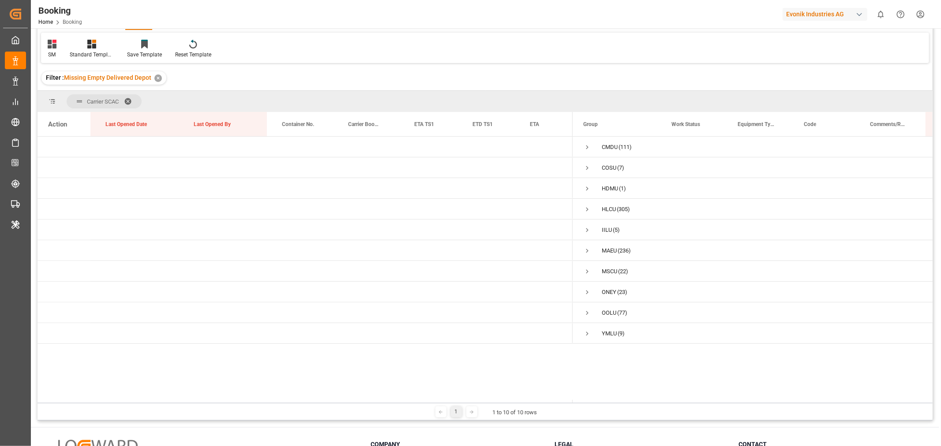
click at [131, 97] on span at bounding box center [131, 101] width 14 height 8
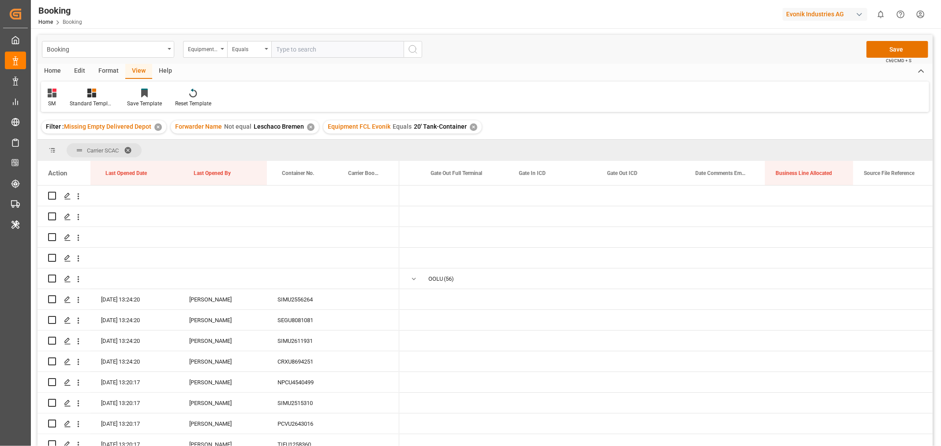
scroll to position [0, 6855]
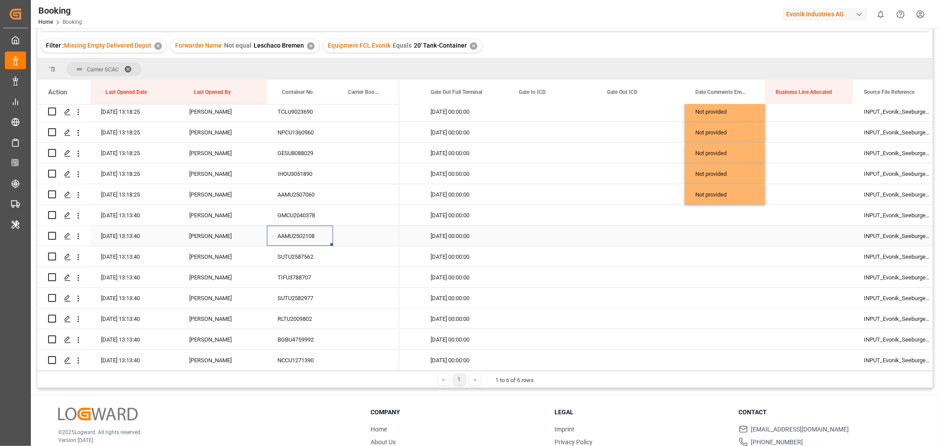
click at [293, 236] on div "AAMU2502108" at bounding box center [300, 236] width 66 height 20
click at [298, 262] on div "SUTU2587562" at bounding box center [300, 257] width 66 height 20
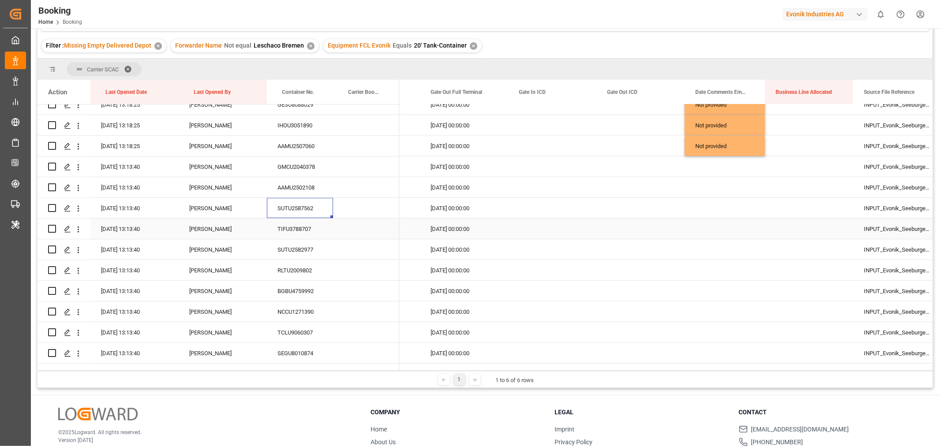
scroll to position [632, 0]
click at [296, 232] on div "TIFU3788707" at bounding box center [300, 228] width 66 height 20
click at [293, 253] on div "SUTU2582977" at bounding box center [300, 249] width 66 height 20
click at [301, 270] on div "RLTU2009802" at bounding box center [300, 270] width 66 height 20
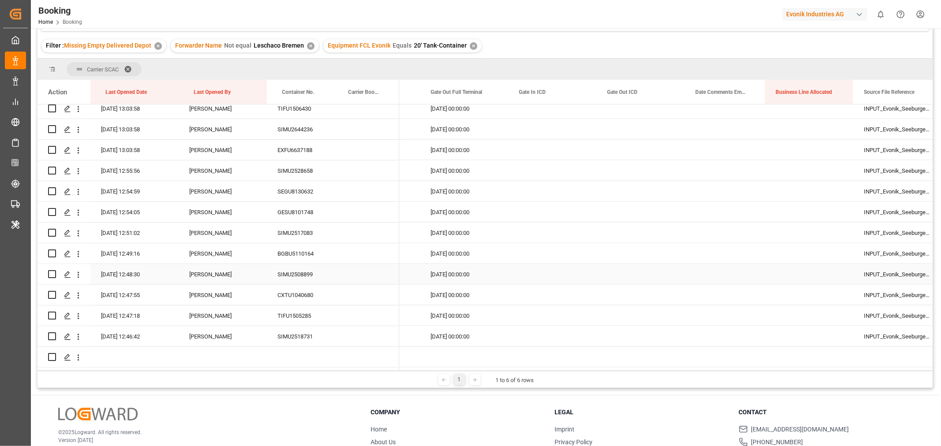
scroll to position [779, 0]
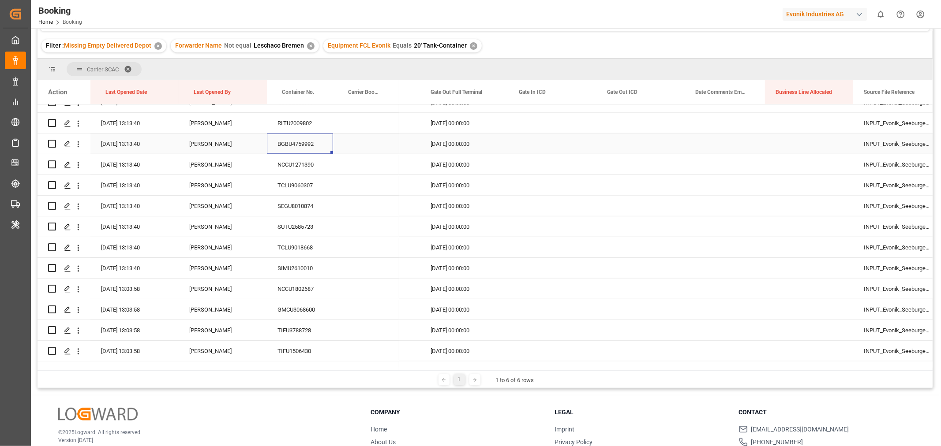
click at [320, 146] on div "BGBU4759992" at bounding box center [300, 144] width 66 height 20
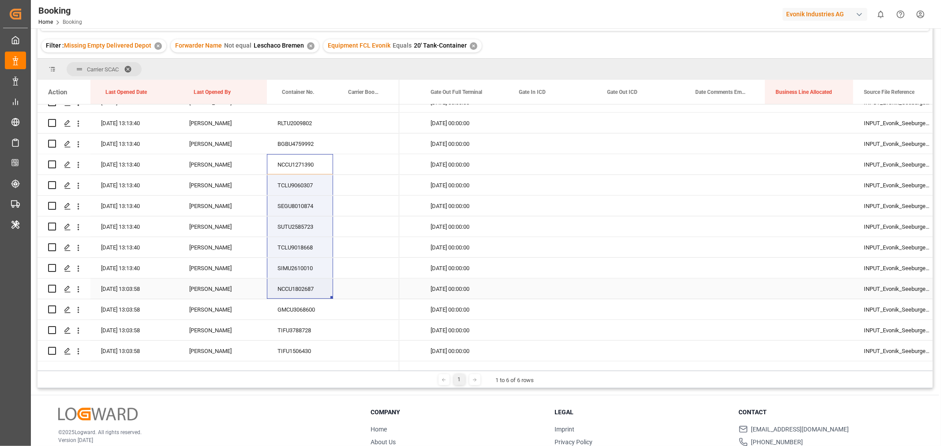
drag, startPoint x: 318, startPoint y: 160, endPoint x: 312, endPoint y: 282, distance: 122.7
click at [500, 400] on div "© 2025 Logward. All rights reserved. Version 1.1.86 Company Home About Us Partn…" at bounding box center [485, 446] width 908 height 100
click at [464, 407] on div "© 2025 Logward. All rights reserved. Version 1.1.86 Company Home About Us Partn…" at bounding box center [485, 446] width 908 height 100
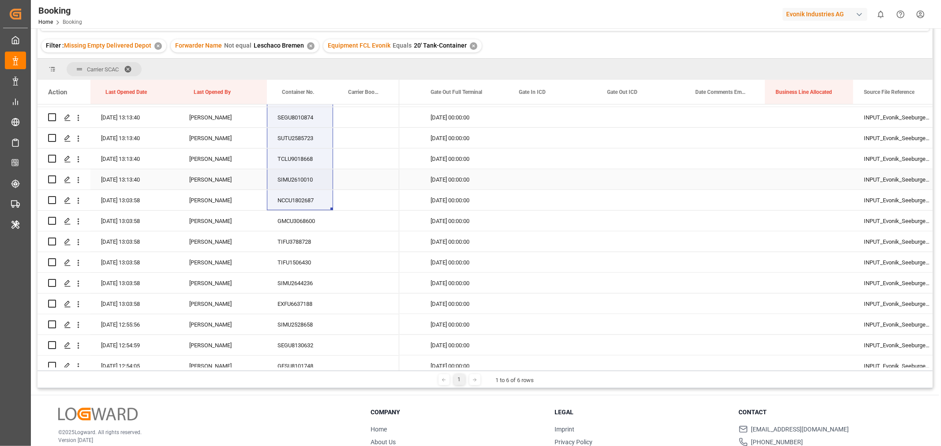
scroll to position [878, 0]
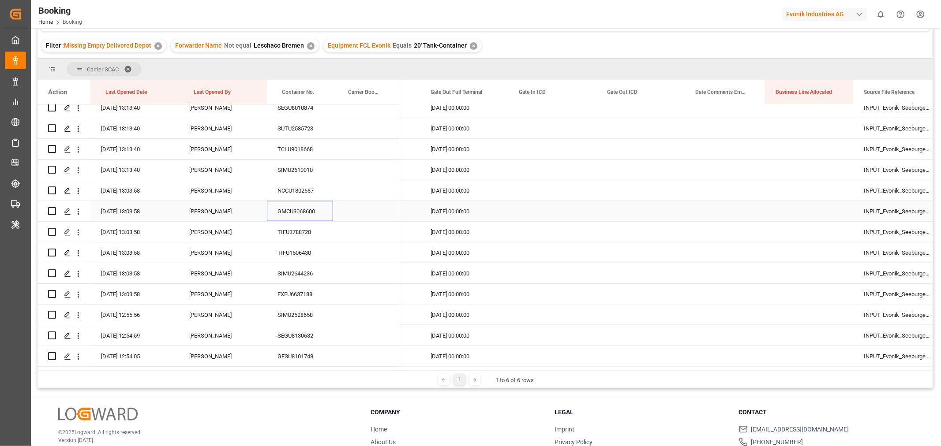
click at [322, 212] on div "GMCU3068600" at bounding box center [300, 211] width 66 height 20
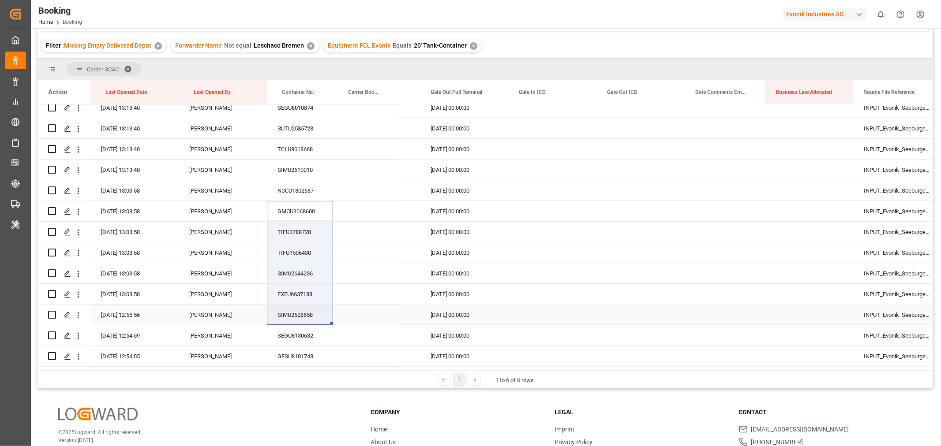
drag, startPoint x: 322, startPoint y: 212, endPoint x: 315, endPoint y: 311, distance: 99.0
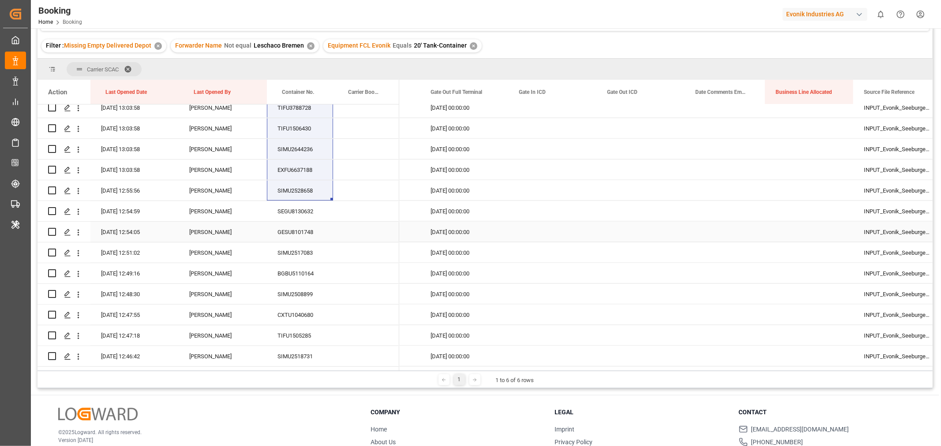
scroll to position [1025, 0]
click at [321, 190] on div "SEGU8130632" at bounding box center [300, 191] width 66 height 20
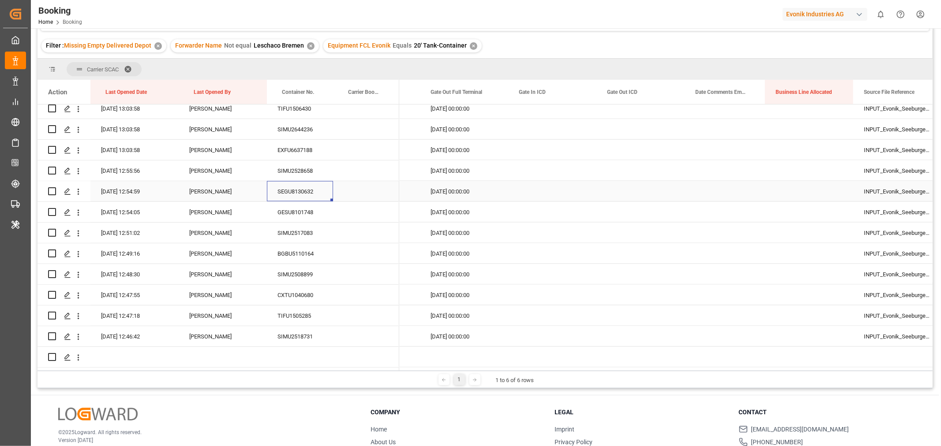
click at [351, 190] on div "Press SPACE to select this row." at bounding box center [366, 191] width 66 height 20
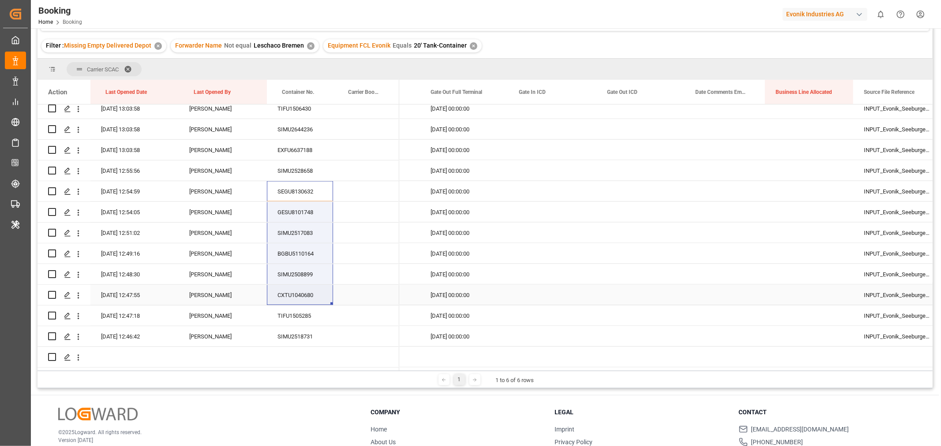
drag, startPoint x: 320, startPoint y: 183, endPoint x: 316, endPoint y: 290, distance: 106.8
click at [449, 412] on h3 "Company" at bounding box center [456, 412] width 173 height 9
click at [470, 406] on div "© 2025 Logward. All rights reserved. Version 1.1.86 Company Home About Us Partn…" at bounding box center [485, 446] width 908 height 100
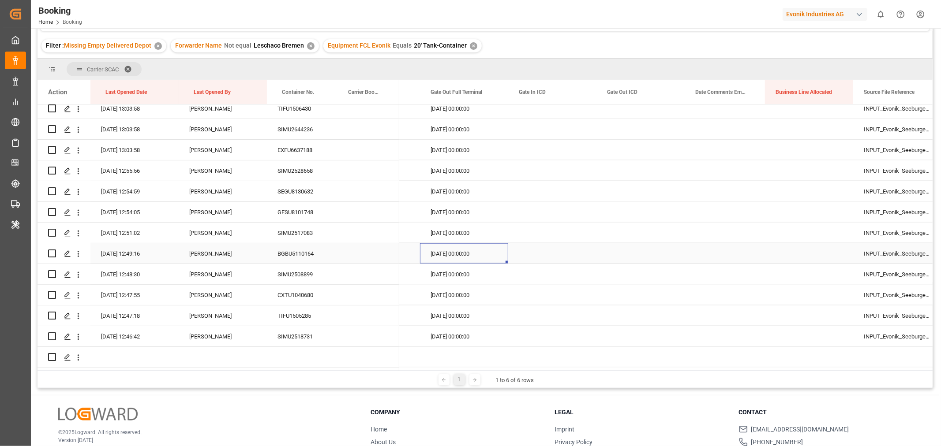
click at [449, 253] on div "[DATE] 00:00:00" at bounding box center [464, 253] width 88 height 20
click at [483, 398] on div "© 2025 Logward. All rights reserved. Version 1.1.86 Company Home About Us Partn…" at bounding box center [485, 446] width 908 height 100
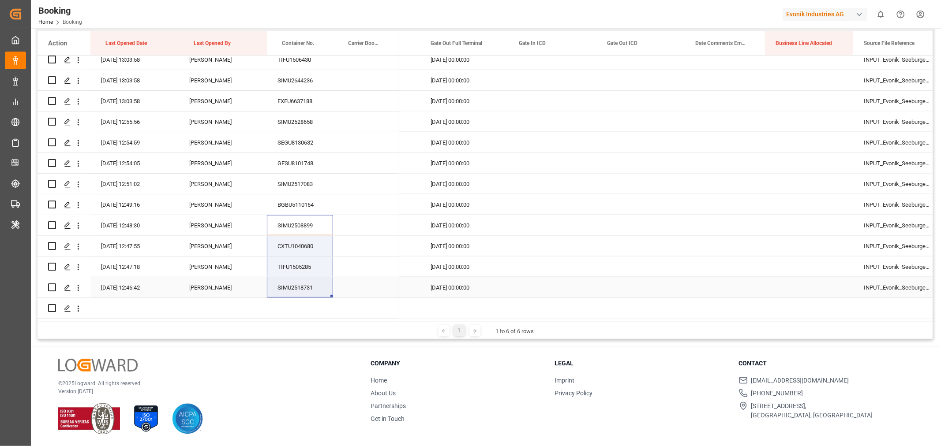
drag, startPoint x: 303, startPoint y: 218, endPoint x: 303, endPoint y: 280, distance: 61.3
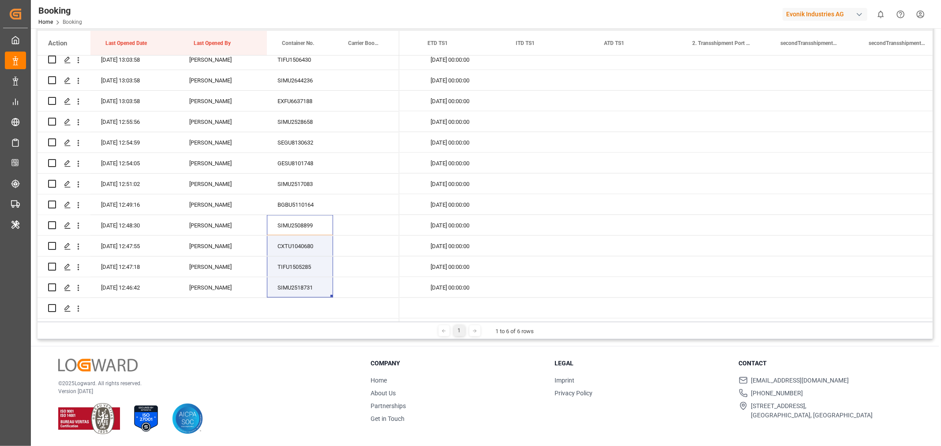
scroll to position [0, 0]
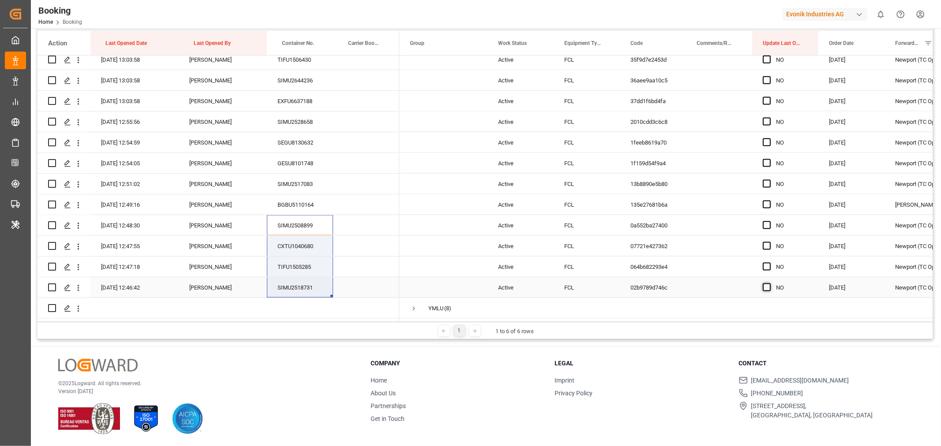
click at [768, 284] on span "Press SPACE to select this row." at bounding box center [767, 288] width 8 height 8
click at [769, 284] on input "Press SPACE to select this row." at bounding box center [769, 284] width 0 height 0
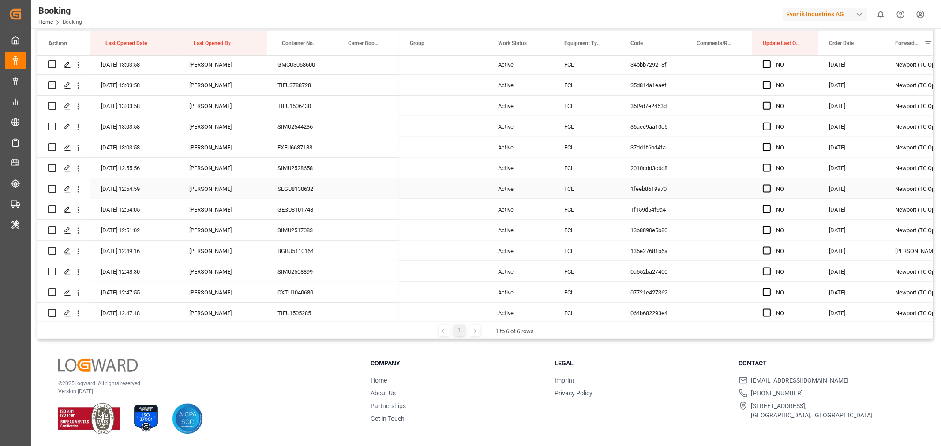
scroll to position [1025, 0]
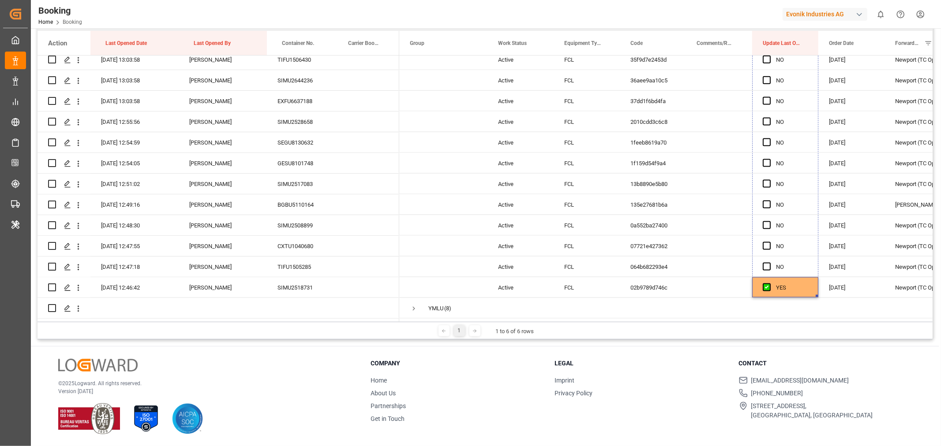
drag, startPoint x: 816, startPoint y: 292, endPoint x: 790, endPoint y: 15, distance: 278.2
click at [790, 15] on div "Booking Home Booking Evonik Industries AG 0 Notifications Only show unread All …" at bounding box center [485, 223] width 908 height 446
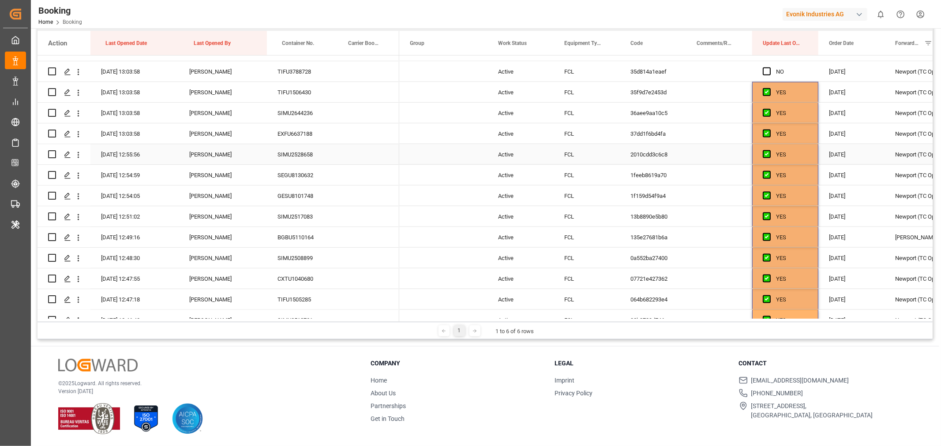
scroll to position [842, 0]
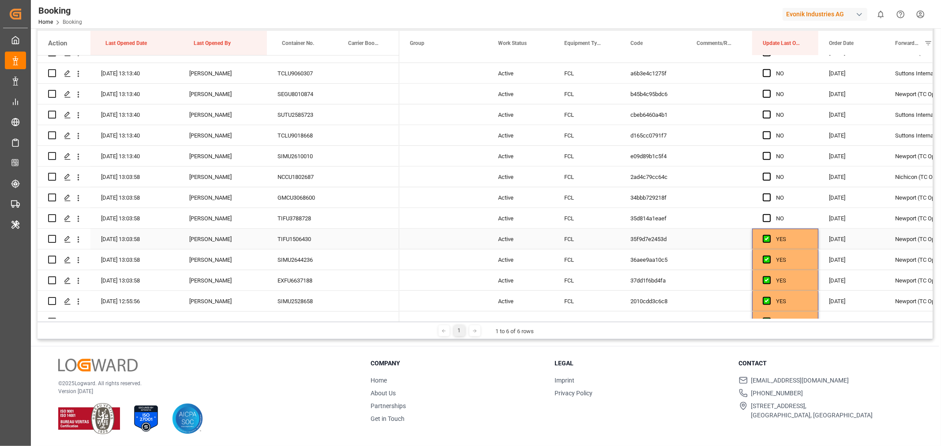
click at [806, 234] on div "YES" at bounding box center [792, 239] width 32 height 20
drag, startPoint x: 815, startPoint y: 246, endPoint x: 796, endPoint y: 66, distance: 181.0
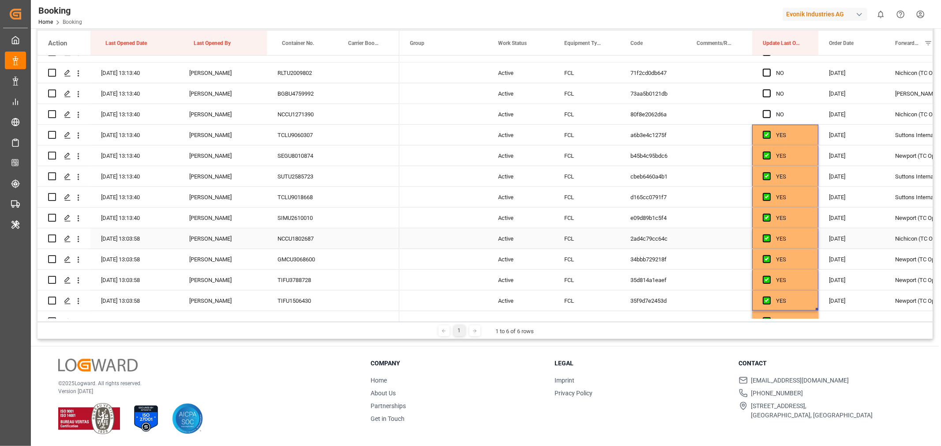
scroll to position [695, 0]
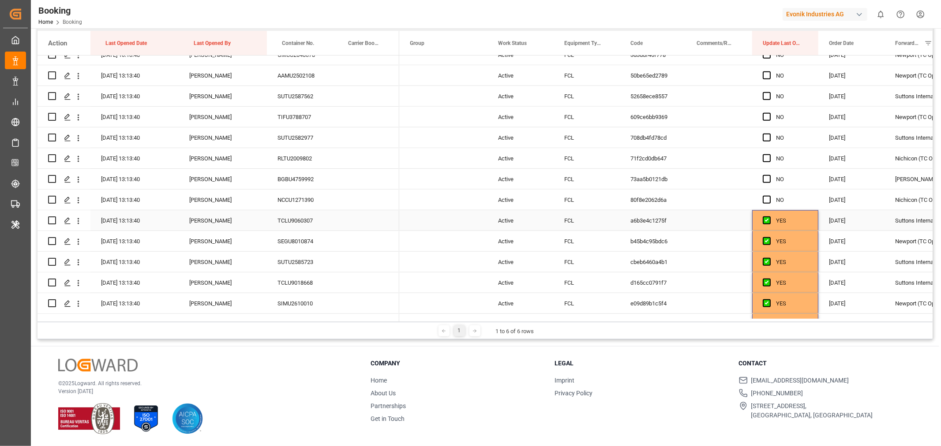
click at [804, 215] on div "YES" at bounding box center [792, 221] width 32 height 20
drag, startPoint x: 816, startPoint y: 228, endPoint x: 808, endPoint y: 56, distance: 172.2
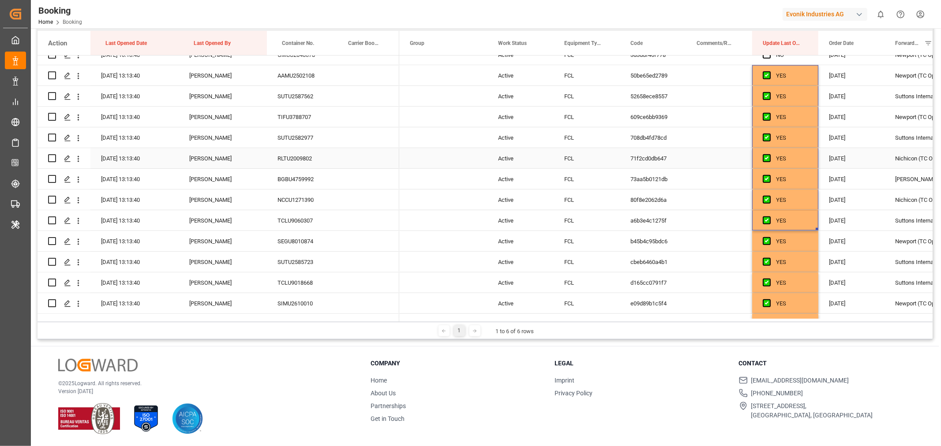
scroll to position [499, 0]
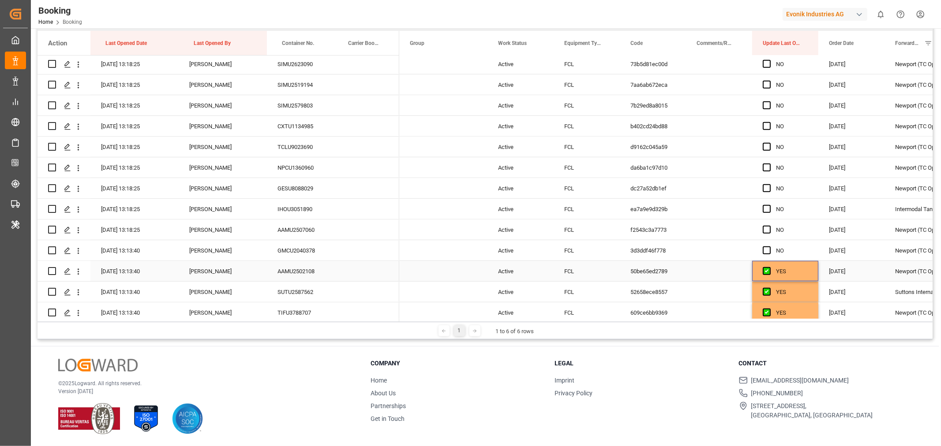
click at [805, 270] on div "YES" at bounding box center [792, 272] width 32 height 20
drag, startPoint x: 817, startPoint y: 280, endPoint x: 812, endPoint y: 54, distance: 225.9
click at [812, 54] on div "Action Last Opened Date Last Opened By Container No." at bounding box center [484, 176] width 895 height 291
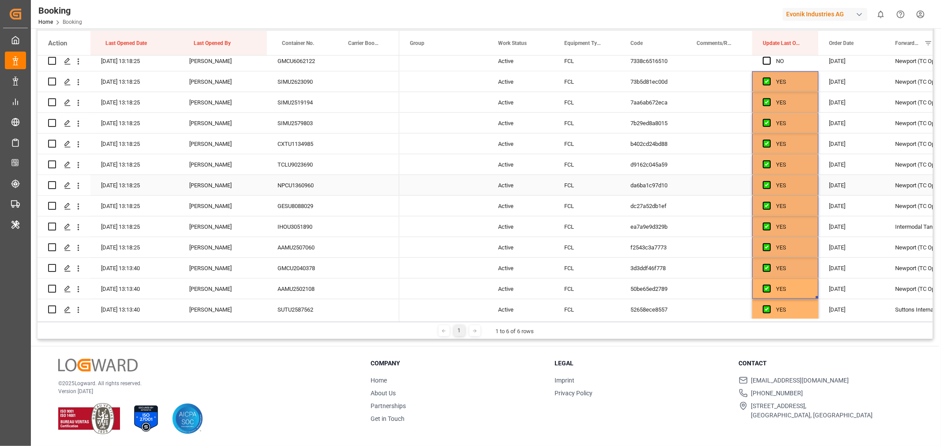
scroll to position [285, 0]
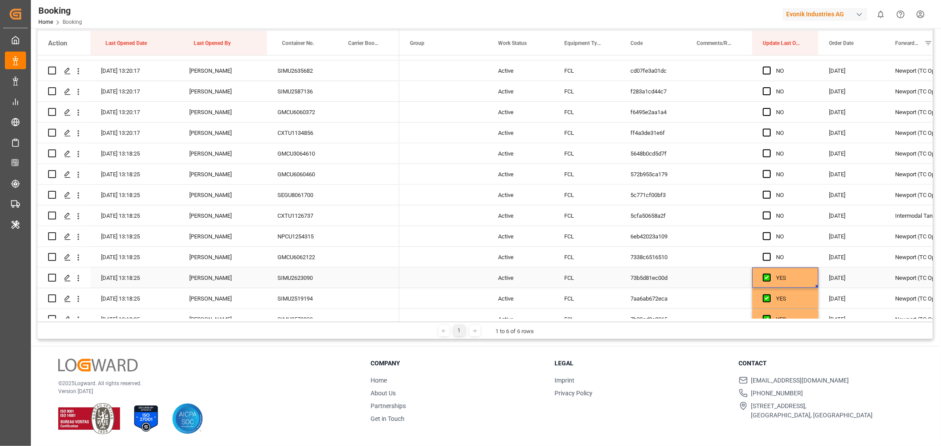
click at [806, 280] on div "YES" at bounding box center [792, 278] width 32 height 20
drag, startPoint x: 815, startPoint y: 286, endPoint x: 789, endPoint y: 53, distance: 233.9
click at [790, 54] on div "Action Last Opened Date Last Opened By Container No." at bounding box center [484, 176] width 895 height 291
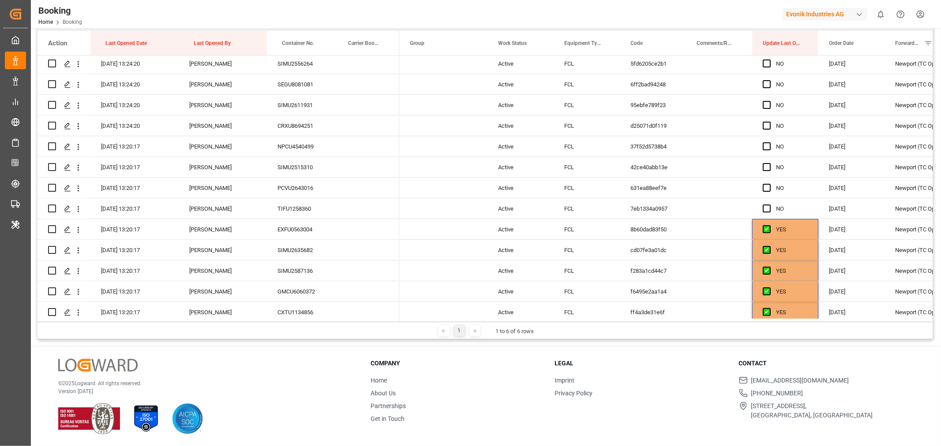
scroll to position [90, 0]
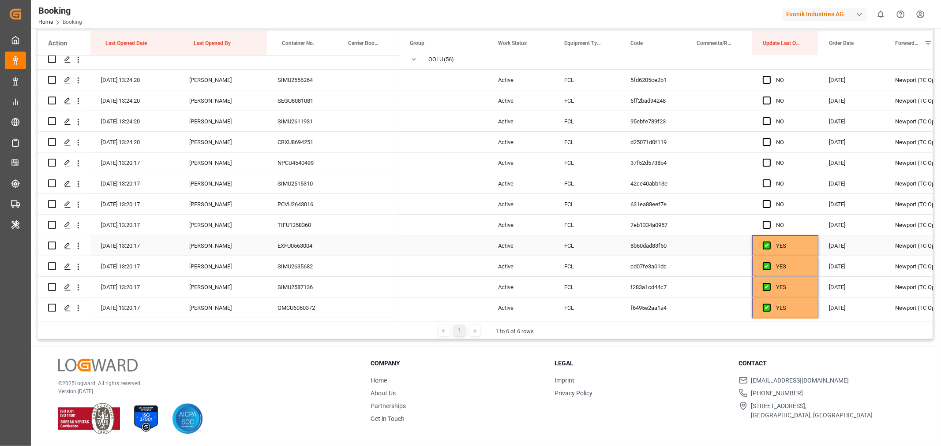
click at [800, 247] on div "YES" at bounding box center [792, 246] width 32 height 20
drag, startPoint x: 815, startPoint y: 252, endPoint x: 801, endPoint y: 95, distance: 158.0
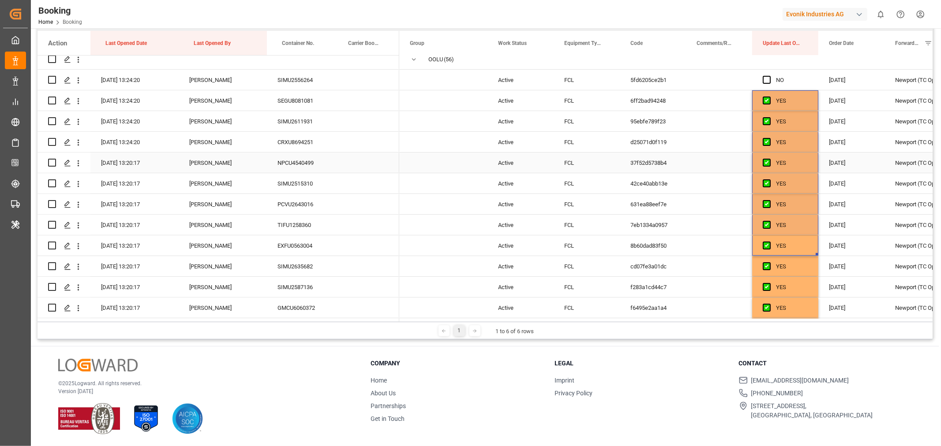
scroll to position [0, 0]
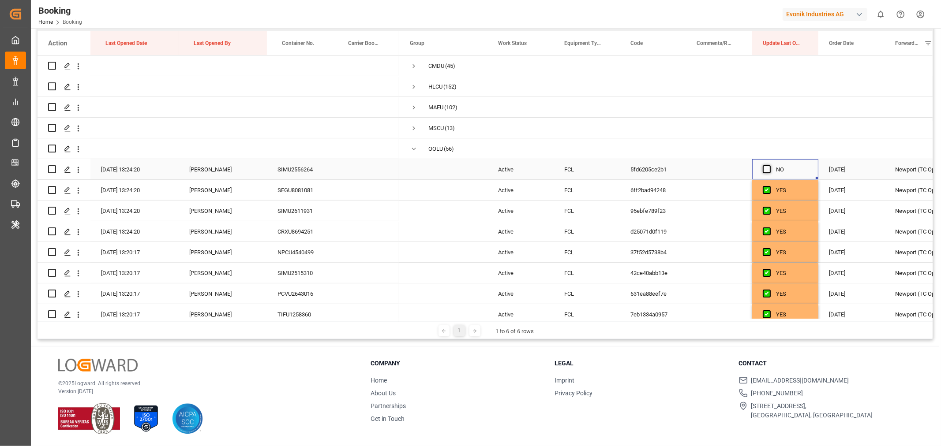
click at [763, 171] on span "Press SPACE to select this row." at bounding box center [767, 169] width 8 height 8
click at [769, 165] on input "Press SPACE to select this row." at bounding box center [769, 165] width 0 height 0
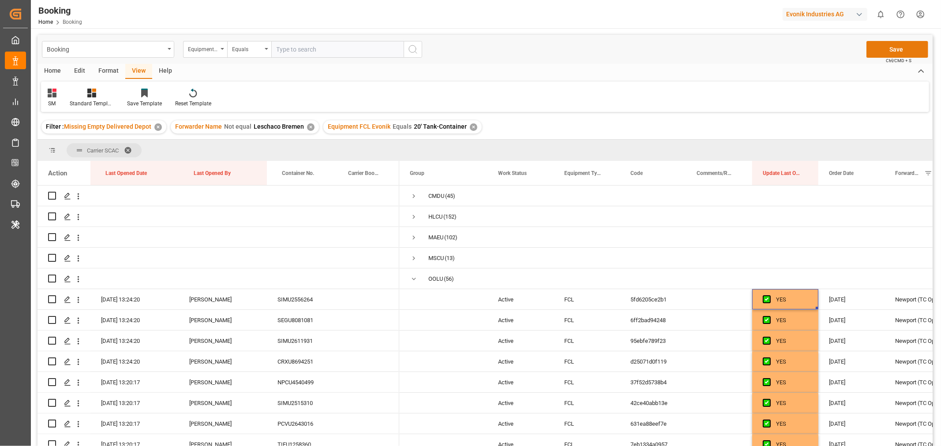
click at [899, 46] on button "Save" at bounding box center [897, 49] width 62 height 17
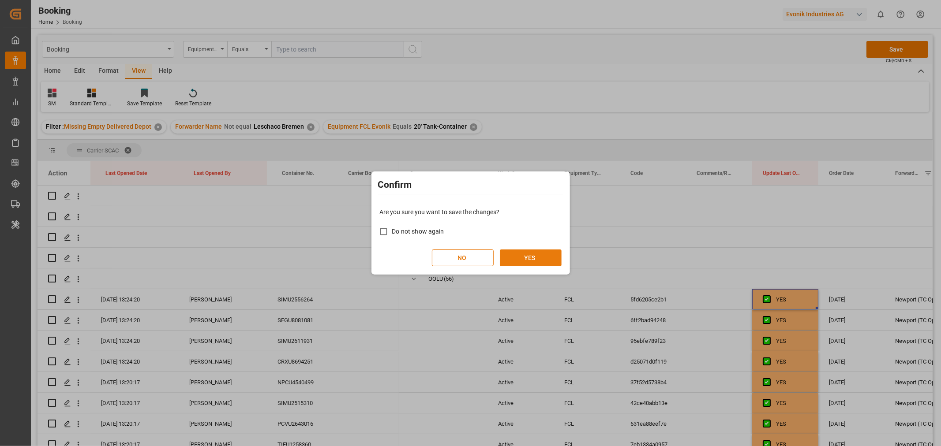
click at [533, 255] on button "YES" at bounding box center [531, 258] width 62 height 17
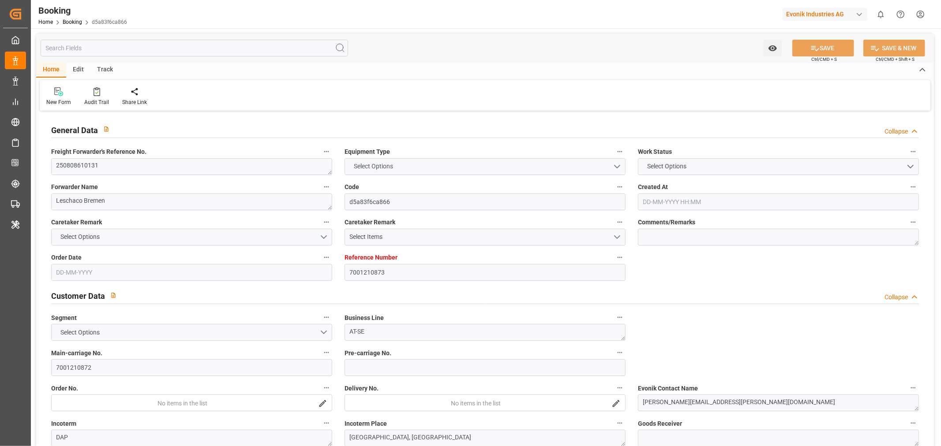
type input "7001210873"
type input "9229831"
type input "Hapag [PERSON_NAME]"
type input "Hapag [PERSON_NAME] Aktiengesellschaft"
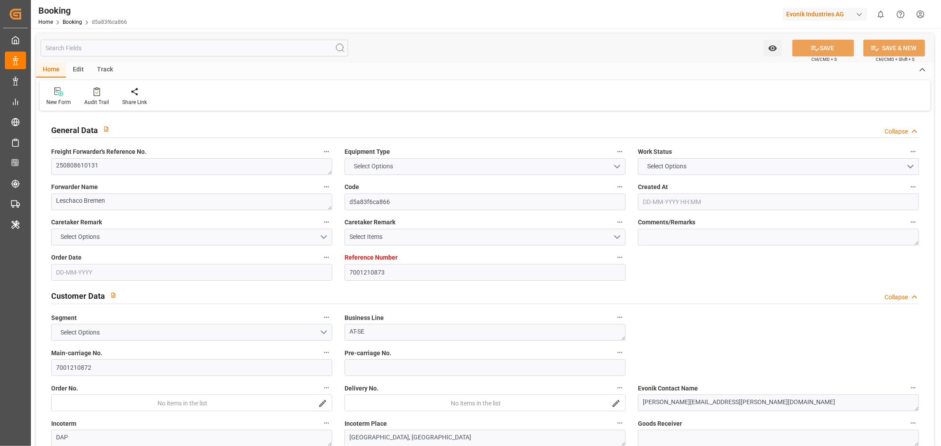
type input "DEHAM"
type input "USSAV"
type input "18"
type input "USATL"
type input "0"
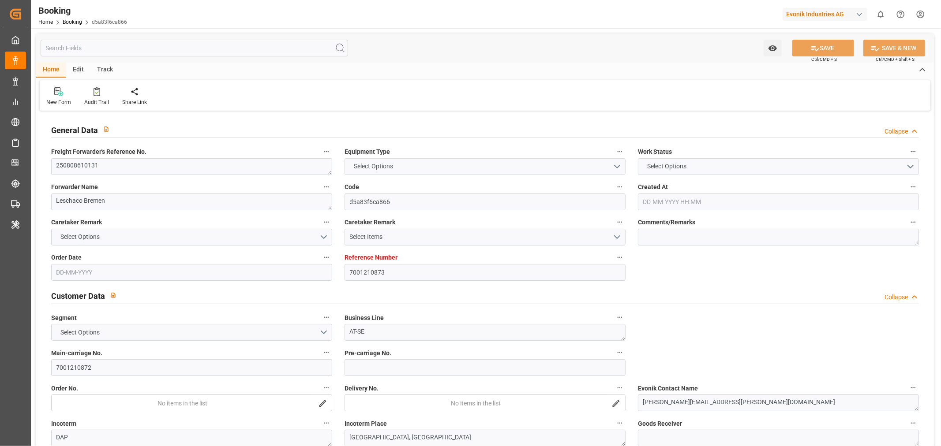
type input "DEHAM"
type input "USSAV"
type input "9229831"
type input "[DATE] 08:43"
type input "[DATE]"
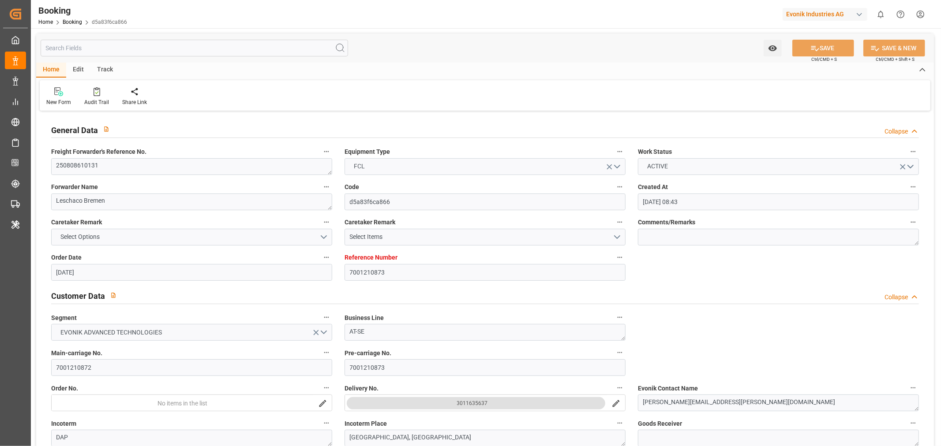
type input "[DATE]"
type input "[DATE] 15:00"
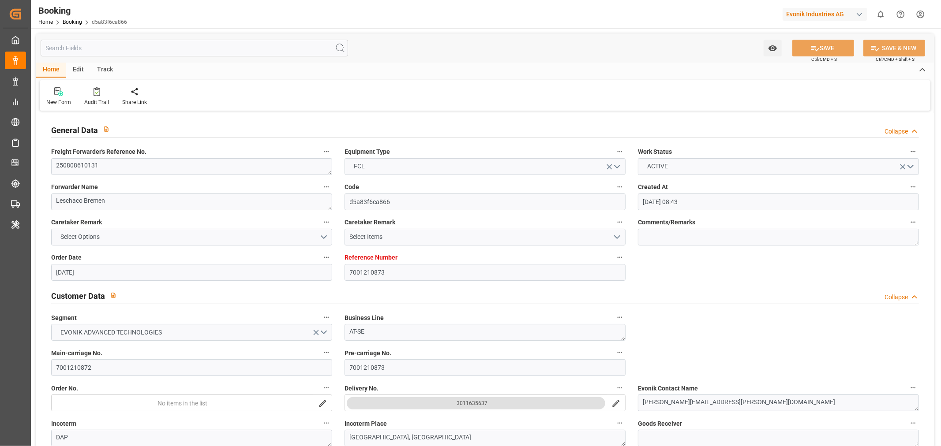
type input "[DATE] 00:00"
type input "[DATE] 14:24"
type input "[DATE] 00:58"
type input "[DATE] 08:00"
type input "[DATE] 00:00"
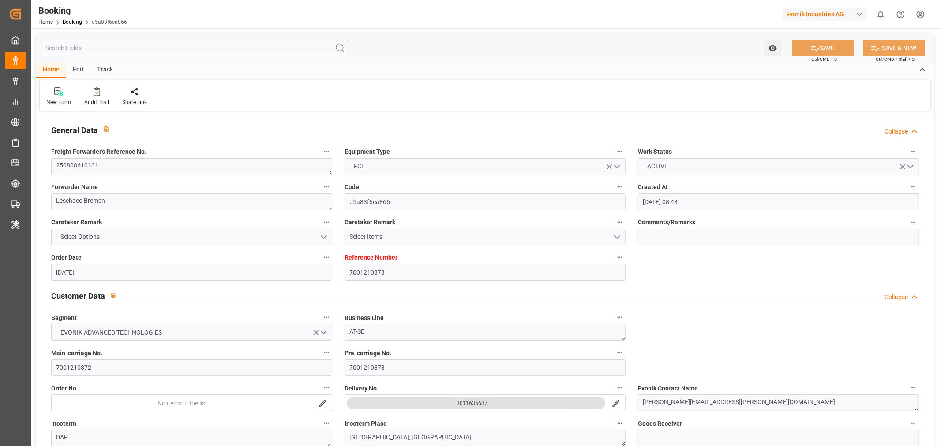
type input "[DATE] 14:42"
type input "[DATE] 08:10"
type input "[DATE] 00:00"
type input "[DATE] 11:25"
type input "[DATE]"
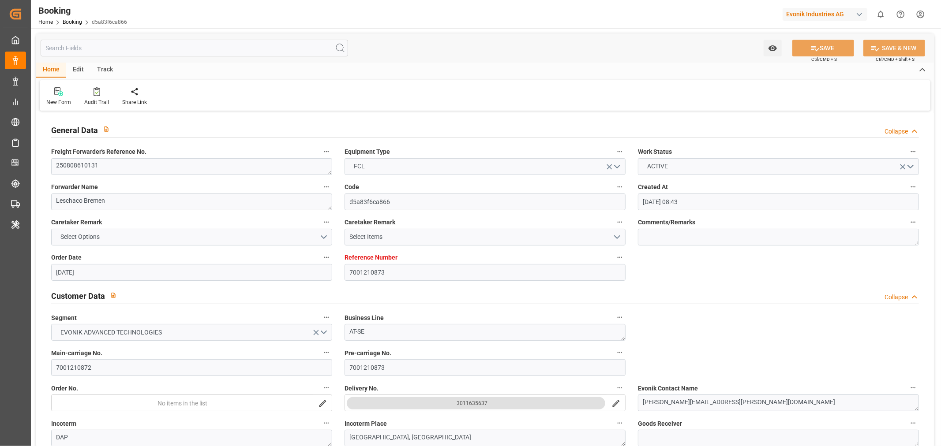
type input "[DATE] 10:46"
type input "[DATE]"
type input "[DATE] 16:10"
type input "[DATE] 12:00"
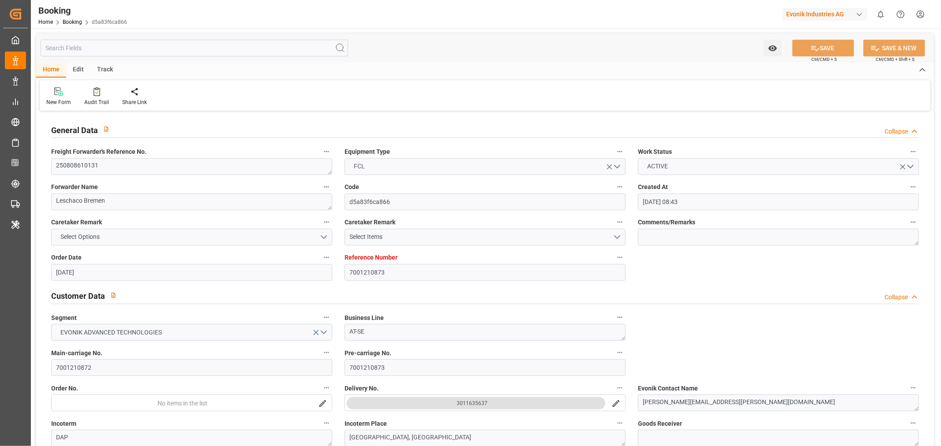
type input "[DATE] 12:16"
type input "[DATE] 11:25"
type input "[DATE] 04:55"
type input "[DATE] 15:00"
type input "[DATE] 14:57"
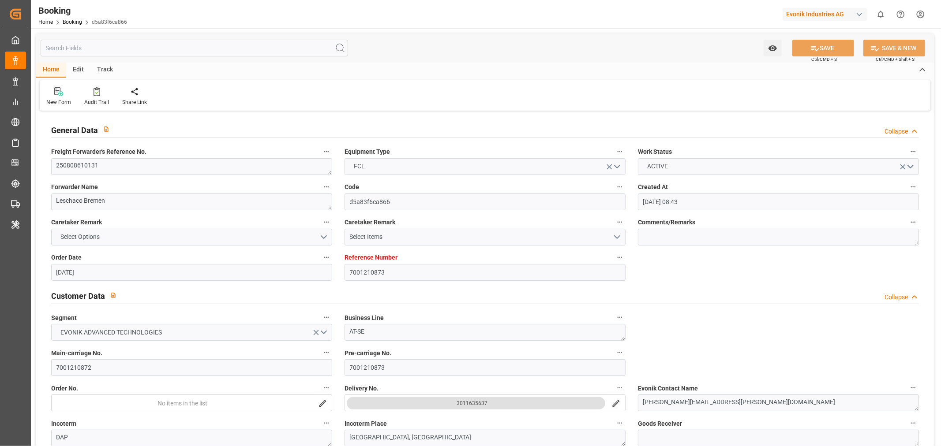
type input "[DATE] 08:00"
type input "[DATE] 14:38"
type input "[DATE] 05:09"
type input "[DATE] 14:42"
type input "[DATE] 08:00"
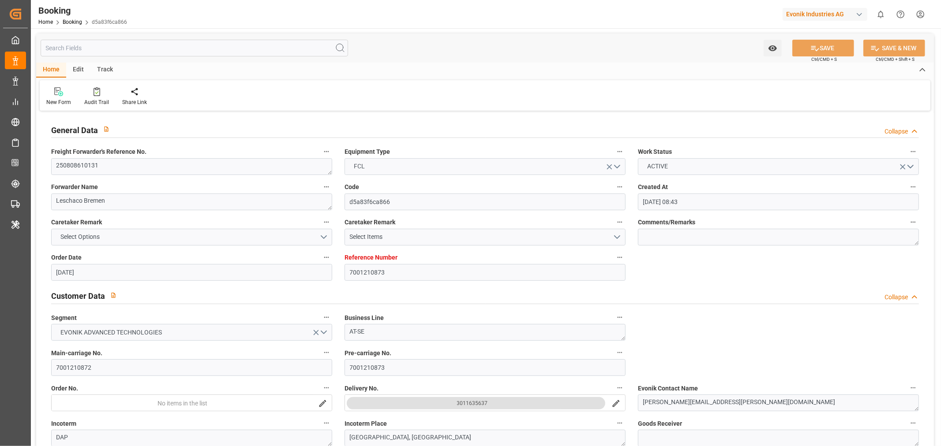
type input "[DATE] 01:24"
type input "[DATE] 12:00"
type input "[DATE] 01:24"
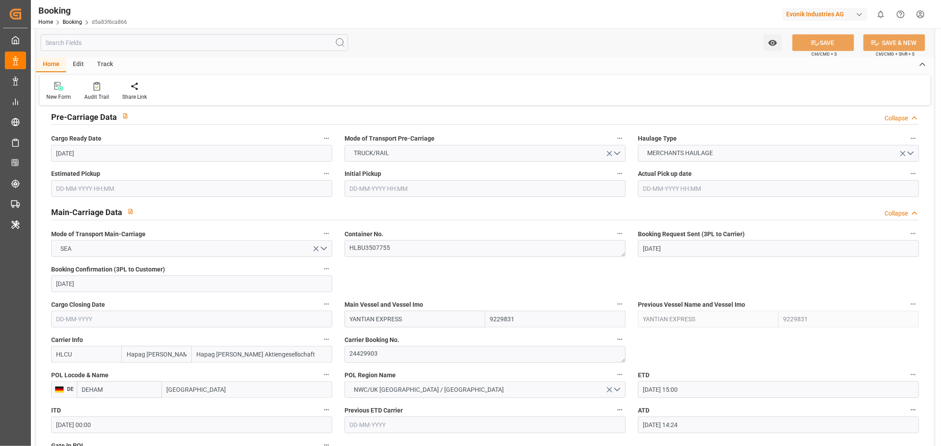
scroll to position [539, 0]
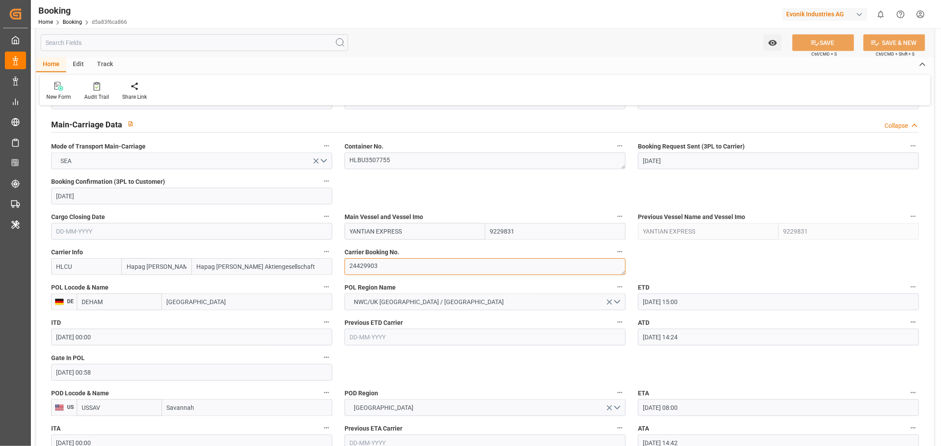
click at [388, 270] on textarea "24429903" at bounding box center [484, 266] width 281 height 17
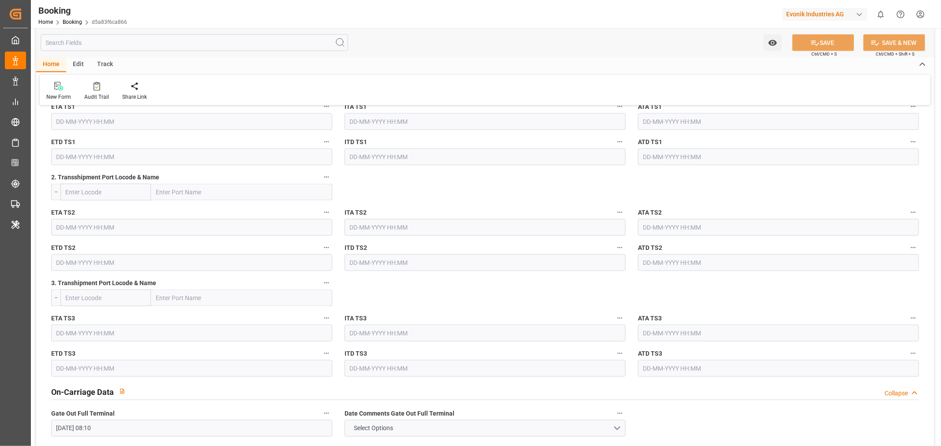
scroll to position [1127, 0]
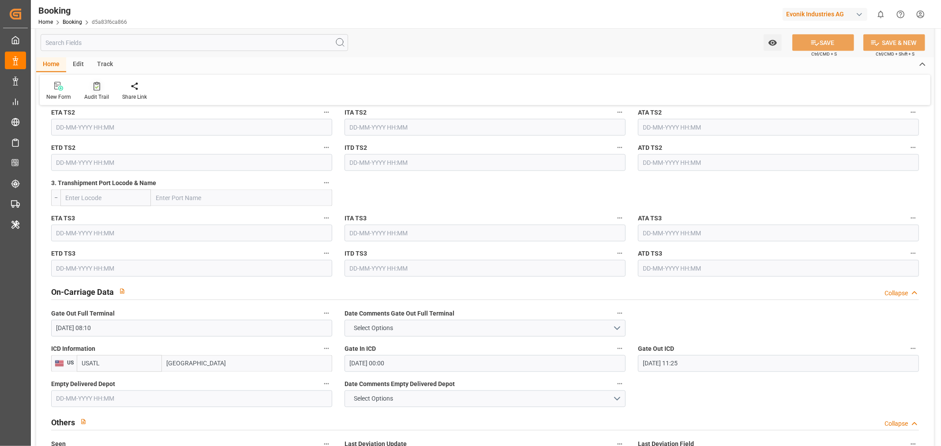
click at [94, 99] on div "Audit Trail" at bounding box center [96, 97] width 25 height 8
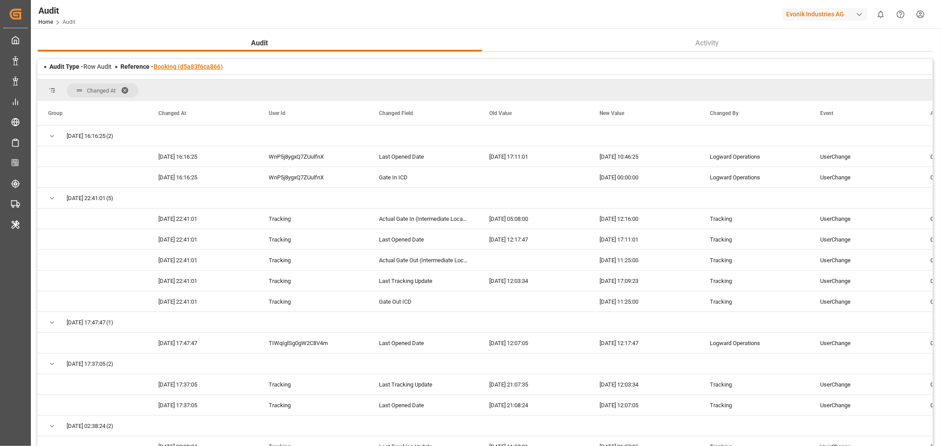
click at [192, 65] on link "Booking (d5a83f6ca866)" at bounding box center [187, 66] width 69 height 7
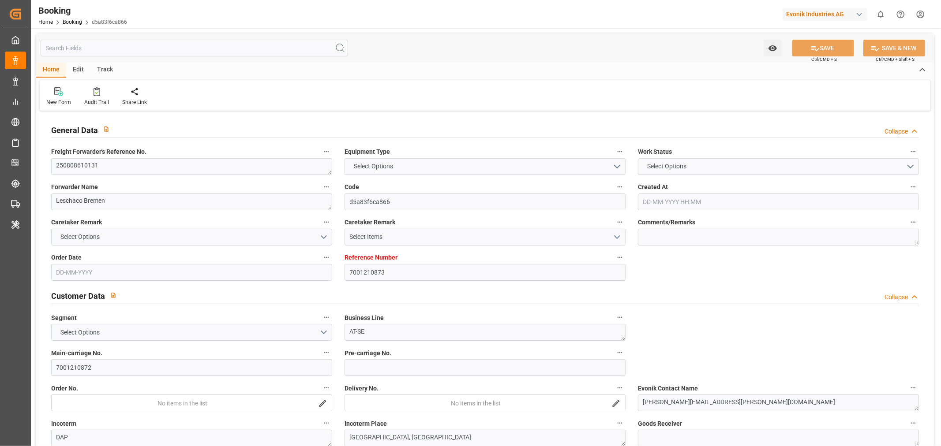
type input "7001210873"
type input "9229831"
type input "Hapag [PERSON_NAME]"
type input "Hapag [PERSON_NAME] Aktiengesellschaft"
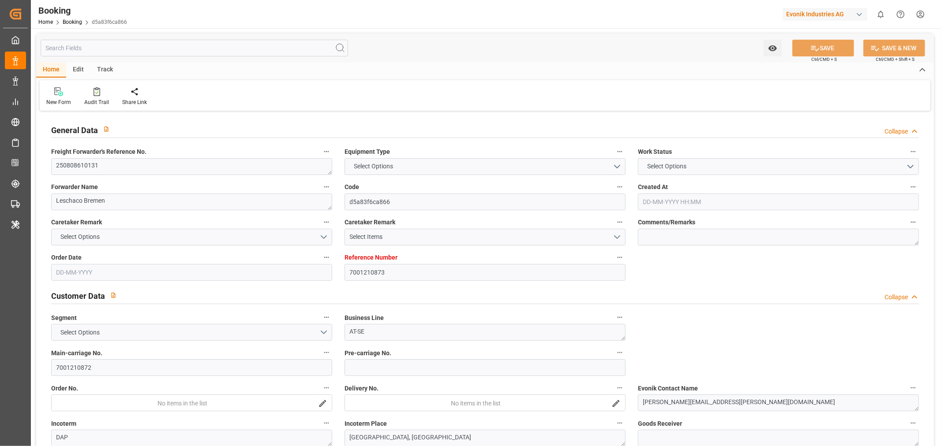
type input "DEHAM"
type input "USSAV"
type input "18"
type input "USATL"
type input "0"
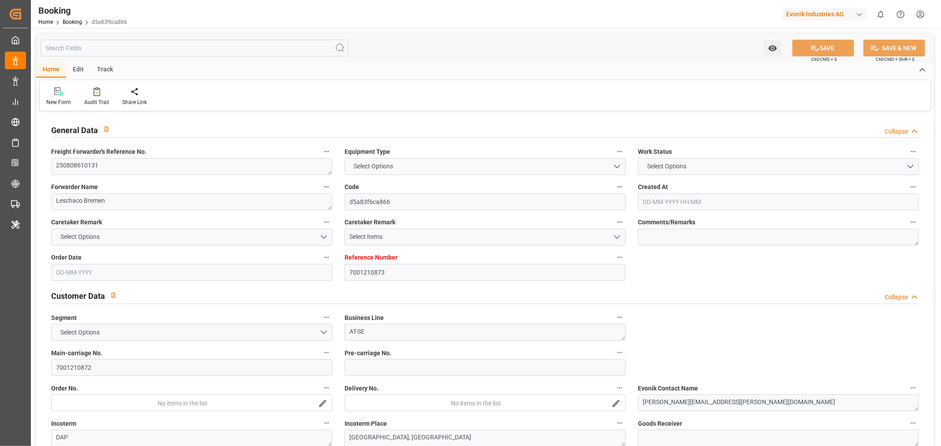
type input "DEHAM"
type input "USSAV"
type input "9229831"
type input "[DATE] 08:43"
type input "[DATE]"
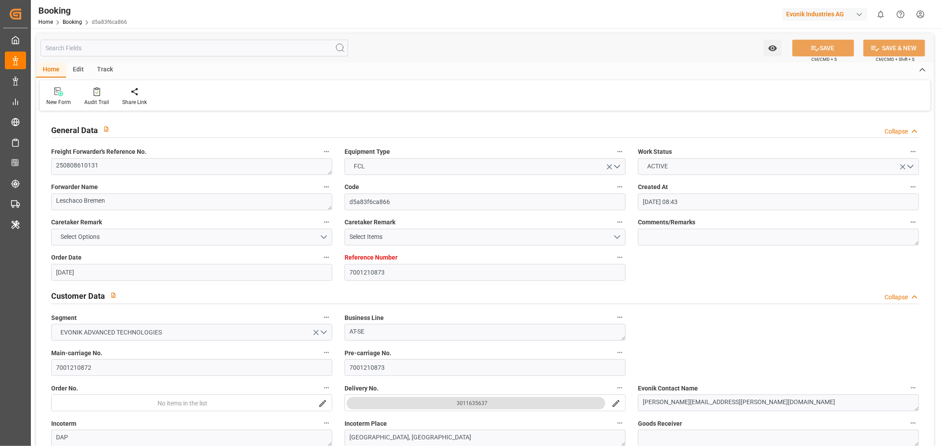
type input "[DATE]"
type input "[DATE] 15:00"
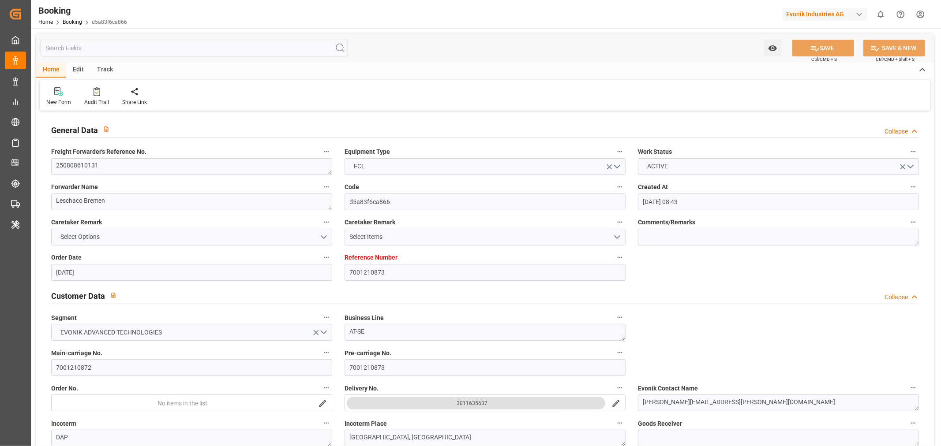
type input "[DATE] 00:00"
type input "[DATE] 14:24"
type input "[DATE] 00:58"
type input "[DATE] 08:00"
type input "[DATE] 00:00"
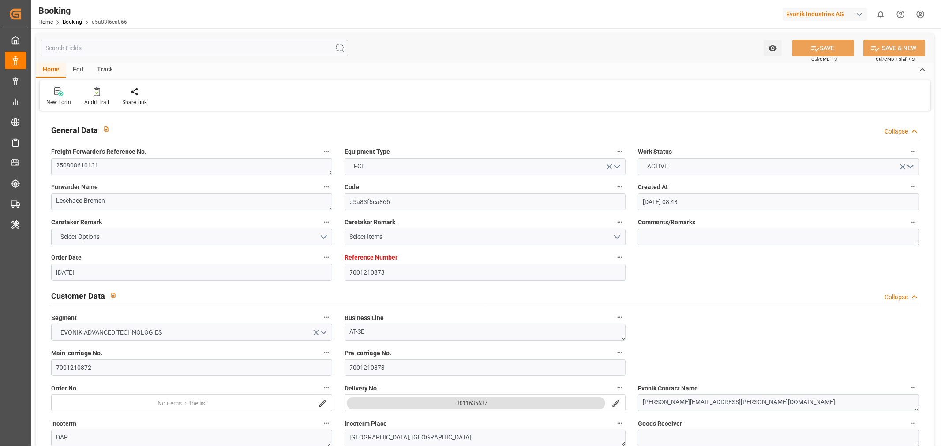
type input "[DATE] 14:42"
type input "[DATE] 08:10"
type input "[DATE] 00:00"
type input "[DATE] 11:25"
type input "[DATE]"
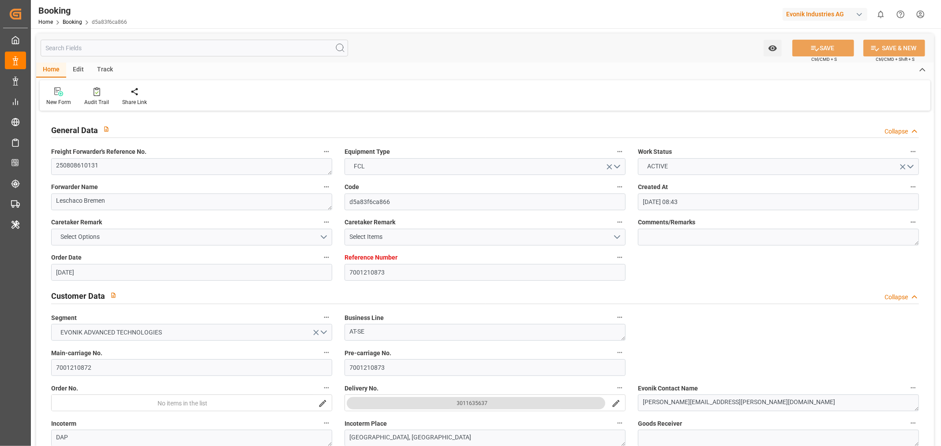
type input "[DATE] 10:46"
type input "[DATE]"
type input "[DATE] 16:10"
type input "[DATE] 12:00"
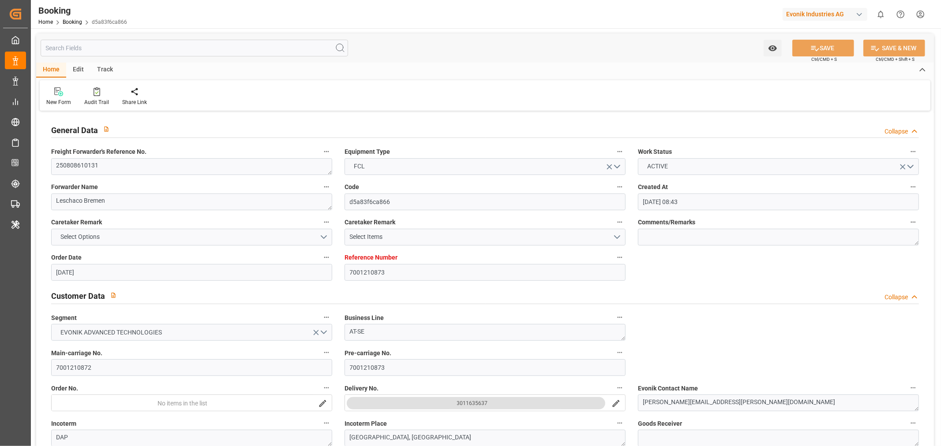
type input "[DATE] 12:16"
type input "[DATE] 11:25"
type input "[DATE] 04:55"
type input "[DATE] 15:00"
type input "[DATE] 14:57"
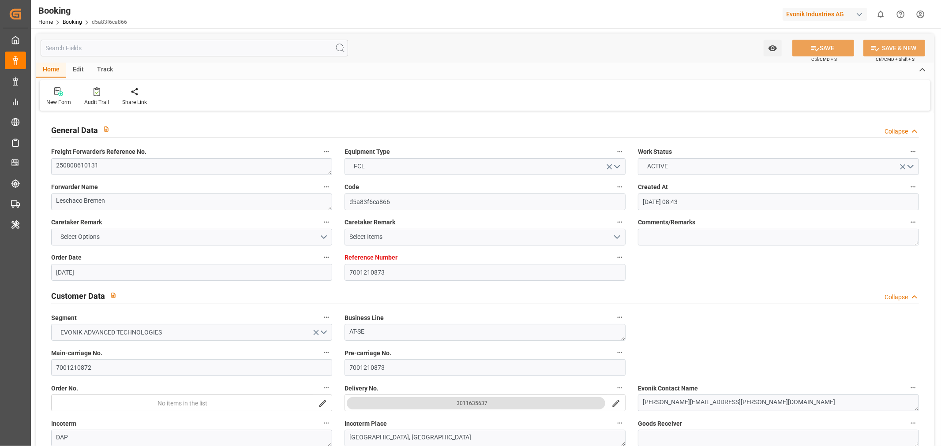
type input "[DATE] 08:00"
type input "[DATE] 14:38"
type input "[DATE] 05:09"
type input "[DATE] 14:42"
type input "[DATE] 08:00"
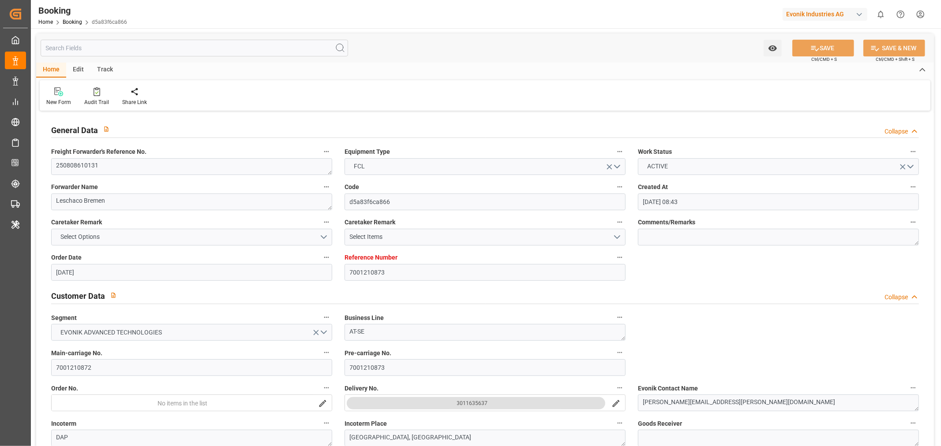
type input "[DATE] 01:24"
type input "[DATE] 12:00"
type input "[DATE] 01:24"
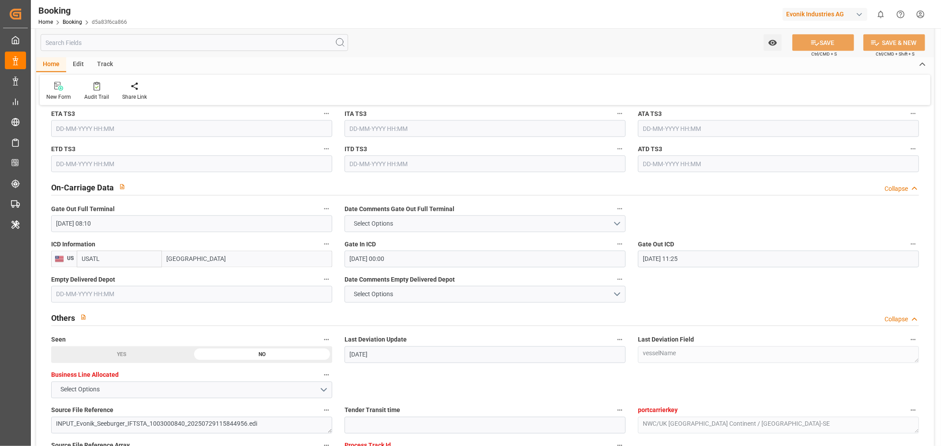
scroll to position [1225, 0]
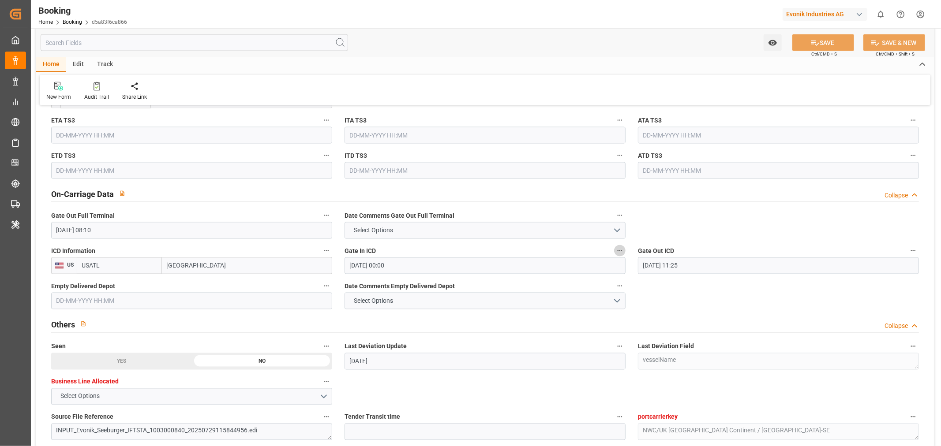
click at [618, 253] on icon "button" at bounding box center [619, 250] width 7 height 7
click at [643, 260] on li "Audits" at bounding box center [649, 265] width 71 height 15
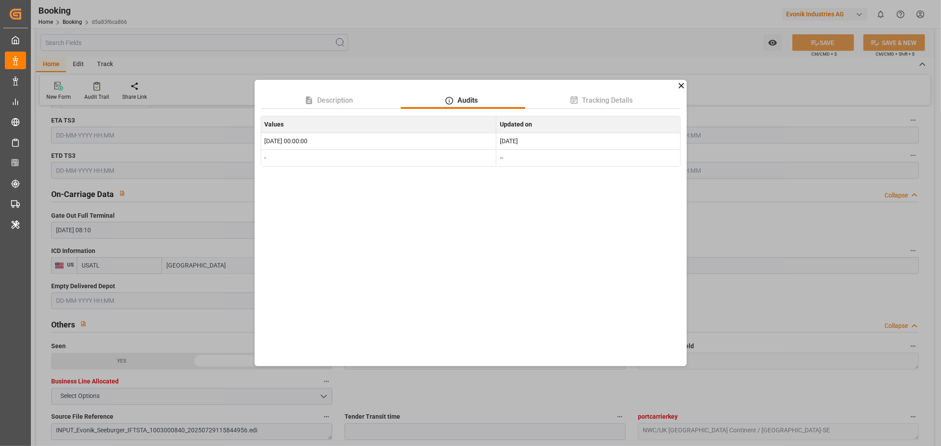
click at [677, 85] on icon at bounding box center [681, 85] width 9 height 9
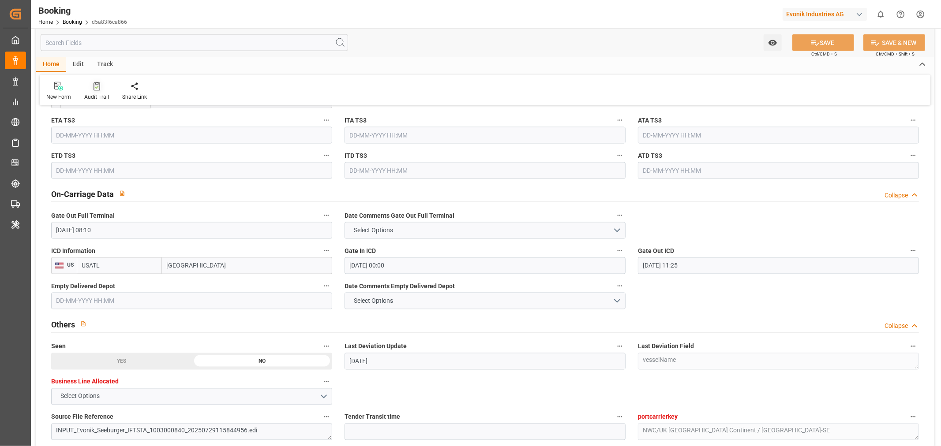
click at [98, 92] on div "Audit Trail" at bounding box center [97, 91] width 38 height 19
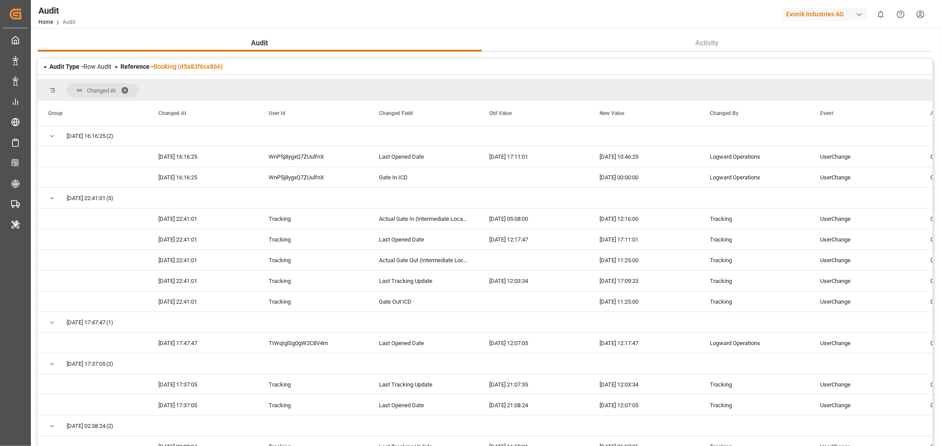
click at [128, 93] on span at bounding box center [128, 90] width 14 height 8
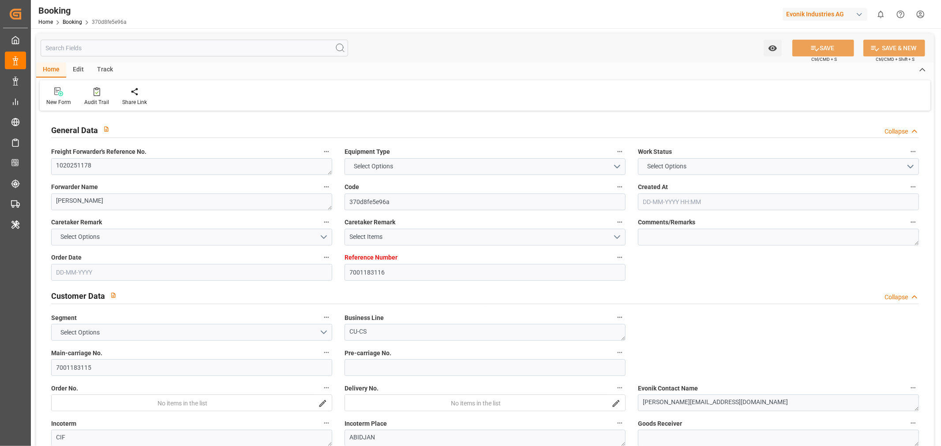
type input "7001183116"
type input "9478494"
type input "ONE"
type input "Ocean Network Express"
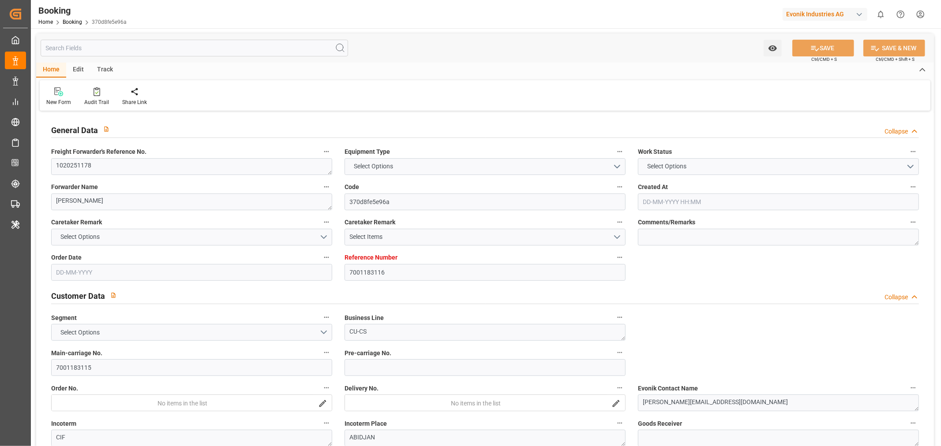
type input "BEANR"
type input "CIABJ"
type input "33"
type input "ESALG"
type input "MAPTM"
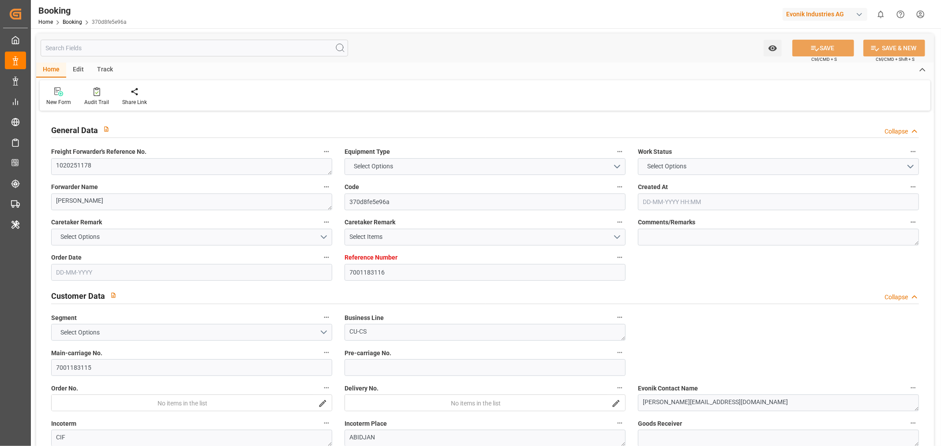
type input "MAPTM"
type input "0"
type input "BEANR"
type input "CIABJ"
type input "9143972"
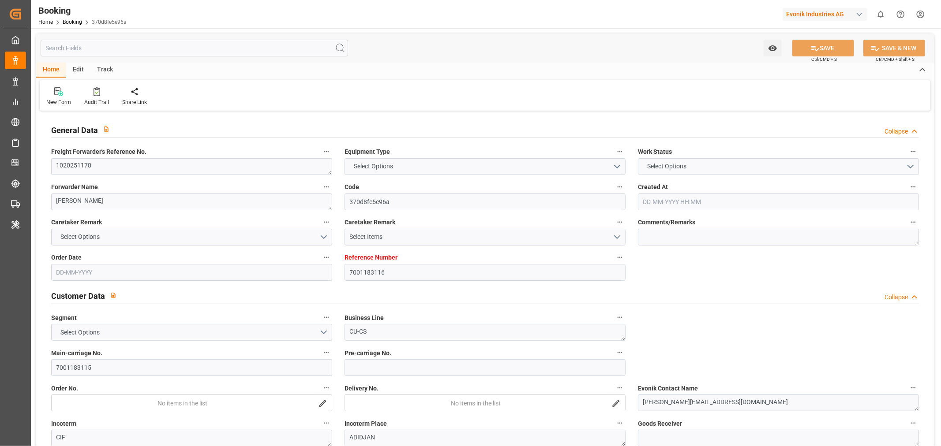
type input "9311787"
type input "9690080"
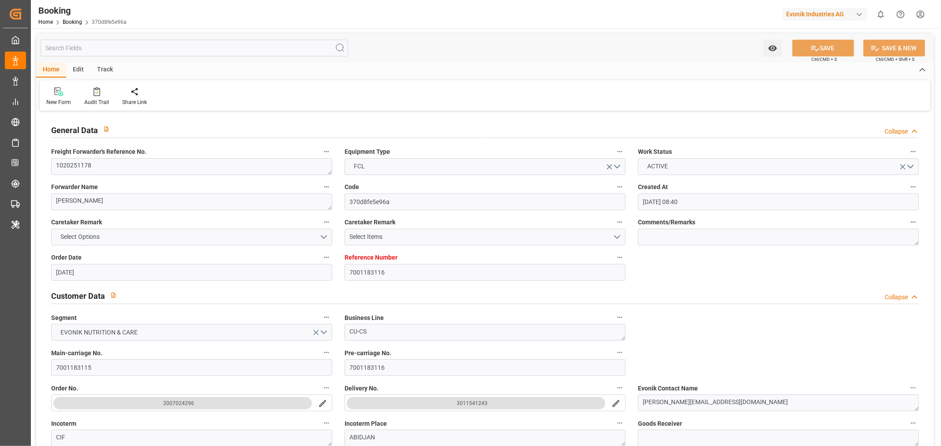
type input "30-05-2025 08:40"
type input "[DATE]"
type input "30-07-2025"
type input "[DATE]"
type input "04-06-2025 00:00"
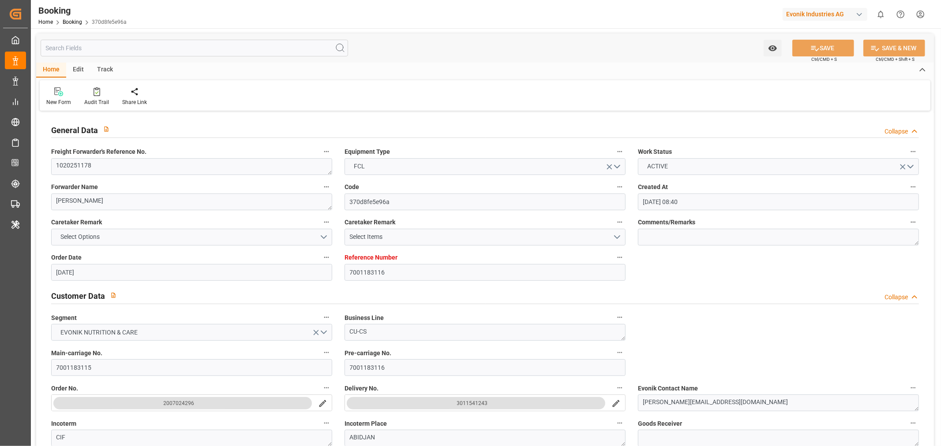
type input "18-06-2025 00:00"
type input "24-06-2025 16:21"
type input "04-07-2025 00:00"
type input "04-07-2025 10:35"
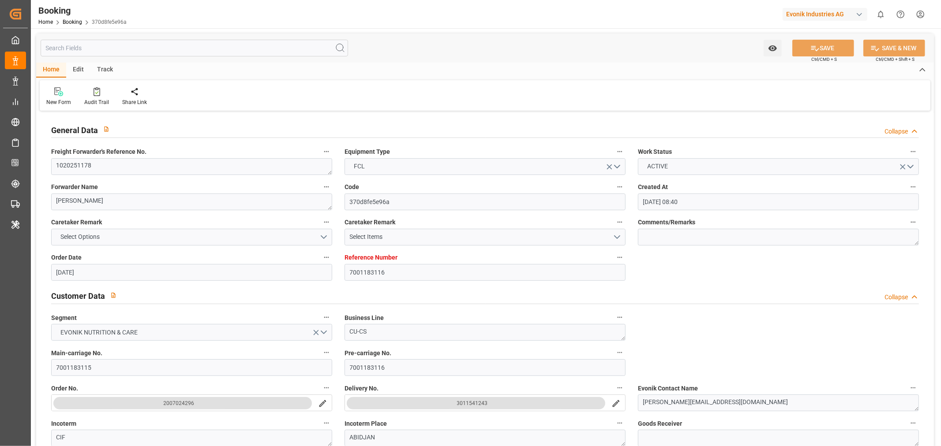
type input "01-07-2025 21:32"
type input "15-09-2025 15:00"
type input "30-07-2025 00:00"
type input "06-08-2025 11:06"
type input "11-07-2025 00:00"
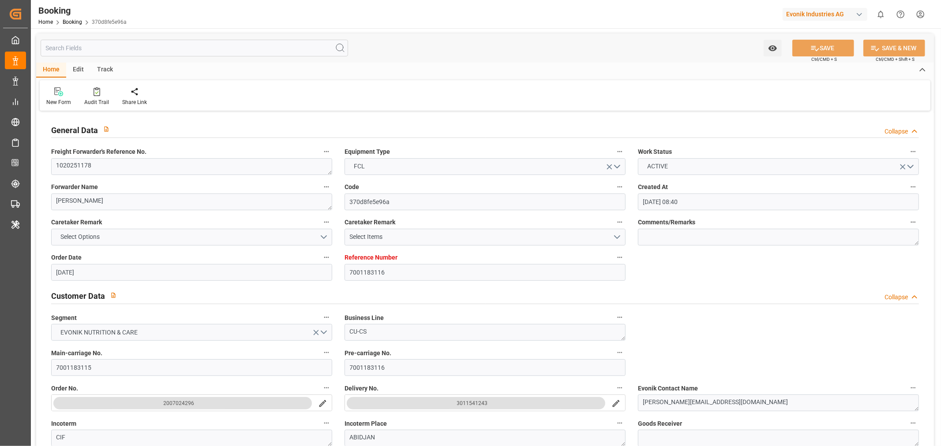
type input "11-07-2025 00:00"
type input "11-07-2025 04:45"
type input "26-07-2025 00:00"
type input "26-07-2025 11:46"
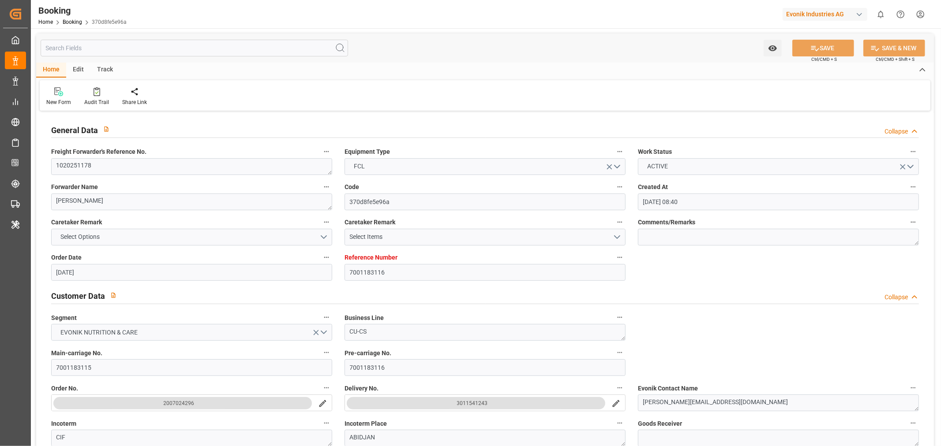
type input "26-07-2025 00:00"
type input "26-07-2025 14:00"
type input "27-07-2025 00:00"
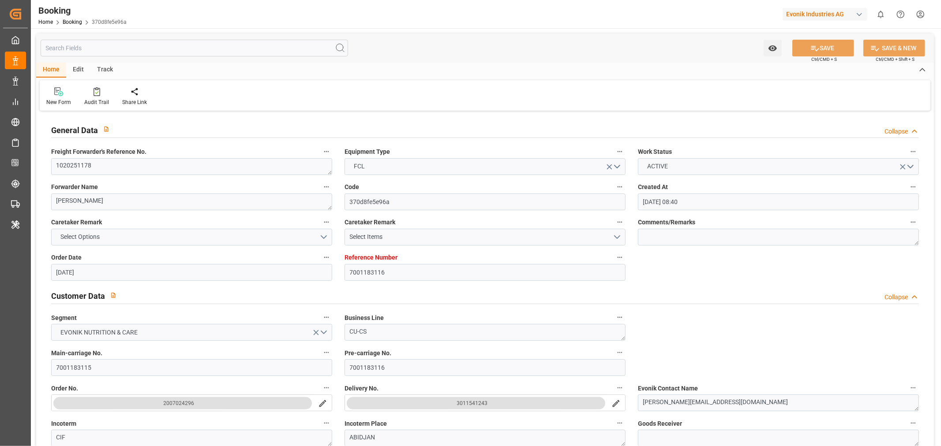
type input "27-07-2025 23:50"
type input "15-08-2025 09:15"
type input "04-09-2025 10:00"
type input "02-09-2025 20:00"
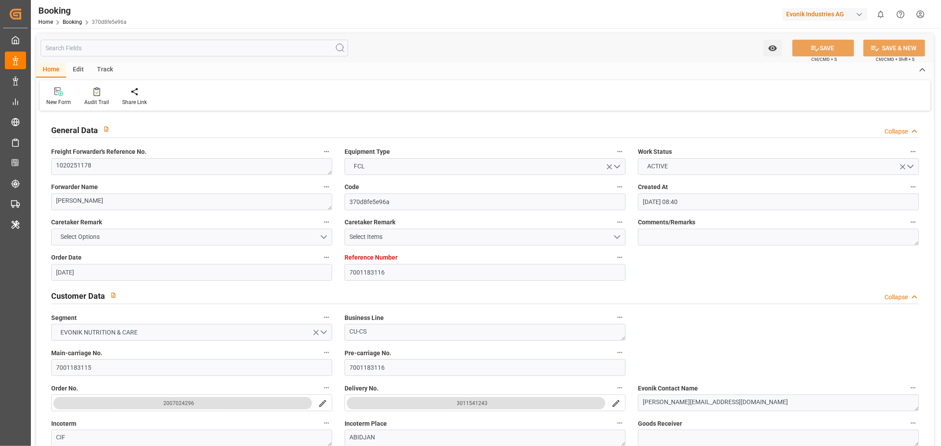
type input "22-08-2025"
type input "28-08-2025 14:25"
type input "[DATE]"
type input "24-06-2025 10:20"
type input "24-06-2025 12:33"
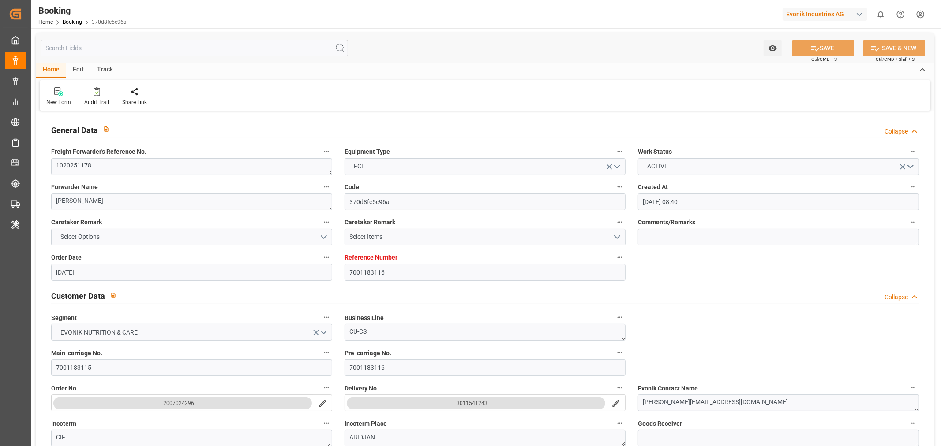
type input "04-07-2025 04:52"
type input "04-07-2025 10:44"
type input "11-07-2025 04:53"
type input "11-07-2025 07:19"
type input "26-07-2025 06:14"
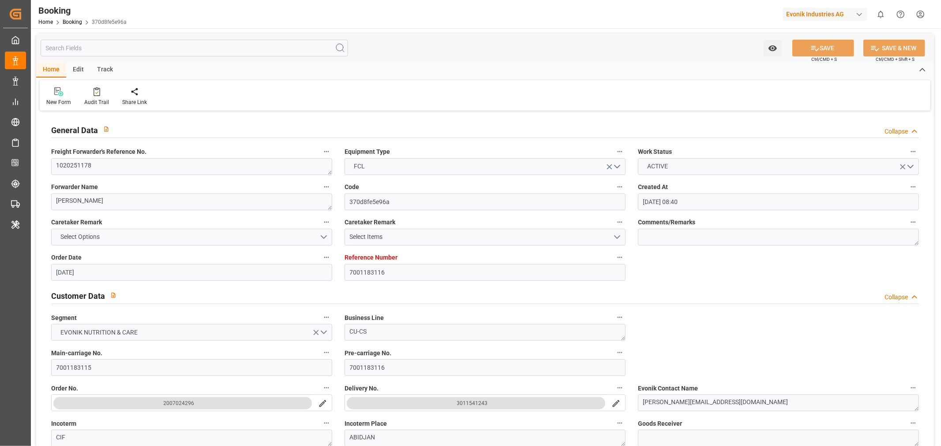
type input "26-07-2025 11:46"
type input "26-07-2025 14:46"
type input "26-07-2025 18:40"
type input "27-07-2025 17:40"
type input "28-07-2025 00:06"
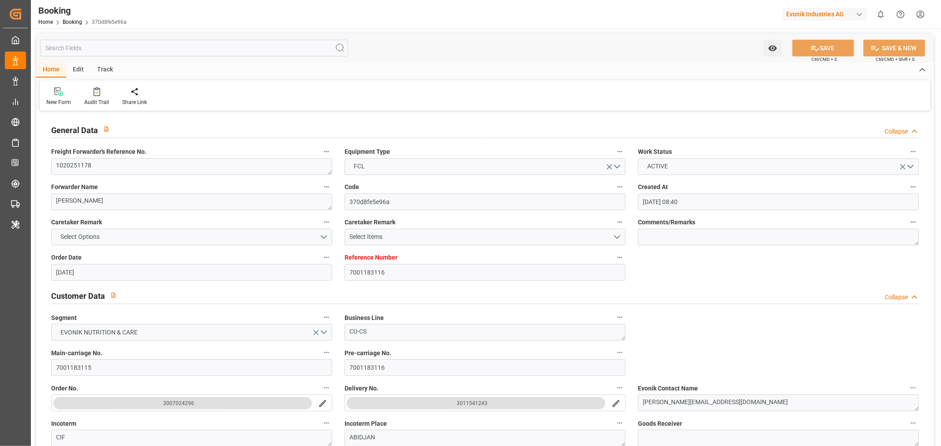
type input "15-08-2025 09:15"
type input "20-08-2025 00:00"
type input "15-08-2025 10:29"
type input "04-09-2025 08:21"
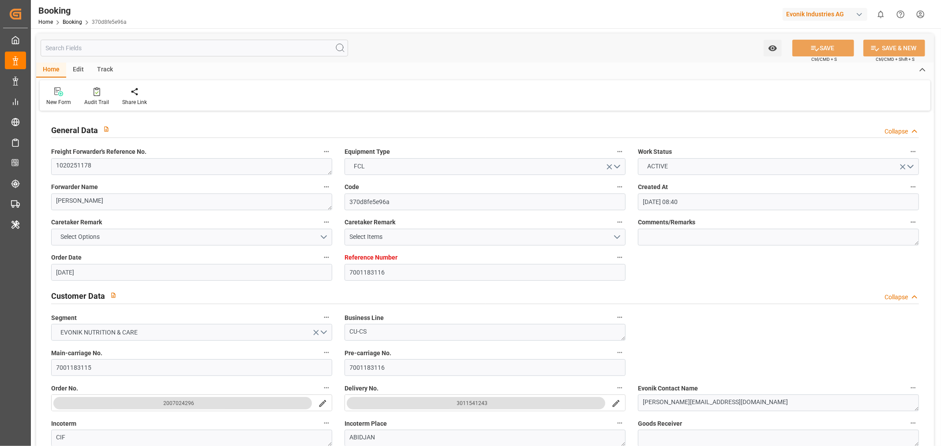
type input "01-09-2025 21:51"
type input "06-08-2025 08:00"
type input "06-08-2025 11:05"
type input "06-08-2025 19:37"
type input "15-09-2025 16:30"
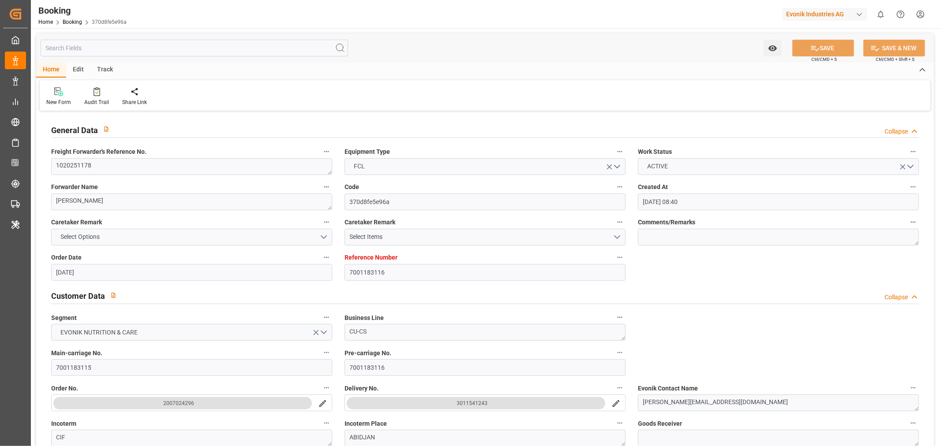
type input "05-08-2025 00:30"
type input "07-08-2025 11:37"
type input "07-08-2025 17:52"
type input "07-08-2025 23:36"
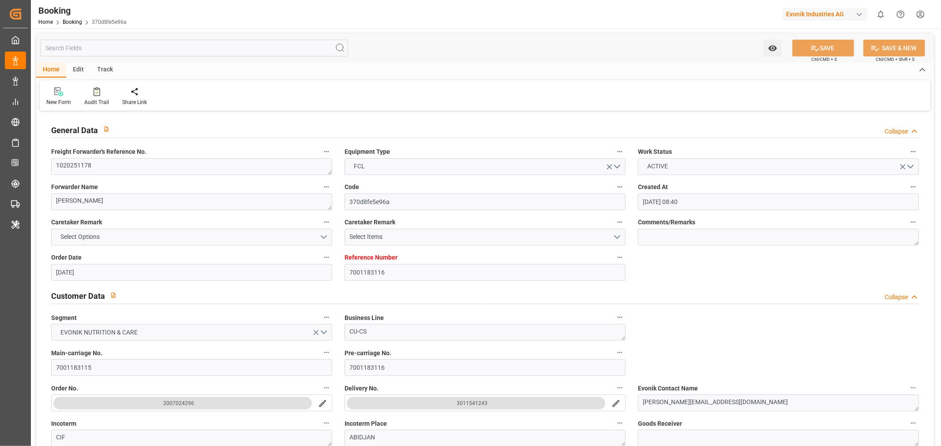
type input "15-09-2025 21:00"
type input "05-08-2025 05:00"
type input "11-08-2025 11:37"
type input "16-09-2025 03:00"
type input "05-08-2025 11:00"
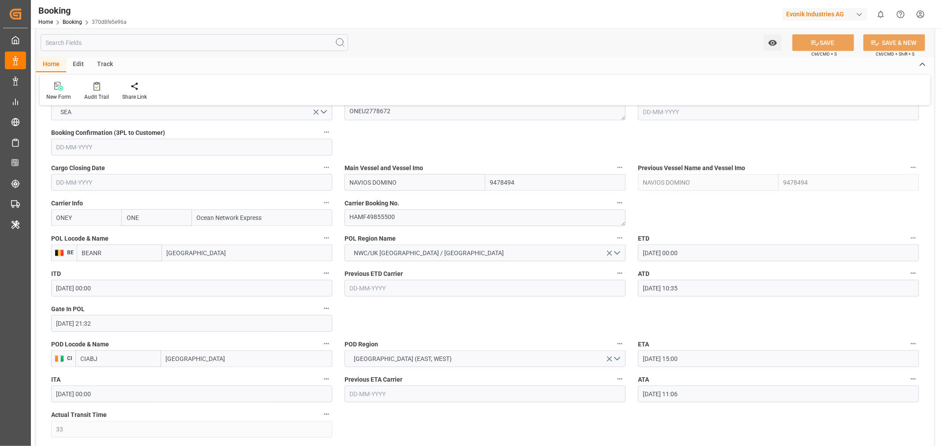
scroll to position [637, 0]
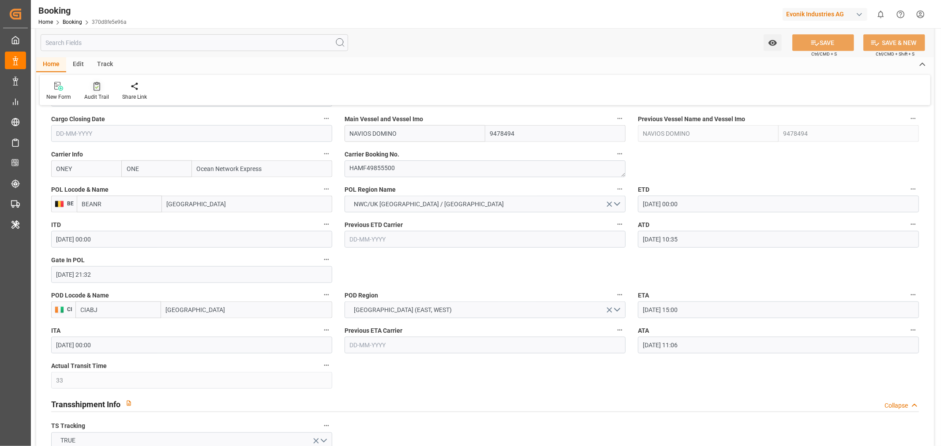
click at [92, 96] on div "Audit Trail" at bounding box center [96, 97] width 25 height 8
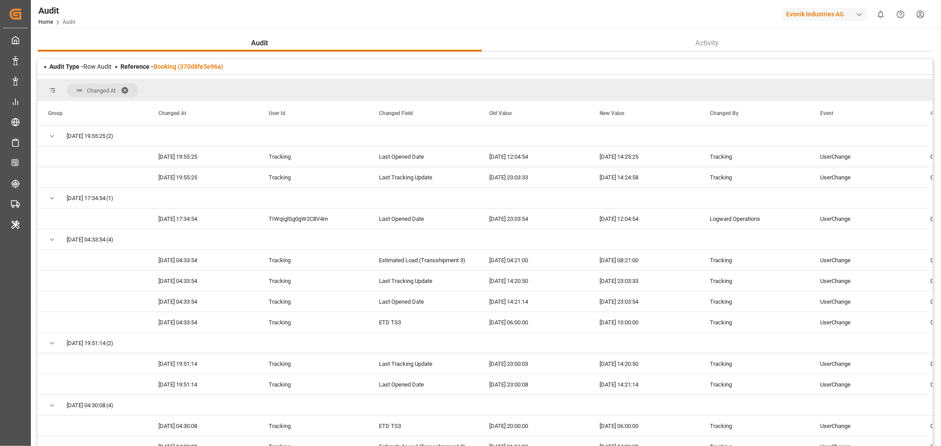
click at [127, 86] on span at bounding box center [128, 90] width 14 height 8
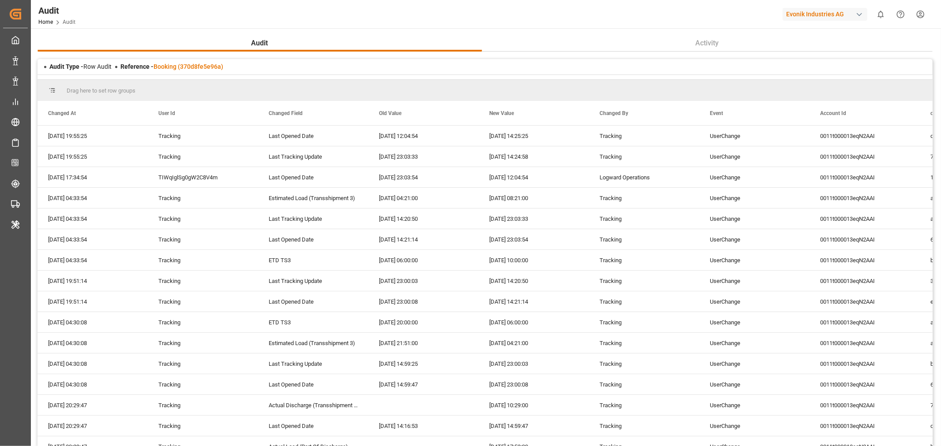
click at [751, 67] on div "Audit Type - Row Audit Reference - Booking (370d8fe5e96a)" at bounding box center [484, 66] width 895 height 15
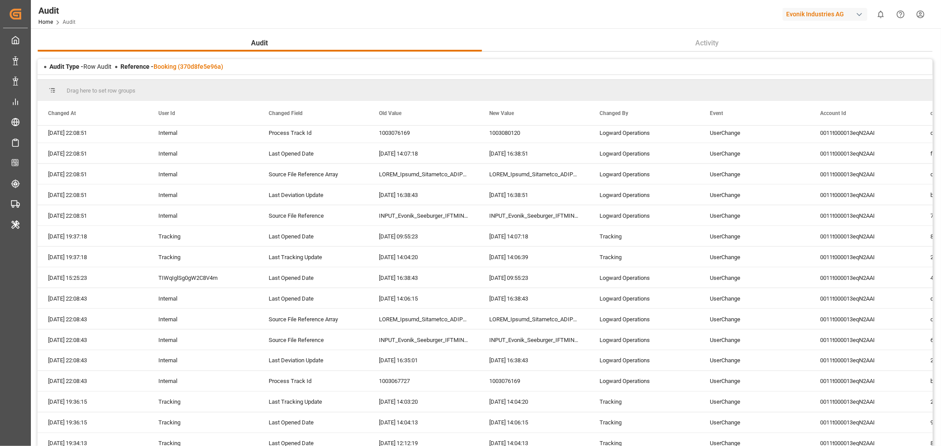
scroll to position [1323, 0]
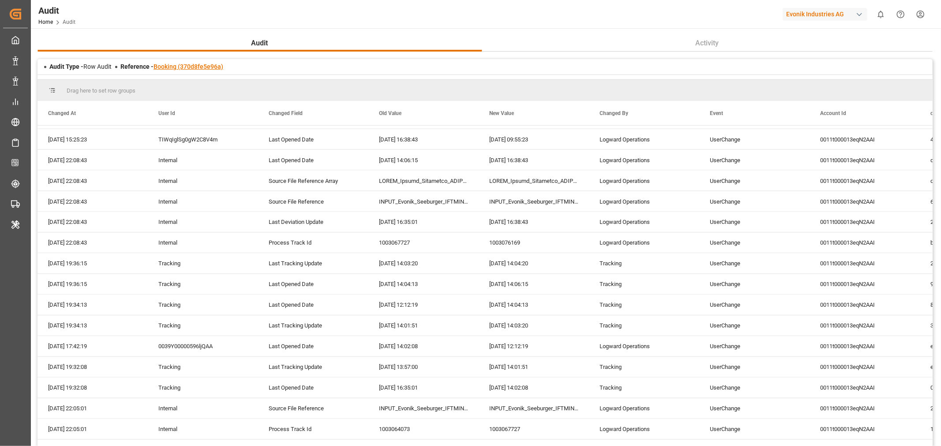
click at [195, 67] on link "Booking (370d8fe5e96a)" at bounding box center [188, 66] width 70 height 7
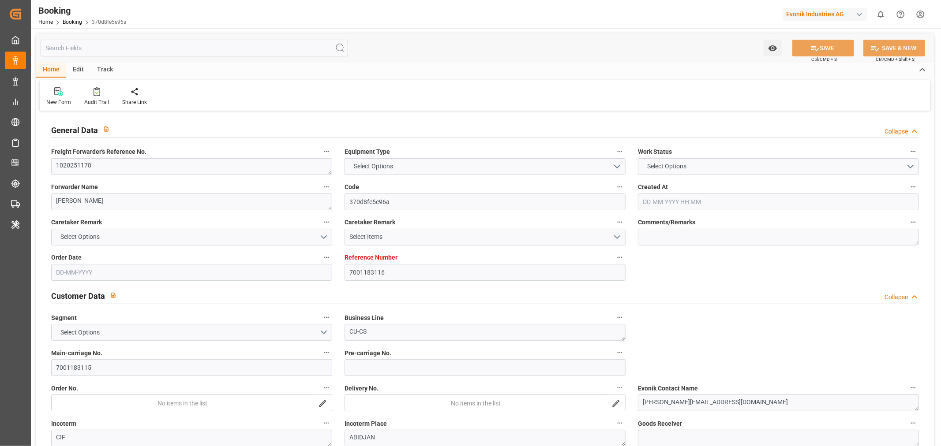
type input "7001183116"
type input "9478494"
type input "ONE"
type input "Ocean Network Express"
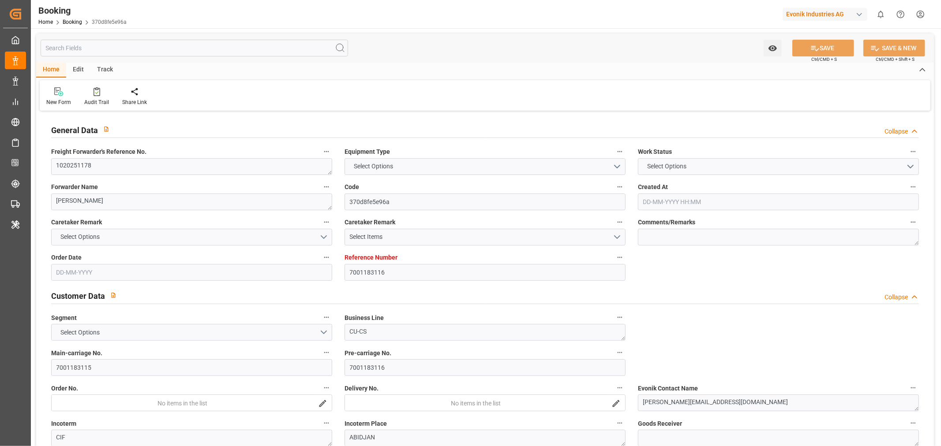
type input "BEANR"
type input "CIABJ"
type input "33"
type input "ESALG"
type input "MAPTM"
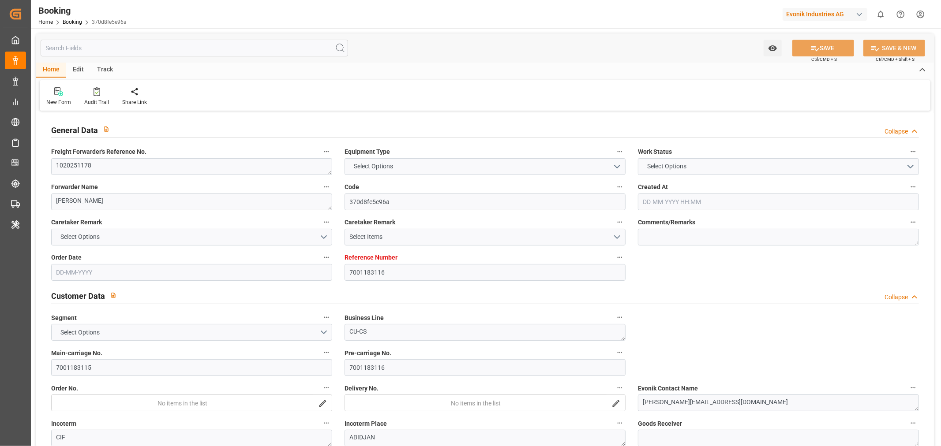
type input "MAPTM"
type input "0"
type input "BEANR"
type input "CIABJ"
type input "9143972"
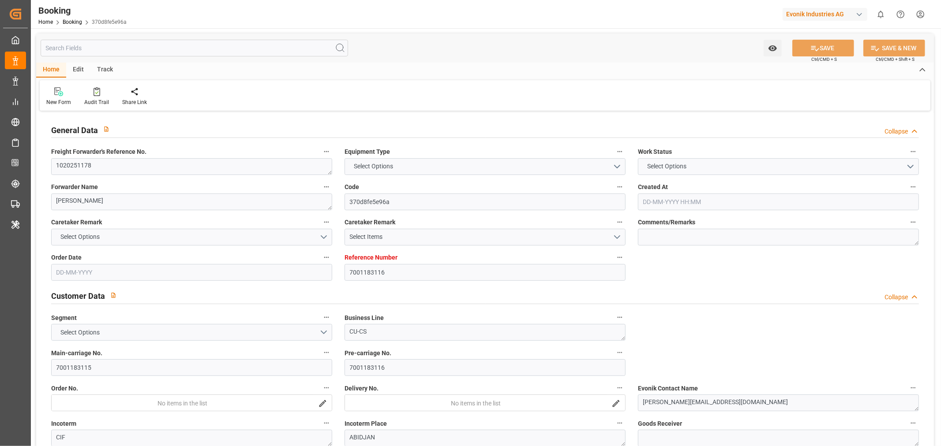
type input "9311787"
type input "9690080"
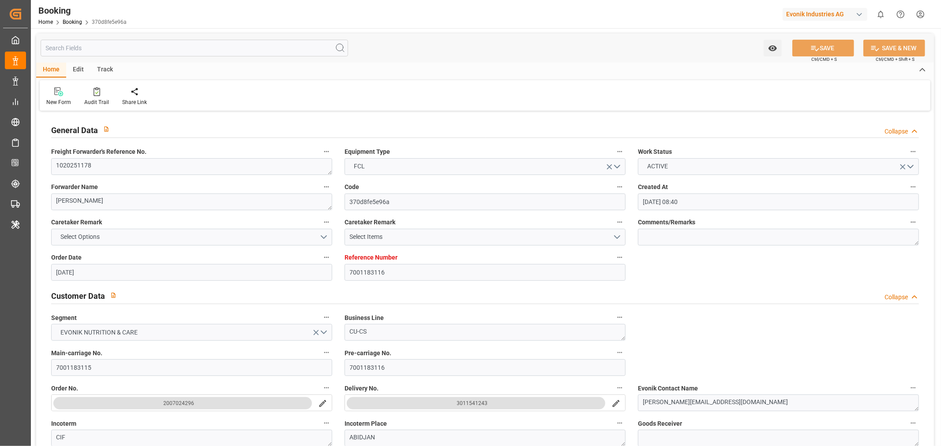
type input "30-05-2025 08:40"
type input "[DATE]"
type input "30-07-2025"
type input "[DATE]"
type input "04-06-2025 00:00"
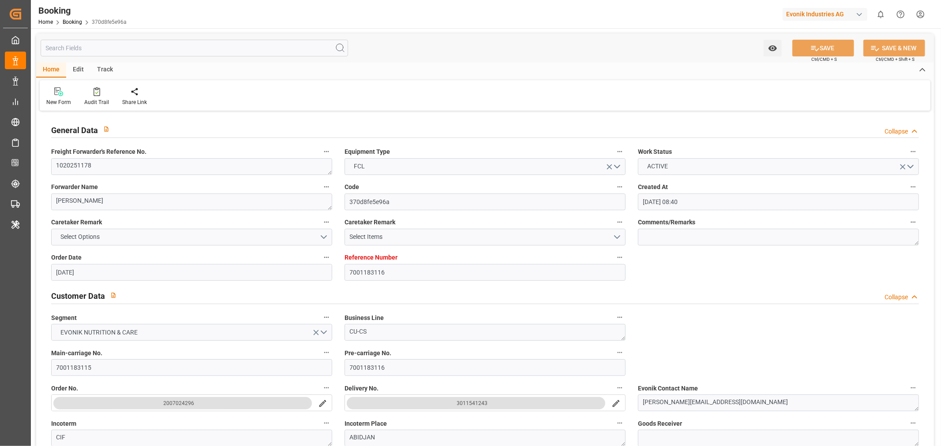
type input "18-06-2025 00:00"
type input "24-06-2025 16:21"
type input "04-07-2025 00:00"
type input "04-07-2025 10:35"
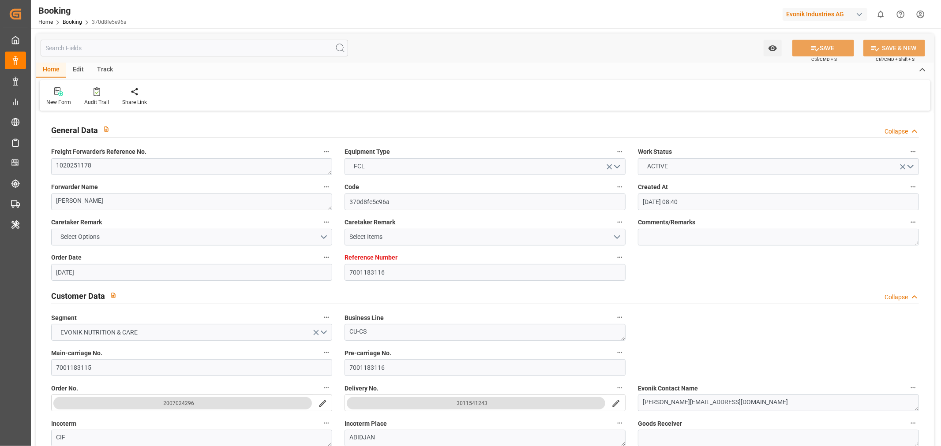
type input "01-07-2025 21:32"
type input "15-09-2025 15:00"
type input "30-07-2025 00:00"
type input "06-08-2025 11:06"
type input "11-07-2025 00:00"
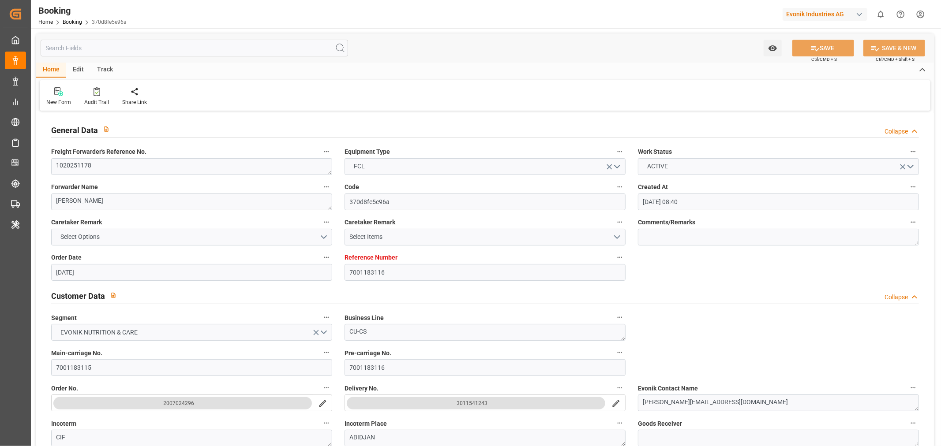
type input "11-07-2025 00:00"
type input "11-07-2025 04:45"
type input "26-07-2025 00:00"
type input "26-07-2025 11:46"
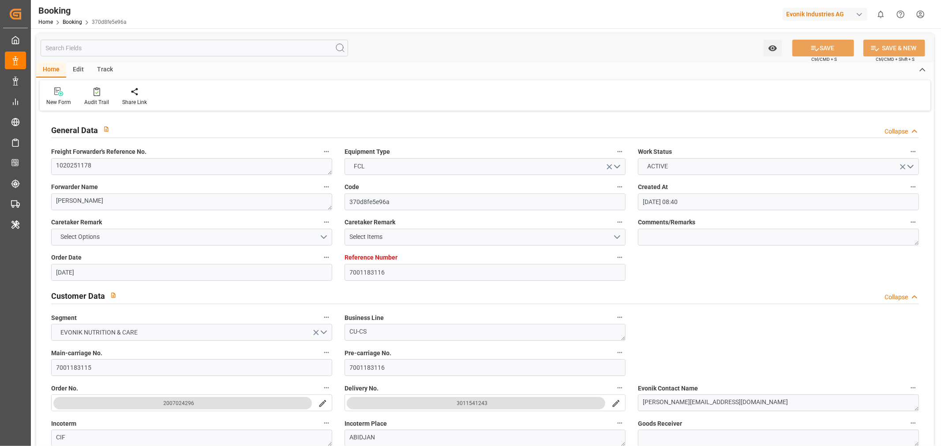
type input "26-07-2025 00:00"
type input "26-07-2025 14:00"
type input "27-07-2025 00:00"
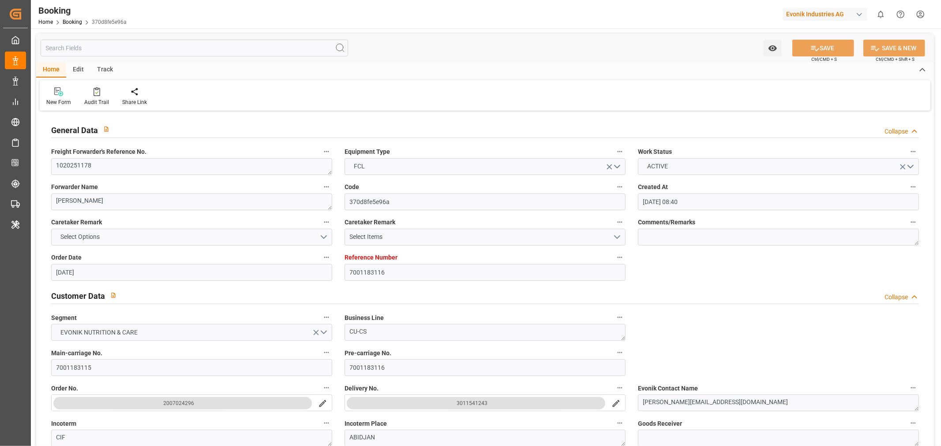
type input "27-07-2025 23:50"
type input "15-08-2025 09:15"
type input "04-09-2025 10:00"
type input "02-09-2025 20:00"
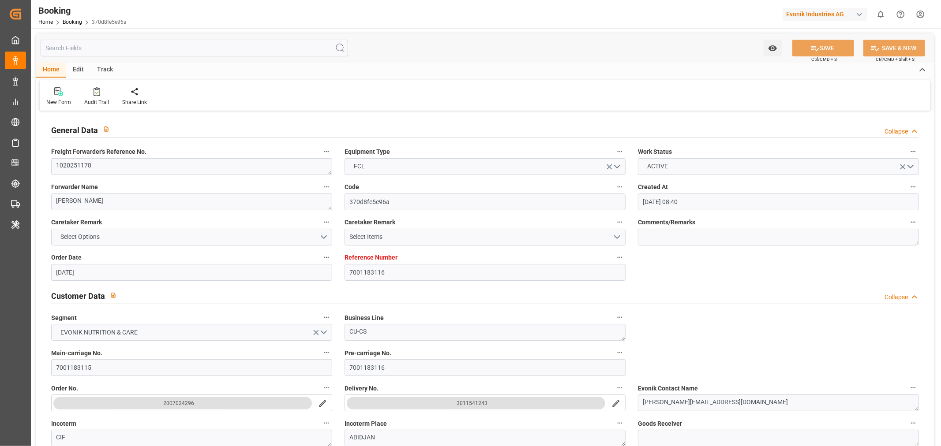
type input "22-08-2025"
type input "28-08-2025 14:25"
type input "[DATE]"
type input "24-06-2025 10:20"
type input "24-06-2025 12:33"
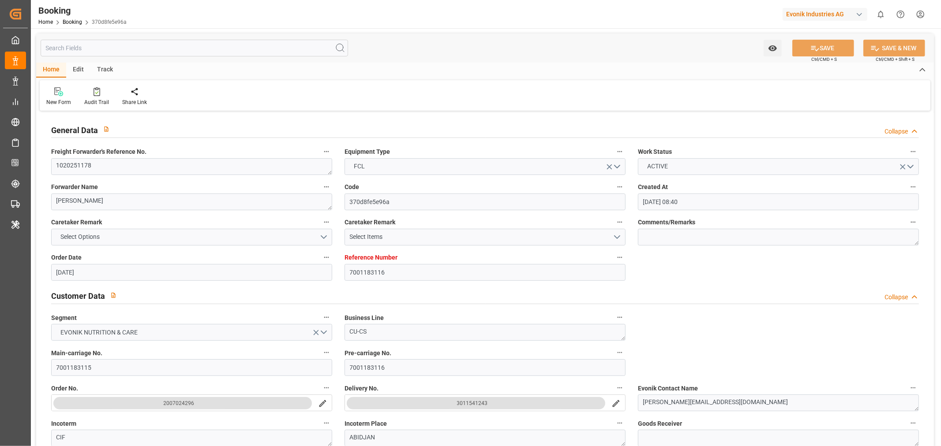
type input "04-07-2025 04:52"
type input "04-07-2025 10:44"
type input "11-07-2025 04:53"
type input "11-07-2025 07:19"
type input "26-07-2025 06:14"
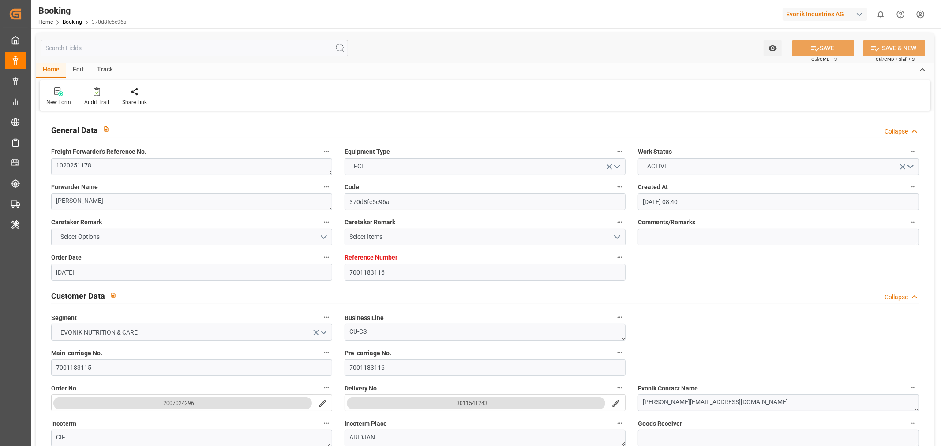
type input "26-07-2025 11:46"
type input "26-07-2025 14:46"
type input "26-07-2025 18:40"
type input "27-07-2025 17:40"
type input "28-07-2025 00:06"
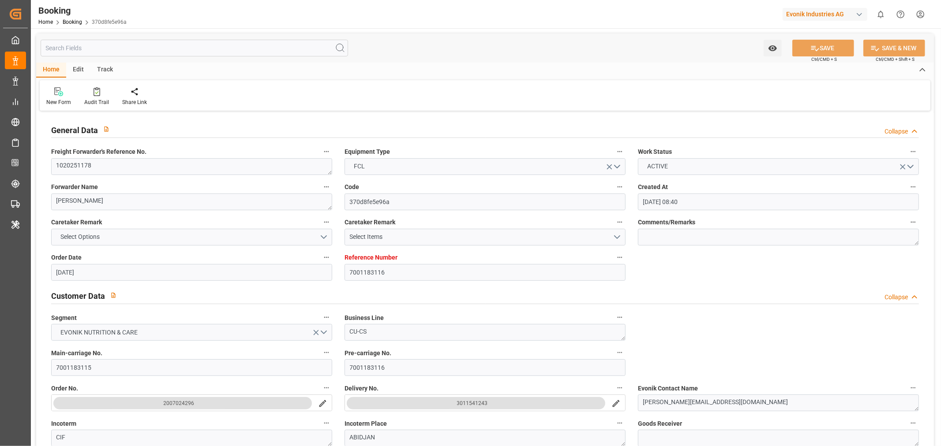
type input "15-08-2025 09:15"
type input "20-08-2025 00:00"
type input "15-08-2025 10:29"
type input "04-09-2025 08:21"
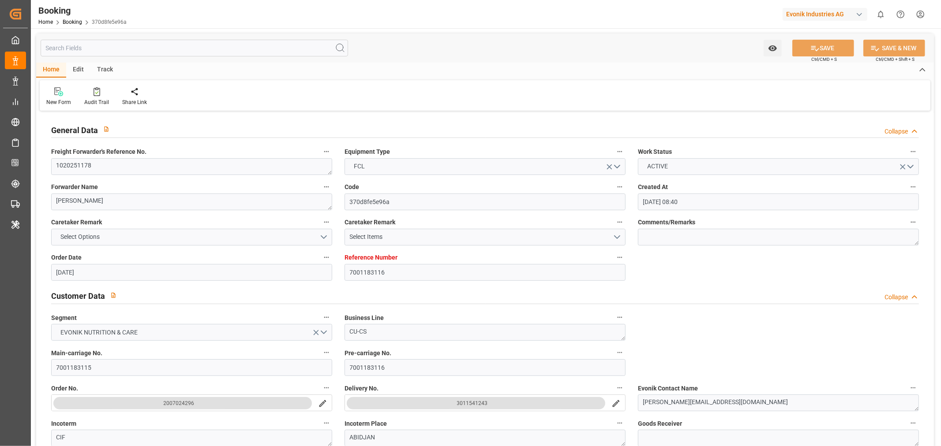
type input "01-09-2025 21:51"
type input "06-08-2025 08:00"
type input "06-08-2025 11:05"
type input "06-08-2025 19:37"
type input "15-09-2025 16:30"
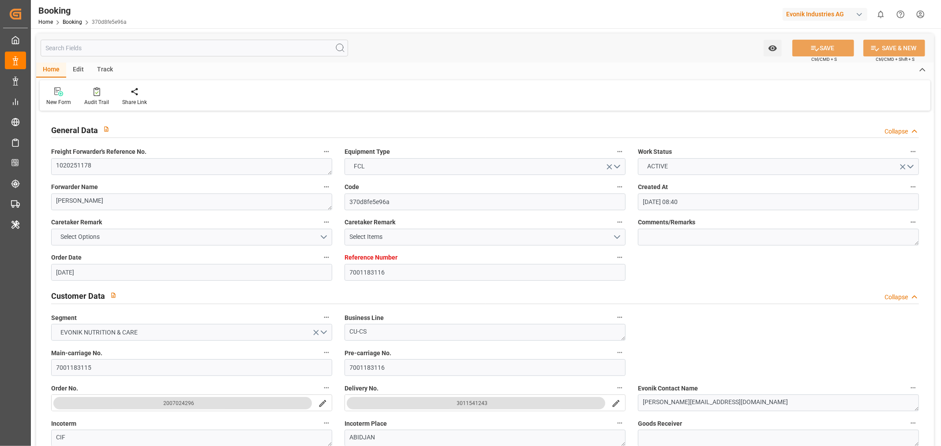
type input "05-08-2025 00:30"
type input "07-08-2025 11:37"
type input "07-08-2025 17:52"
type input "07-08-2025 23:36"
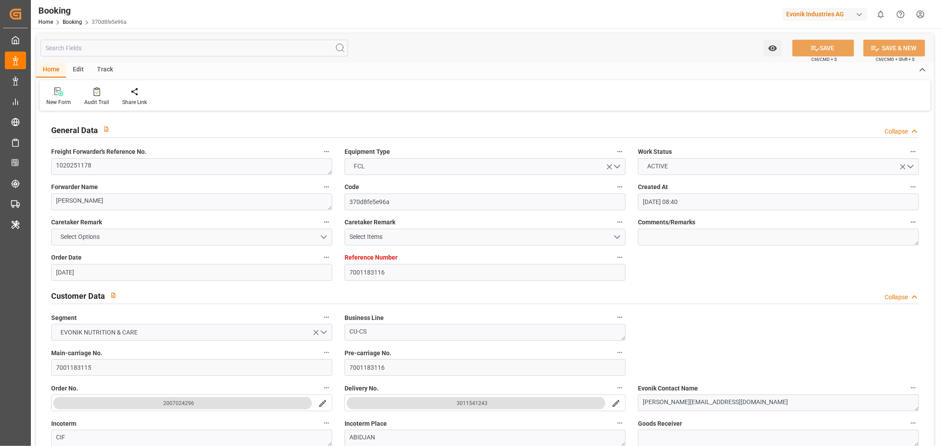
type input "15-09-2025 21:00"
type input "05-08-2025 05:00"
type input "11-08-2025 11:37"
type input "16-09-2025 03:00"
type input "05-08-2025 11:00"
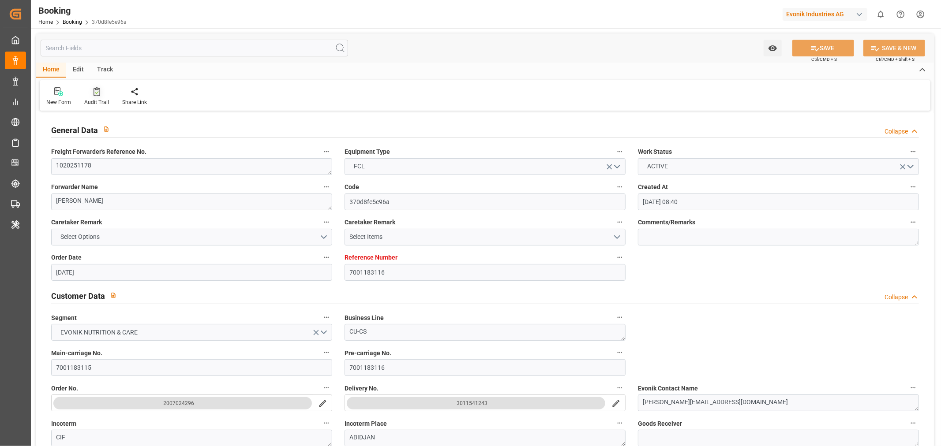
click at [99, 102] on div "Audit Trail" at bounding box center [96, 102] width 25 height 8
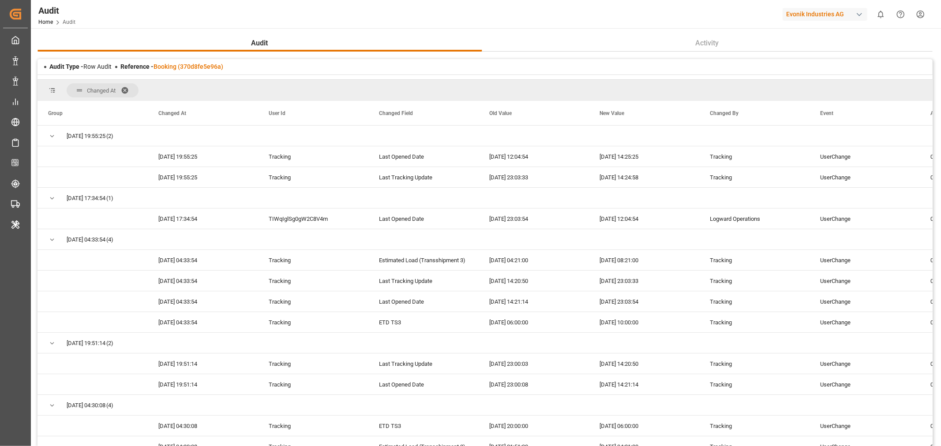
click at [124, 90] on span at bounding box center [128, 90] width 14 height 8
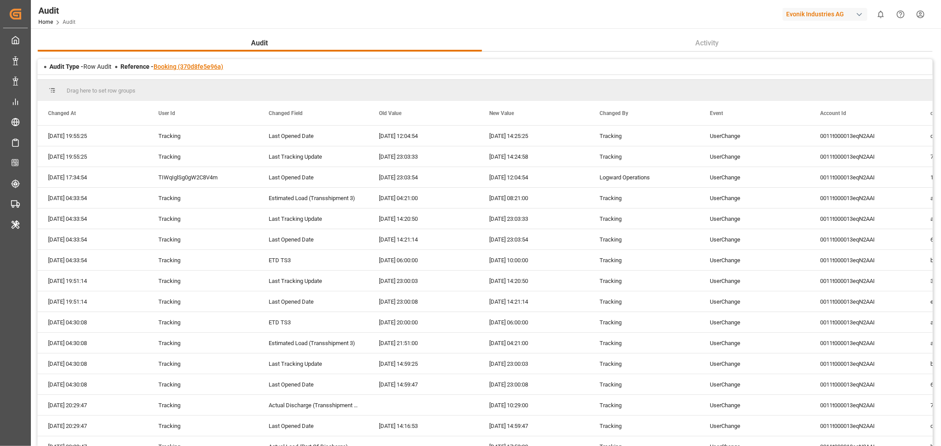
click at [172, 67] on link "Booking (370d8fe5e96a)" at bounding box center [188, 66] width 70 height 7
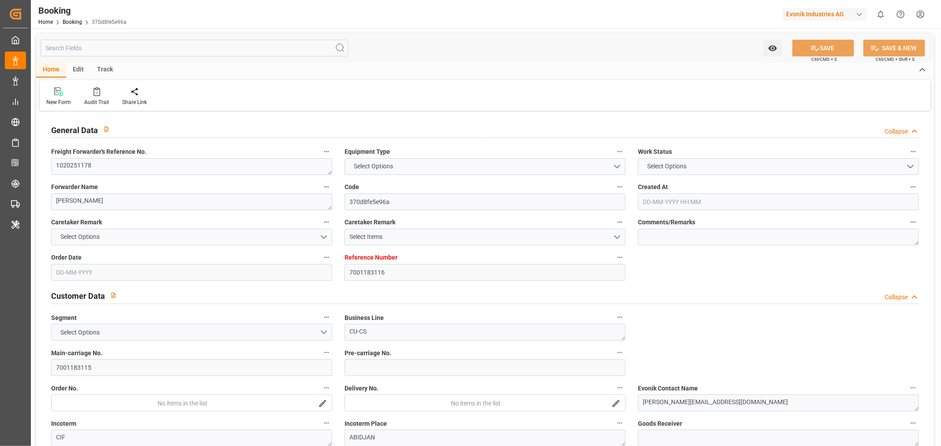
type input "7001183116"
type input "9478494"
type input "ONE"
type input "Ocean Network Express"
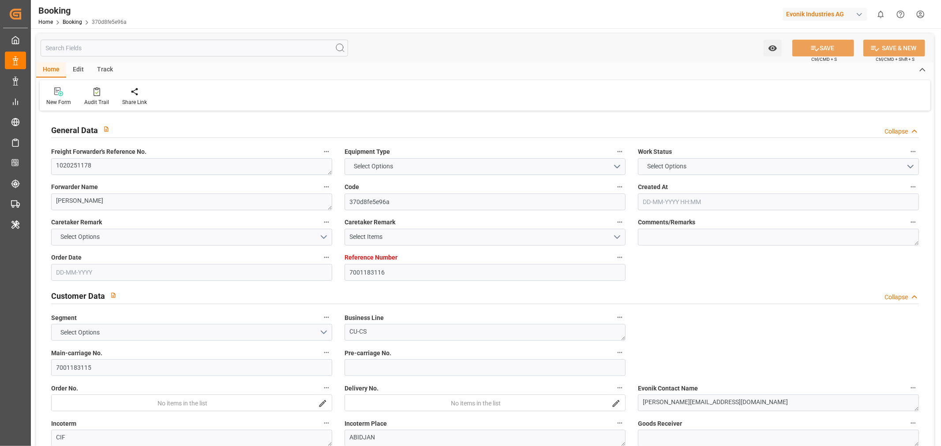
type input "BEANR"
type input "CIABJ"
type input "33"
type input "ESALG"
type input "MAPTM"
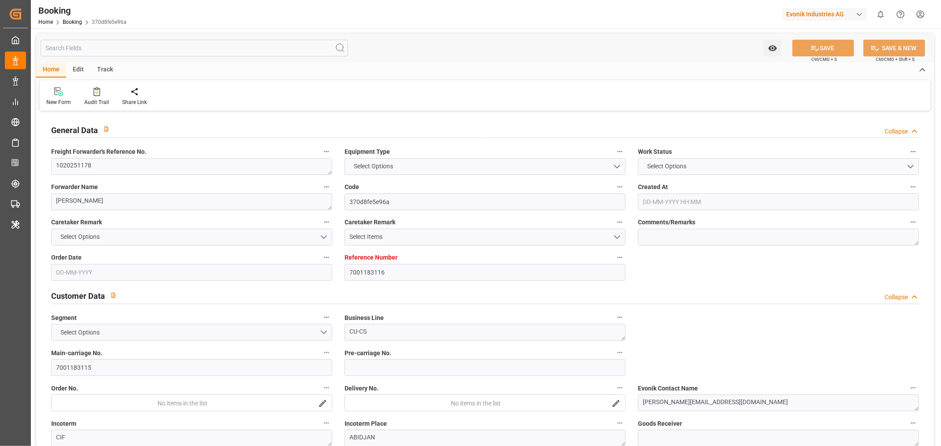
type input "MAPTM"
type input "0"
type input "BEANR"
type input "CIABJ"
type input "9143972"
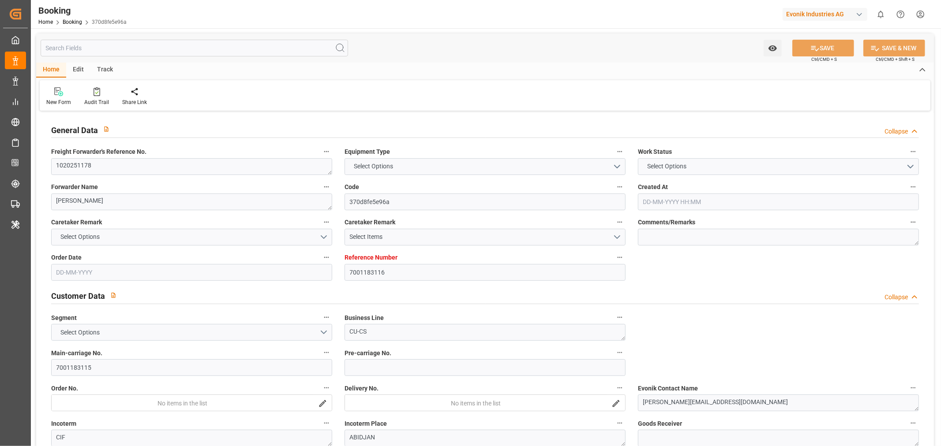
type input "9311787"
type input "9690080"
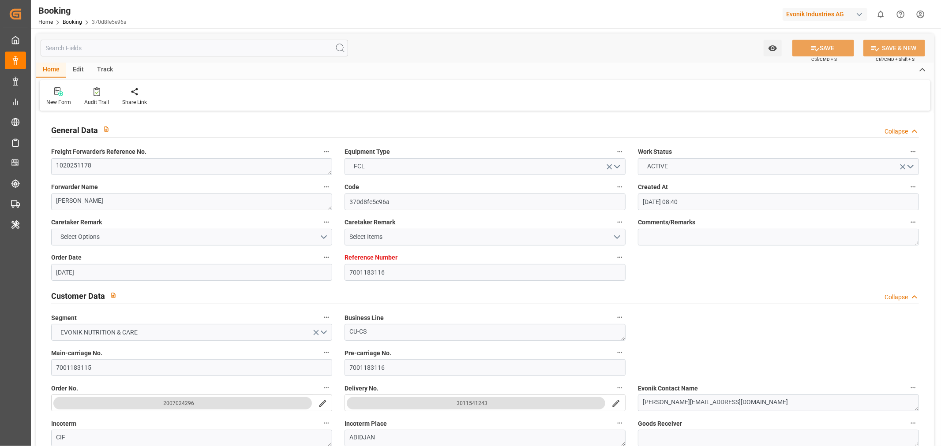
type input "30-05-2025 08:40"
type input "[DATE]"
type input "30-07-2025"
type input "[DATE]"
type input "04-06-2025 00:00"
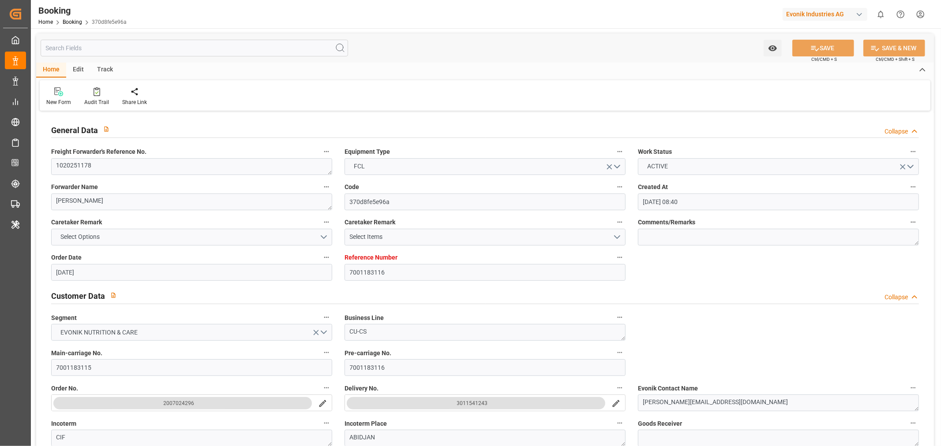
type input "18-06-2025 00:00"
type input "24-06-2025 16:21"
type input "04-07-2025 00:00"
type input "04-07-2025 10:35"
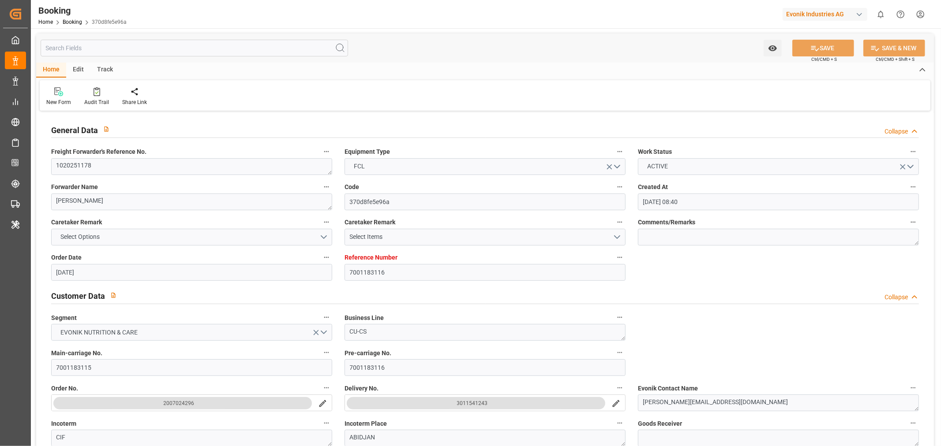
type input "01-07-2025 21:32"
type input "15-09-2025 15:00"
type input "30-07-2025 00:00"
type input "06-08-2025 11:06"
type input "11-07-2025 00:00"
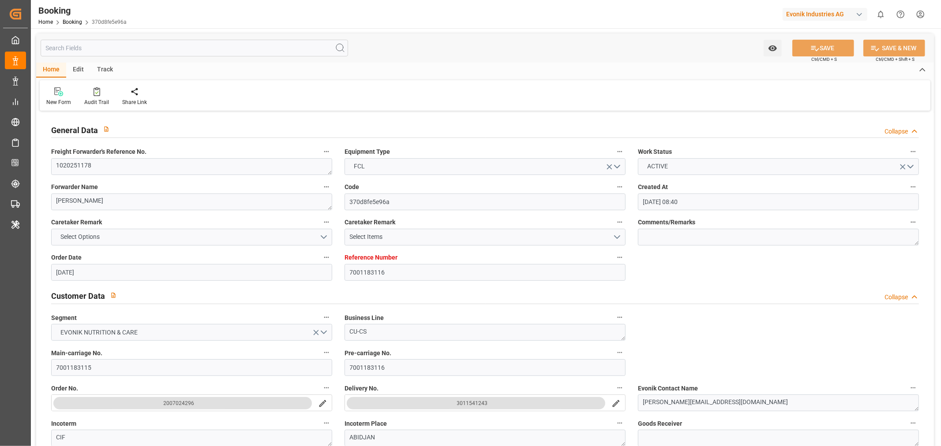
type input "11-07-2025 00:00"
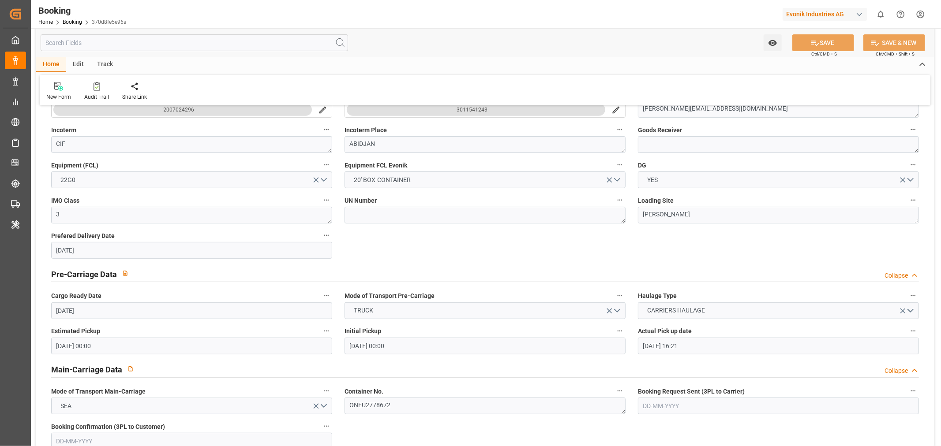
scroll to position [588, 0]
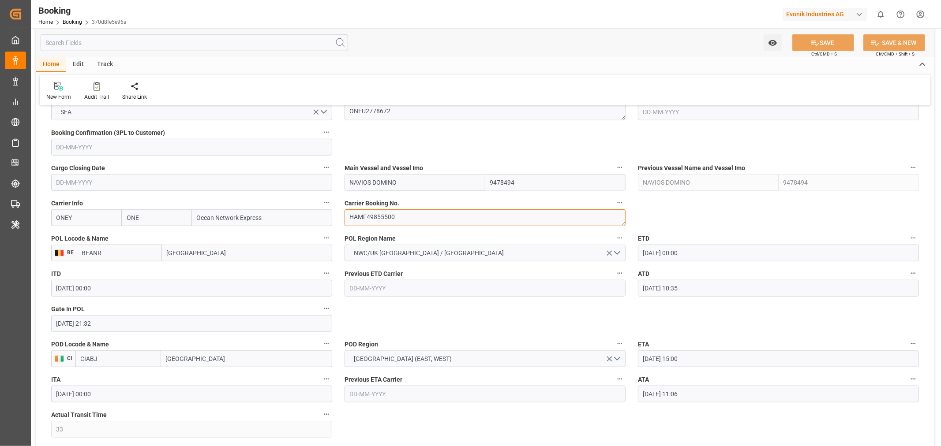
click at [360, 222] on textarea "HAMF49855500" at bounding box center [484, 218] width 281 height 17
click at [915, 380] on icon "button" at bounding box center [912, 379] width 7 height 7
click at [885, 393] on li "Audits" at bounding box center [897, 393] width 71 height 15
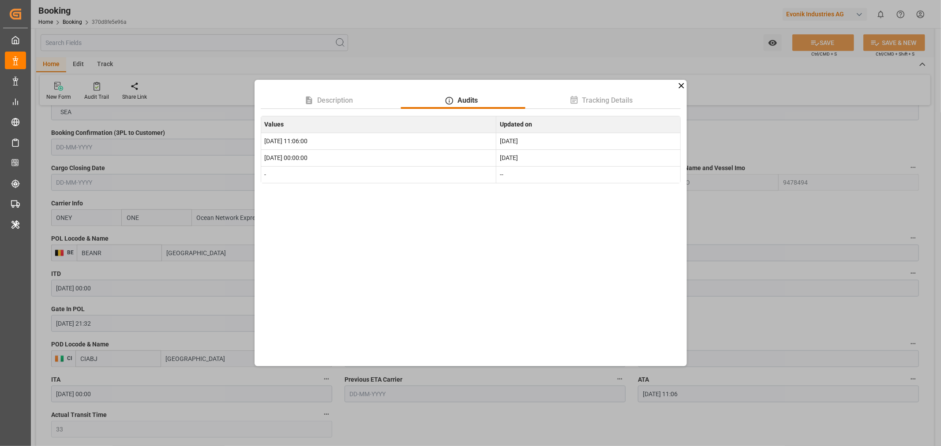
click at [872, 303] on div "Description Audits Tracking Details Values Updated on 2025-08-06 11:06:00 Aug 7…" at bounding box center [470, 223] width 941 height 446
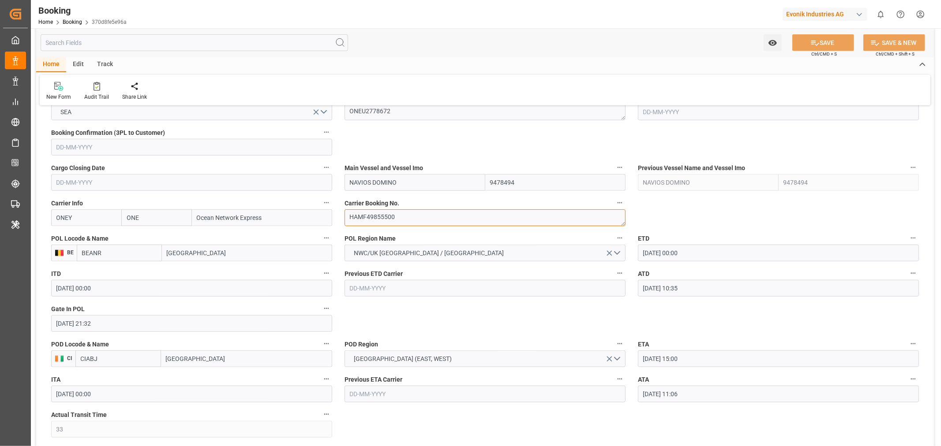
click at [370, 216] on textarea "HAMF49855500" at bounding box center [484, 218] width 281 height 17
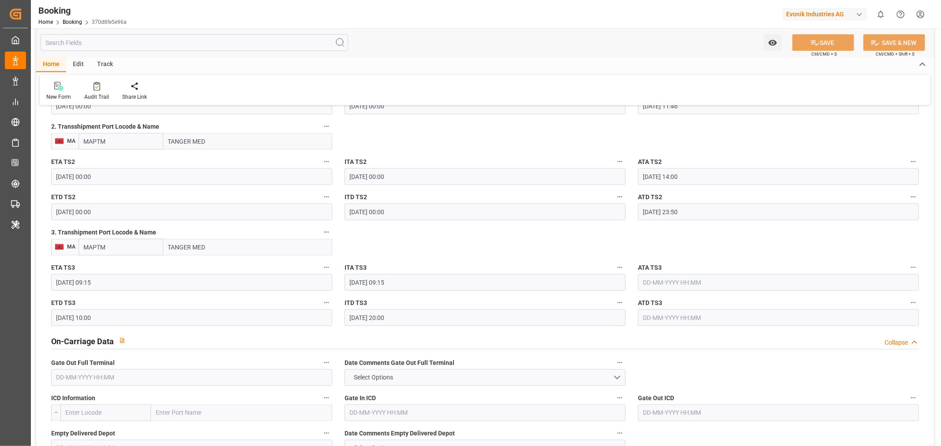
scroll to position [1078, 0]
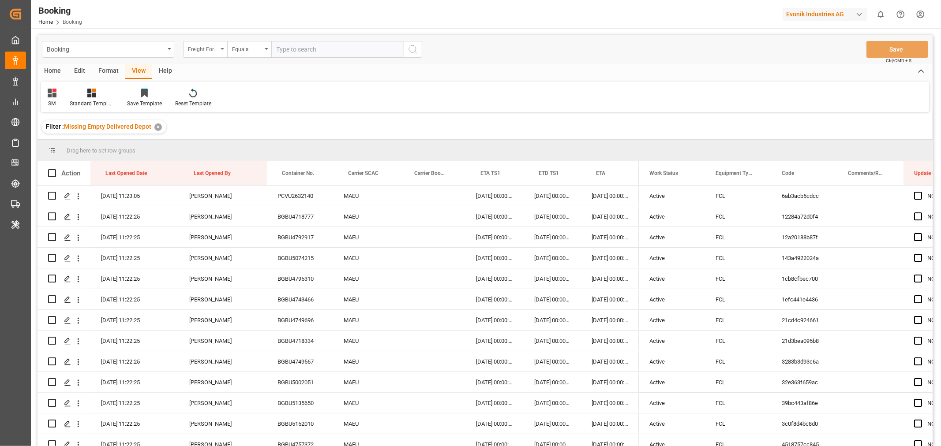
click at [219, 50] on div "Freight Forwarder's Reference No." at bounding box center [205, 49] width 44 height 17
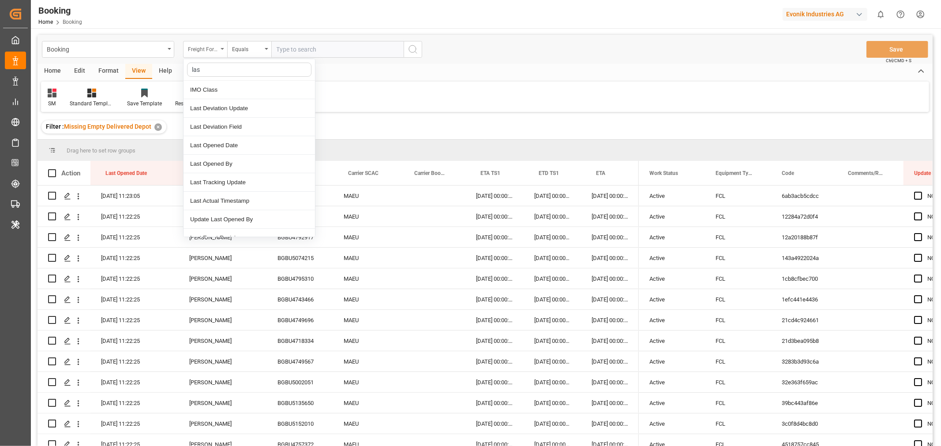
type input "last"
click at [245, 129] on div "Last Opened Date" at bounding box center [248, 127] width 131 height 19
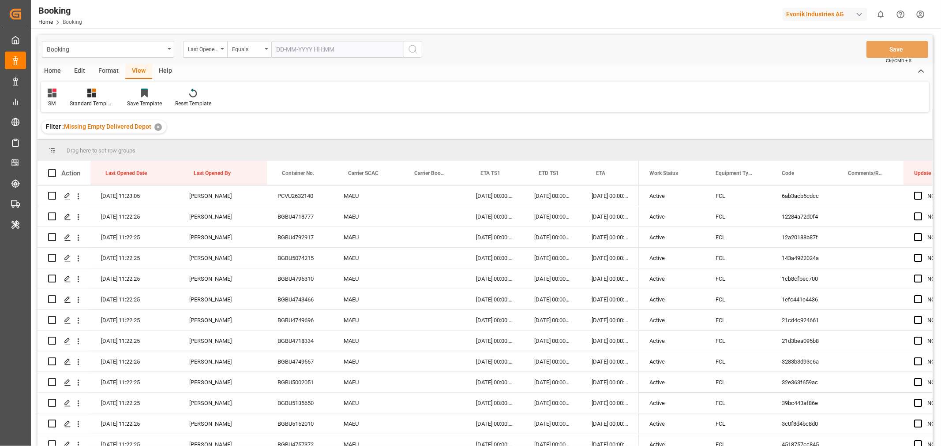
click at [311, 52] on input "text" at bounding box center [337, 49] width 132 height 17
click at [353, 174] on span "29" at bounding box center [351, 171] width 6 height 6
type input "[DATE] 00:00"
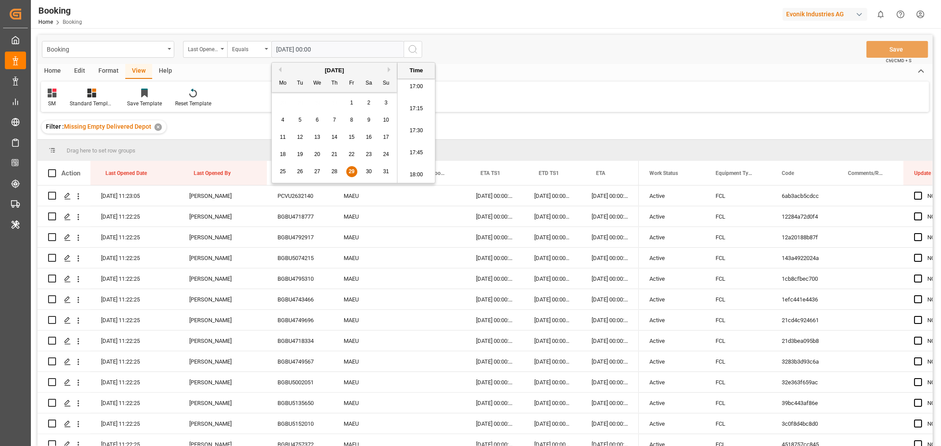
click at [411, 53] on icon "search button" at bounding box center [413, 49] width 11 height 11
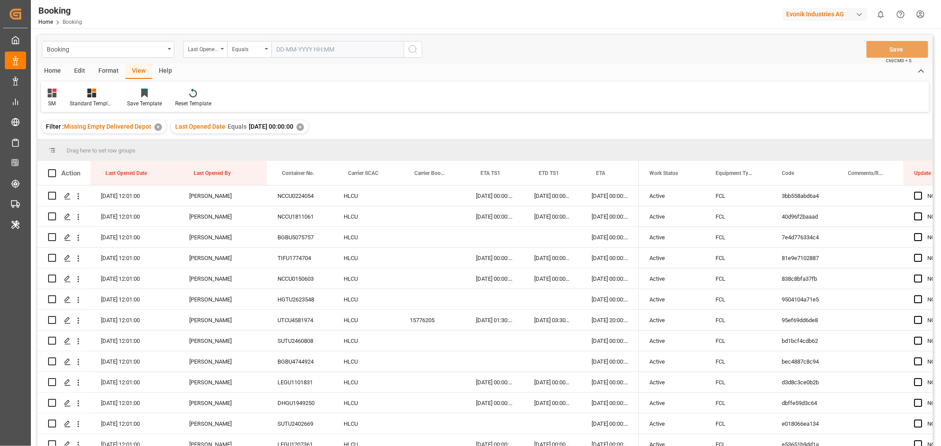
click at [157, 123] on div "✕" at bounding box center [157, 126] width 7 height 7
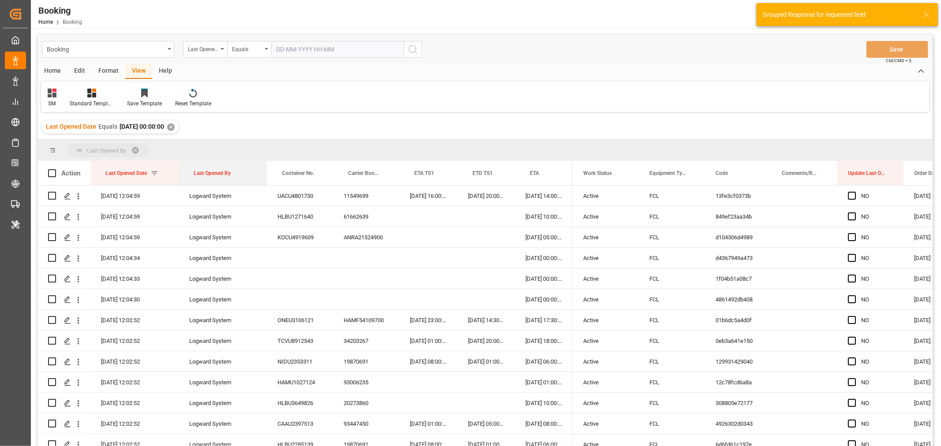
drag, startPoint x: 215, startPoint y: 169, endPoint x: 221, endPoint y: 152, distance: 18.0
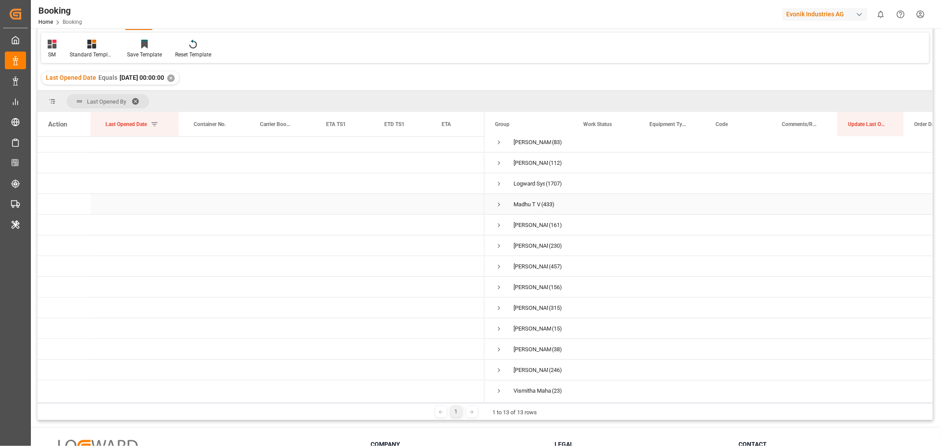
scroll to position [9, 0]
